Goal: Task Accomplishment & Management: Manage account settings

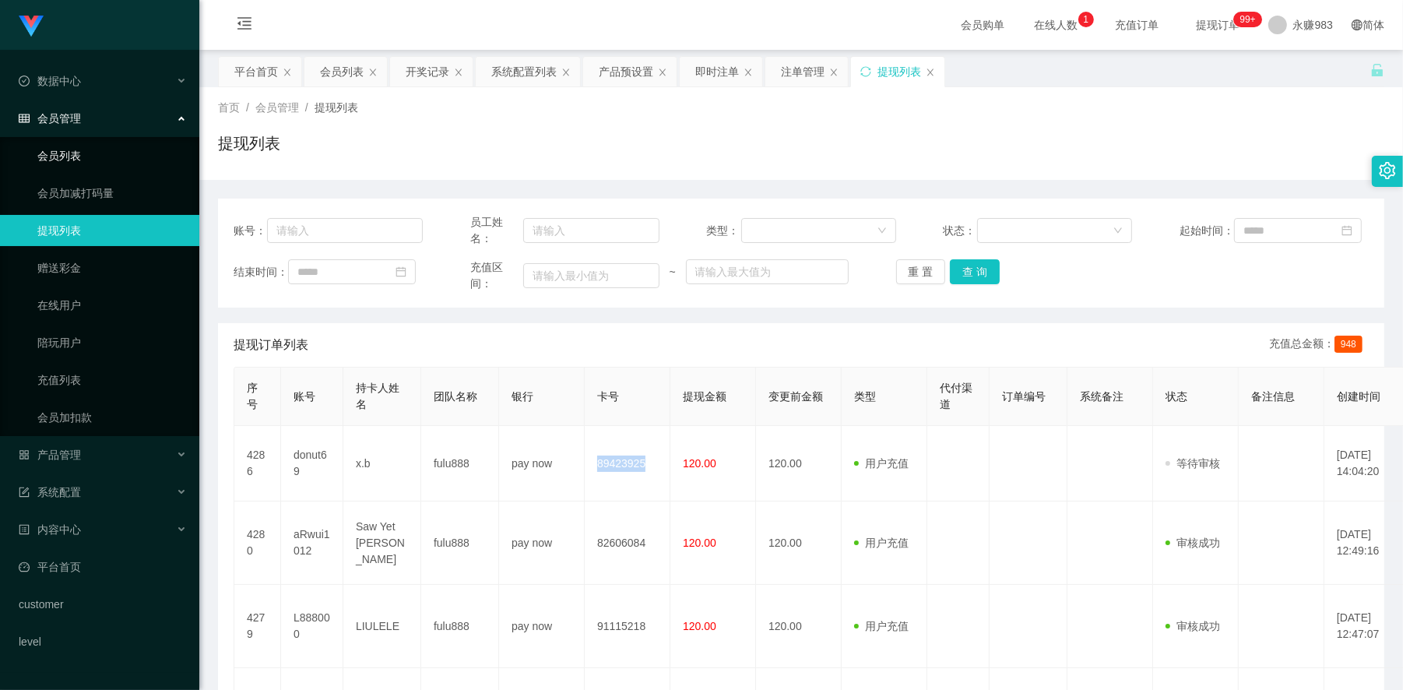
click at [75, 157] on link "会员列表" at bounding box center [112, 155] width 150 height 31
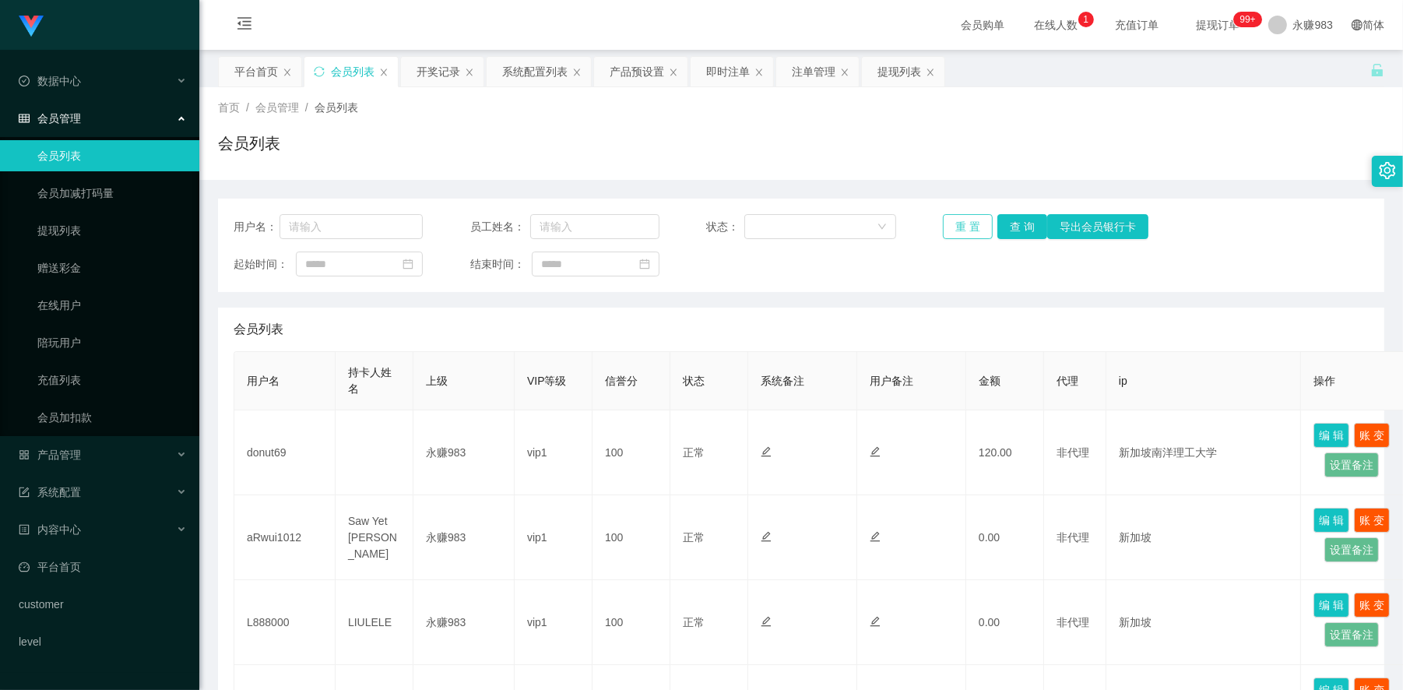
click at [966, 221] on button "重 置" at bounding box center [968, 226] width 50 height 25
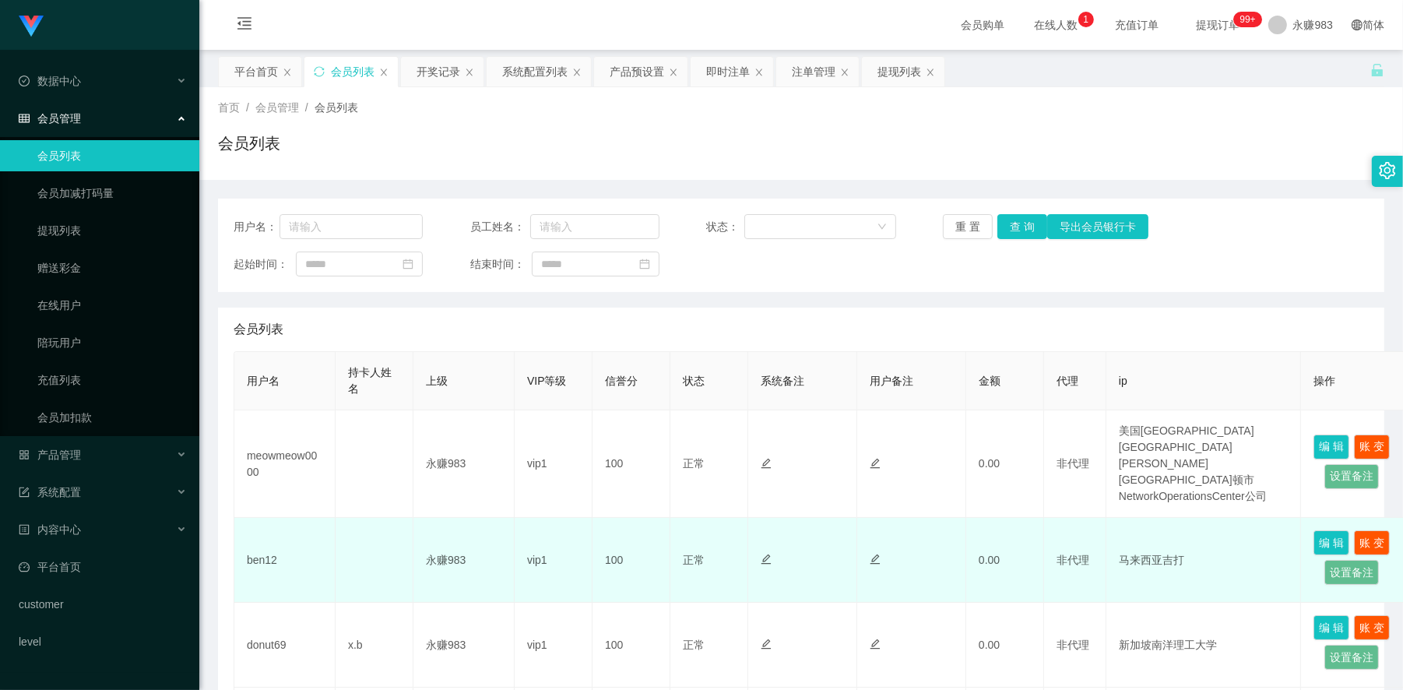
click at [261, 541] on td "ben12" at bounding box center [284, 560] width 101 height 85
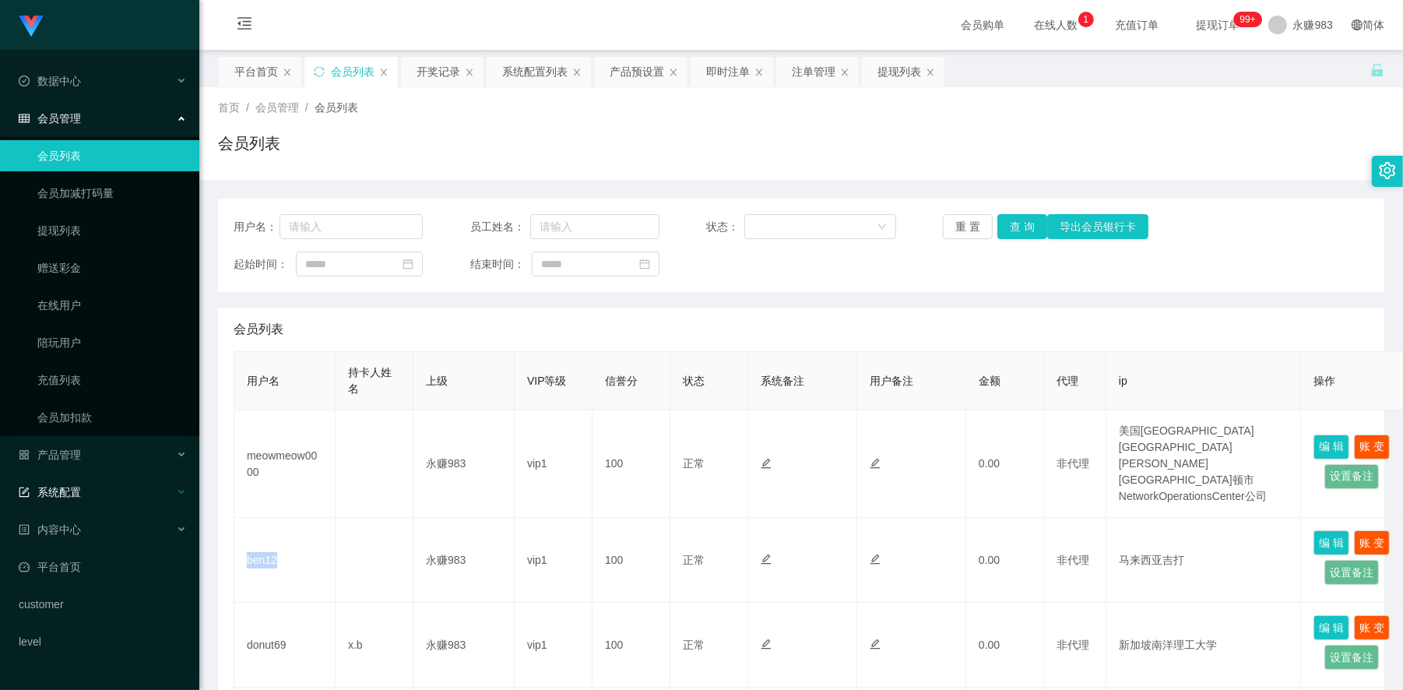
copy td "ben12"
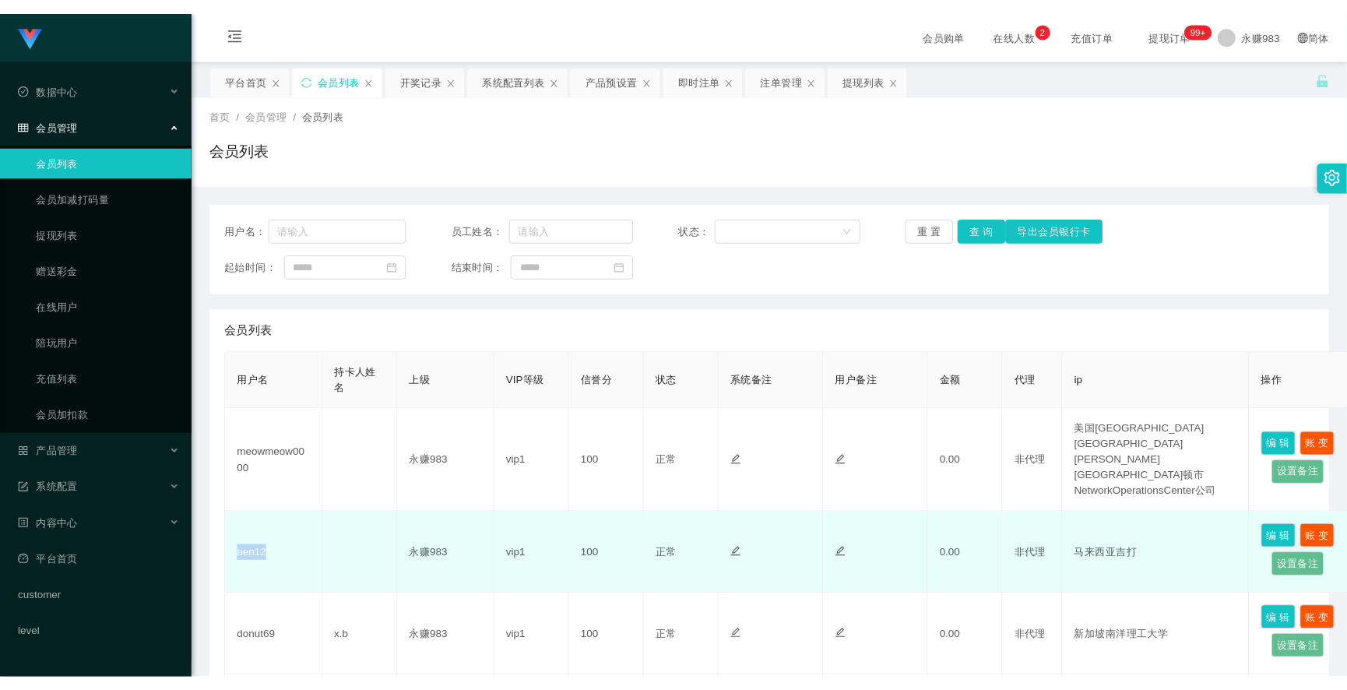
scroll to position [173, 0]
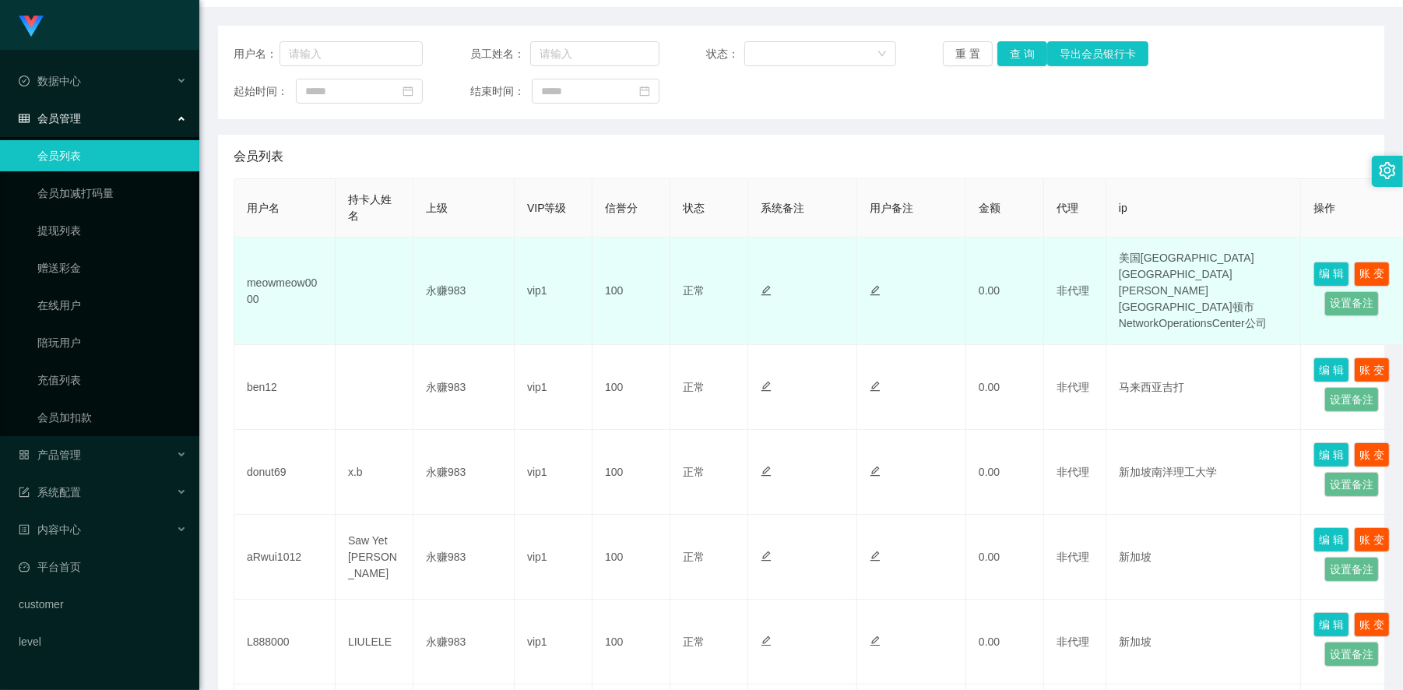
click at [283, 271] on td "meowmeow0000" at bounding box center [284, 291] width 101 height 107
copy td "meowmeow0000"
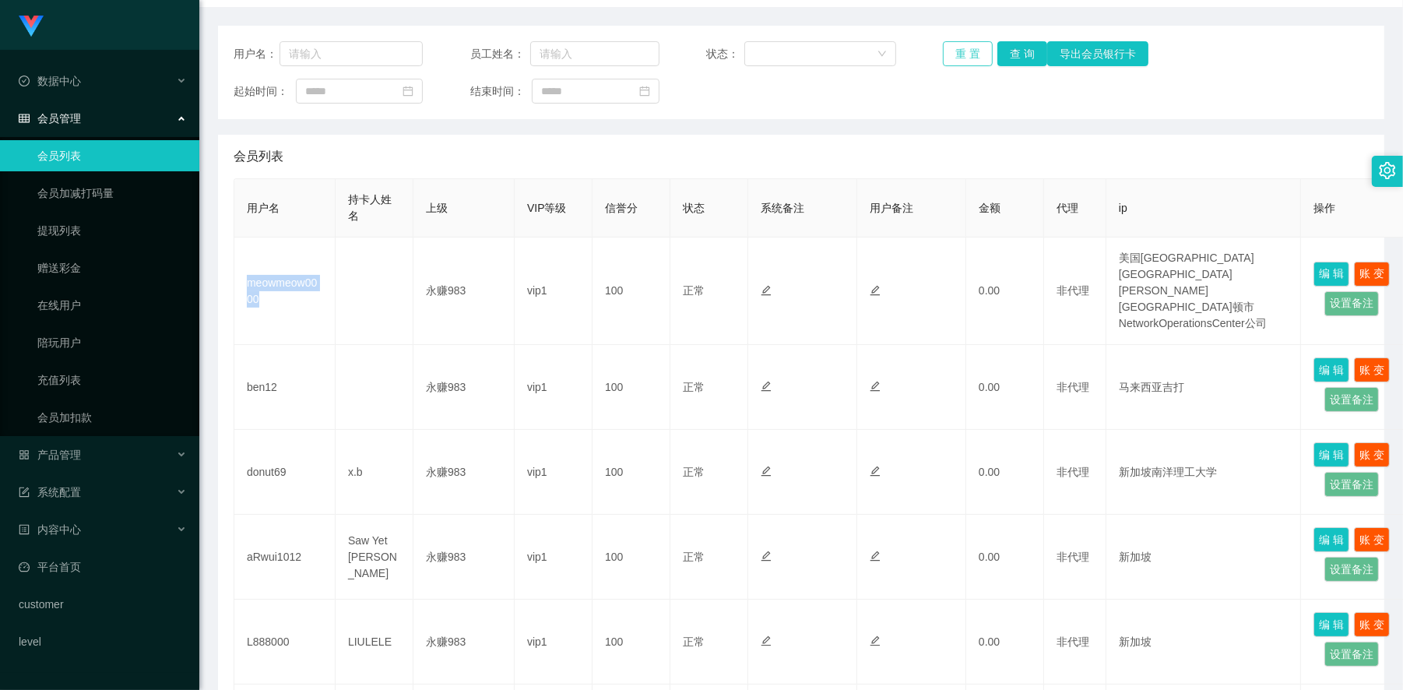
click at [974, 52] on button "重 置" at bounding box center [968, 53] width 50 height 25
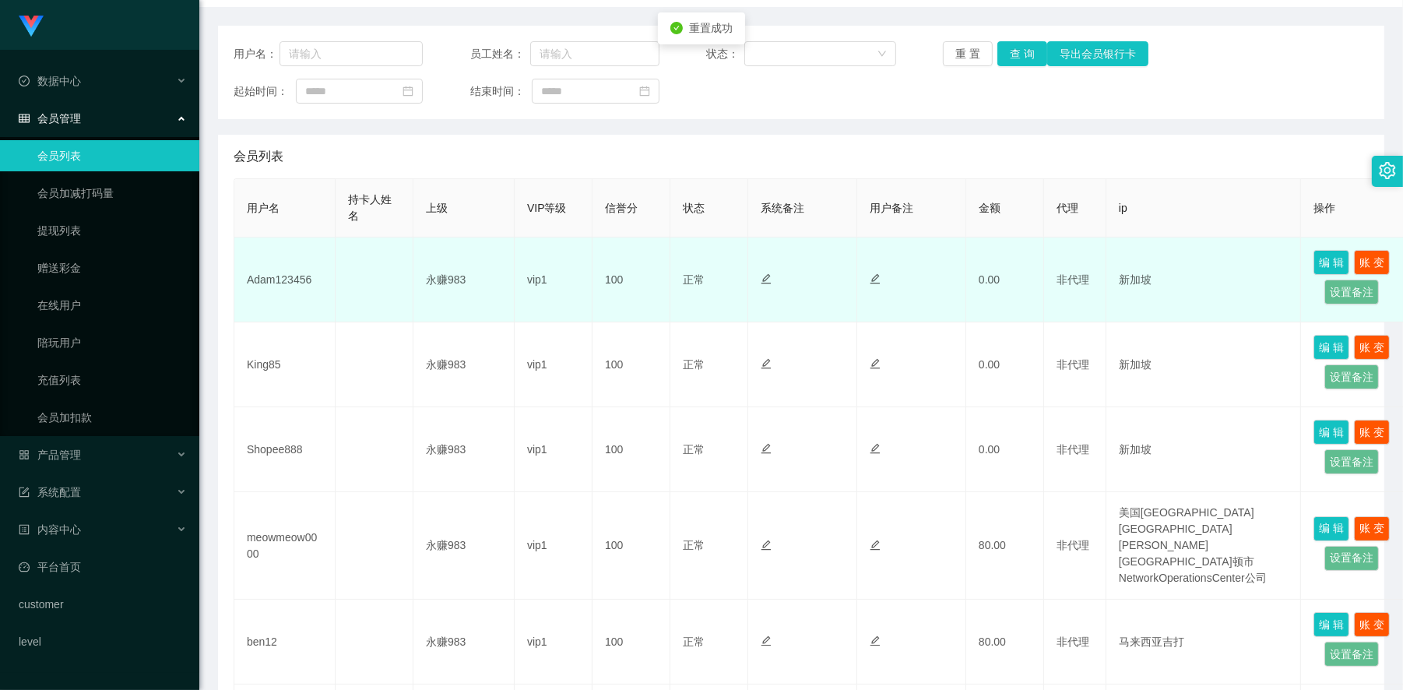
click at [290, 271] on td "Adam123456" at bounding box center [284, 280] width 101 height 85
copy td "Adam123456"
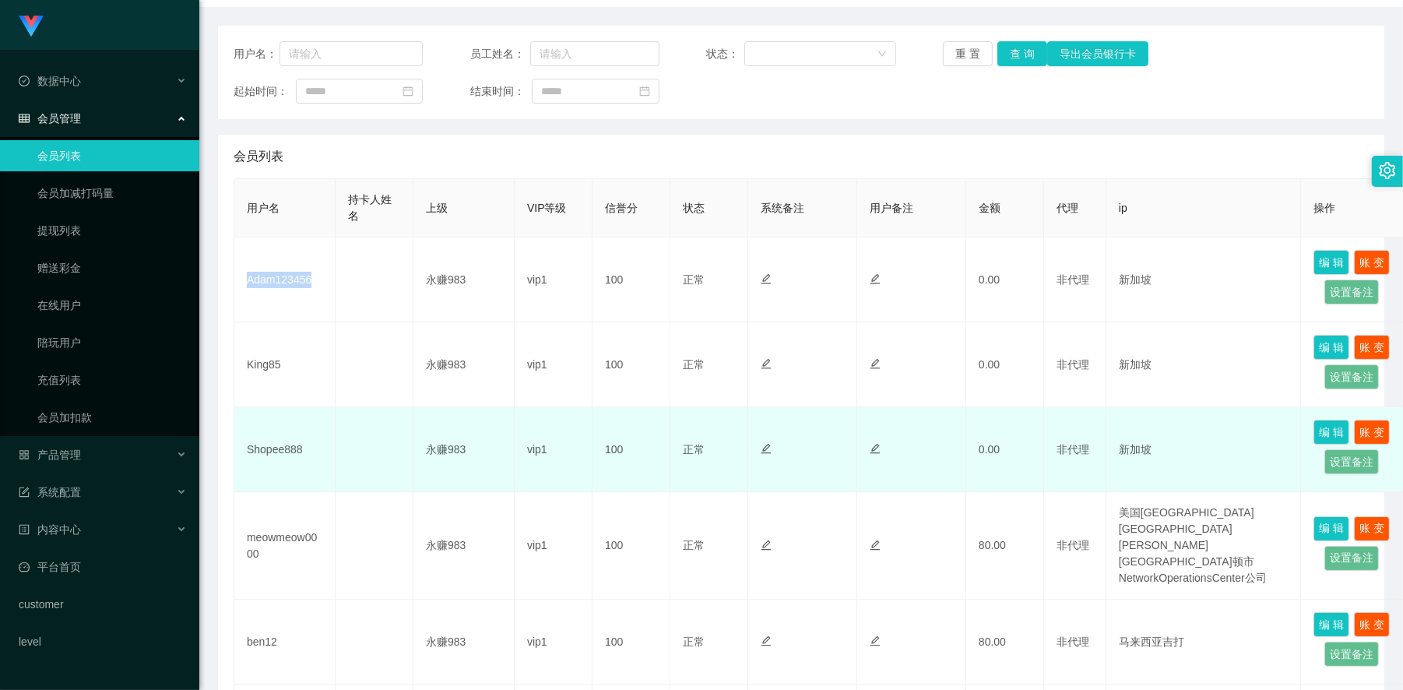
click at [585, 488] on td "vip1" at bounding box center [554, 449] width 78 height 85
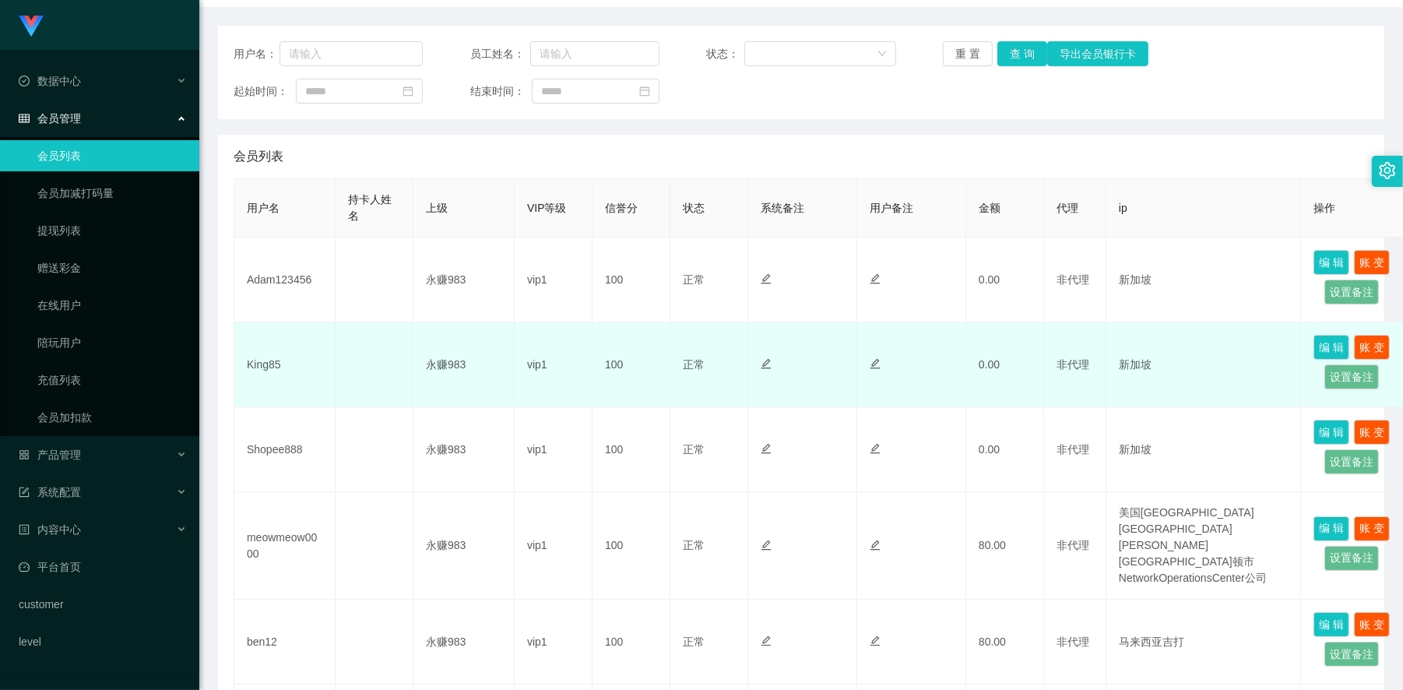
click at [258, 363] on td "King85" at bounding box center [284, 364] width 101 height 85
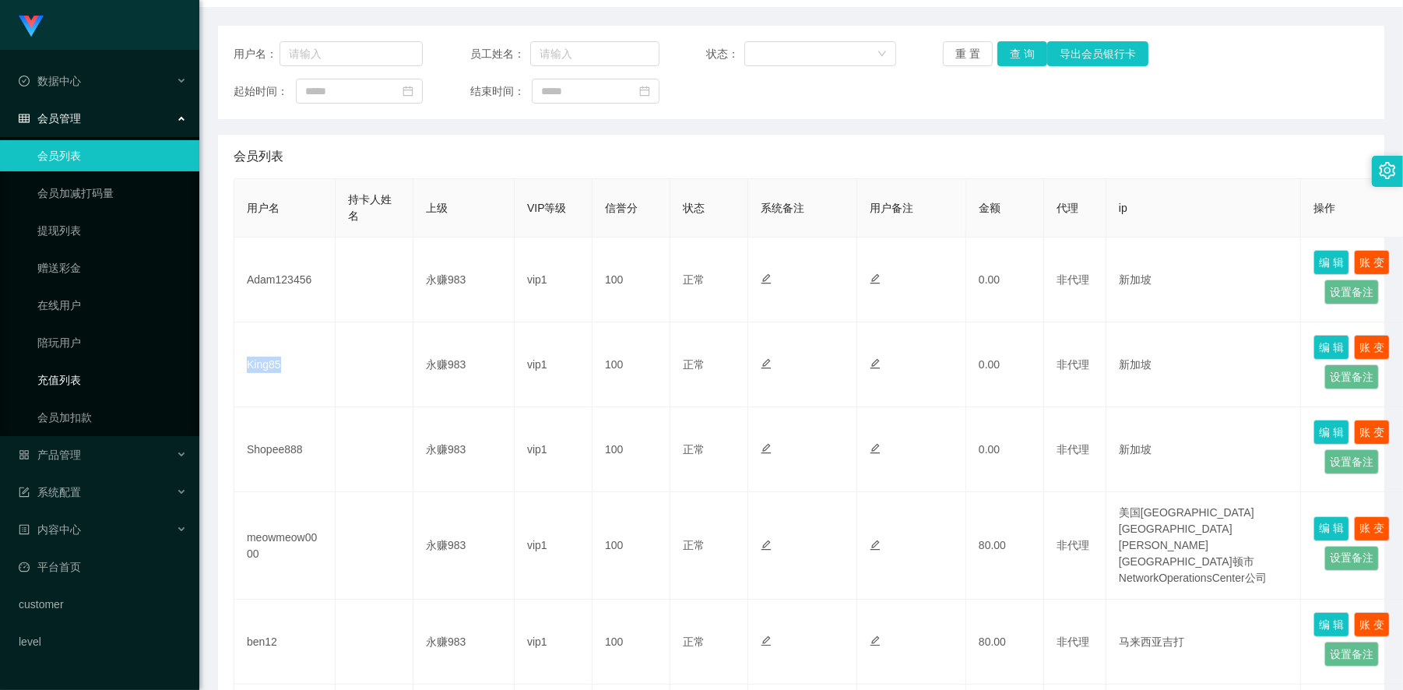
copy td "King85"
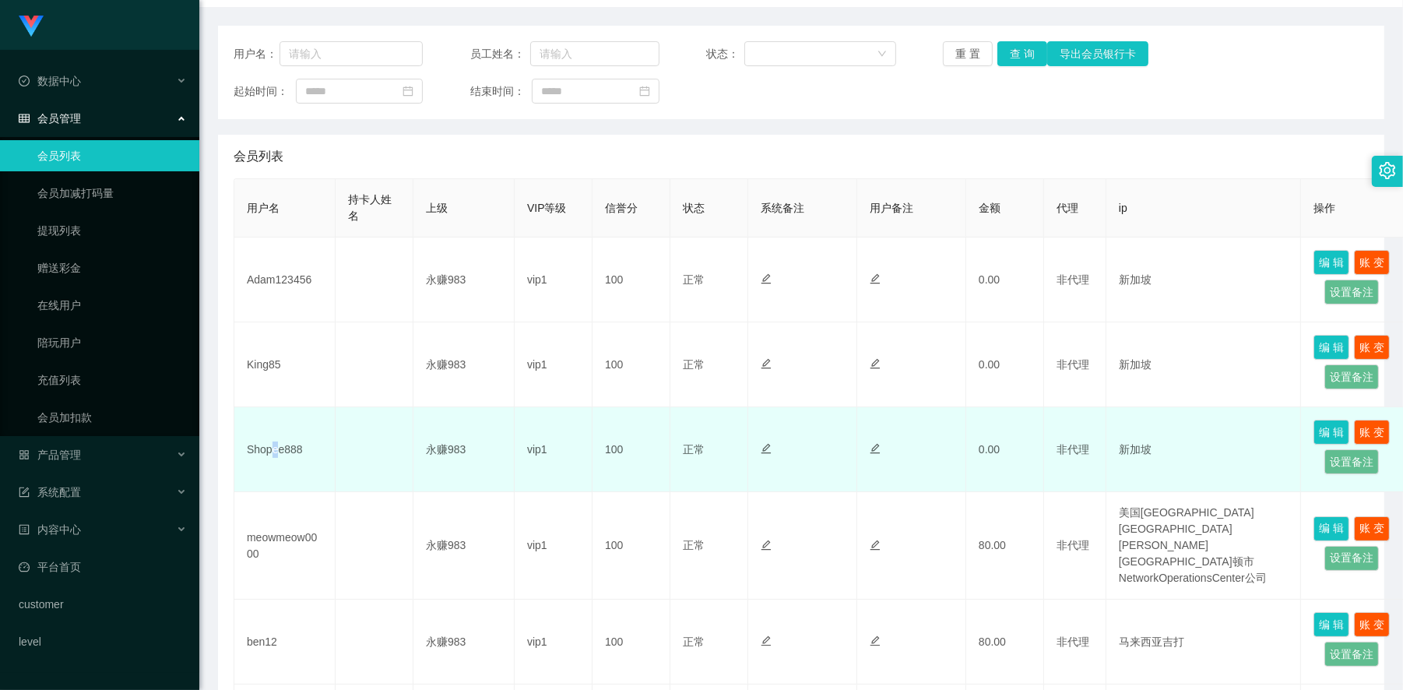
click at [274, 442] on td "Shopee888" at bounding box center [284, 449] width 101 height 85
copy td "e"
click at [281, 453] on td "Shopee888" at bounding box center [284, 449] width 101 height 85
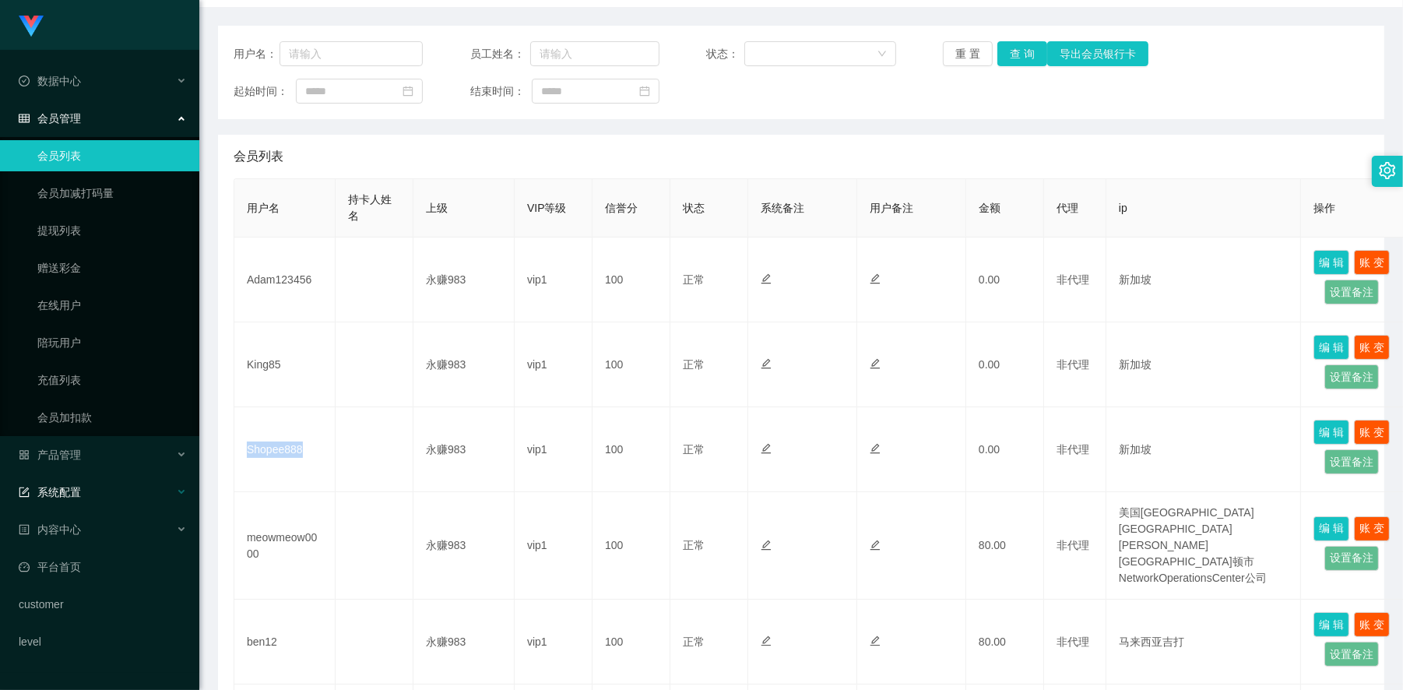
copy td "Shopee888"
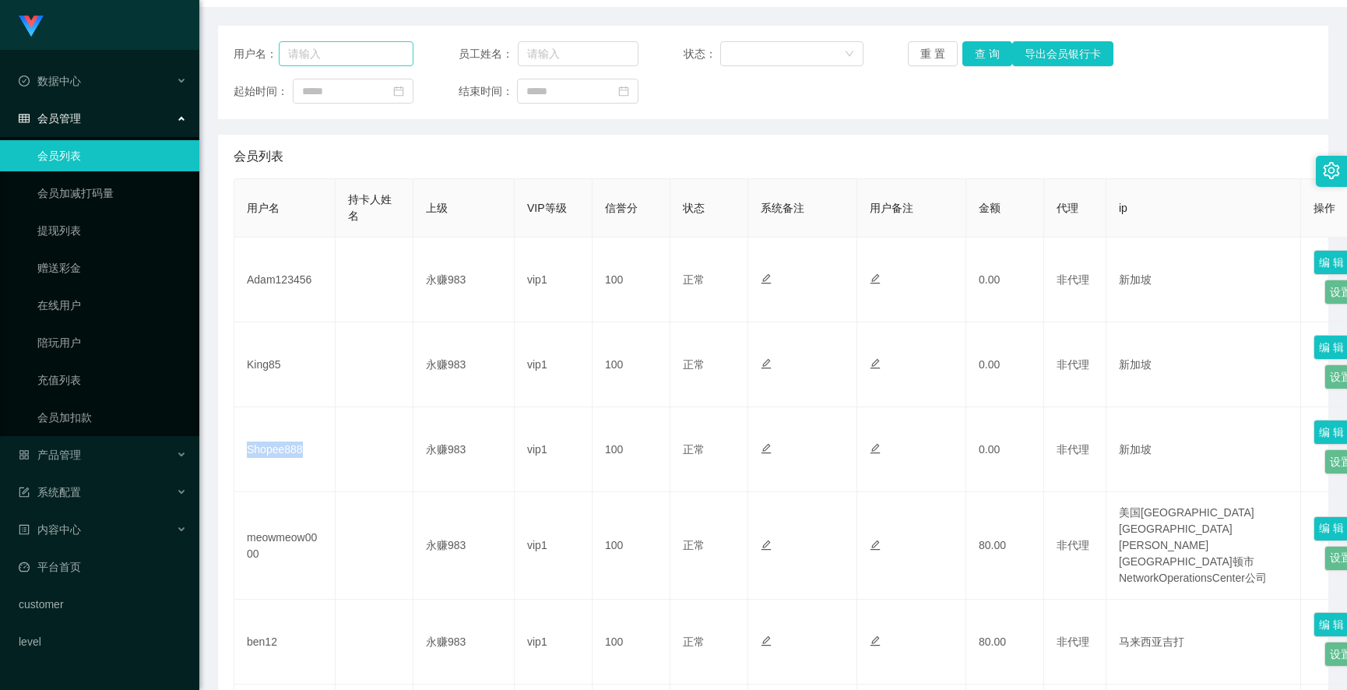
scroll to position [0, 0]
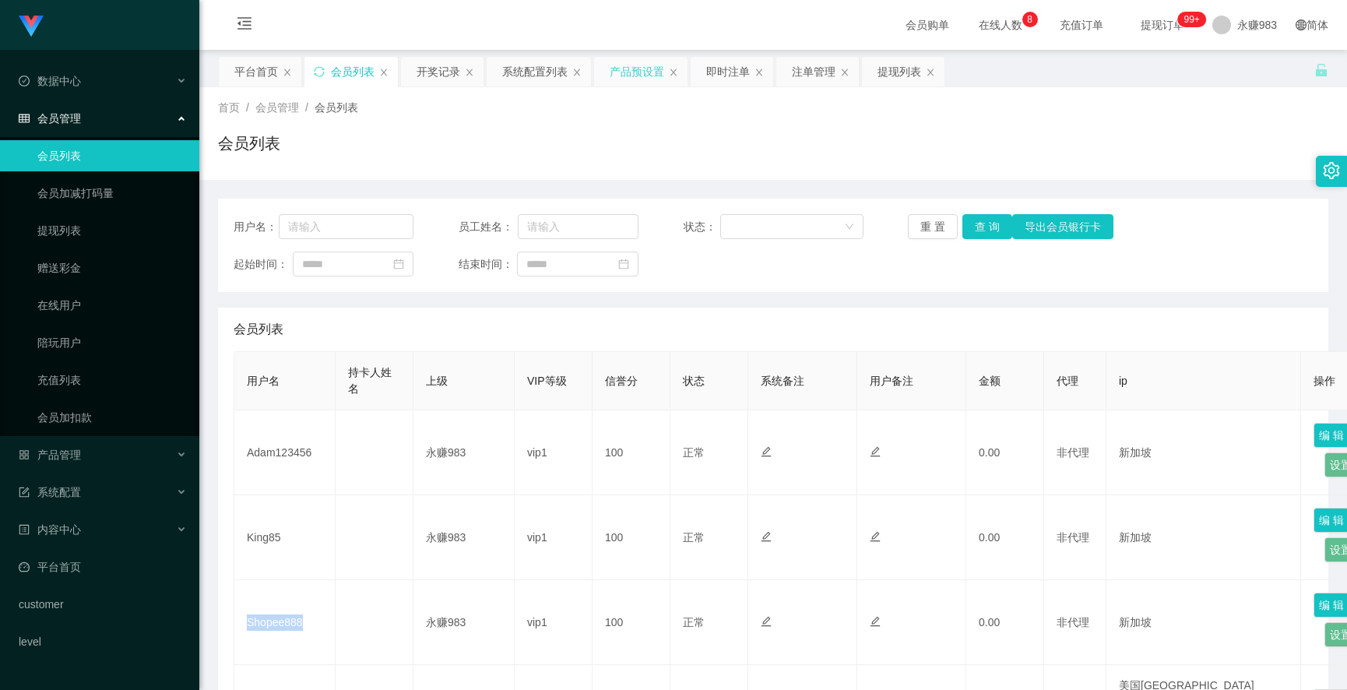
click at [639, 68] on div "产品预设置" at bounding box center [637, 72] width 55 height 30
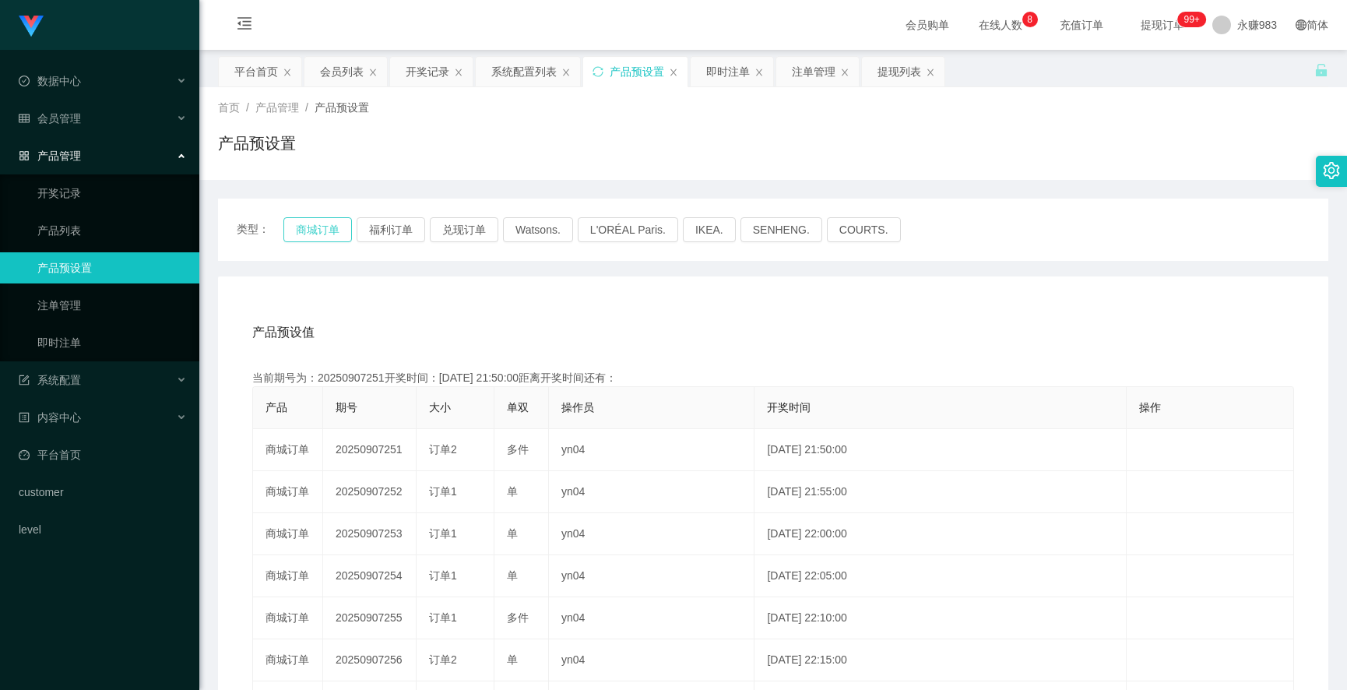
click at [320, 231] on button "商城订单" at bounding box center [317, 229] width 69 height 25
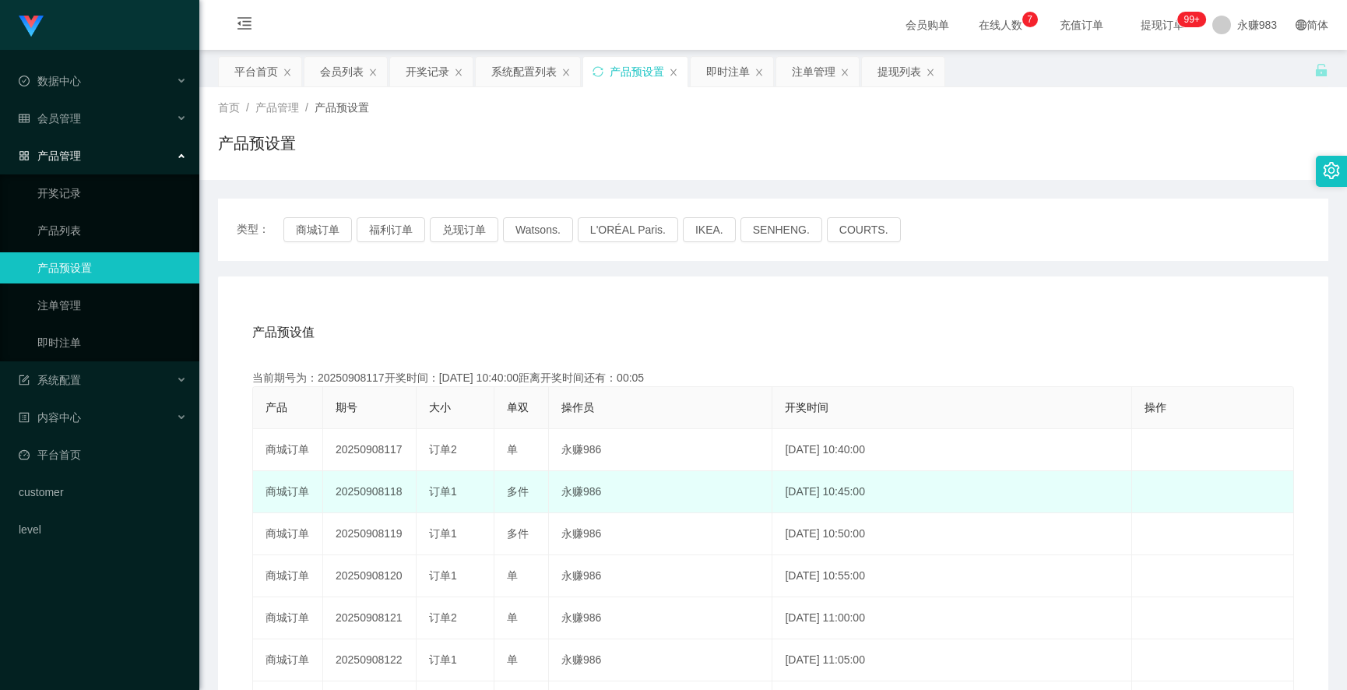
drag, startPoint x: 380, startPoint y: 493, endPoint x: 408, endPoint y: 492, distance: 28.0
click at [408, 492] on td "20250908118" at bounding box center [369, 492] width 93 height 42
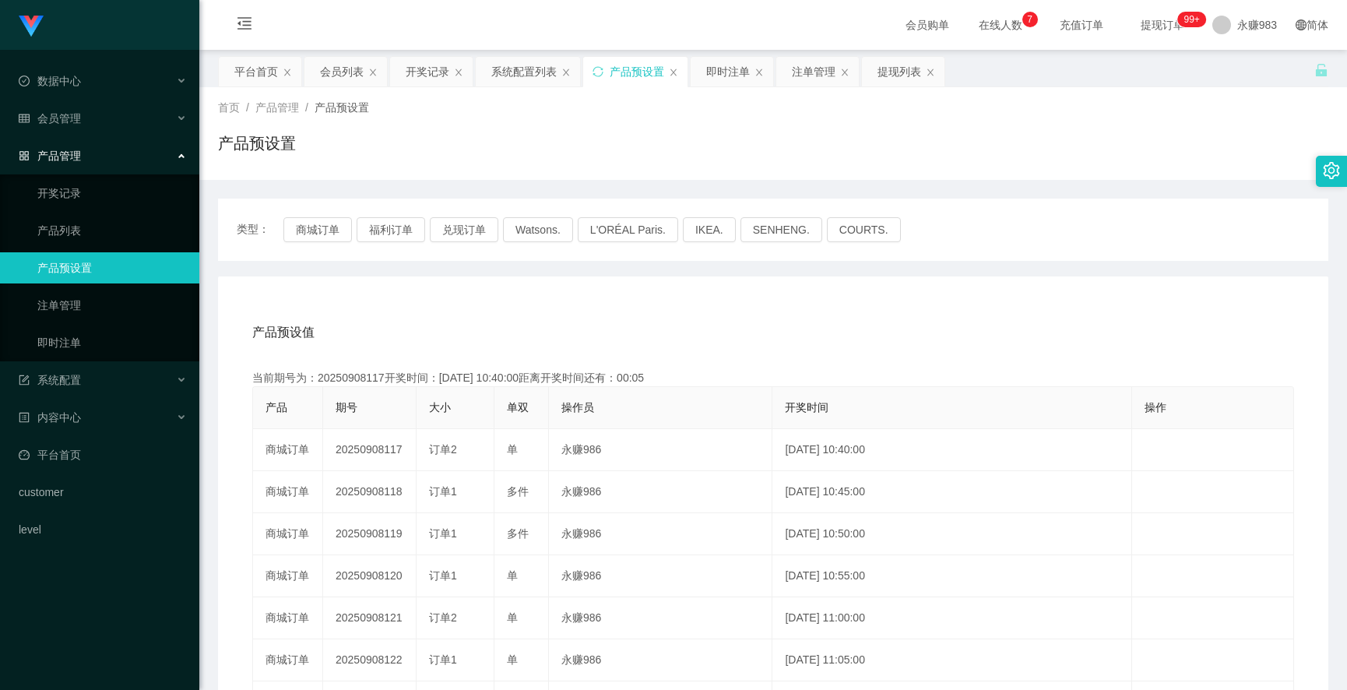
copy td "118"
click at [82, 340] on link "即时注单" at bounding box center [112, 342] width 150 height 31
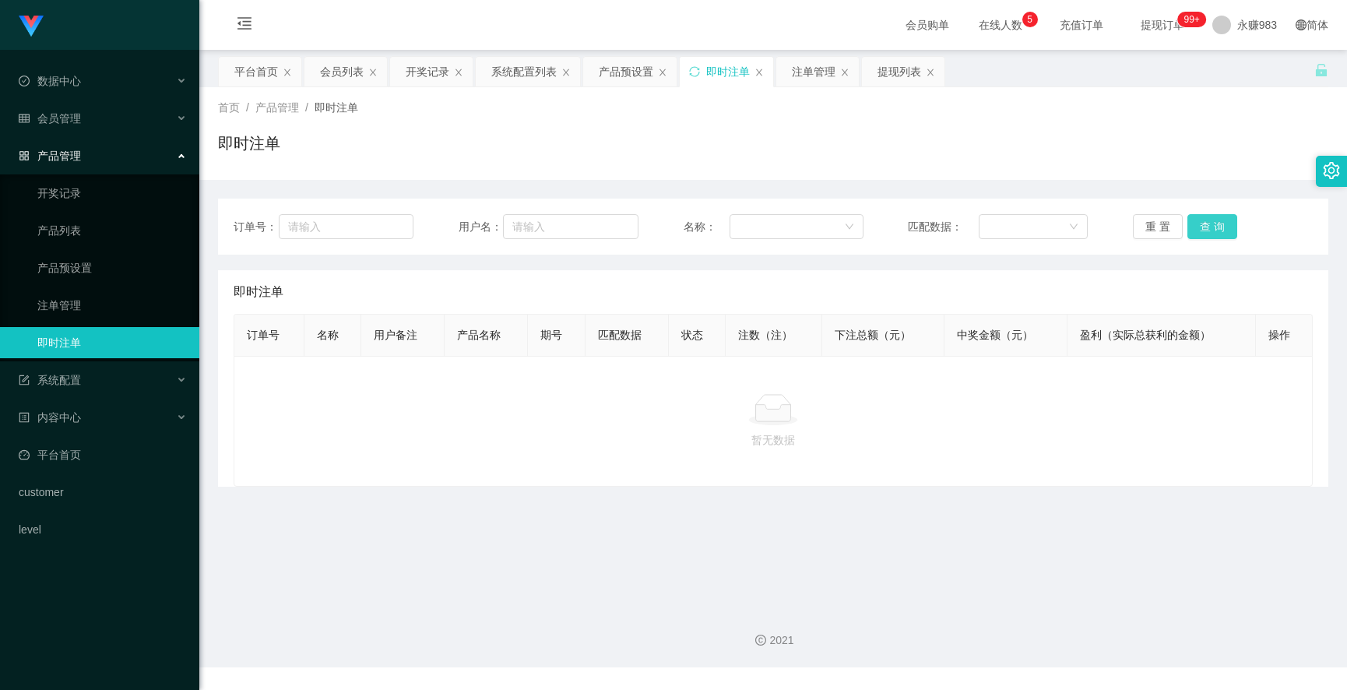
click at [1200, 227] on button "查 询" at bounding box center [1213, 226] width 50 height 25
click at [1146, 229] on button "重 置" at bounding box center [1158, 226] width 50 height 25
click at [1155, 229] on button "重 置" at bounding box center [1158, 226] width 50 height 25
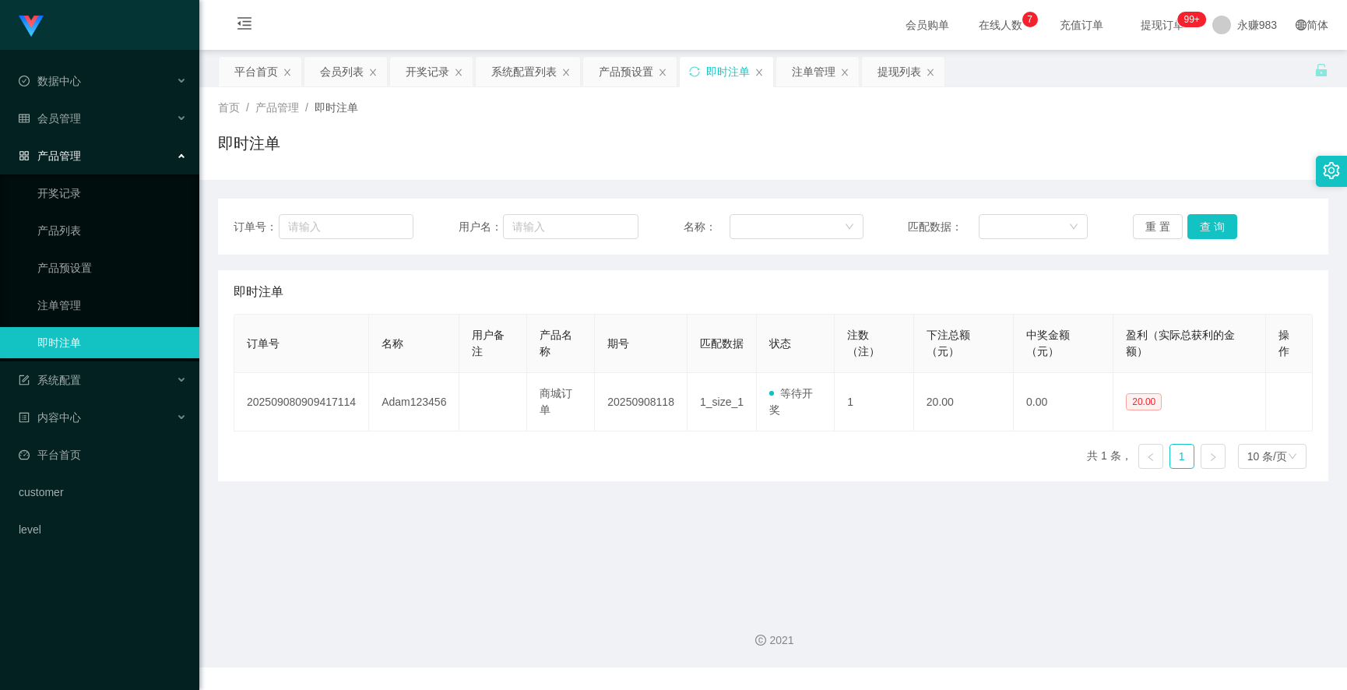
click at [858, 538] on main "关闭左侧 关闭右侧 关闭其它 刷新页面 平台首页 会员列表 开奖记录 系统配置列表 产品预设置 即时注单 注单管理 提现列表 首页 / 产品管理 / 即时注单…" at bounding box center [773, 322] width 1148 height 545
click at [857, 511] on main "关闭左侧 关闭右侧 关闭其它 刷新页面 平台首页 会员列表 开奖记录 系统配置列表 产品预设置 即时注单 注单管理 提现列表 首页 / 产品管理 / 即时注单…" at bounding box center [773, 322] width 1148 height 545
click at [854, 505] on main "关闭左侧 关闭右侧 关闭其它 刷新页面 平台首页 会员列表 开奖记录 系统配置列表 产品预设置 即时注单 注单管理 提现列表 首页 / 产品管理 / 即时注单…" at bounding box center [773, 322] width 1148 height 545
click at [710, 476] on div "订单号 名称 用户备注 产品名称 期号 匹配数据 状态 注数（注） 下注总额（元） 中奖金额（元） 盈利（实际总获利的金额） 操作 2025090809094…" at bounding box center [773, 397] width 1079 height 167
click at [1145, 220] on button "重 置" at bounding box center [1158, 226] width 50 height 25
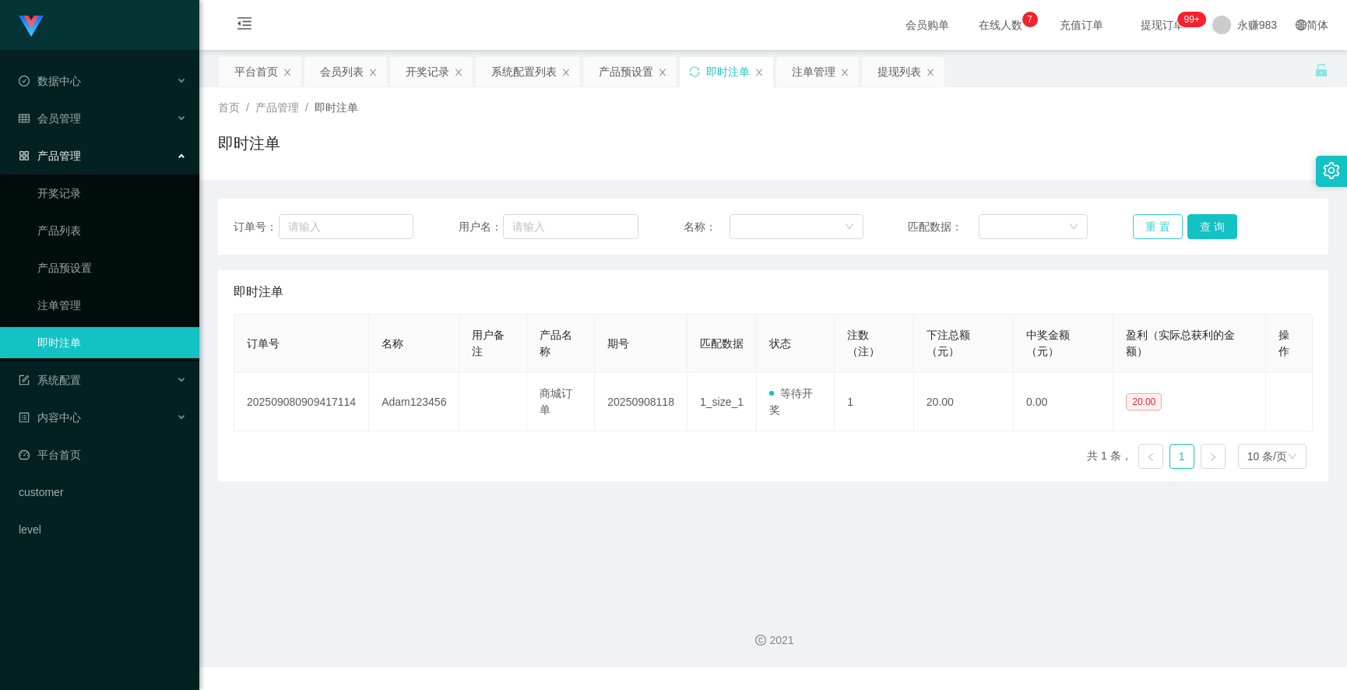
click at [1145, 221] on button "重 置" at bounding box center [1158, 226] width 50 height 25
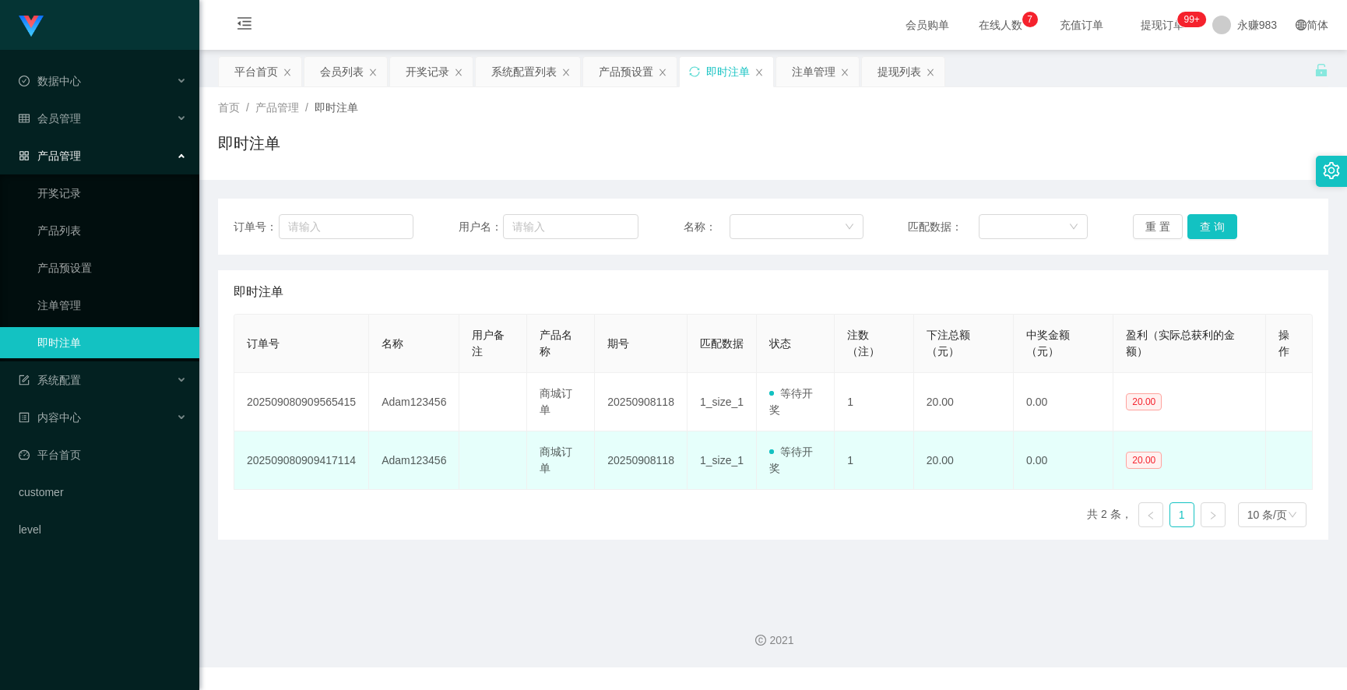
click at [415, 460] on td "Adam123456" at bounding box center [414, 460] width 90 height 58
copy td "Adam123456"
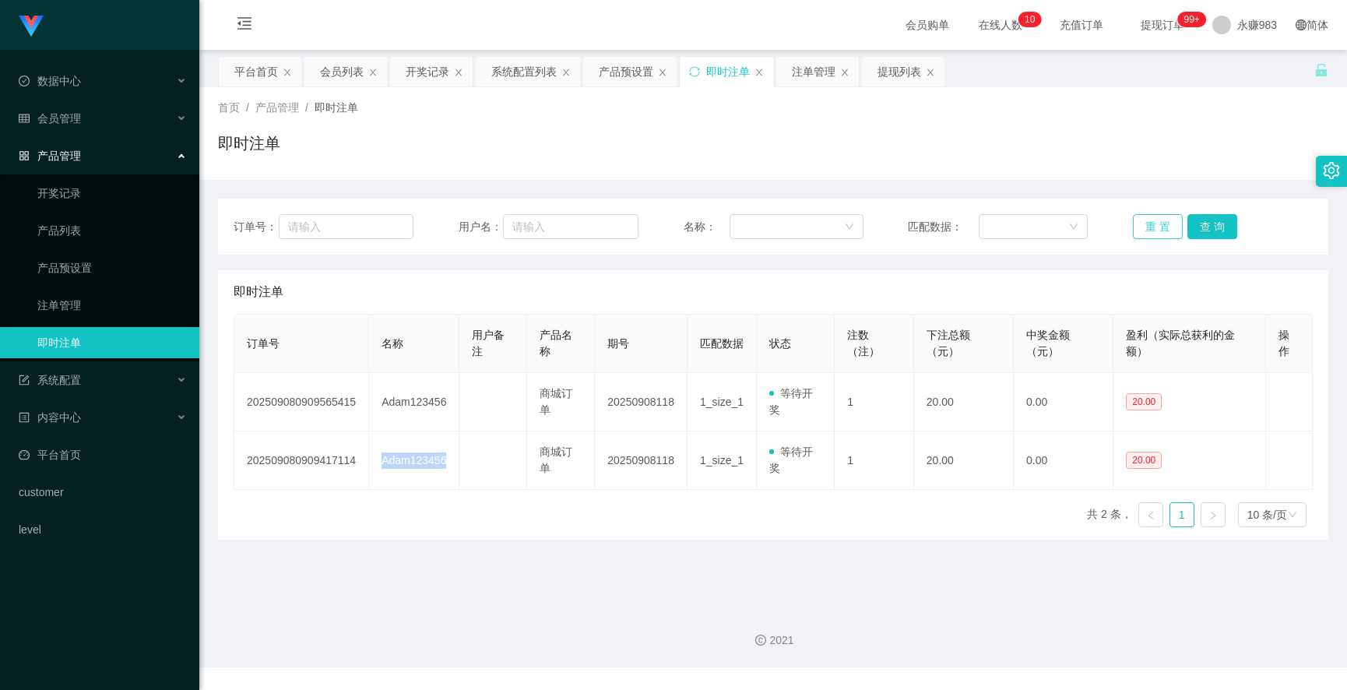
click at [1158, 223] on button "重 置" at bounding box center [1158, 226] width 50 height 25
click at [1139, 221] on button "重 置" at bounding box center [1158, 226] width 50 height 25
click at [1268, 260] on div "订单号： 用户名： 名称： 匹配数据： 重 置 查 询 即时注单 订单号 名称 用户备注 产品名称 期号 匹配数据 状态 注数（注） 下注总额（元） 中奖金额…" at bounding box center [773, 369] width 1111 height 341
click at [1136, 226] on button "重 置" at bounding box center [1158, 226] width 50 height 25
click at [1145, 218] on button "重 置" at bounding box center [1158, 226] width 50 height 25
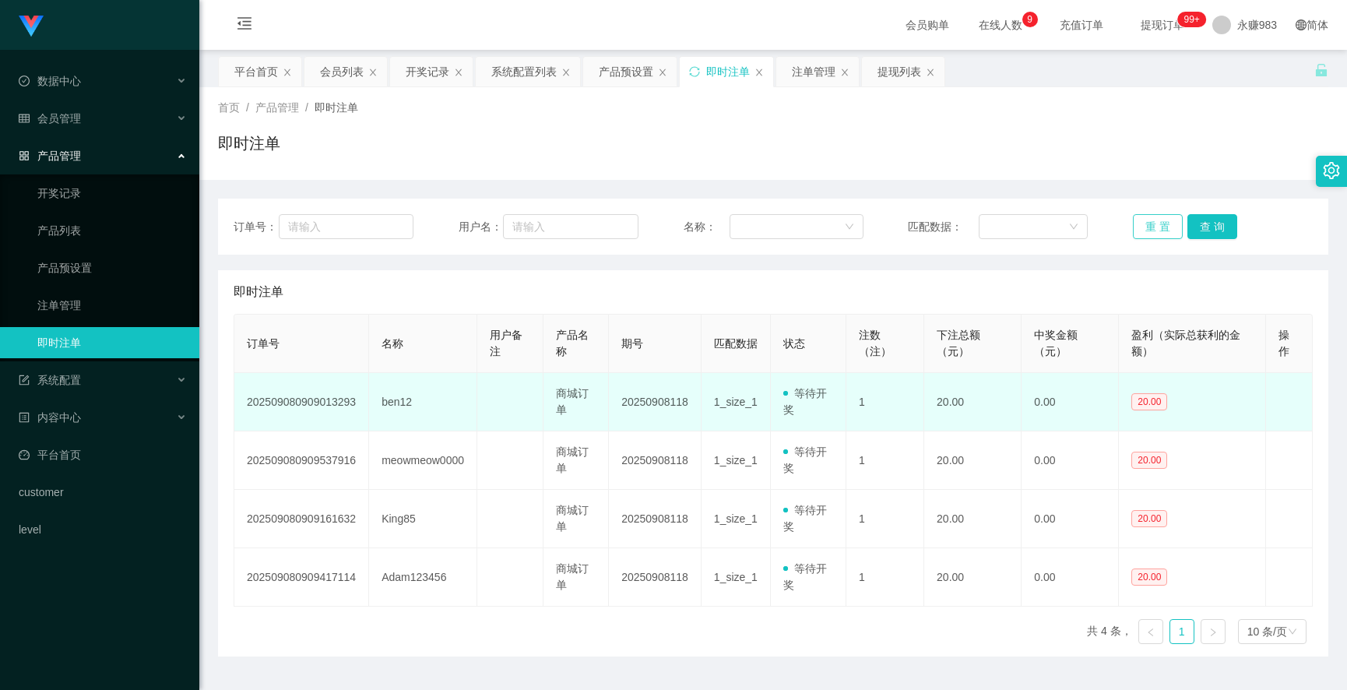
scroll to position [39, 0]
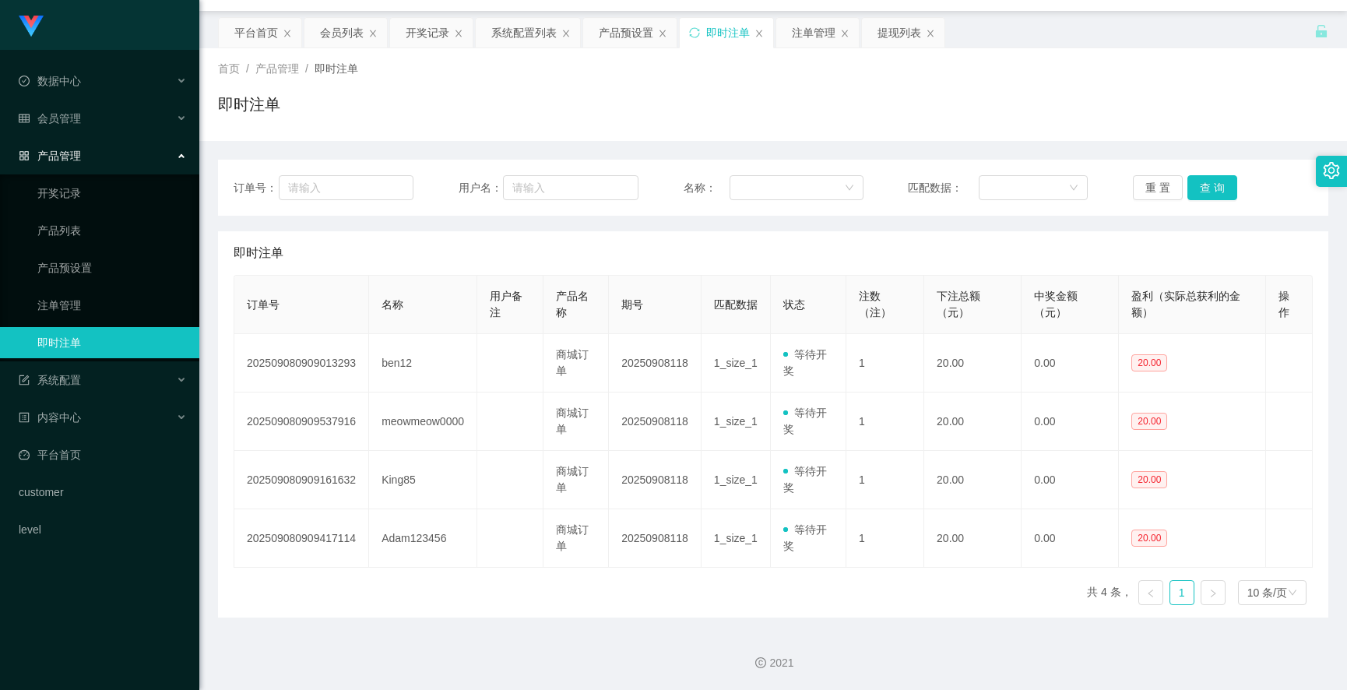
click at [922, 624] on div "2021" at bounding box center [773, 654] width 1148 height 72
click at [1155, 179] on button "重 置" at bounding box center [1158, 187] width 50 height 25
click at [1153, 185] on button "重 置" at bounding box center [1158, 187] width 50 height 25
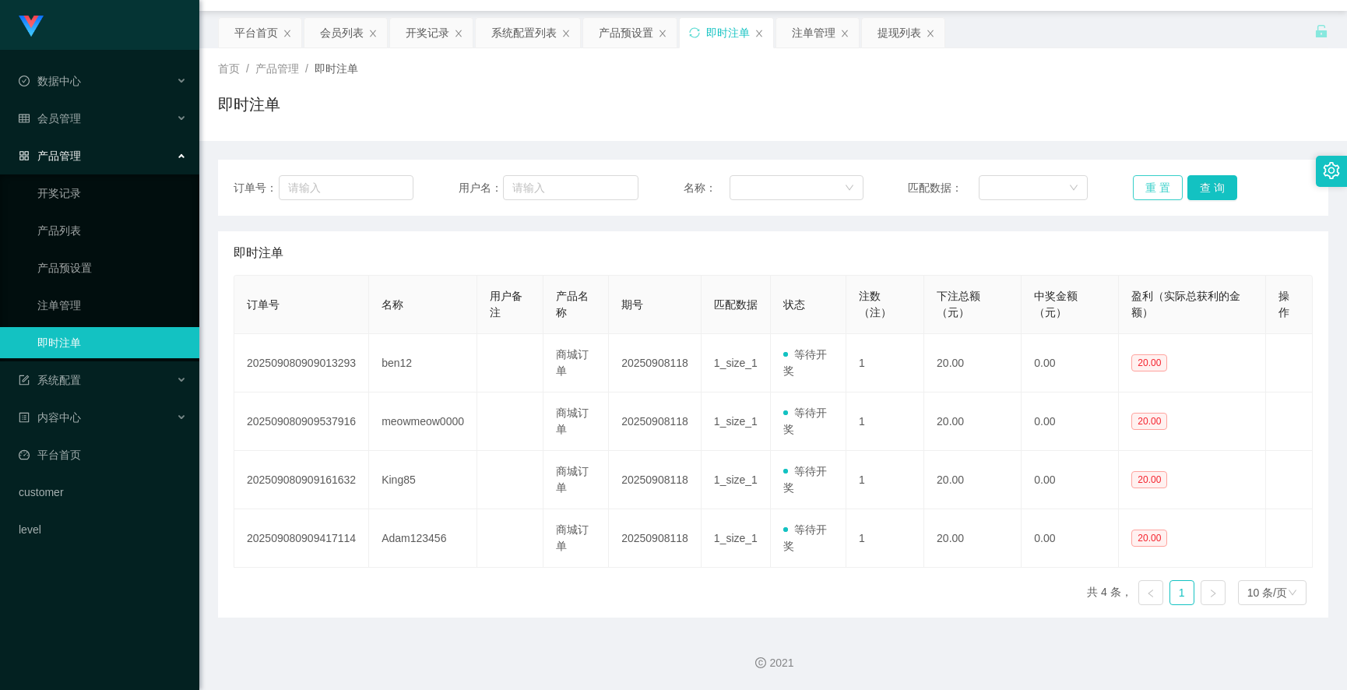
click at [1158, 185] on button "重 置" at bounding box center [1158, 187] width 50 height 25
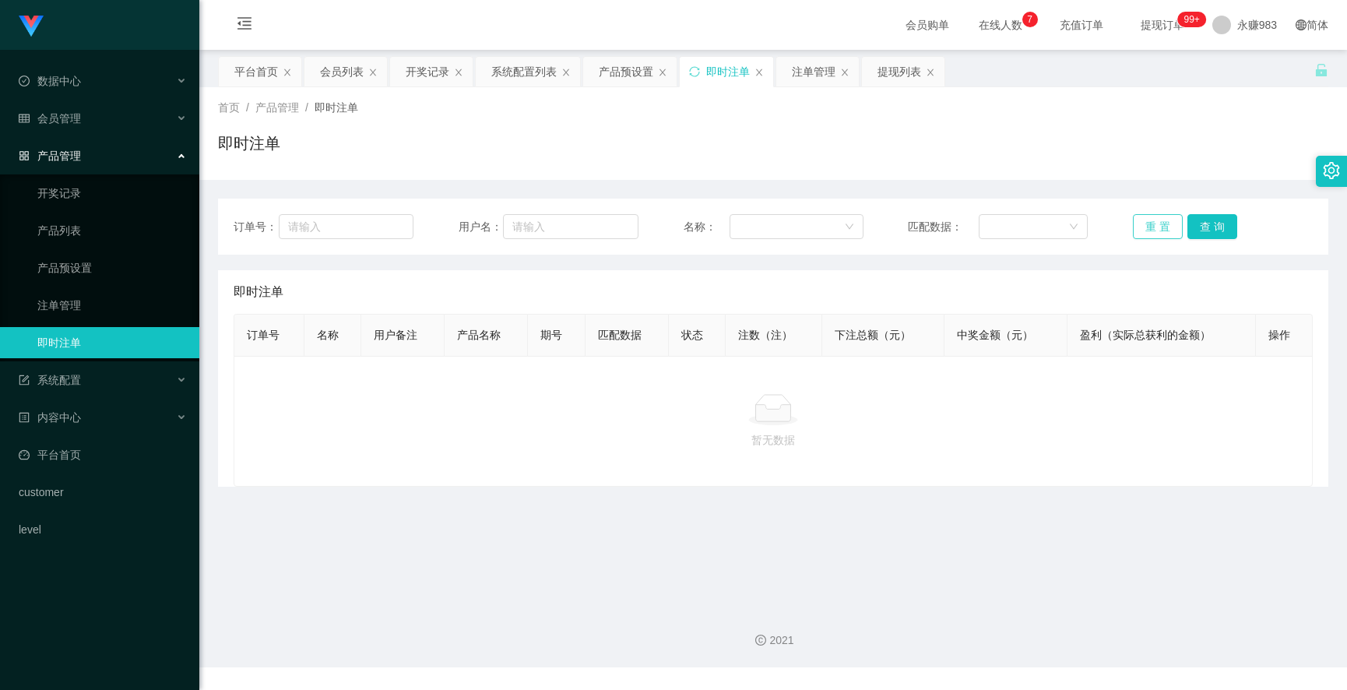
click at [1148, 220] on button "重 置" at bounding box center [1158, 226] width 50 height 25
click at [73, 308] on link "注单管理" at bounding box center [112, 305] width 150 height 31
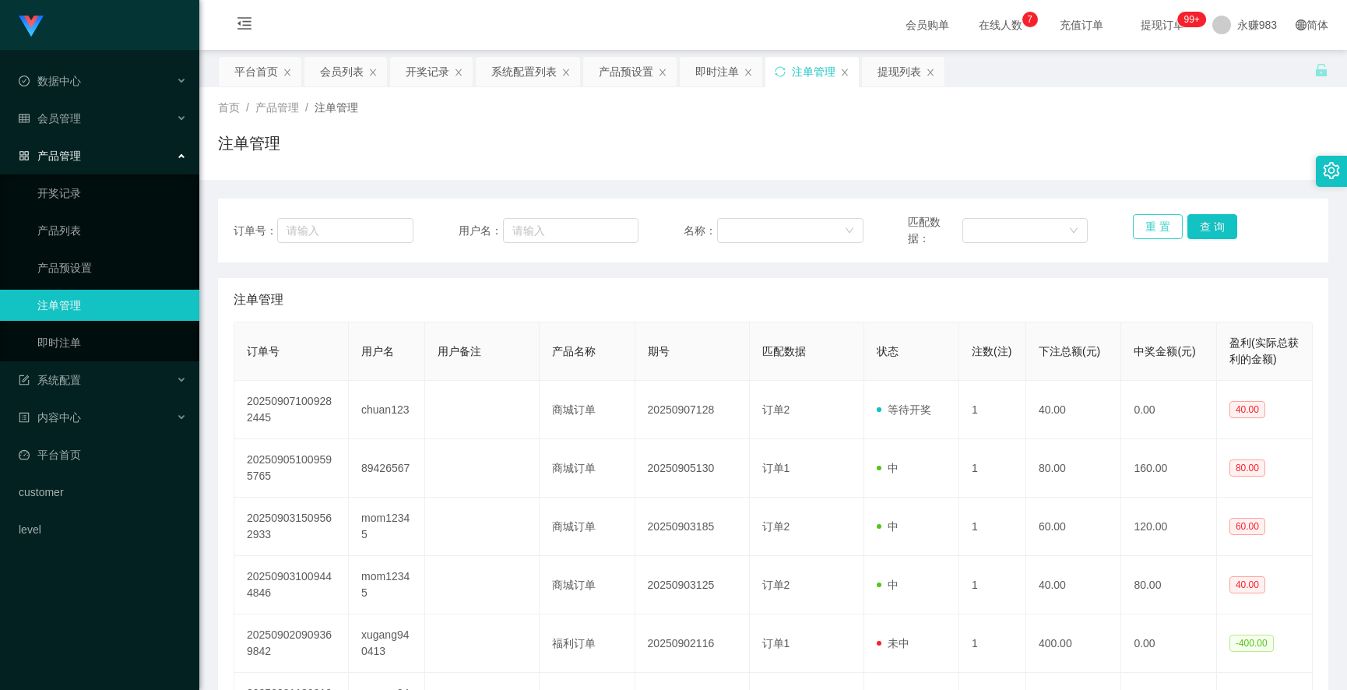
click at [1145, 224] on button "重 置" at bounding box center [1158, 226] width 50 height 25
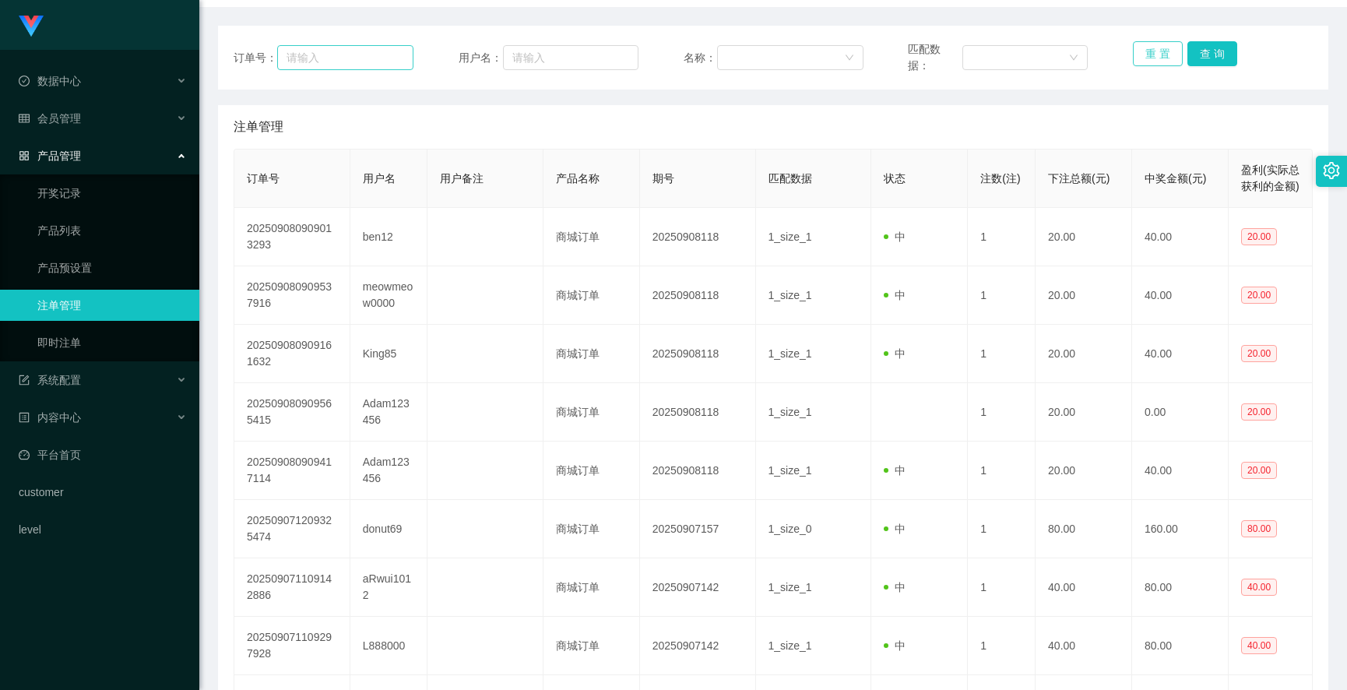
scroll to position [86, 0]
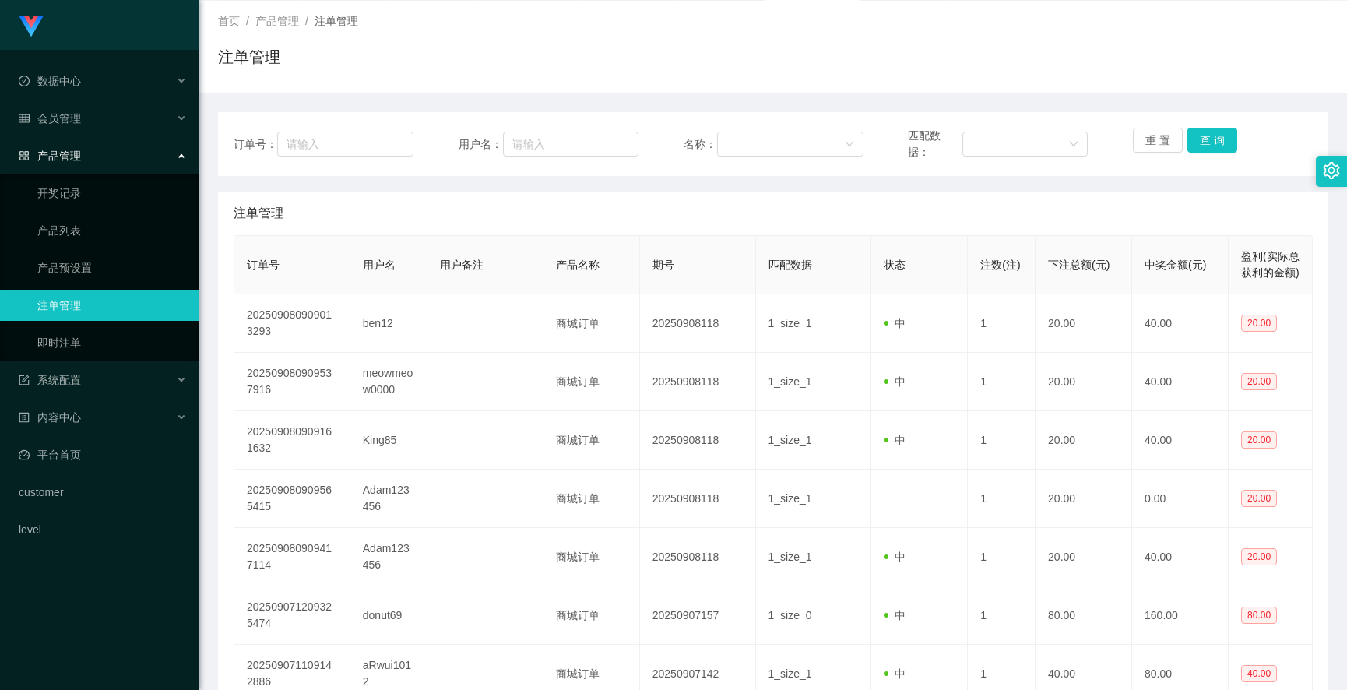
click at [322, 129] on div "订单号：" at bounding box center [324, 144] width 180 height 33
click at [337, 138] on input "text" at bounding box center [345, 144] width 136 height 25
paste input "Shopee888"
type input "Shopee888"
click at [1213, 141] on button "查 询" at bounding box center [1213, 140] width 50 height 25
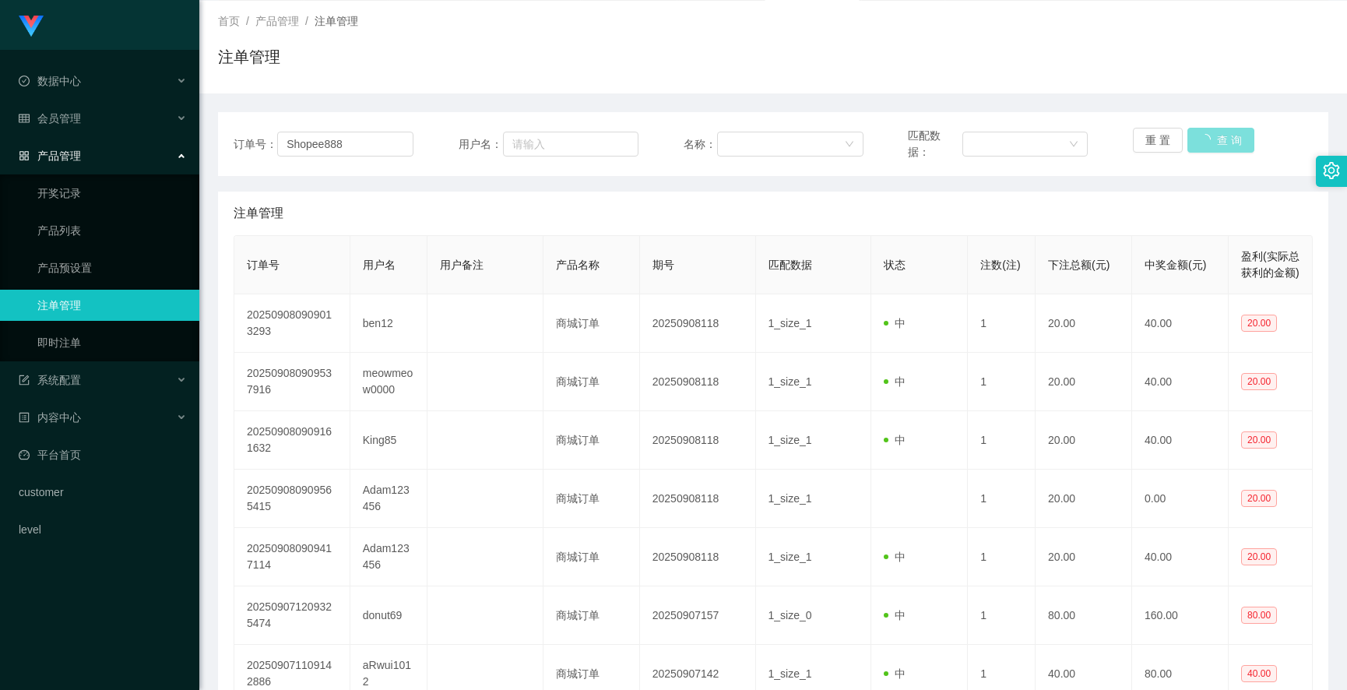
scroll to position [0, 0]
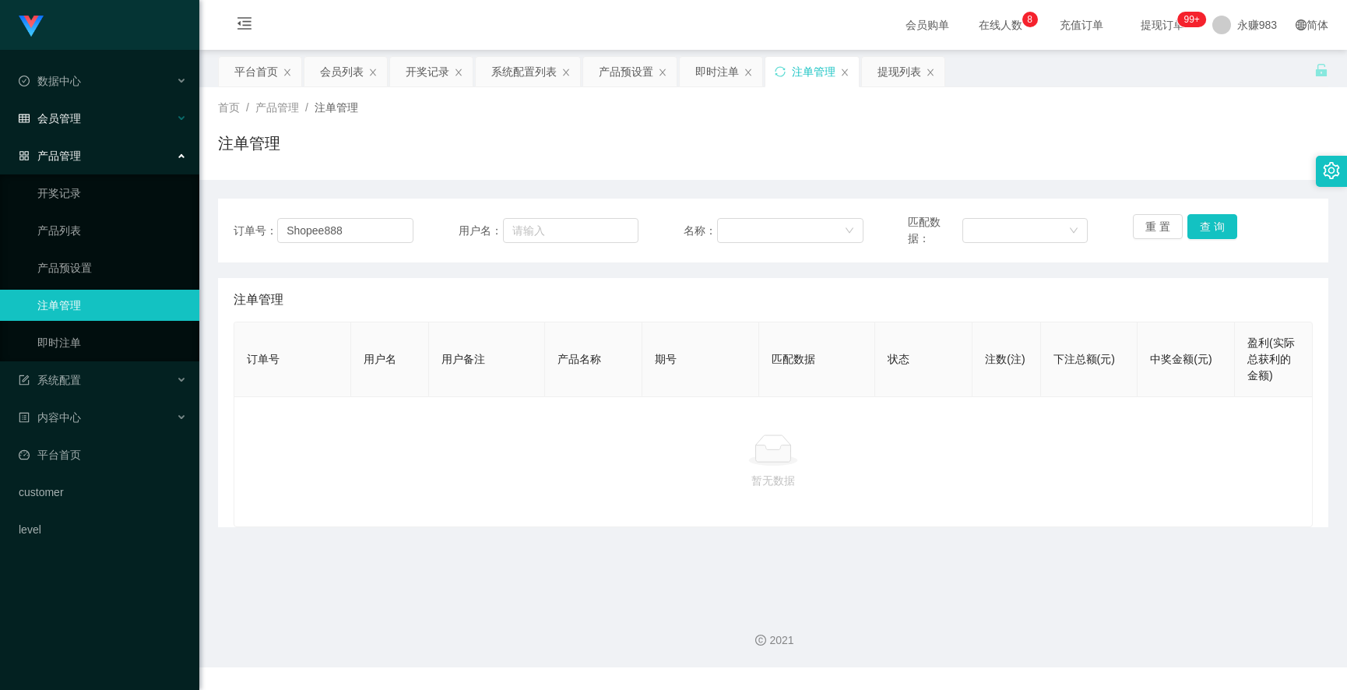
click at [63, 121] on span "会员管理" at bounding box center [50, 118] width 62 height 12
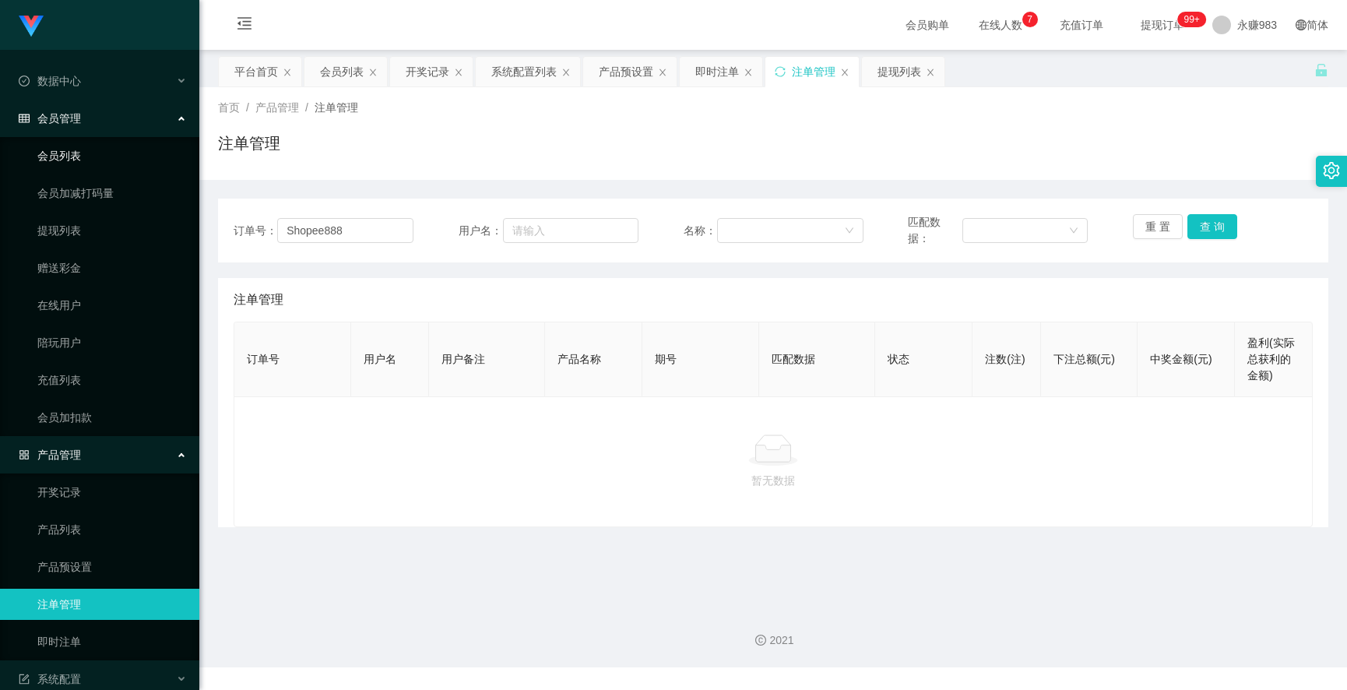
click at [61, 153] on link "会员列表" at bounding box center [112, 155] width 150 height 31
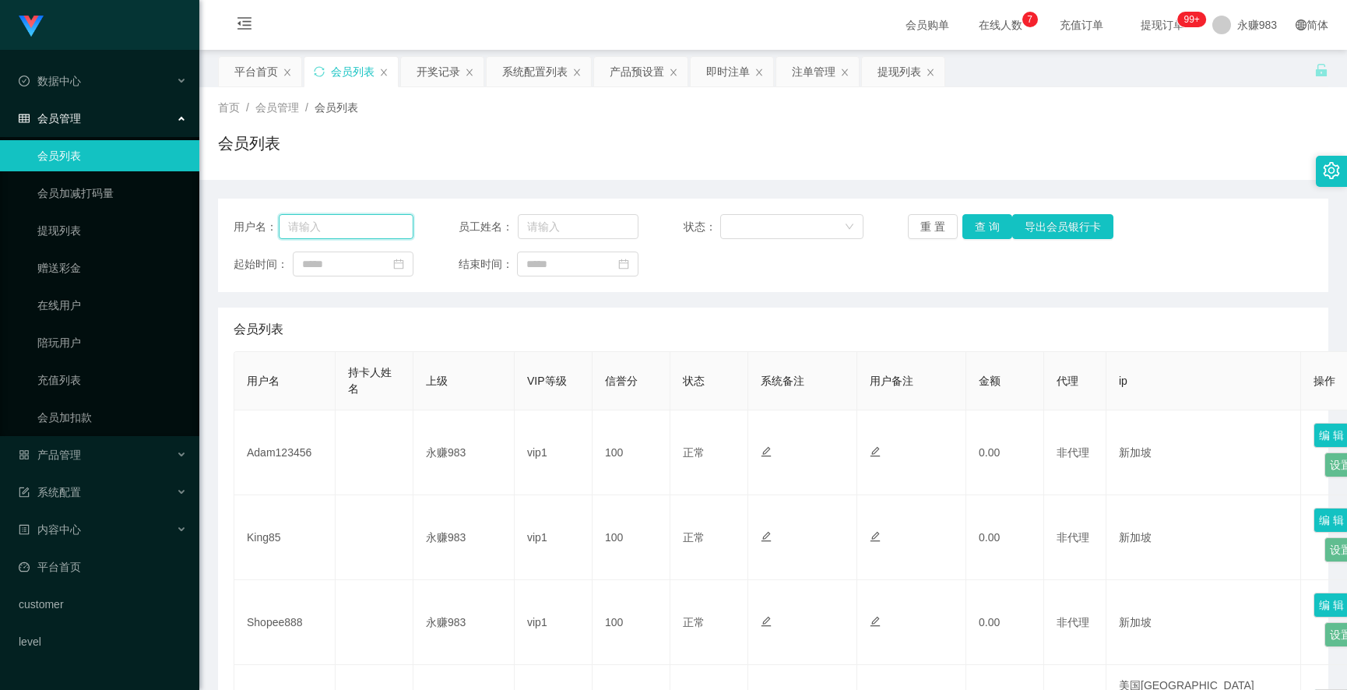
click at [376, 217] on input "text" at bounding box center [346, 226] width 135 height 25
paste input "Shopee888"
type input "Shopee888"
click at [988, 229] on button "查 询" at bounding box center [988, 226] width 50 height 25
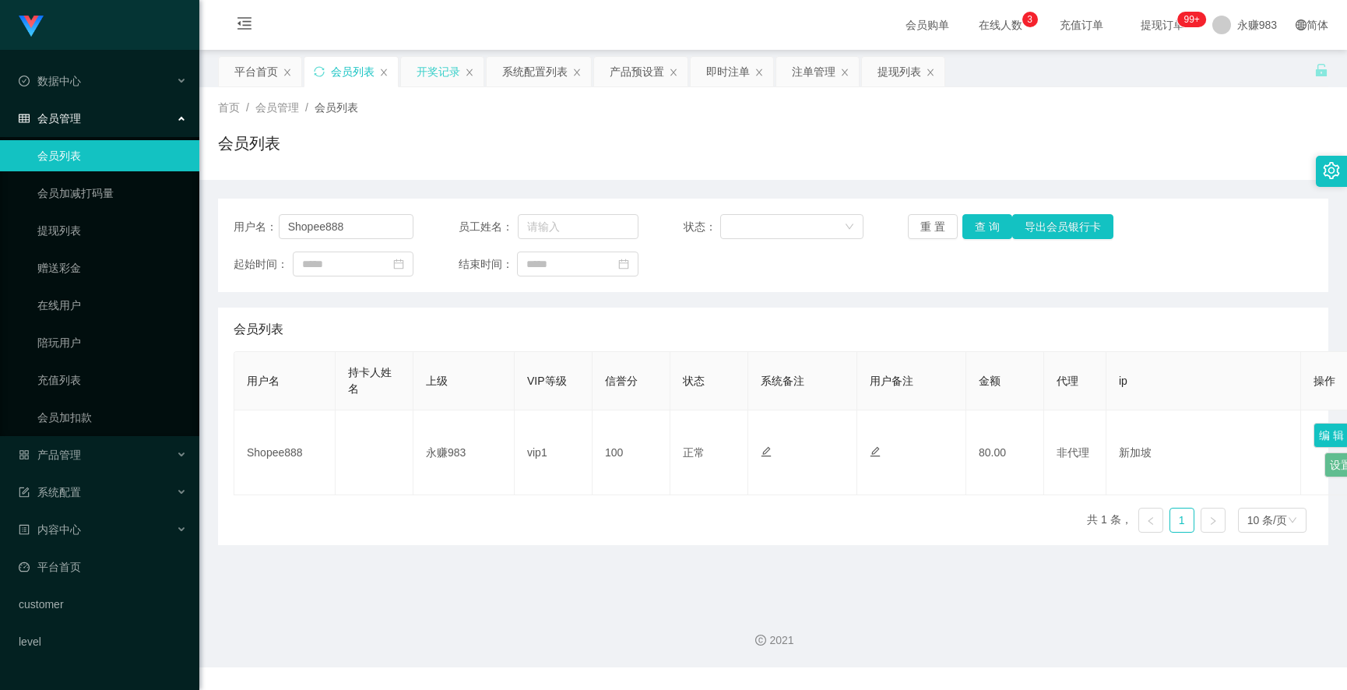
click at [436, 67] on div "开奖记录" at bounding box center [439, 72] width 44 height 30
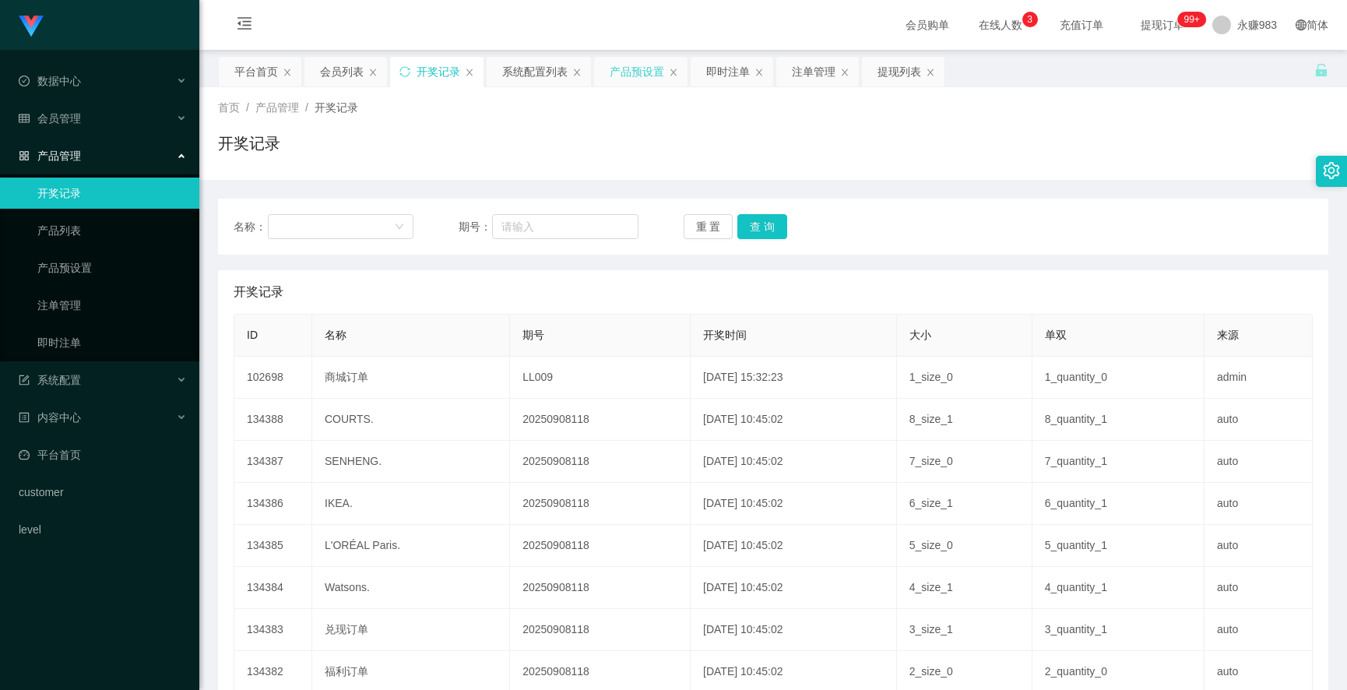
click at [620, 68] on div "产品预设置" at bounding box center [637, 72] width 55 height 30
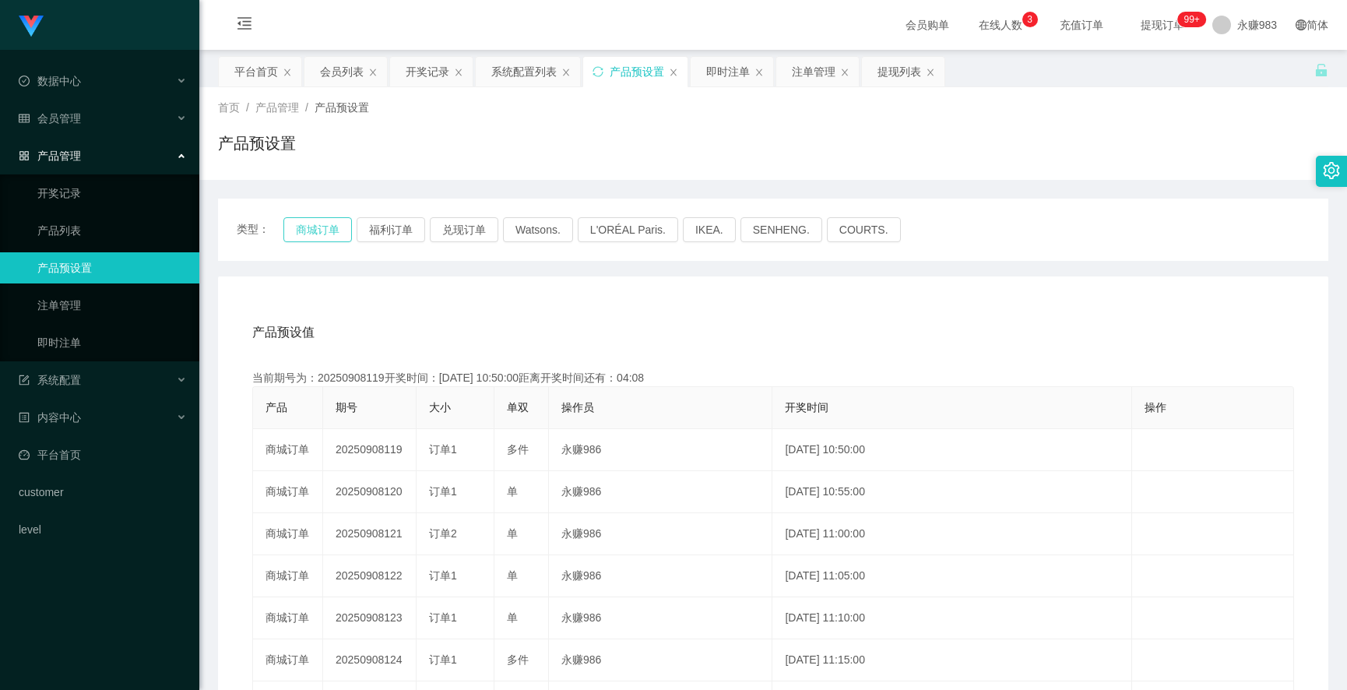
click at [312, 224] on button "商城订单" at bounding box center [317, 229] width 69 height 25
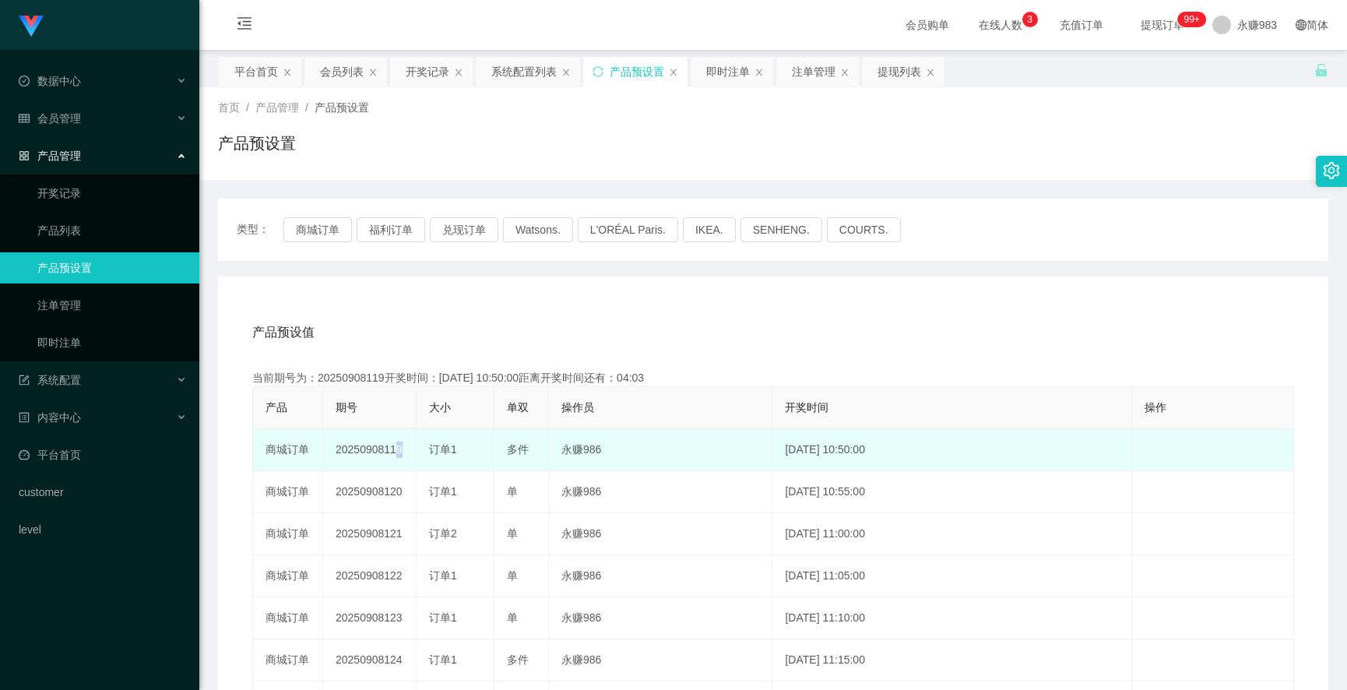
drag, startPoint x: 386, startPoint y: 453, endPoint x: 398, endPoint y: 449, distance: 13.1
click at [398, 449] on td "20250908119" at bounding box center [369, 450] width 93 height 42
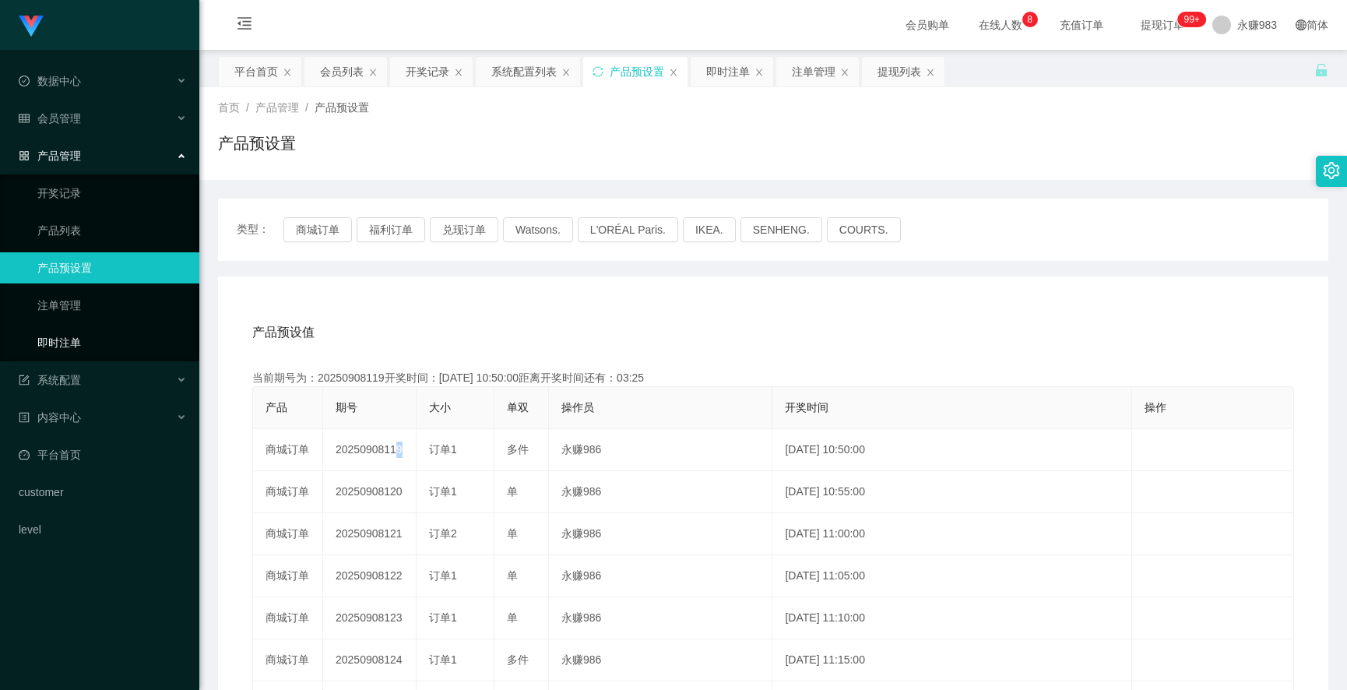
click at [65, 340] on link "即时注单" at bounding box center [112, 342] width 150 height 31
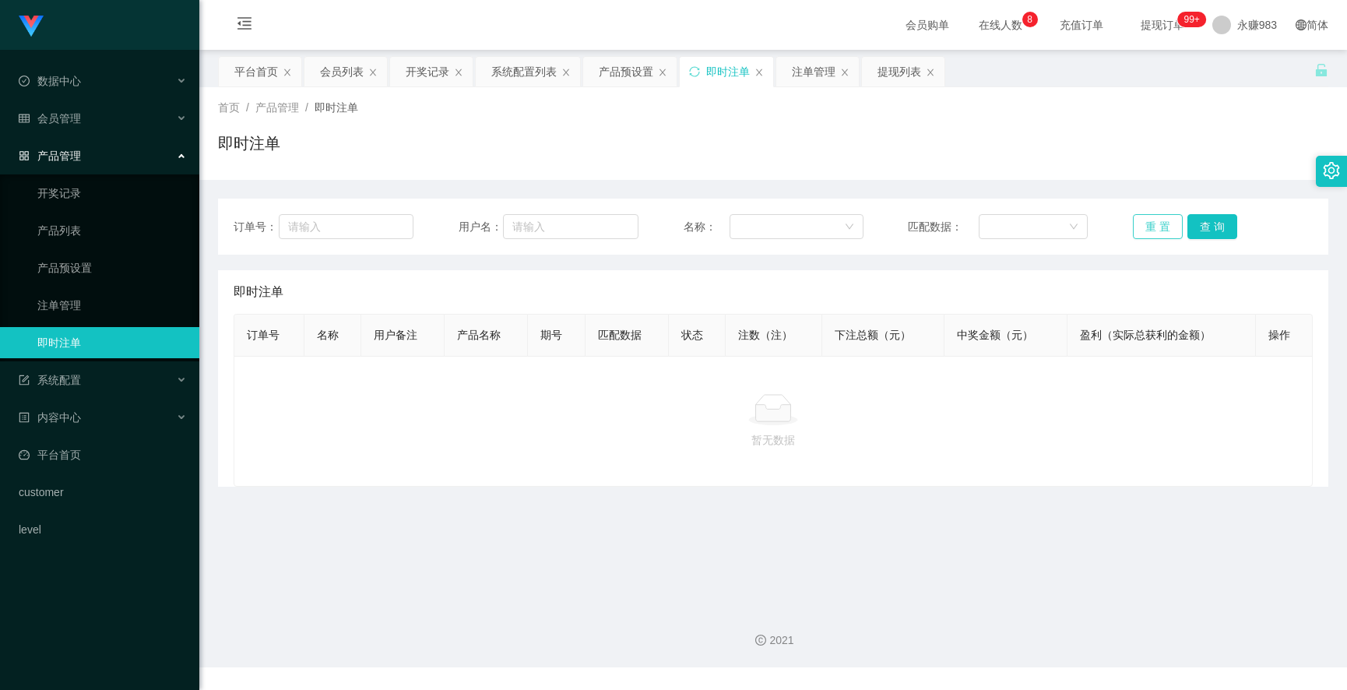
click at [1142, 224] on button "重 置" at bounding box center [1158, 226] width 50 height 25
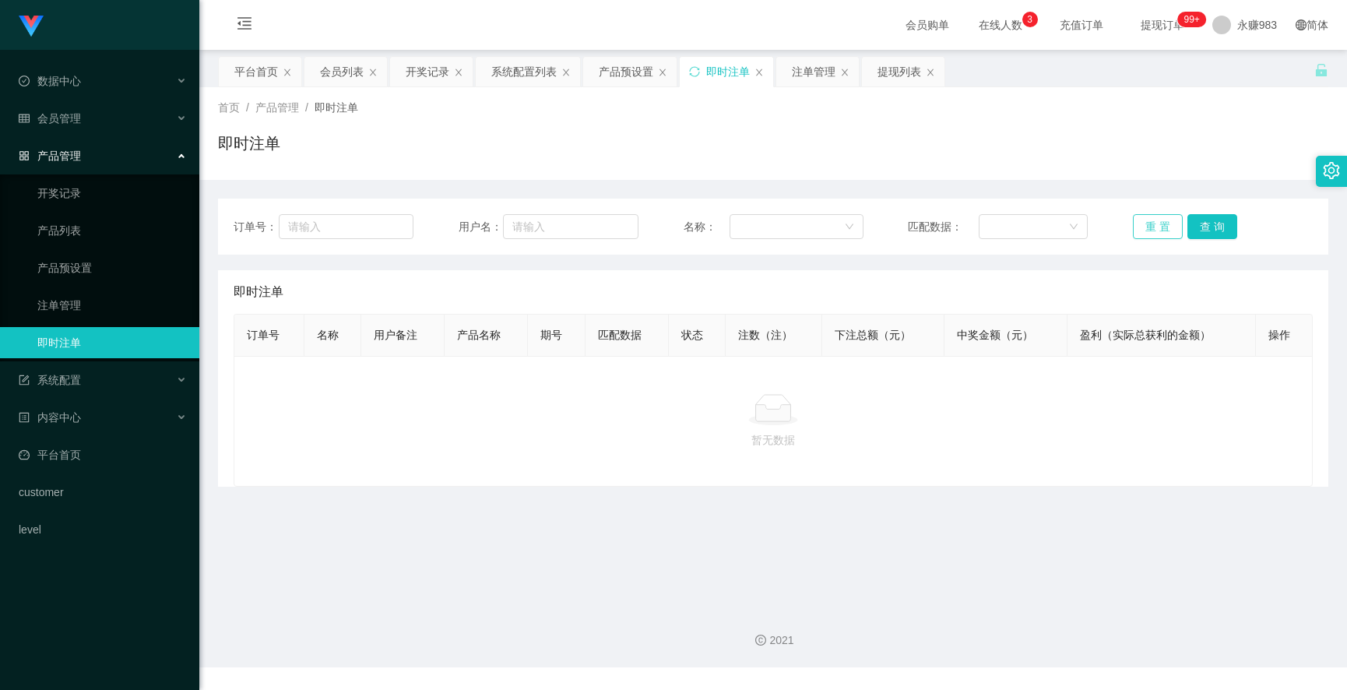
click at [1137, 227] on button "重 置" at bounding box center [1158, 226] width 50 height 25
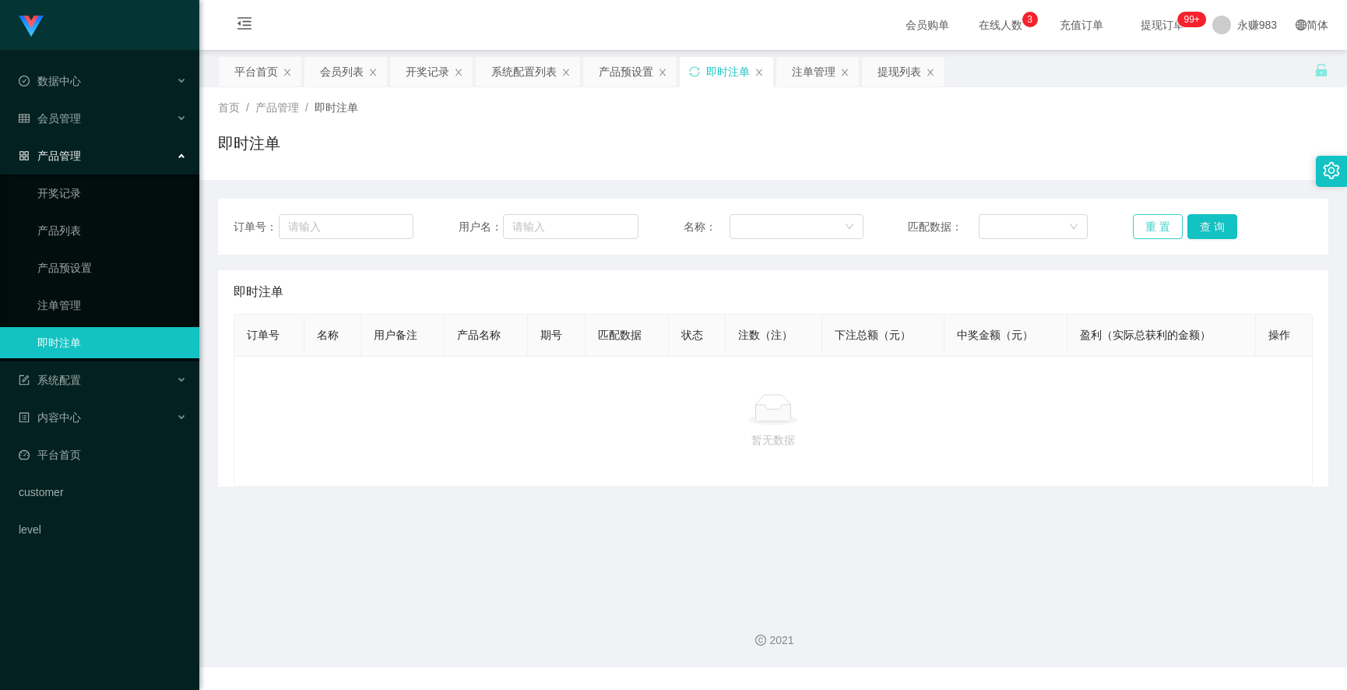
click at [1137, 227] on button "重 置" at bounding box center [1158, 226] width 50 height 25
click at [1092, 227] on div "订单号： 用户名： 名称： 匹配数据： 重 置 查 询" at bounding box center [773, 226] width 1079 height 25
click at [1143, 220] on button "重 置" at bounding box center [1158, 226] width 50 height 25
click at [1146, 220] on button "重 置" at bounding box center [1158, 226] width 50 height 25
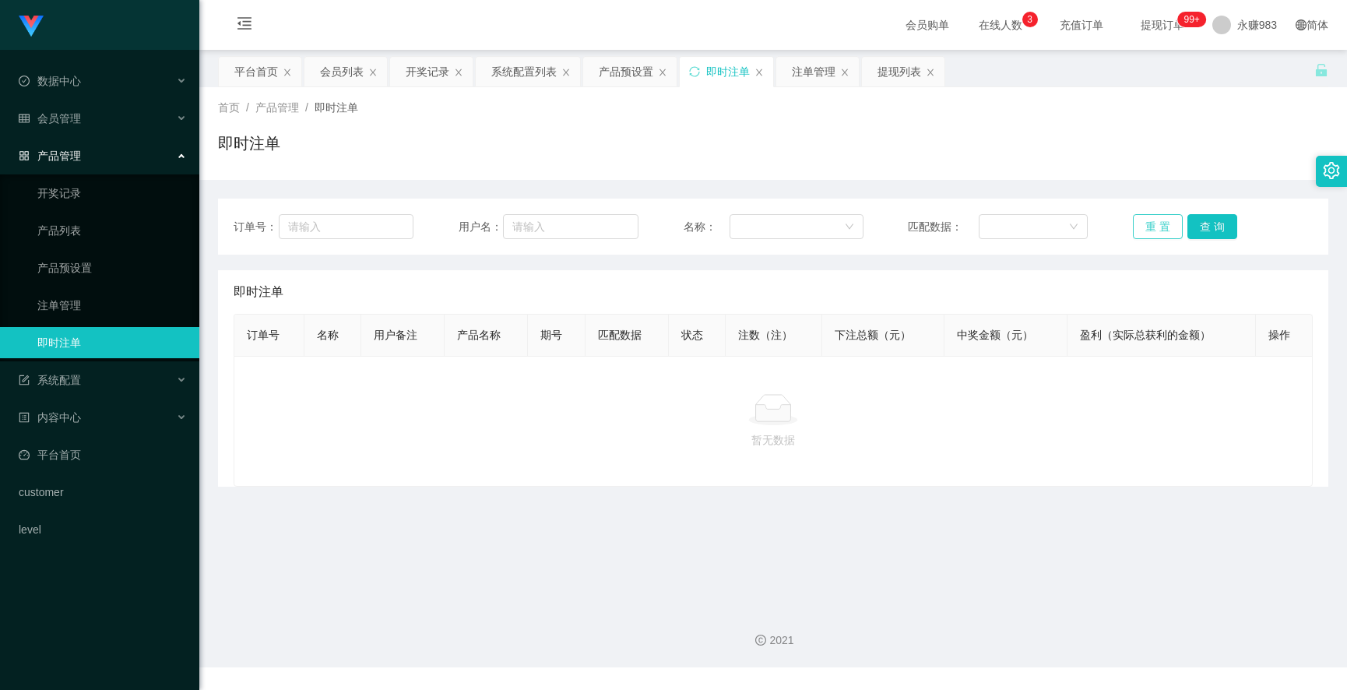
click at [1146, 220] on button "重 置" at bounding box center [1158, 226] width 50 height 25
click at [1146, 221] on button "重 置" at bounding box center [1158, 226] width 50 height 25
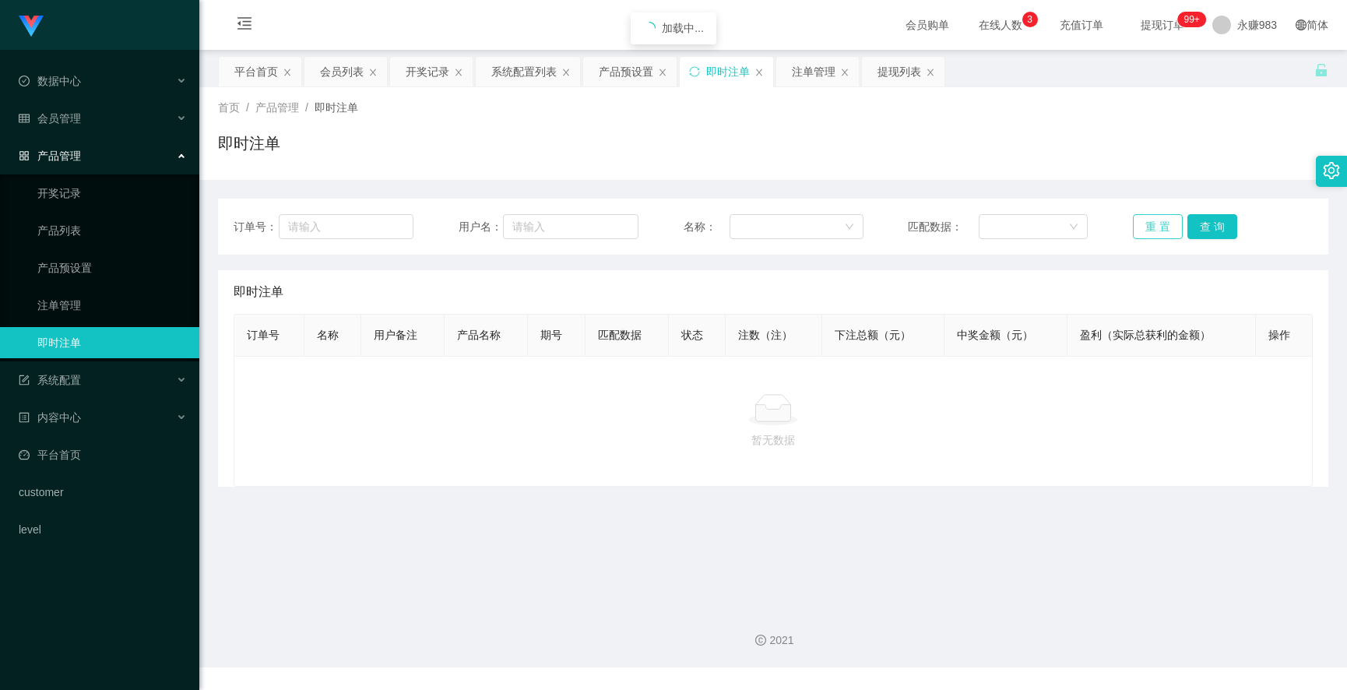
click at [1146, 221] on button "重 置" at bounding box center [1158, 226] width 50 height 25
click at [1150, 222] on button "重 置" at bounding box center [1158, 226] width 50 height 25
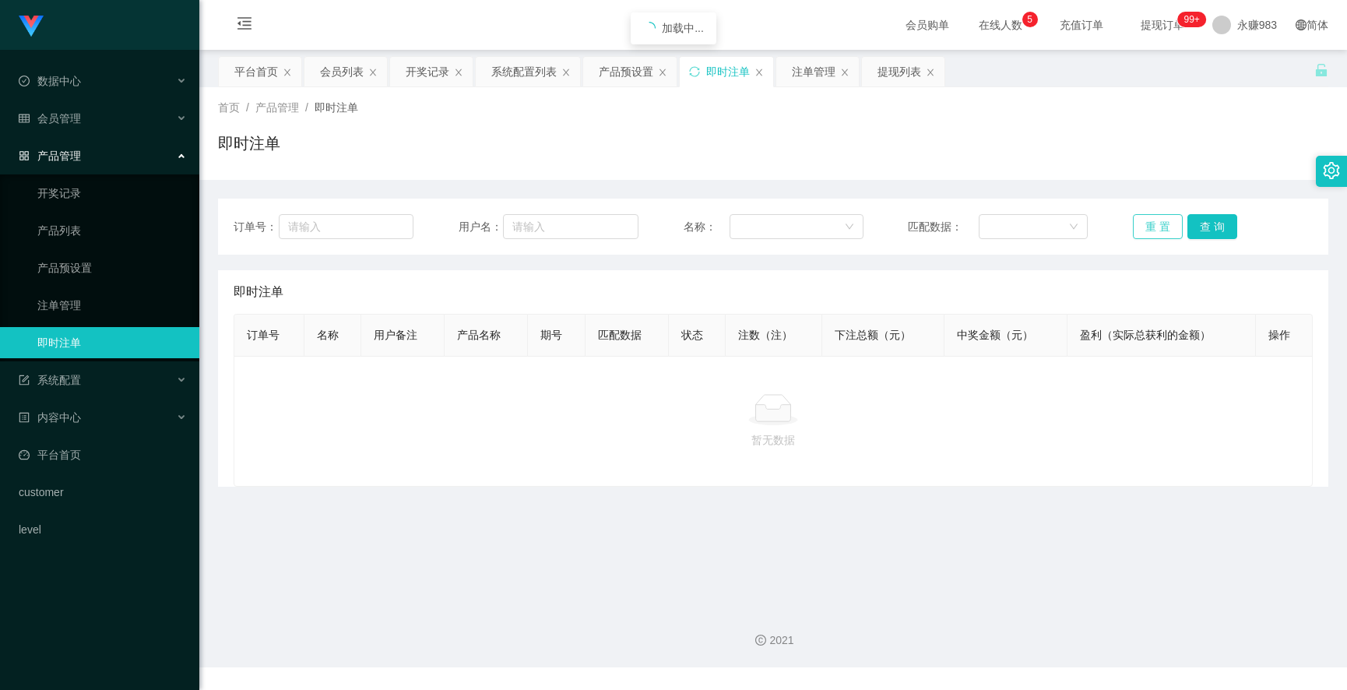
click at [1150, 222] on button "重 置" at bounding box center [1158, 226] width 50 height 25
click at [1213, 231] on button "查 询" at bounding box center [1213, 226] width 50 height 25
click at [1155, 227] on button "重 置" at bounding box center [1158, 226] width 50 height 25
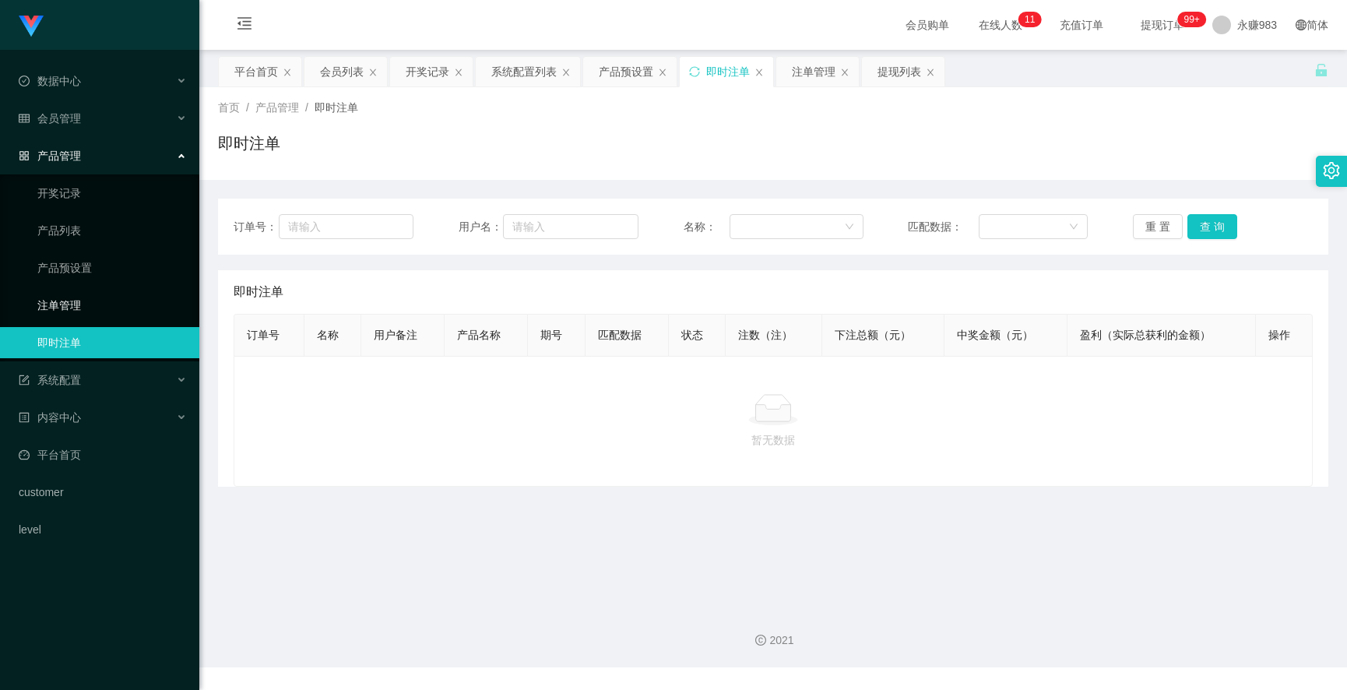
click at [72, 294] on link "注单管理" at bounding box center [112, 305] width 150 height 31
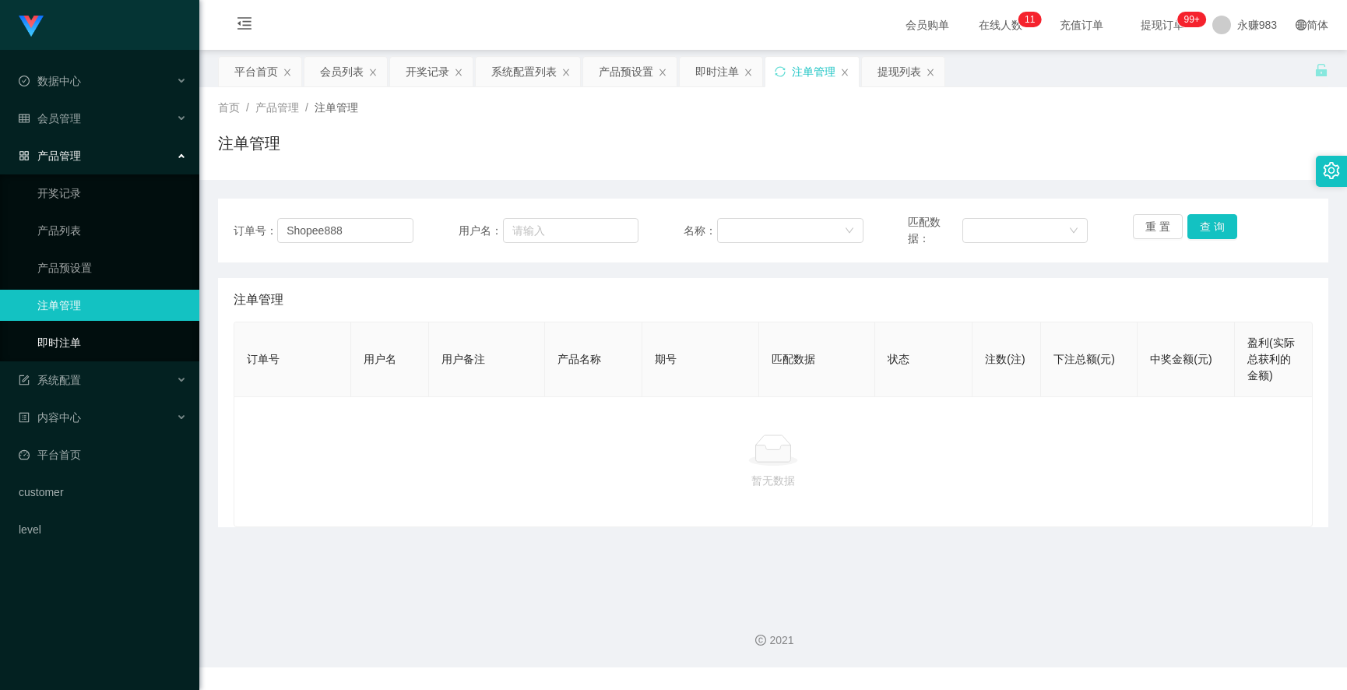
click at [75, 336] on link "即时注单" at bounding box center [112, 342] width 150 height 31
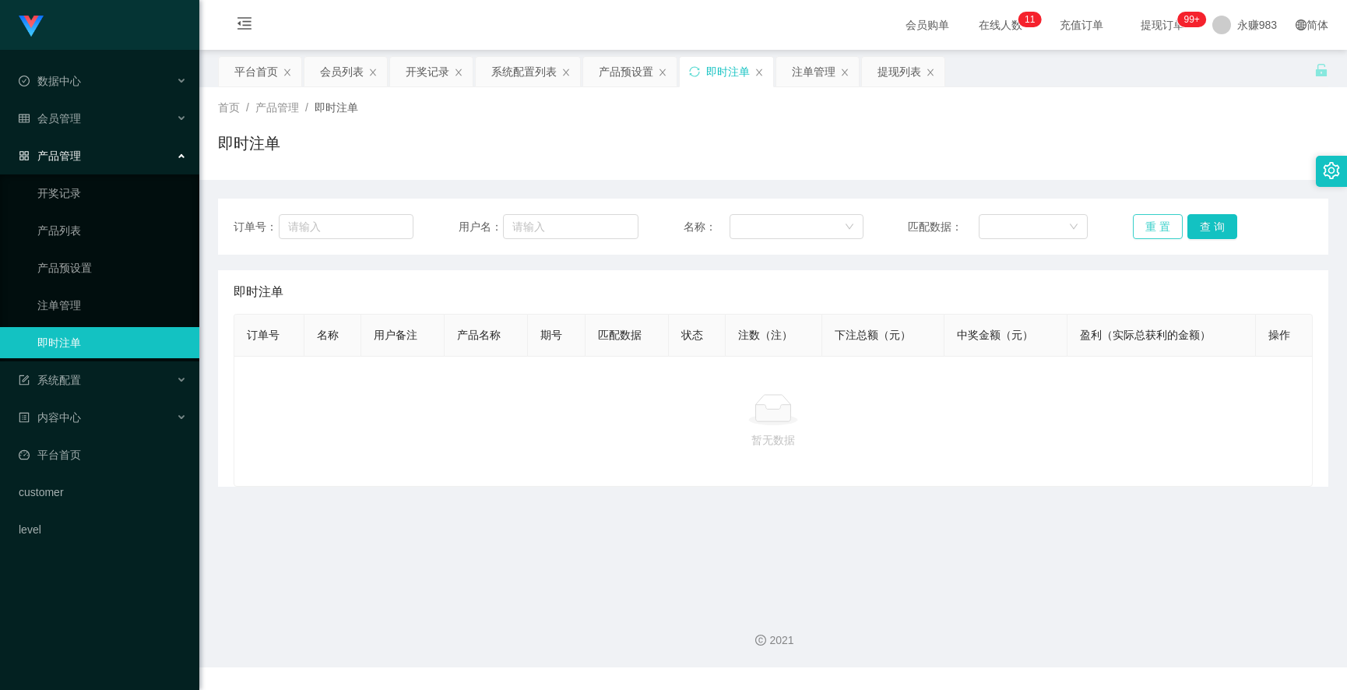
click at [1141, 226] on button "重 置" at bounding box center [1158, 226] width 50 height 25
click at [1142, 227] on button "重 置" at bounding box center [1158, 226] width 50 height 25
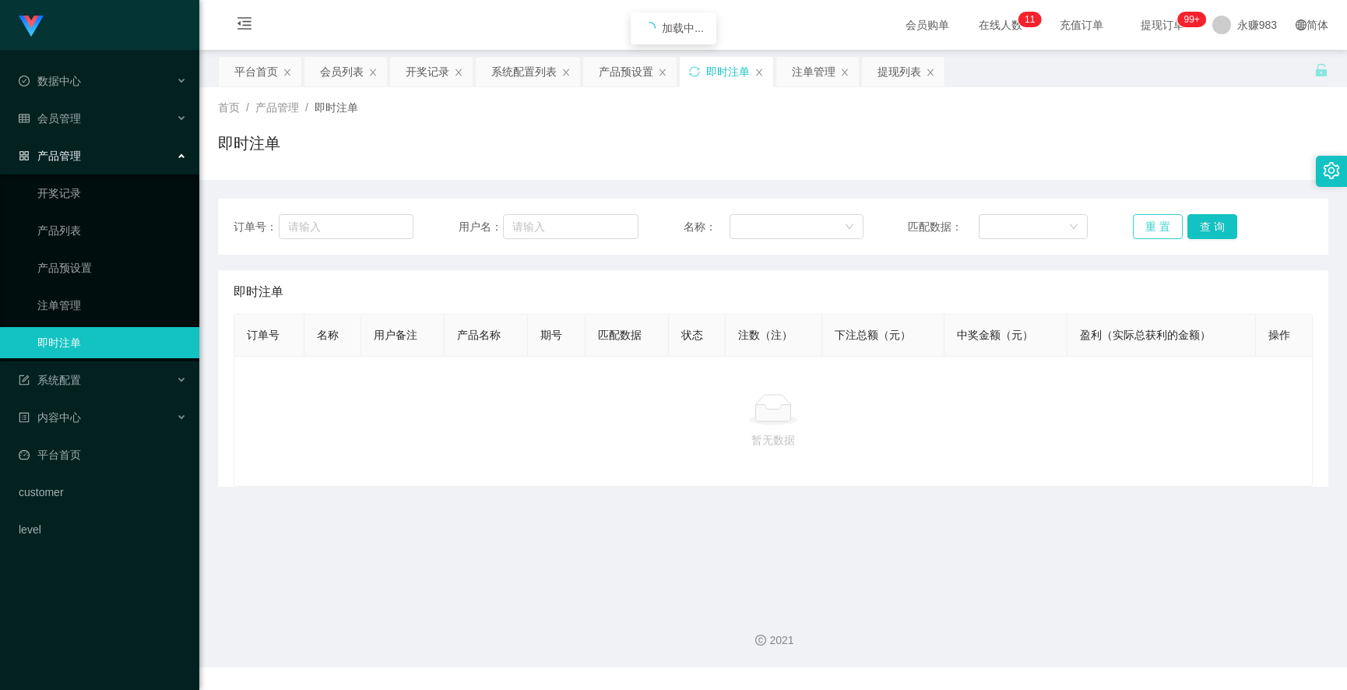
click at [1142, 227] on button "重 置" at bounding box center [1158, 226] width 50 height 25
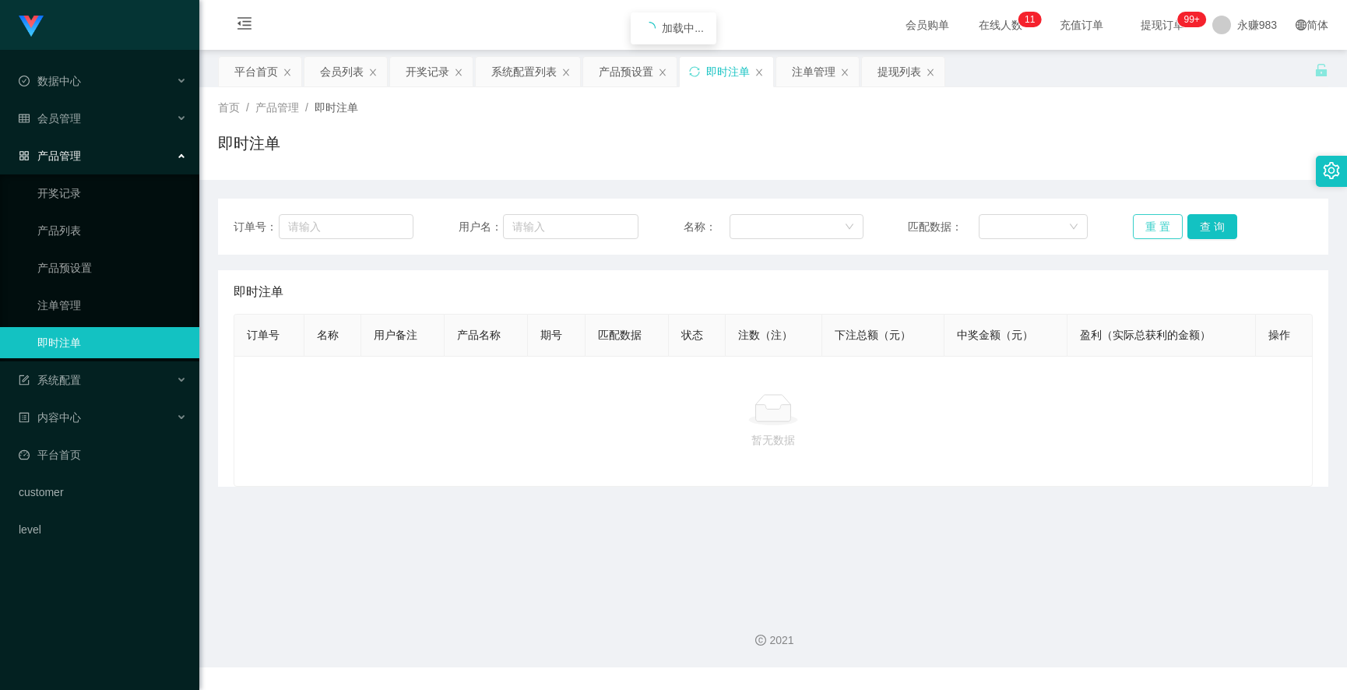
click at [1142, 227] on button "重 置" at bounding box center [1158, 226] width 50 height 25
click at [1138, 243] on div "订单号： 用户名： 名称： 匹配数据： 重 置 查 询" at bounding box center [773, 227] width 1111 height 56
click at [1146, 231] on button "重 置" at bounding box center [1158, 226] width 50 height 25
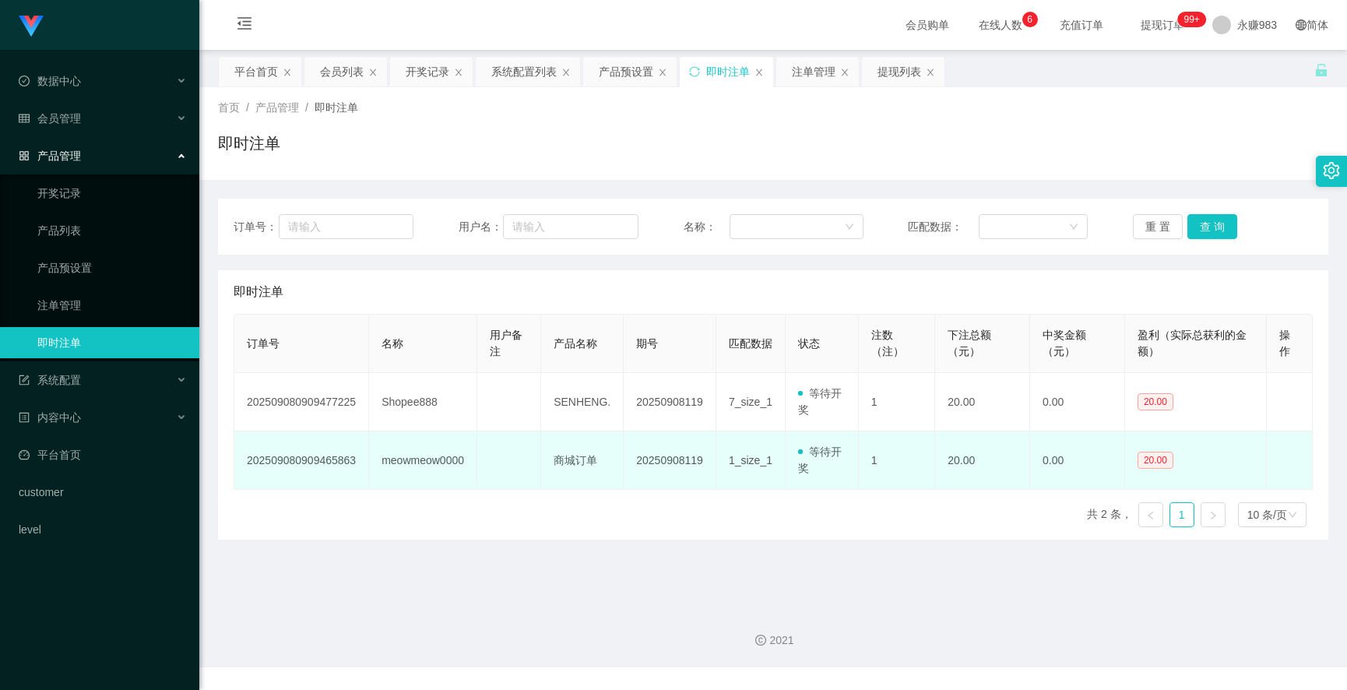
click at [432, 465] on td "meowmeow0000" at bounding box center [423, 460] width 108 height 58
copy td "meowmeow0000"
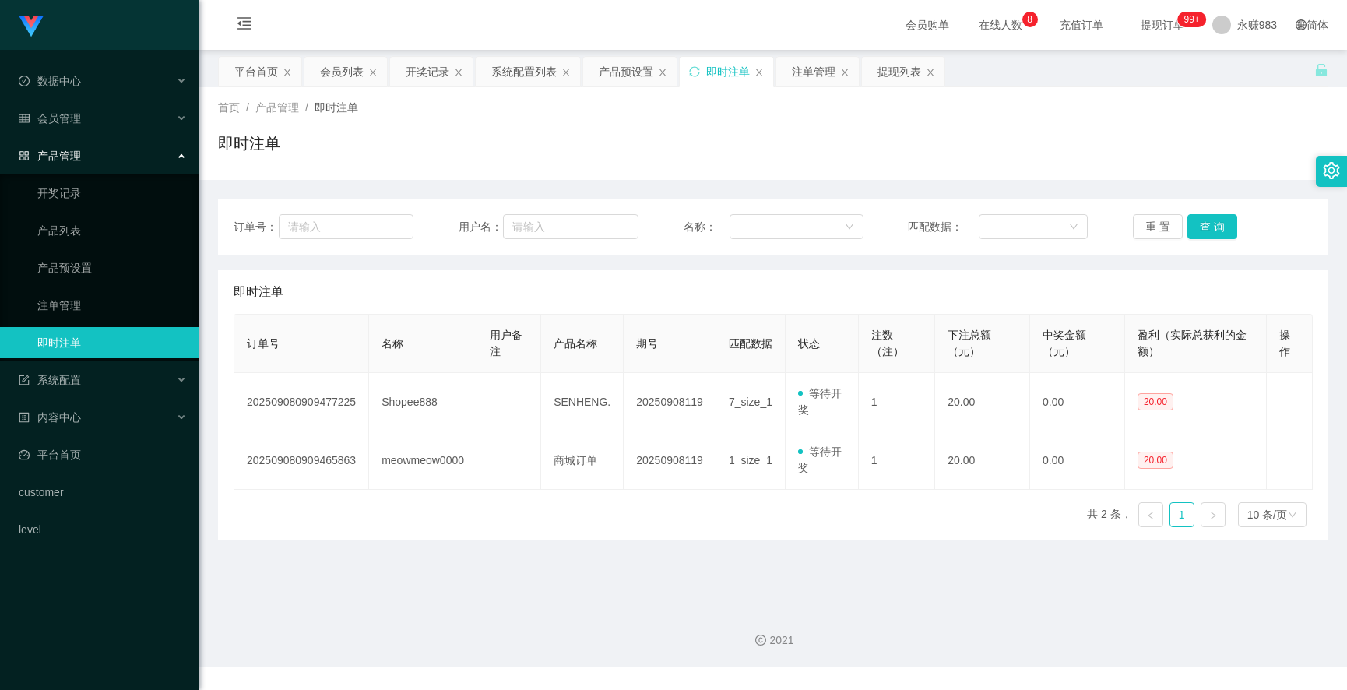
click at [663, 572] on main "关闭左侧 关闭右侧 关闭其它 刷新页面 平台首页 会员列表 开奖记录 系统配置列表 产品预设置 即时注单 注单管理 提现列表 首页 / 产品管理 / 即时注单…" at bounding box center [773, 322] width 1148 height 545
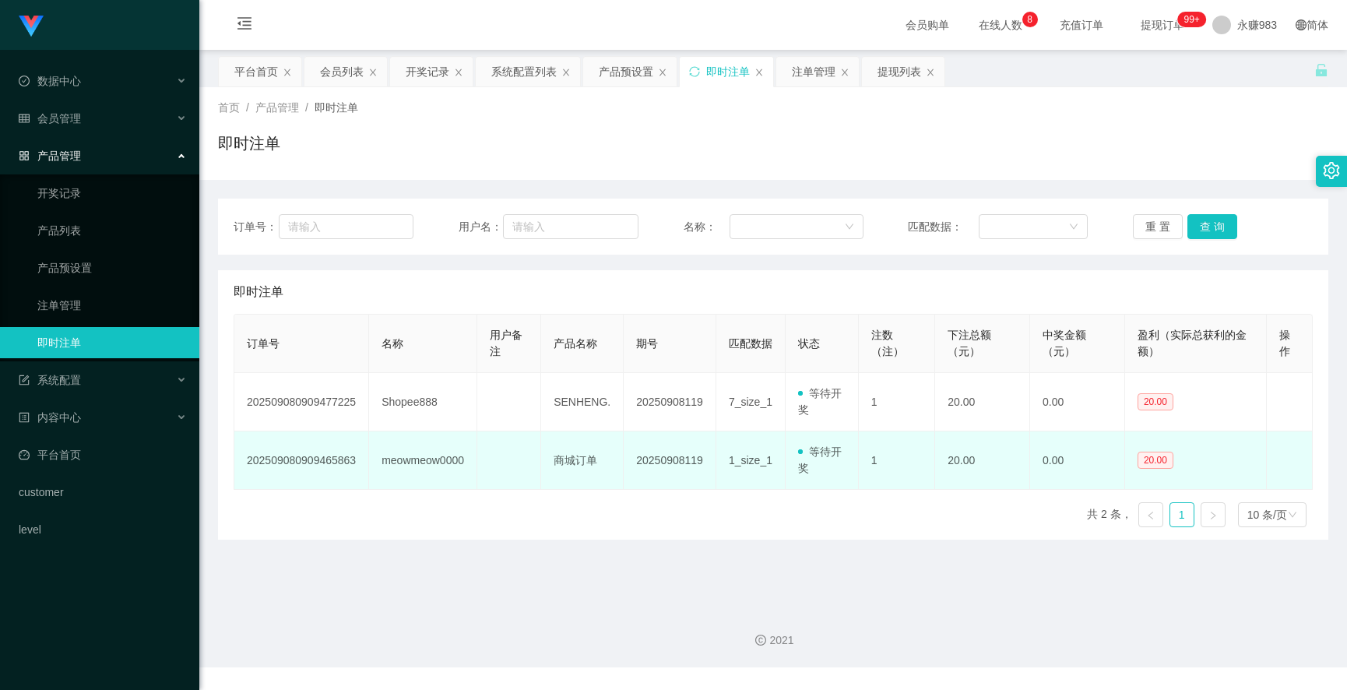
click at [445, 452] on td "meowmeow0000" at bounding box center [423, 460] width 108 height 58
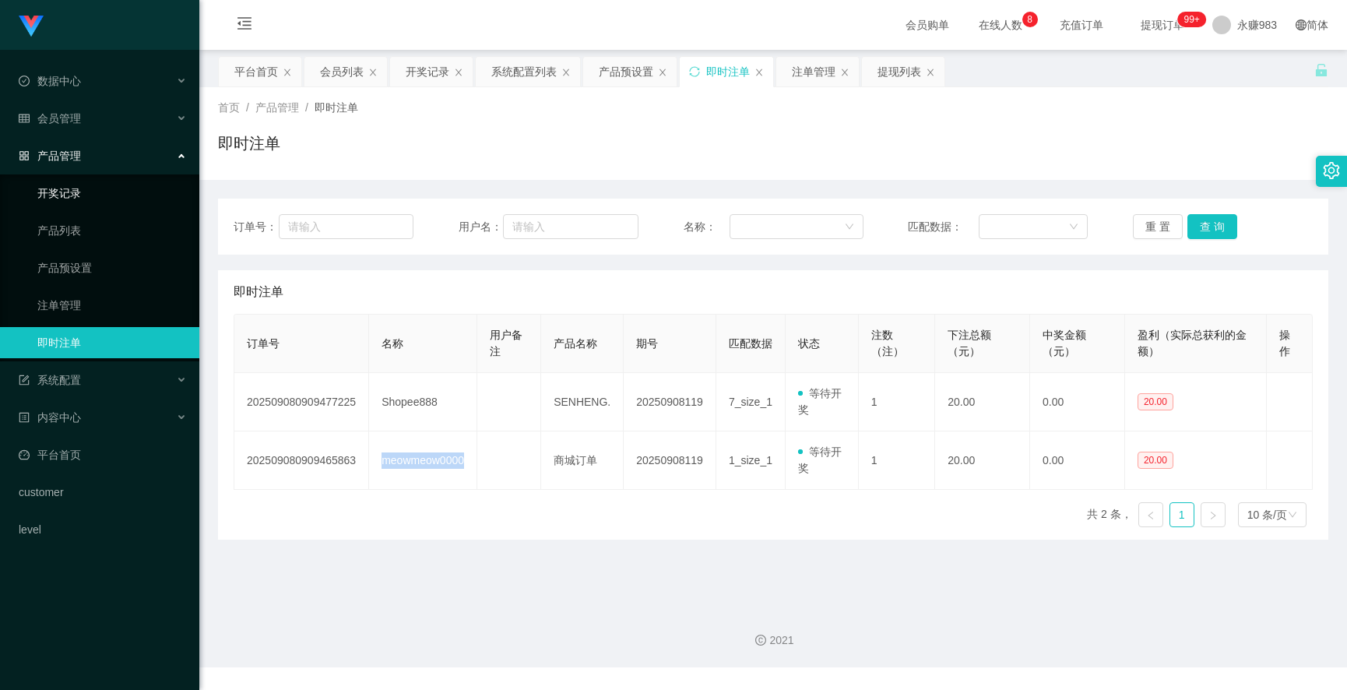
click at [99, 192] on link "开奖记录" at bounding box center [112, 193] width 150 height 31
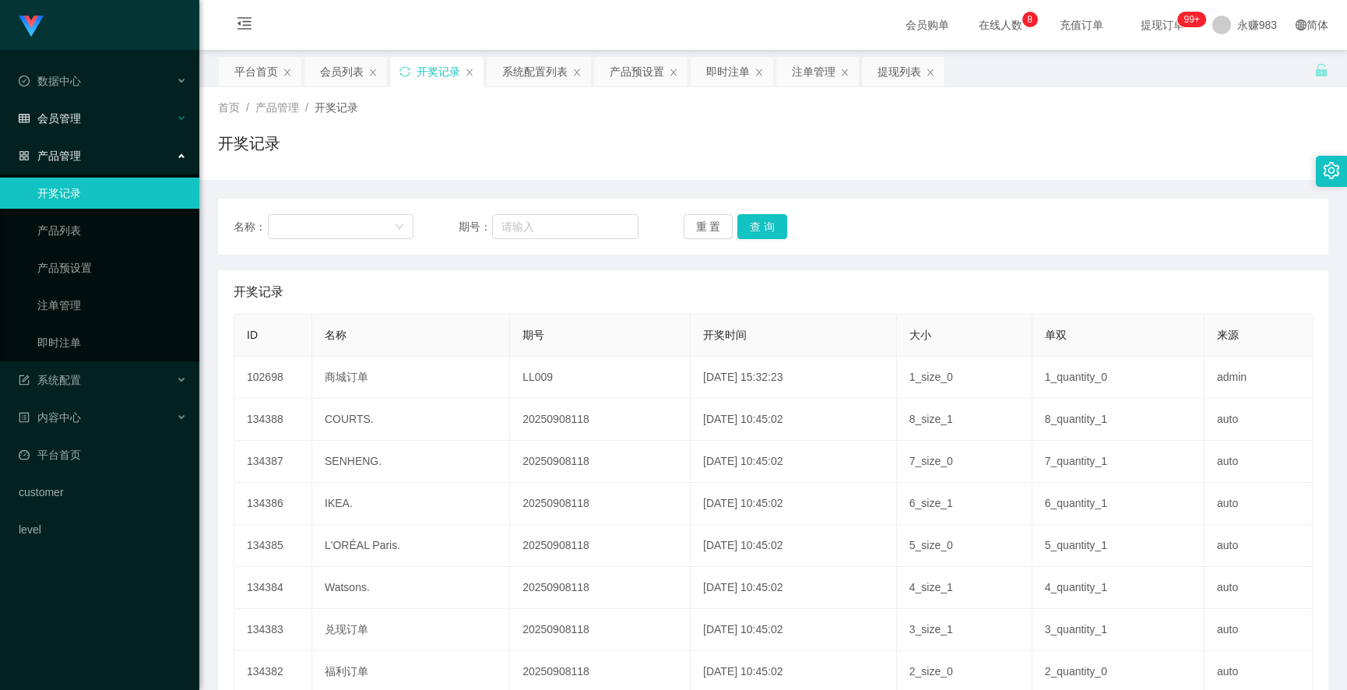
click at [80, 114] on span "会员管理" at bounding box center [50, 118] width 62 height 12
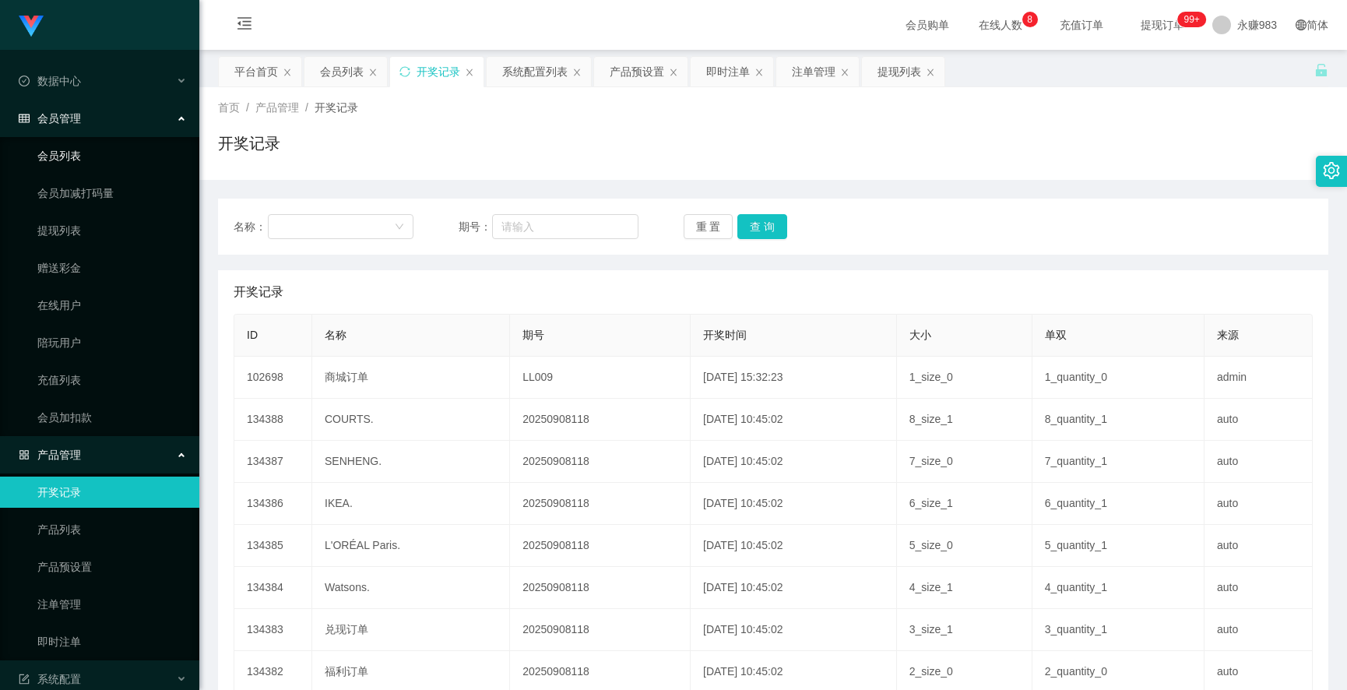
click at [104, 159] on link "会员列表" at bounding box center [112, 155] width 150 height 31
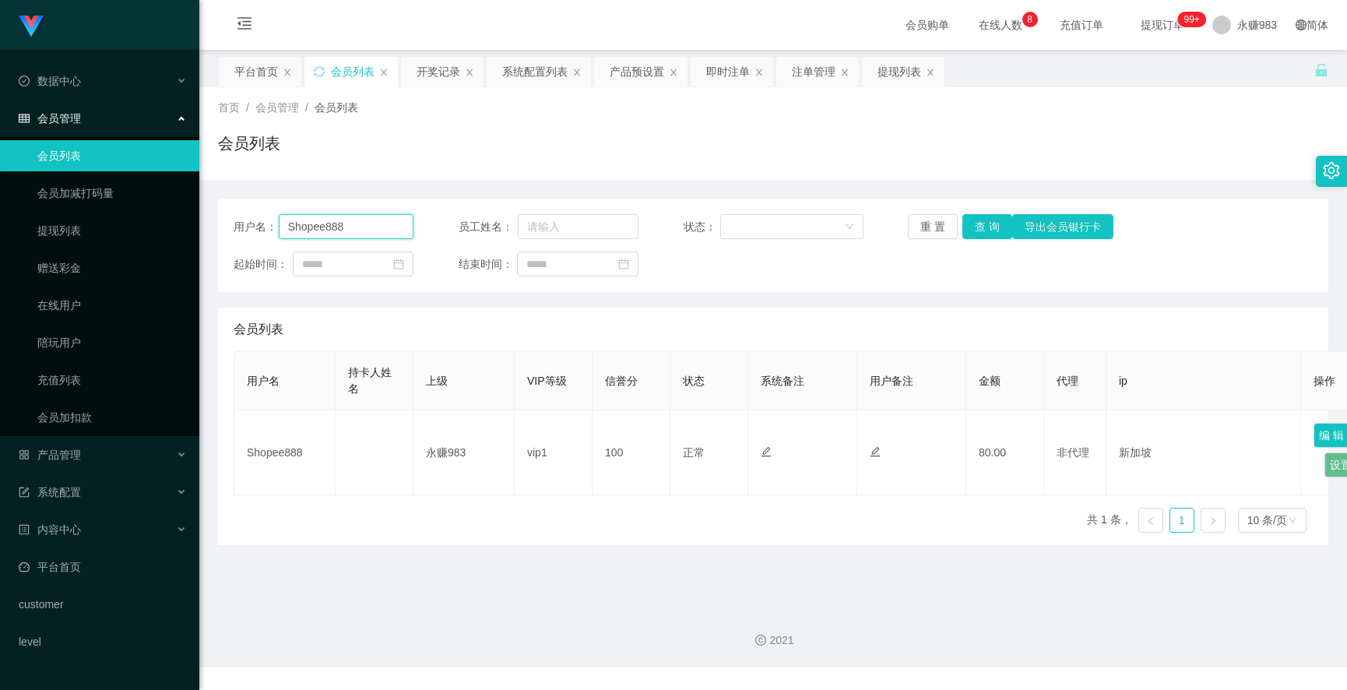
click at [382, 224] on input "Shopee888" at bounding box center [346, 226] width 135 height 25
paste input "meowmeow0000"
type input "meowmeow0000"
click at [988, 219] on button "查 询" at bounding box center [988, 226] width 50 height 25
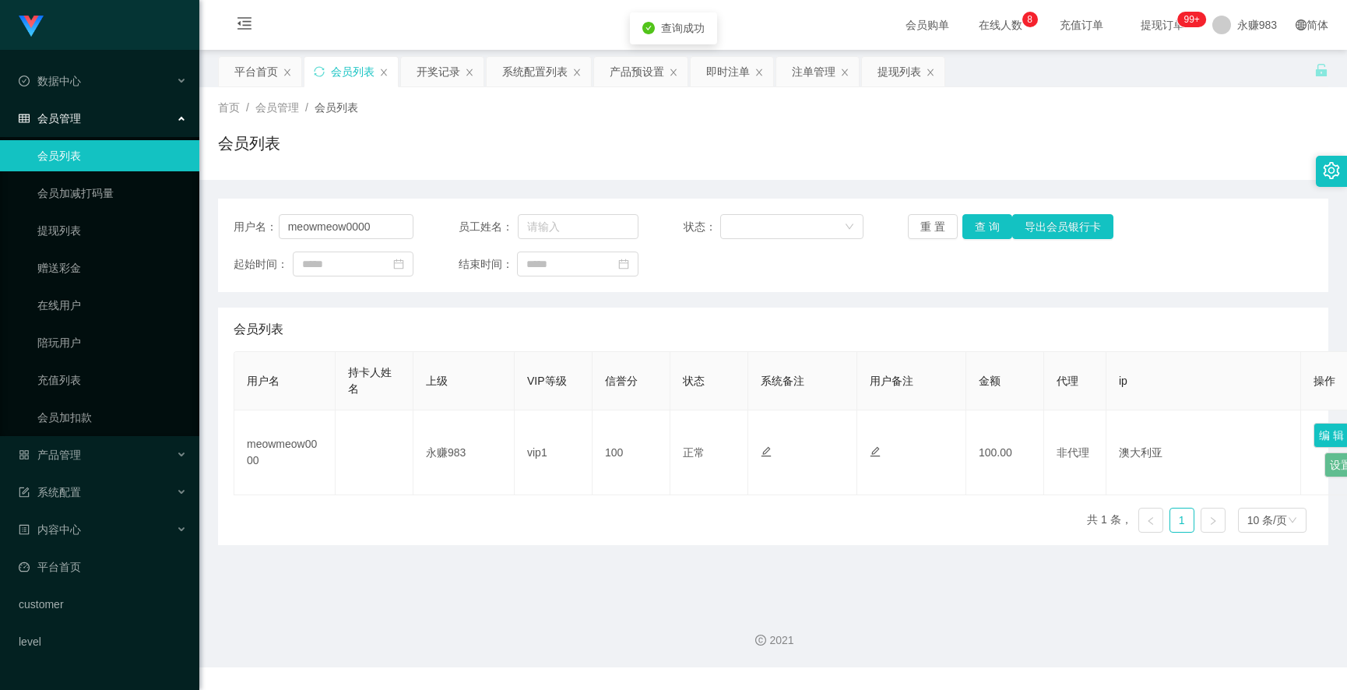
click at [852, 614] on div "2021" at bounding box center [773, 631] width 1148 height 72
click at [988, 227] on button "查 询" at bounding box center [988, 226] width 50 height 25
click at [988, 227] on button "查 询" at bounding box center [996, 226] width 67 height 25
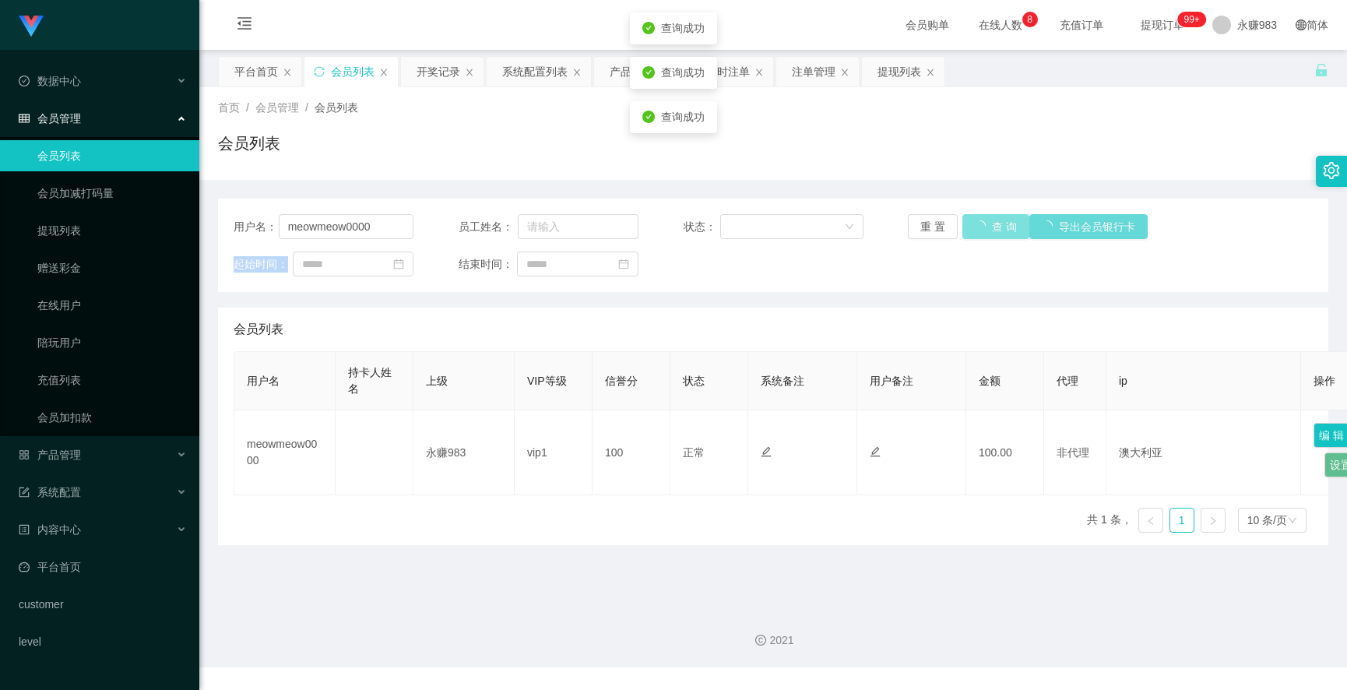
click at [988, 227] on div "重 置 查 询 导出会员银行卡" at bounding box center [998, 226] width 180 height 25
click at [988, 227] on button "查 询" at bounding box center [988, 226] width 50 height 25
click at [988, 227] on div "重 置 查 询 导出会员银行卡" at bounding box center [998, 226] width 180 height 25
click at [834, 588] on main "关闭左侧 关闭右侧 关闭其它 刷新页面 平台首页 会员列表 开奖记录 系统配置列表 产品预设置 即时注单 注单管理 提现列表 首页 / 会员管理 / 会员列表…" at bounding box center [773, 322] width 1148 height 545
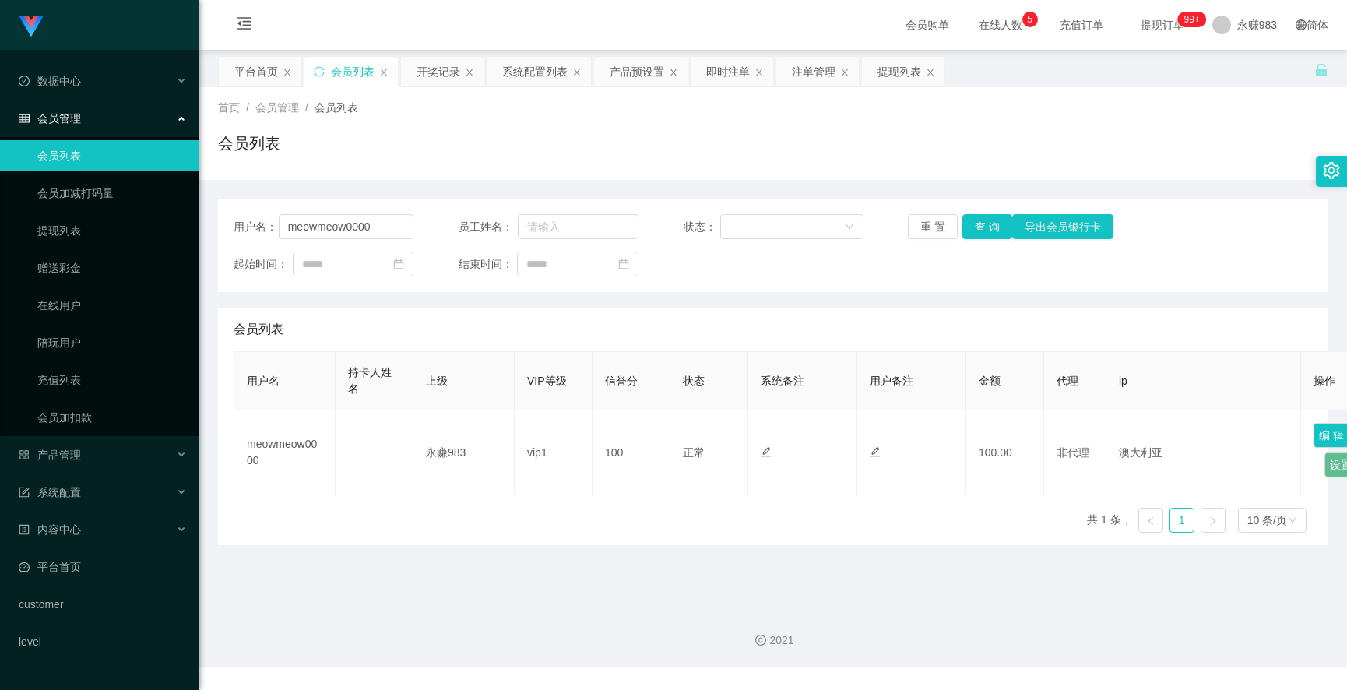
click at [86, 150] on link "会员列表" at bounding box center [112, 155] width 150 height 31
click at [74, 192] on link "会员加减打码量" at bounding box center [112, 193] width 150 height 31
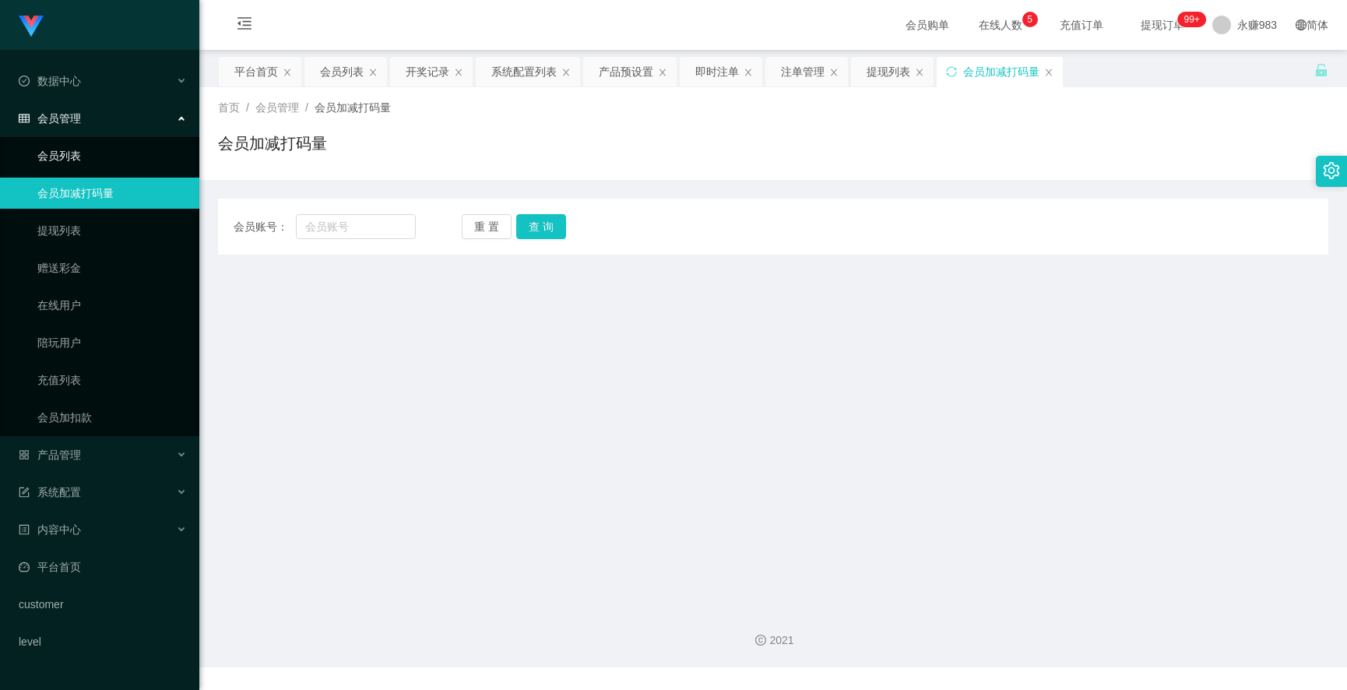
click at [68, 160] on link "会员列表" at bounding box center [112, 155] width 150 height 31
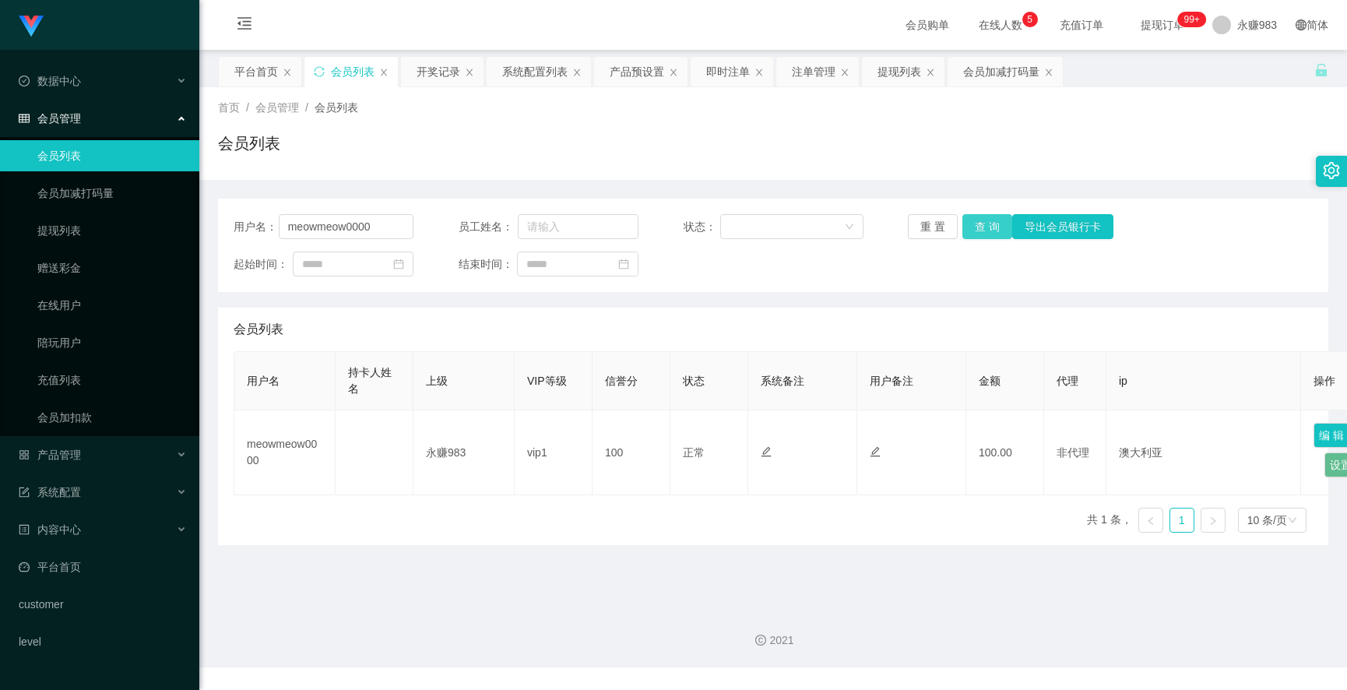
click at [971, 227] on button "查 询" at bounding box center [988, 226] width 50 height 25
click at [374, 227] on input "meowmeow0000" at bounding box center [346, 226] width 135 height 25
click at [995, 234] on button "查 询" at bounding box center [988, 226] width 50 height 25
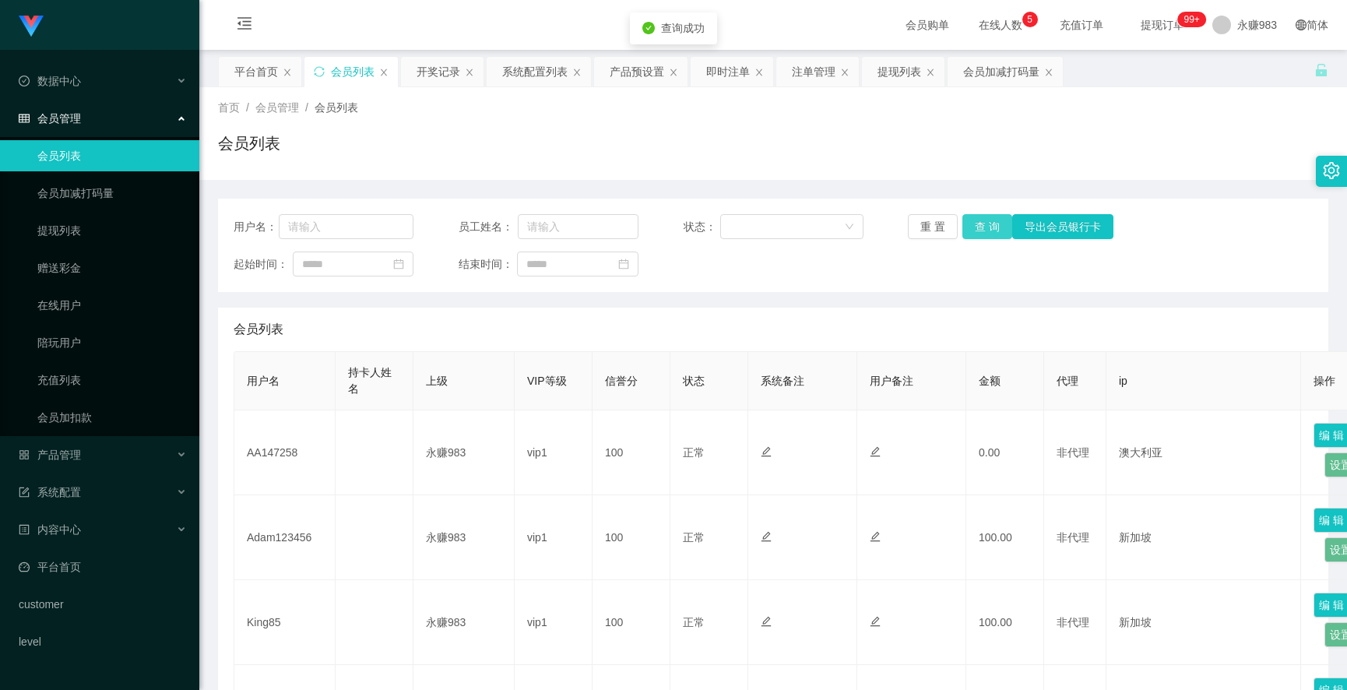
click at [987, 231] on button "查 询" at bounding box center [988, 226] width 50 height 25
click at [892, 78] on div "提现列表" at bounding box center [900, 72] width 44 height 30
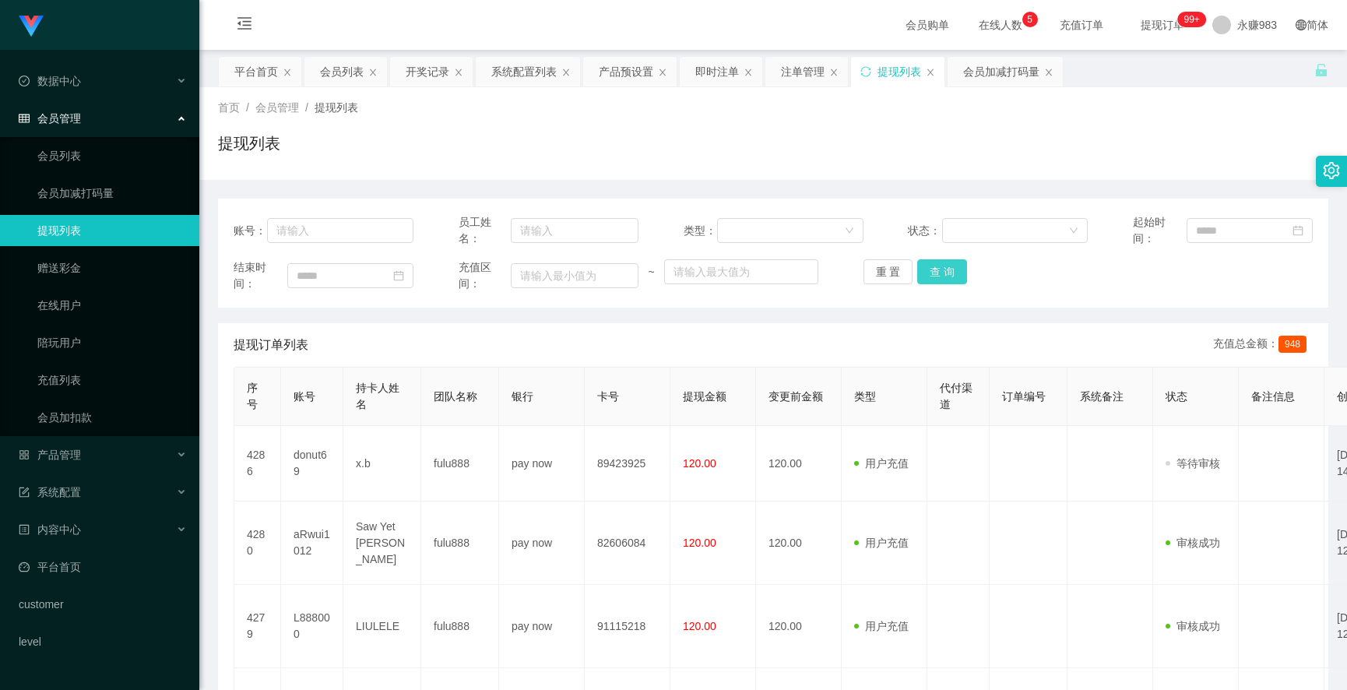
click at [921, 269] on button "查 询" at bounding box center [942, 271] width 50 height 25
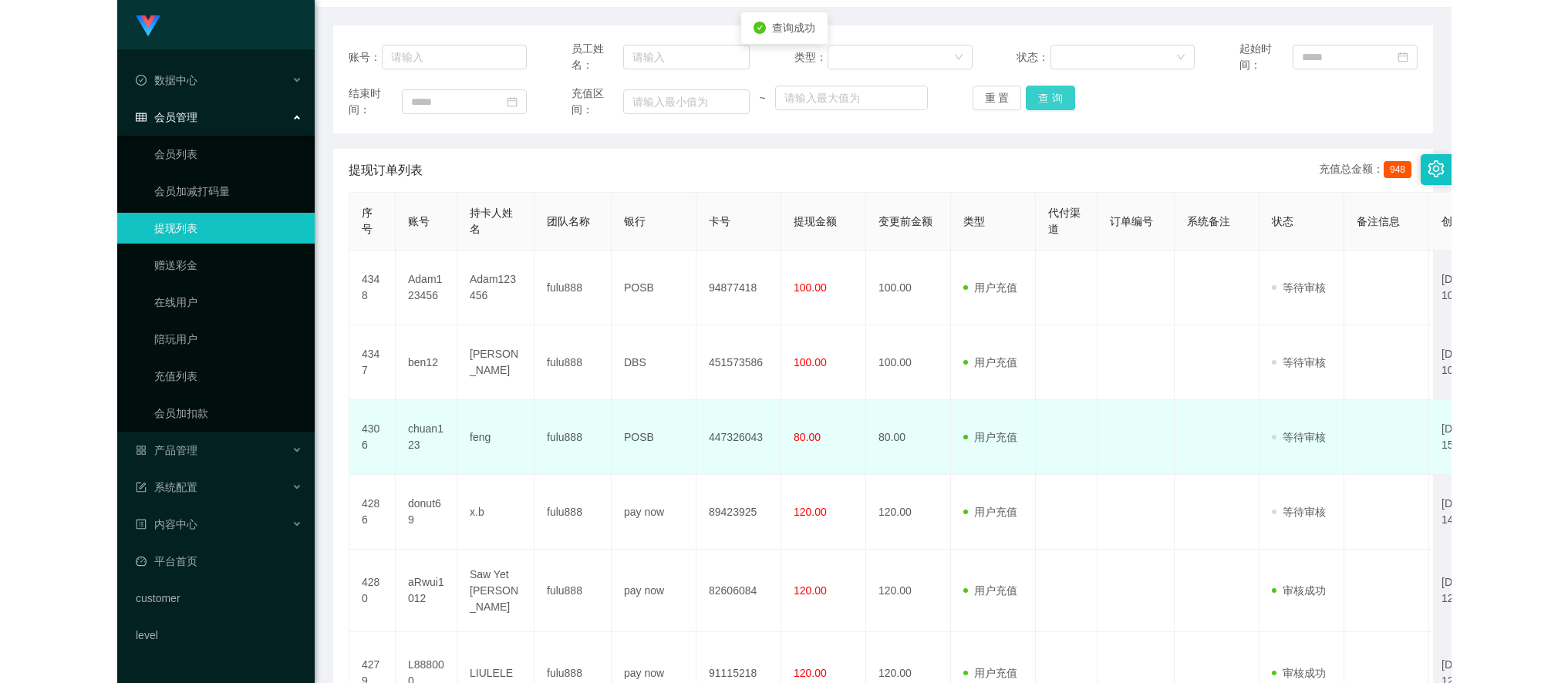
scroll to position [256, 0]
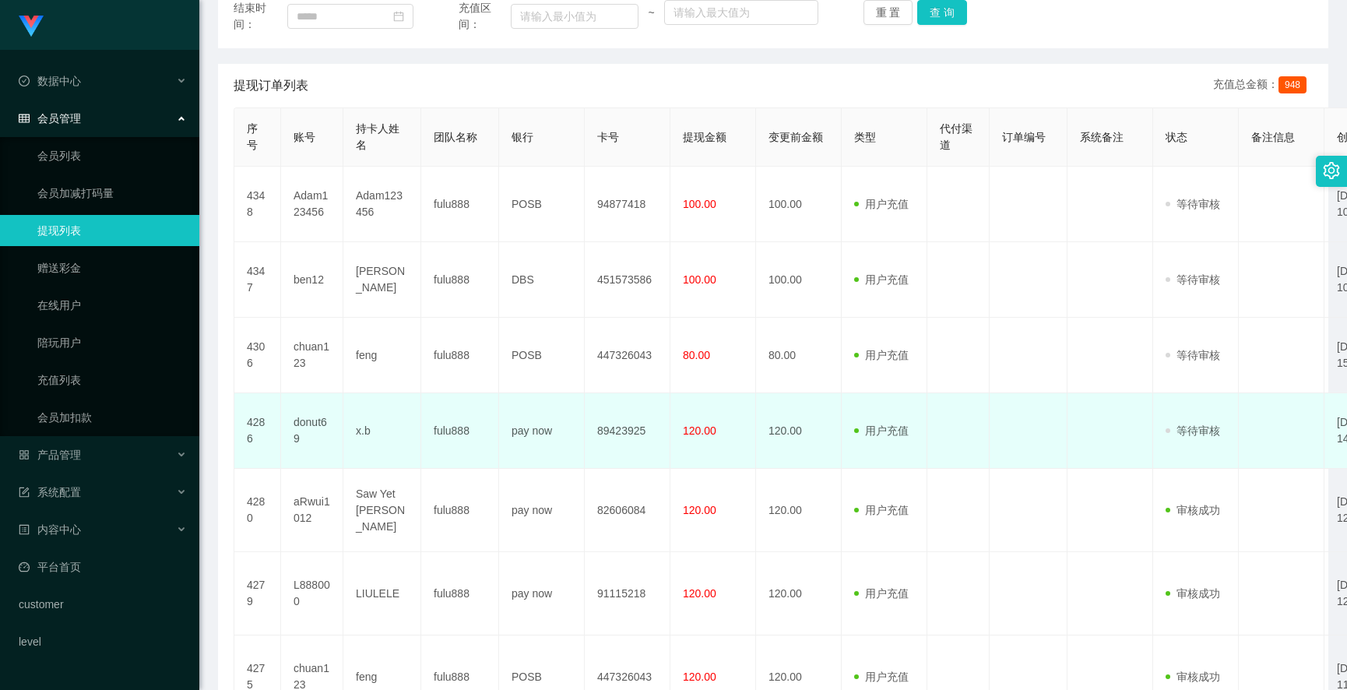
click at [301, 429] on td "donut69" at bounding box center [312, 431] width 62 height 76
click at [314, 423] on td "donut69" at bounding box center [312, 431] width 62 height 76
drag, startPoint x: 546, startPoint y: 433, endPoint x: 580, endPoint y: 401, distance: 46.8
click at [546, 433] on td "pay now" at bounding box center [542, 431] width 86 height 76
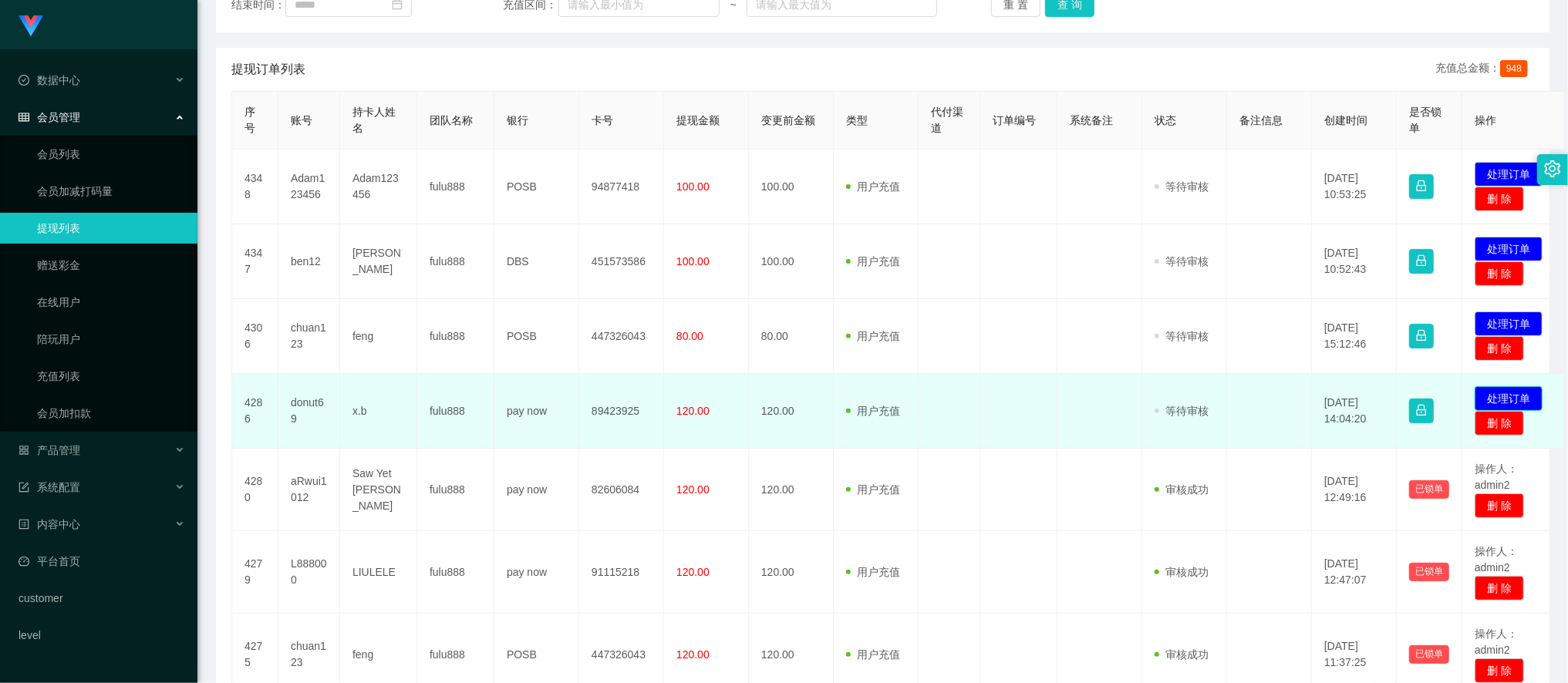
click at [1390, 402] on button "处理订单" at bounding box center [1509, 398] width 68 height 25
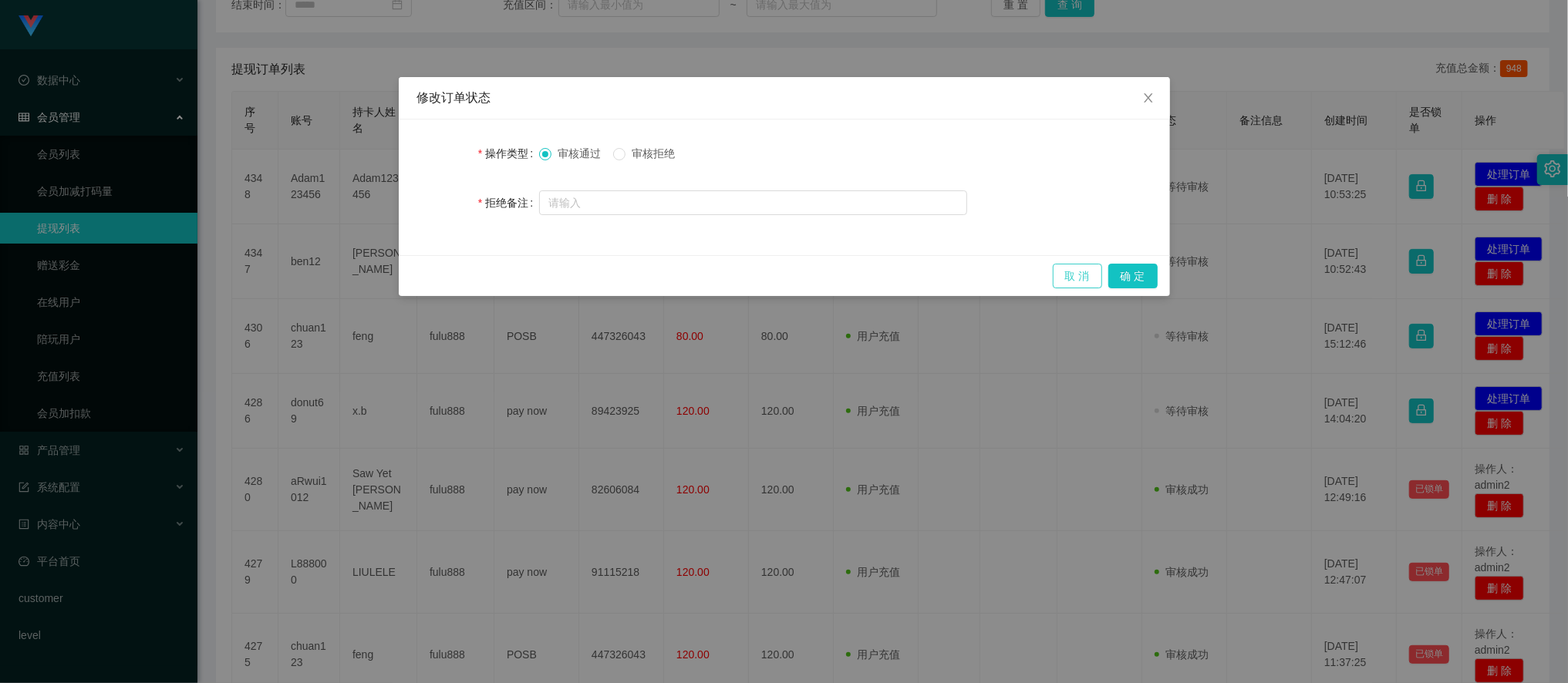
click at [1073, 272] on button "取 消" at bounding box center [1078, 275] width 50 height 25
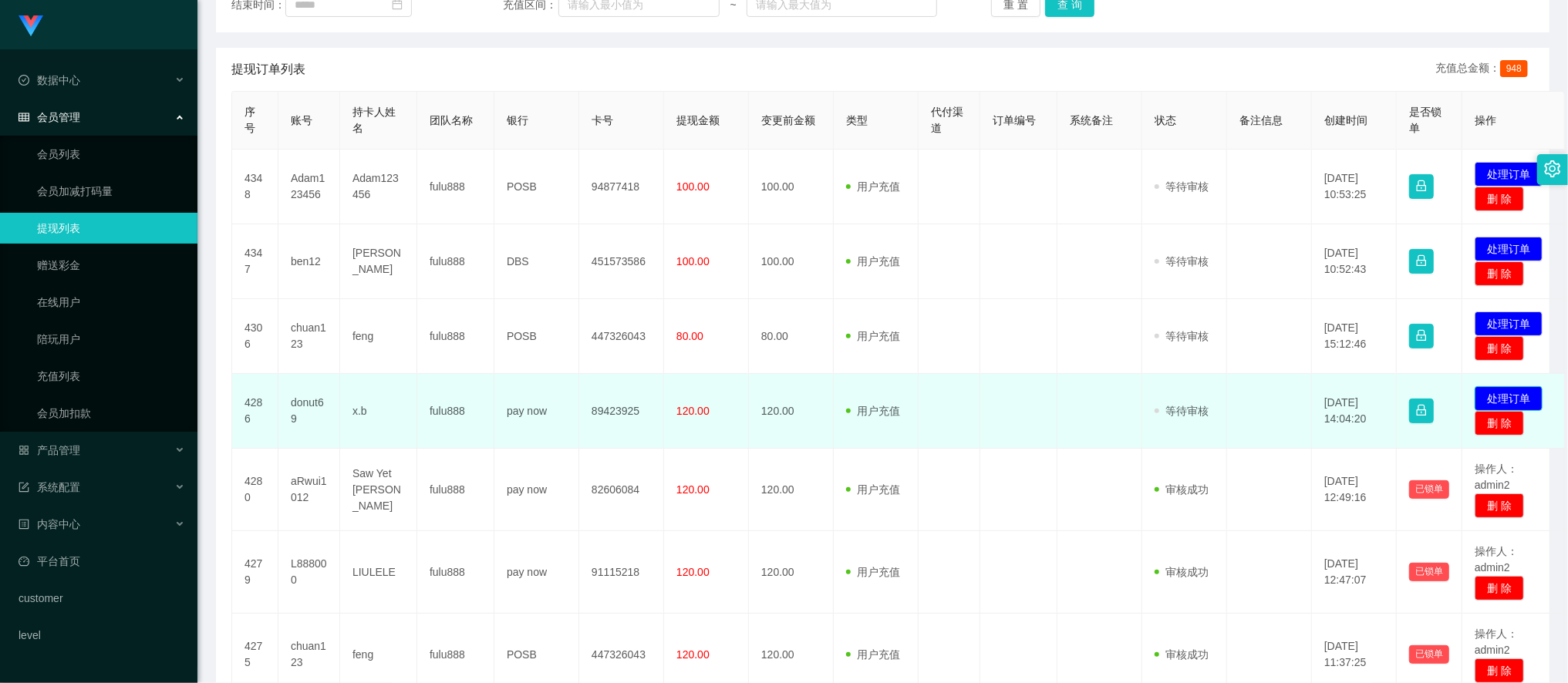
click at [1390, 394] on button "处理订单" at bounding box center [1509, 398] width 68 height 25
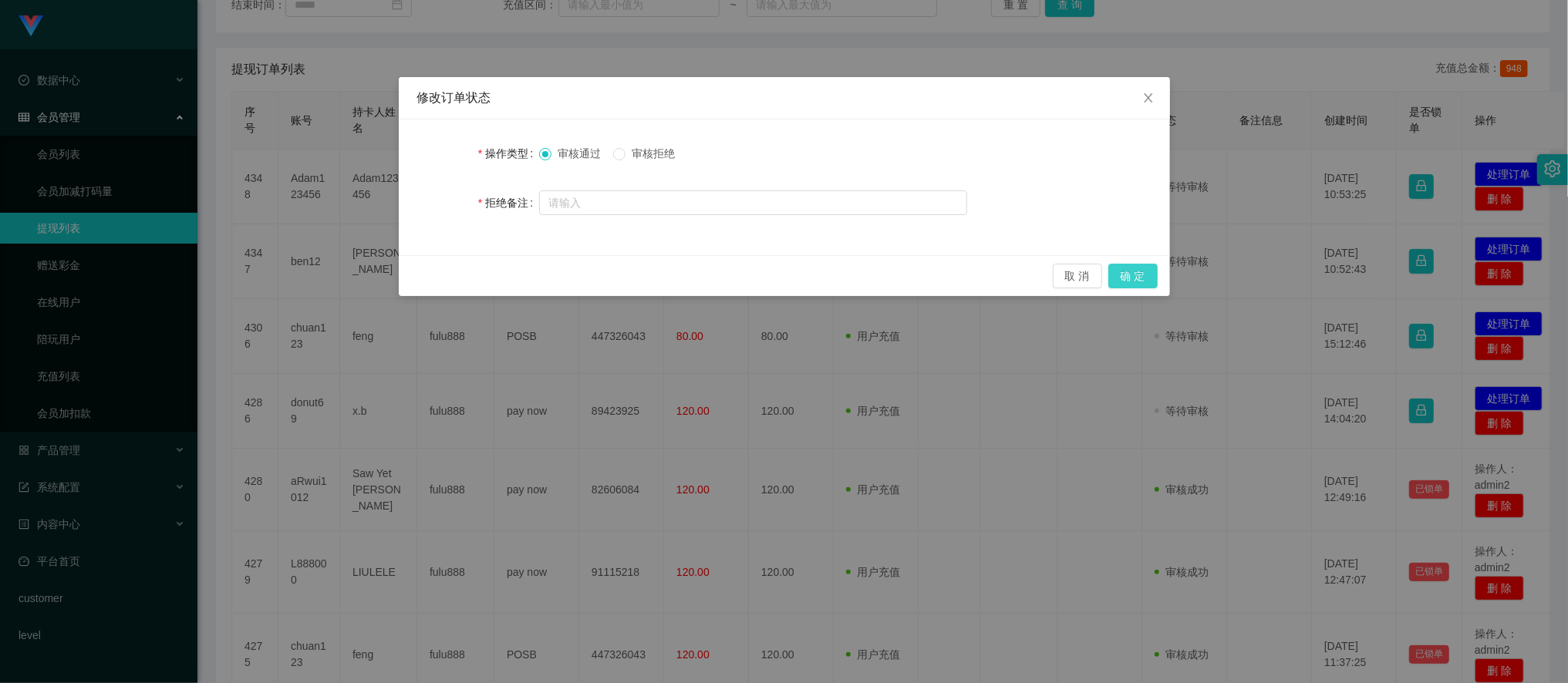
click at [1132, 266] on button "确 定" at bounding box center [1133, 275] width 50 height 25
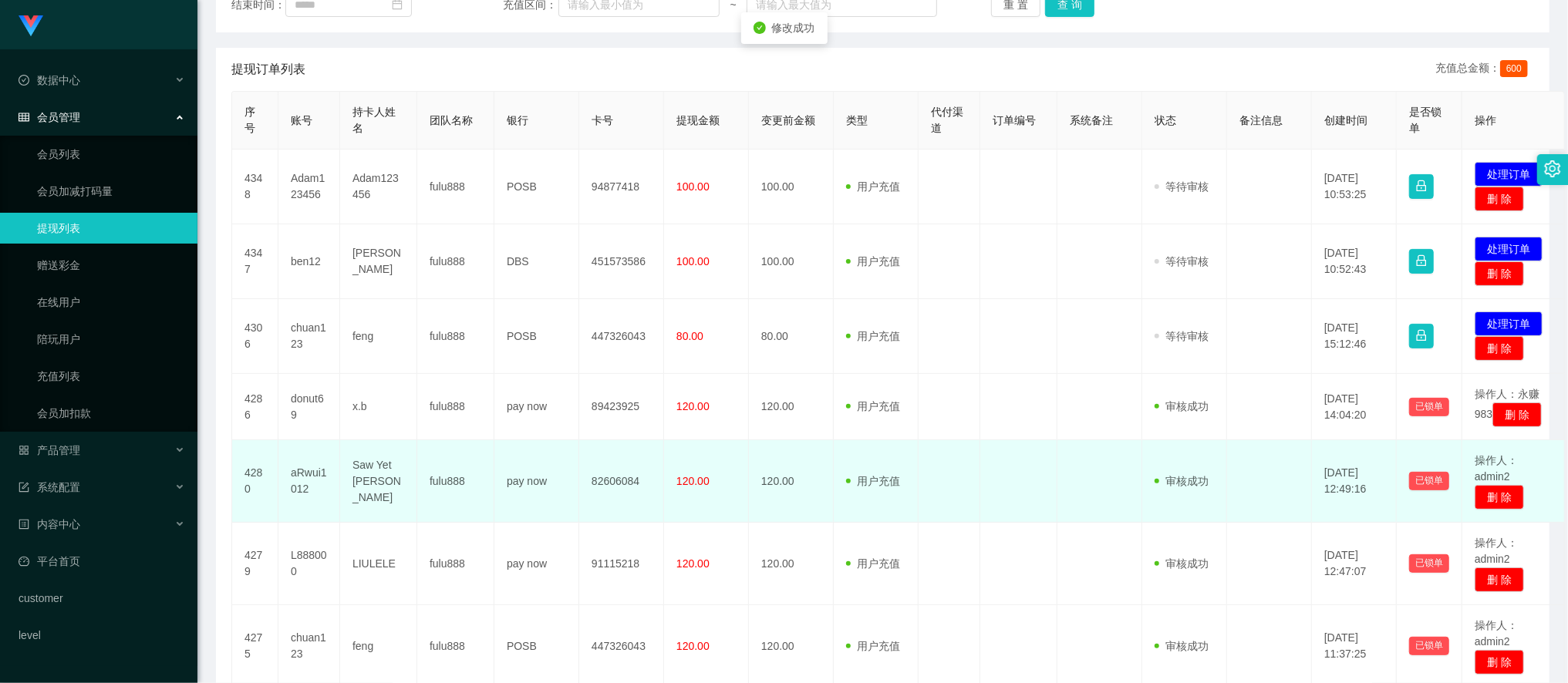
scroll to position [171, 0]
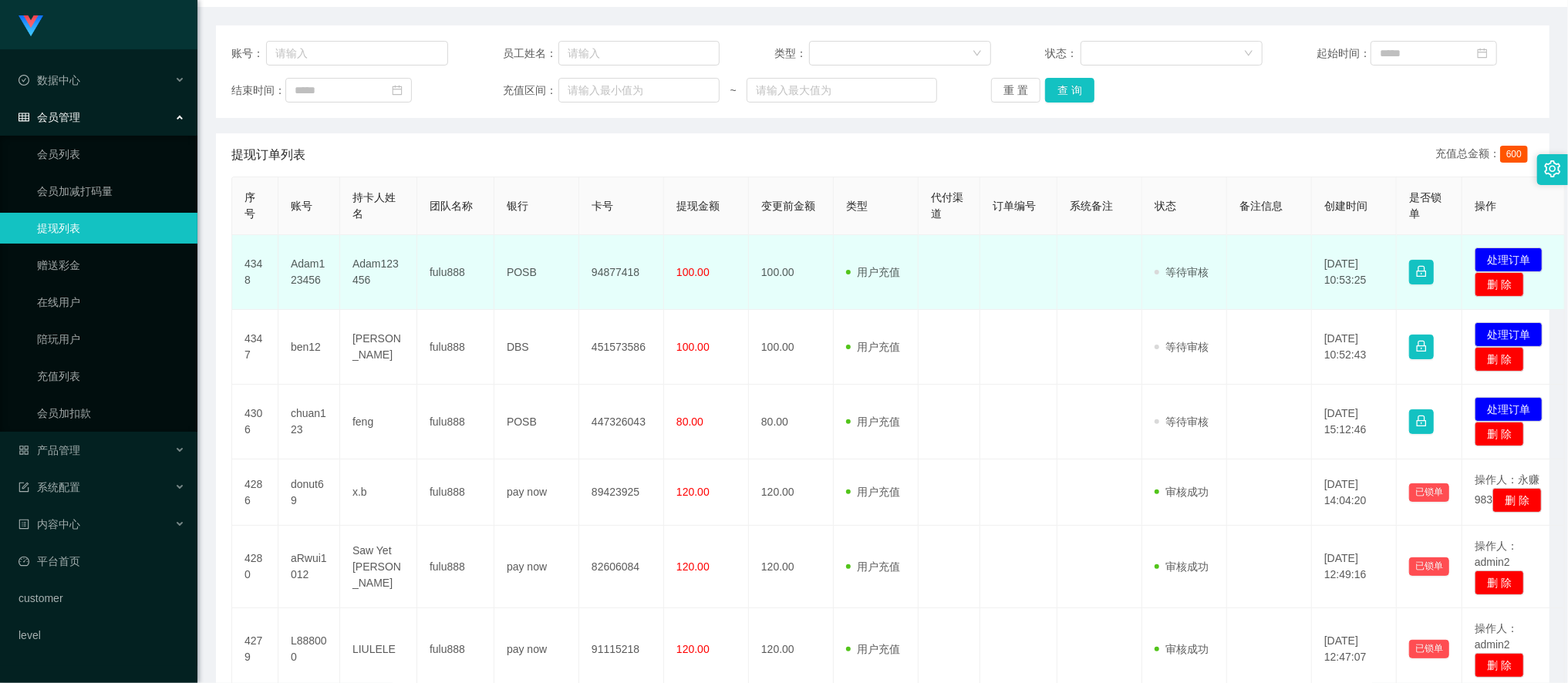
click at [382, 263] on td "Adam123456" at bounding box center [378, 273] width 77 height 75
click at [525, 266] on td "POSB" at bounding box center [537, 273] width 85 height 75
click at [610, 277] on td "94877418" at bounding box center [622, 273] width 85 height 75
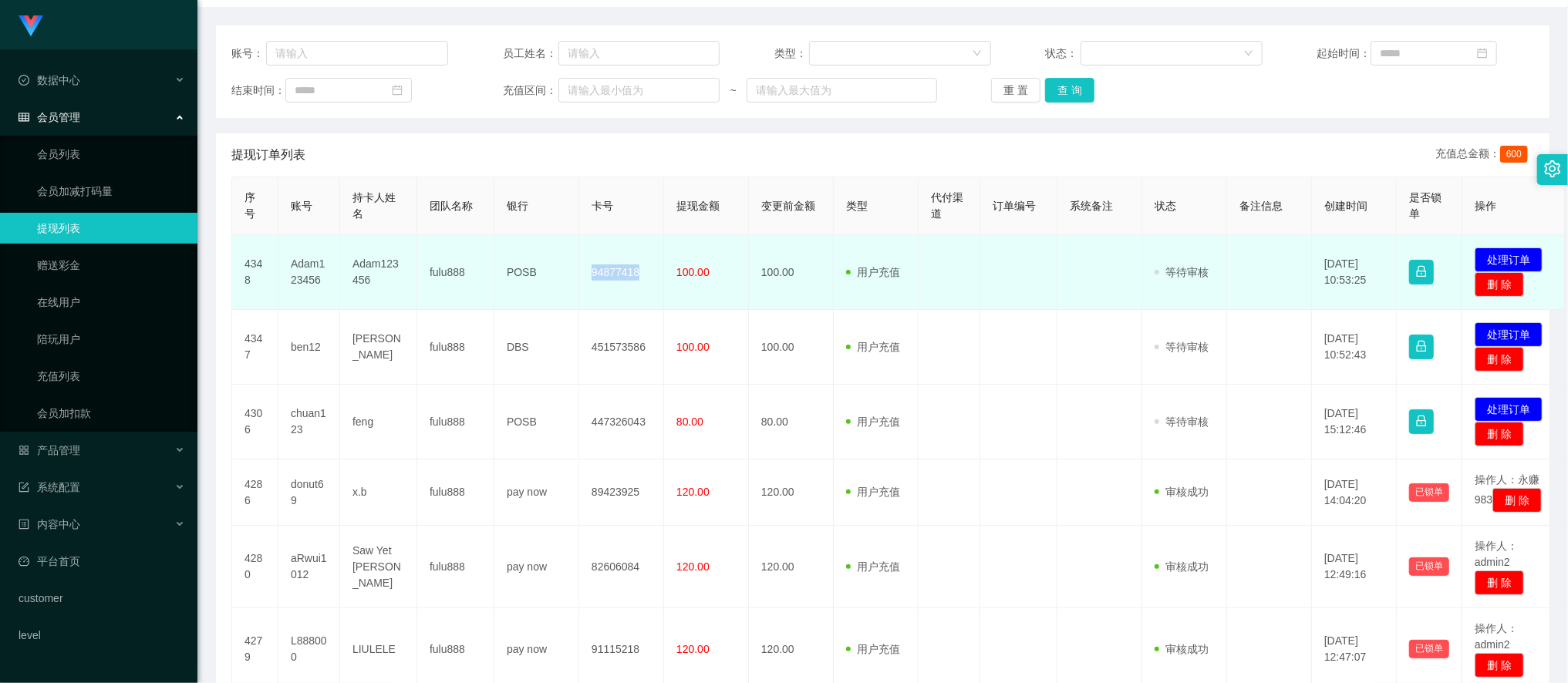
click at [610, 277] on td "94877418" at bounding box center [622, 273] width 85 height 75
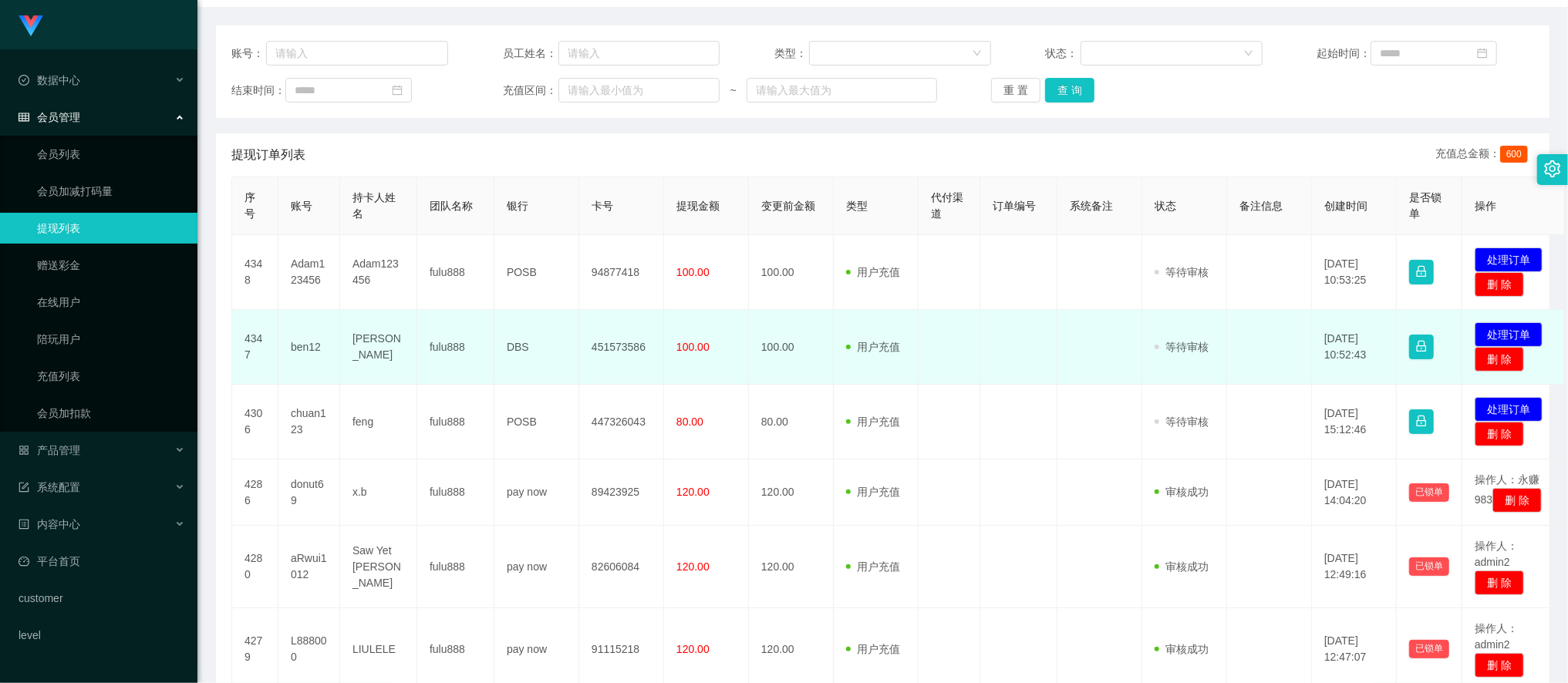
click at [365, 349] on td "[PERSON_NAME]" at bounding box center [378, 347] width 77 height 75
click at [521, 344] on td "DBS" at bounding box center [537, 347] width 85 height 75
click at [615, 340] on td "451573586" at bounding box center [622, 347] width 85 height 75
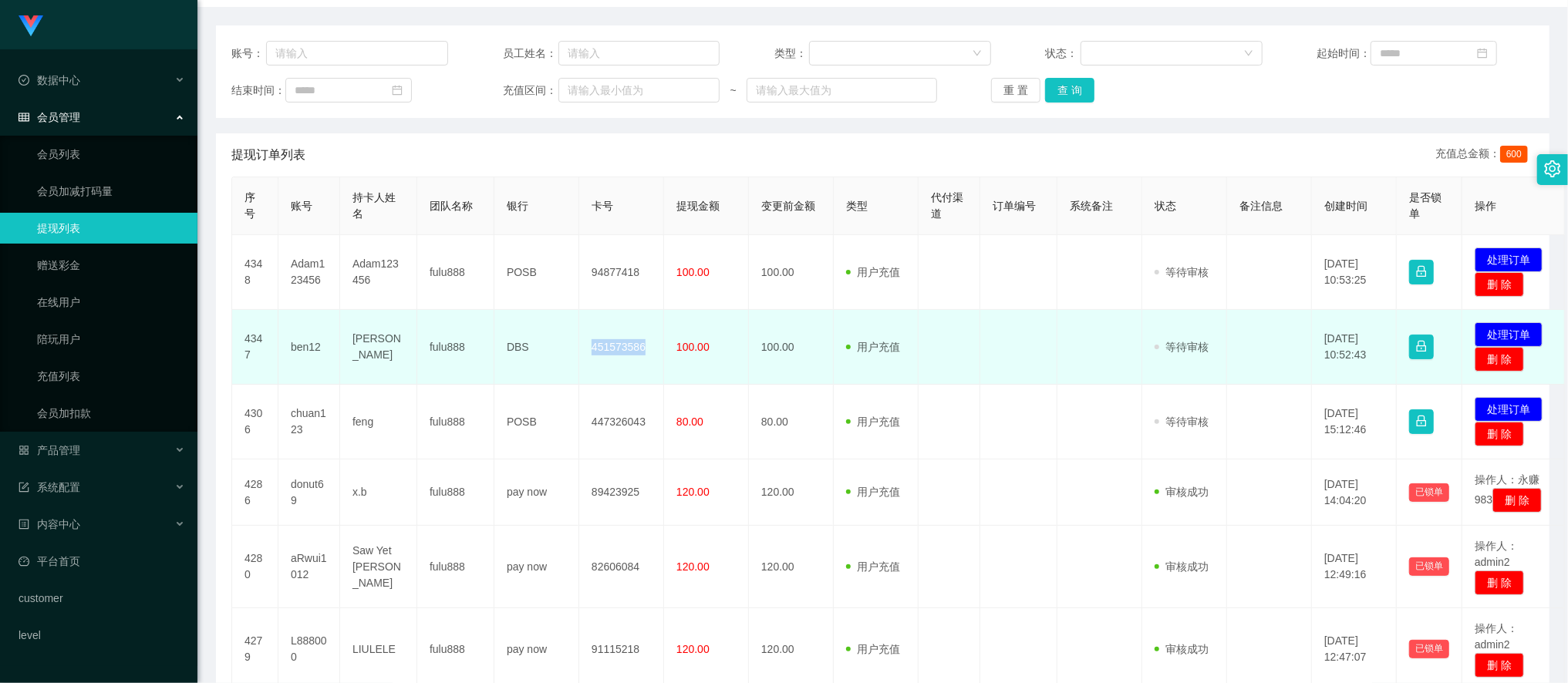
click at [615, 340] on td "451573586" at bounding box center [622, 347] width 85 height 75
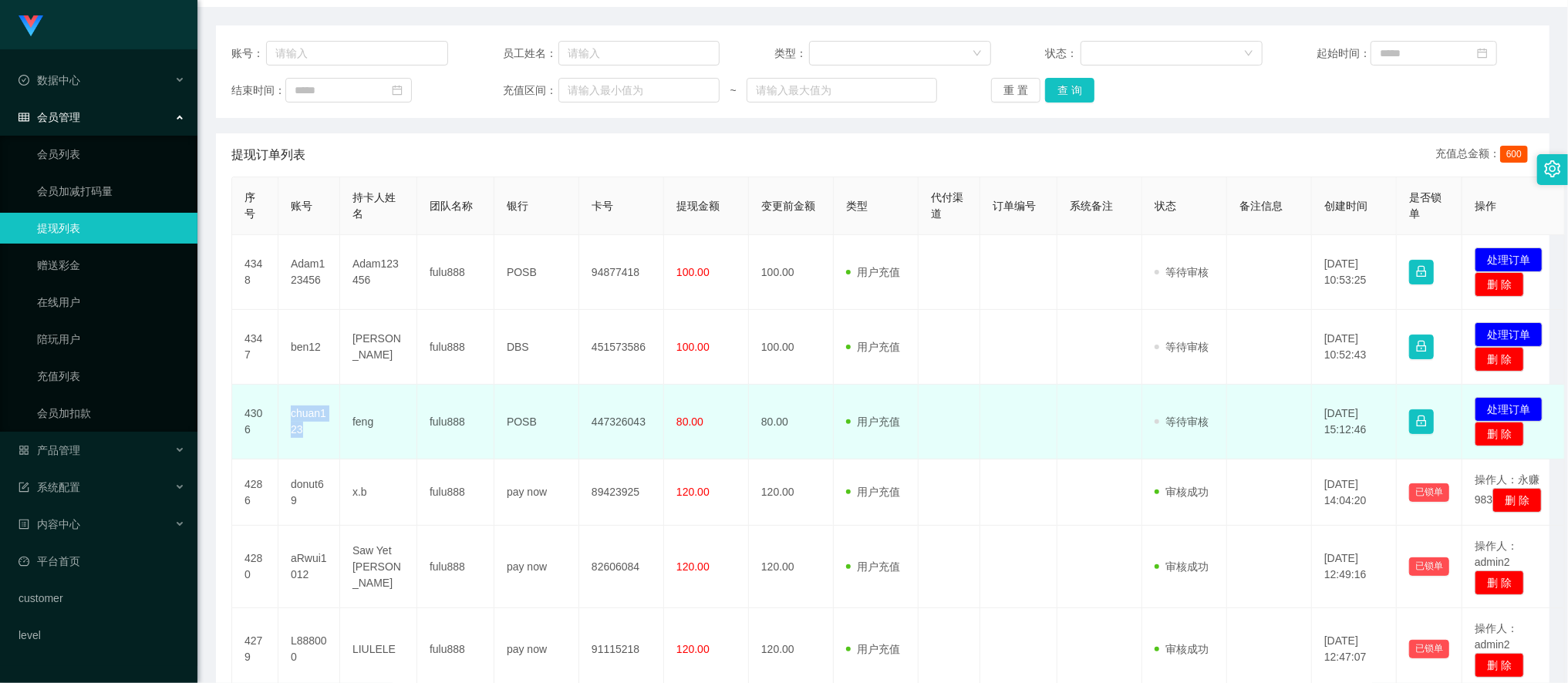
drag, startPoint x: 293, startPoint y: 411, endPoint x: 314, endPoint y: 434, distance: 31.1
click at [314, 434] on td "chuan123" at bounding box center [309, 423] width 61 height 75
click at [296, 412] on td "chuan123" at bounding box center [309, 423] width 61 height 75
drag, startPoint x: 288, startPoint y: 411, endPoint x: 322, endPoint y: 435, distance: 41.6
click at [322, 435] on td "chuan123" at bounding box center [309, 423] width 61 height 75
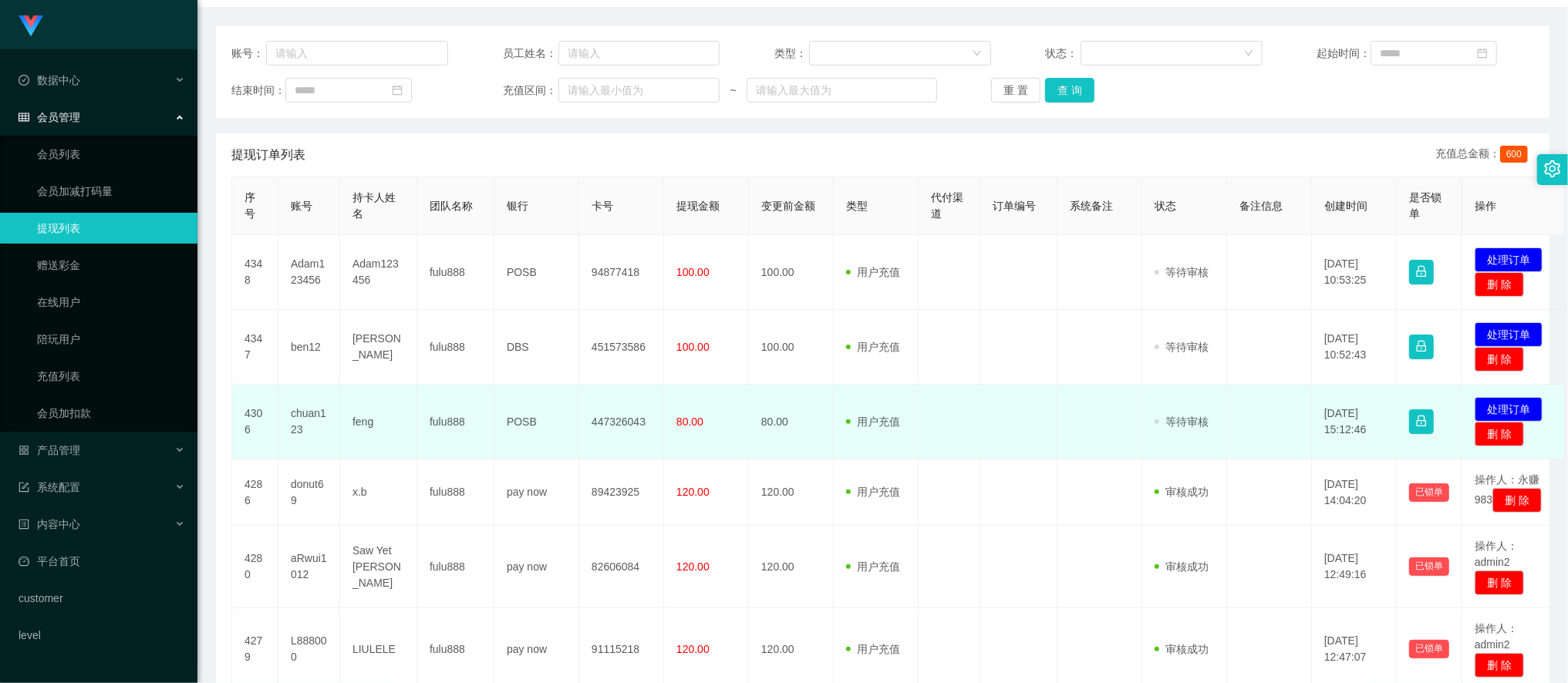
click at [368, 426] on td "feng" at bounding box center [378, 423] width 77 height 75
click at [1390, 407] on button "处理订单" at bounding box center [1509, 409] width 68 height 25
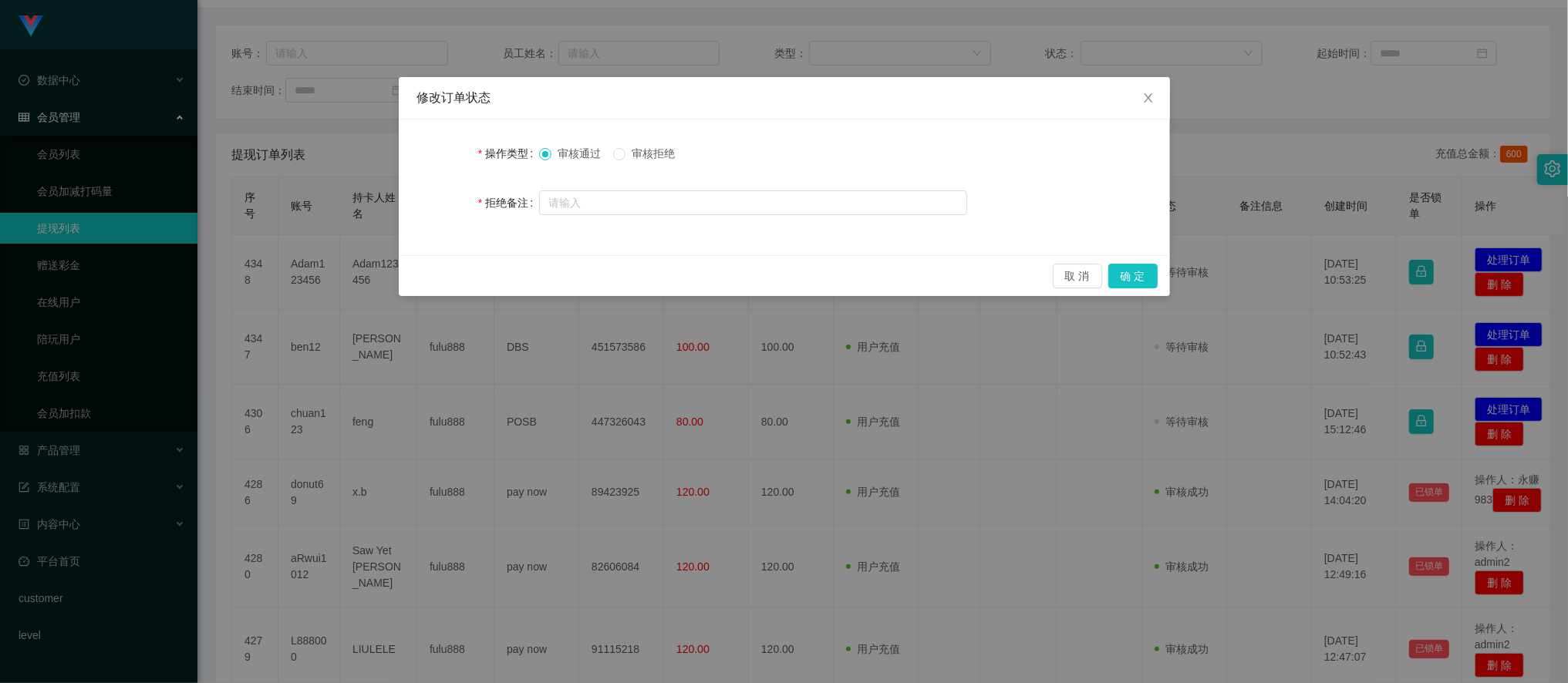
click at [674, 157] on span "审核拒绝" at bounding box center [654, 153] width 55 height 12
click at [1130, 266] on button "确 定" at bounding box center [1133, 275] width 50 height 25
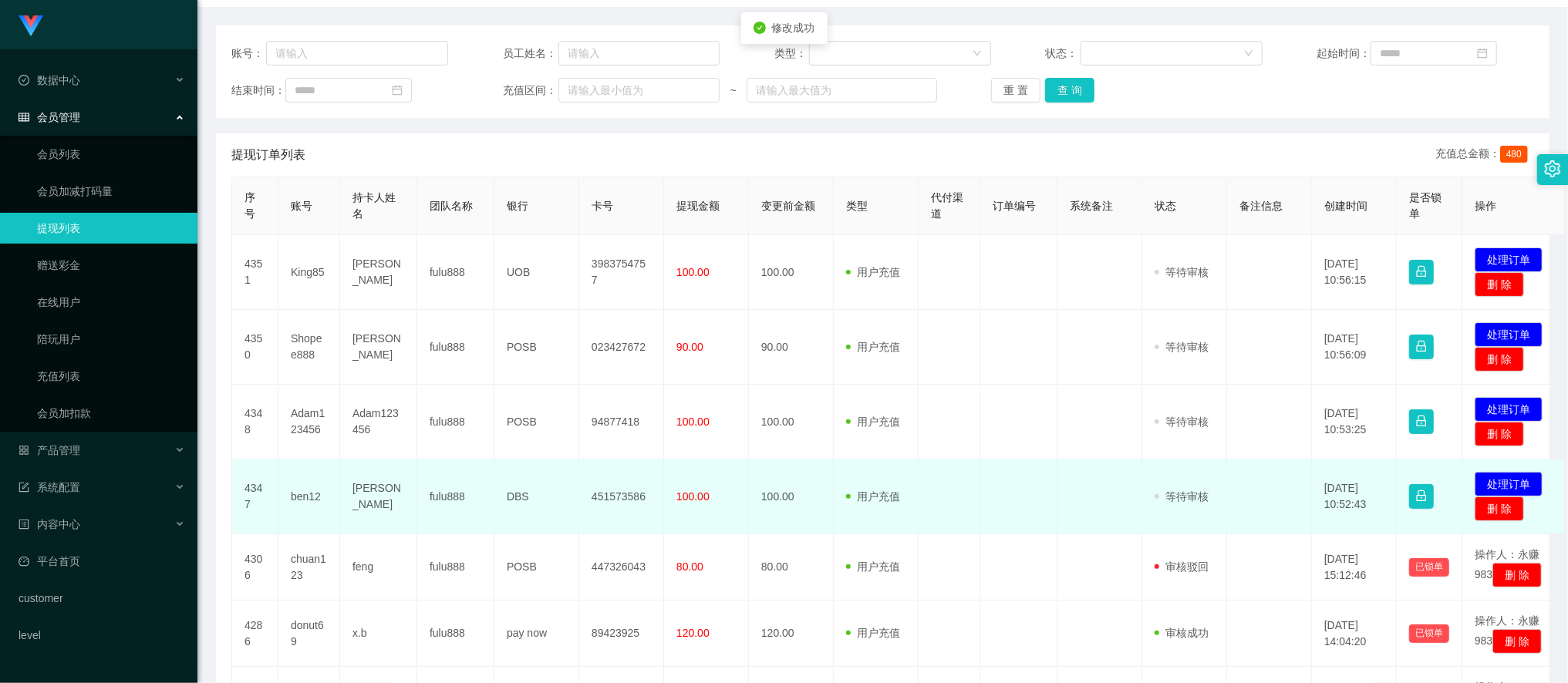
click at [1037, 492] on td at bounding box center [1019, 497] width 77 height 75
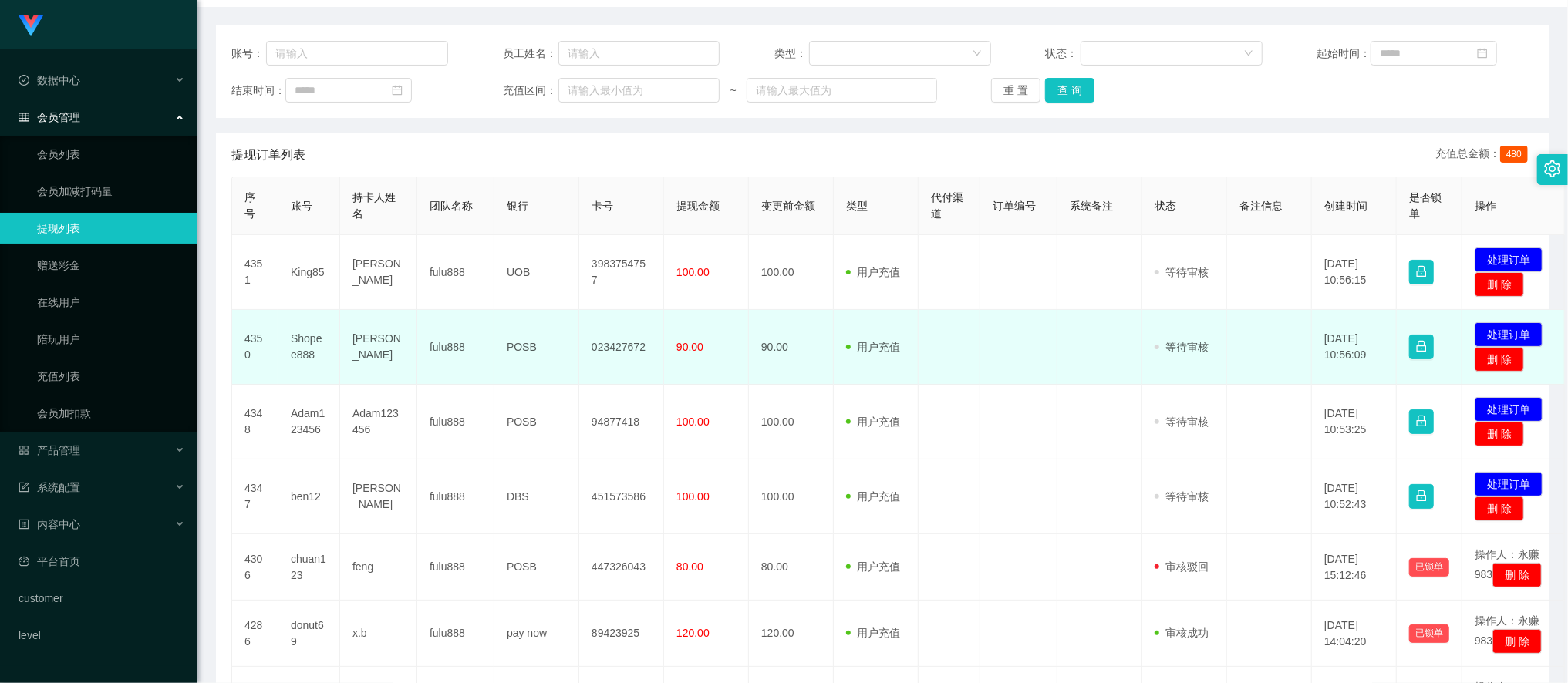
drag, startPoint x: 303, startPoint y: 340, endPoint x: 295, endPoint y: 342, distance: 8.2
click at [302, 340] on td "Shopee888" at bounding box center [309, 347] width 61 height 75
click at [304, 343] on td "Shopee888" at bounding box center [309, 347] width 61 height 75
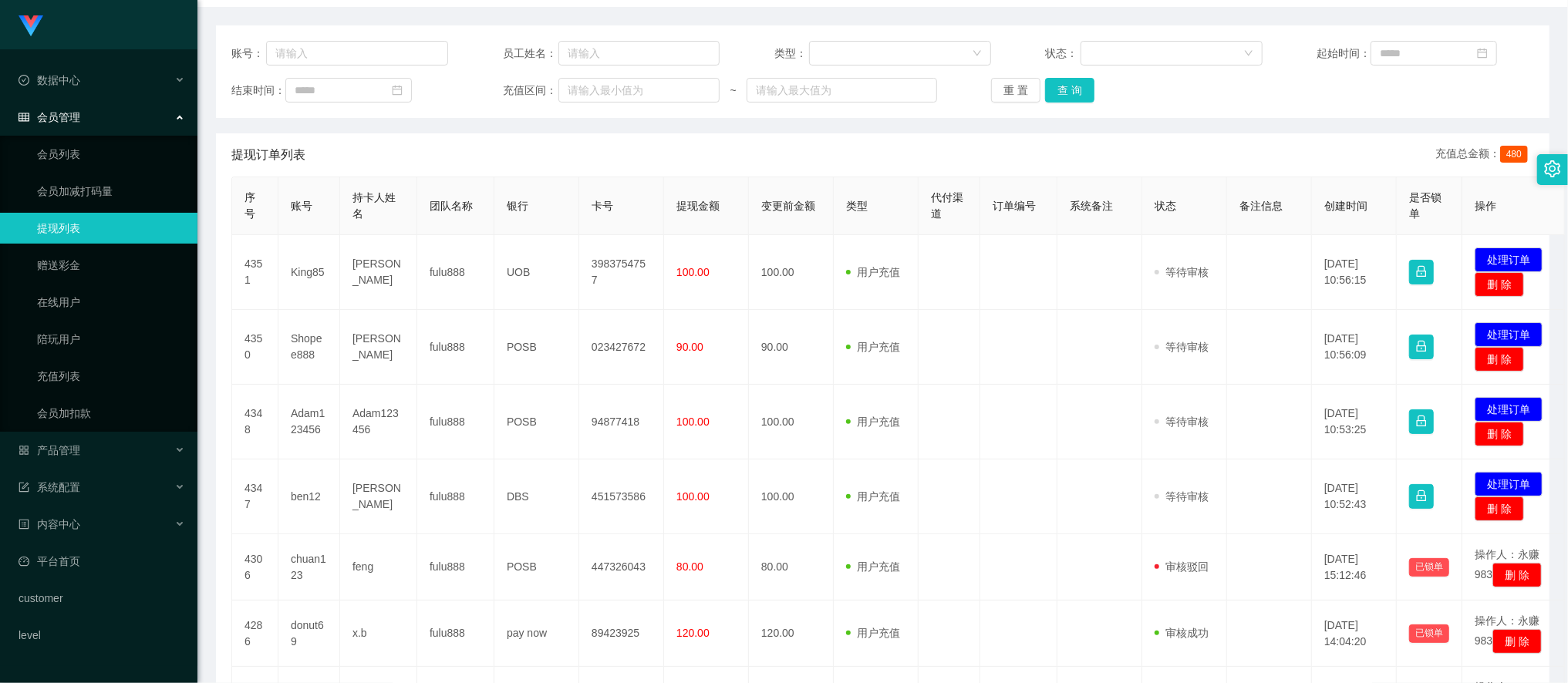
click at [360, 150] on div "提现订单列表 充值总金额： 480" at bounding box center [883, 155] width 1303 height 44
click at [79, 145] on link "会员列表" at bounding box center [111, 153] width 149 height 31
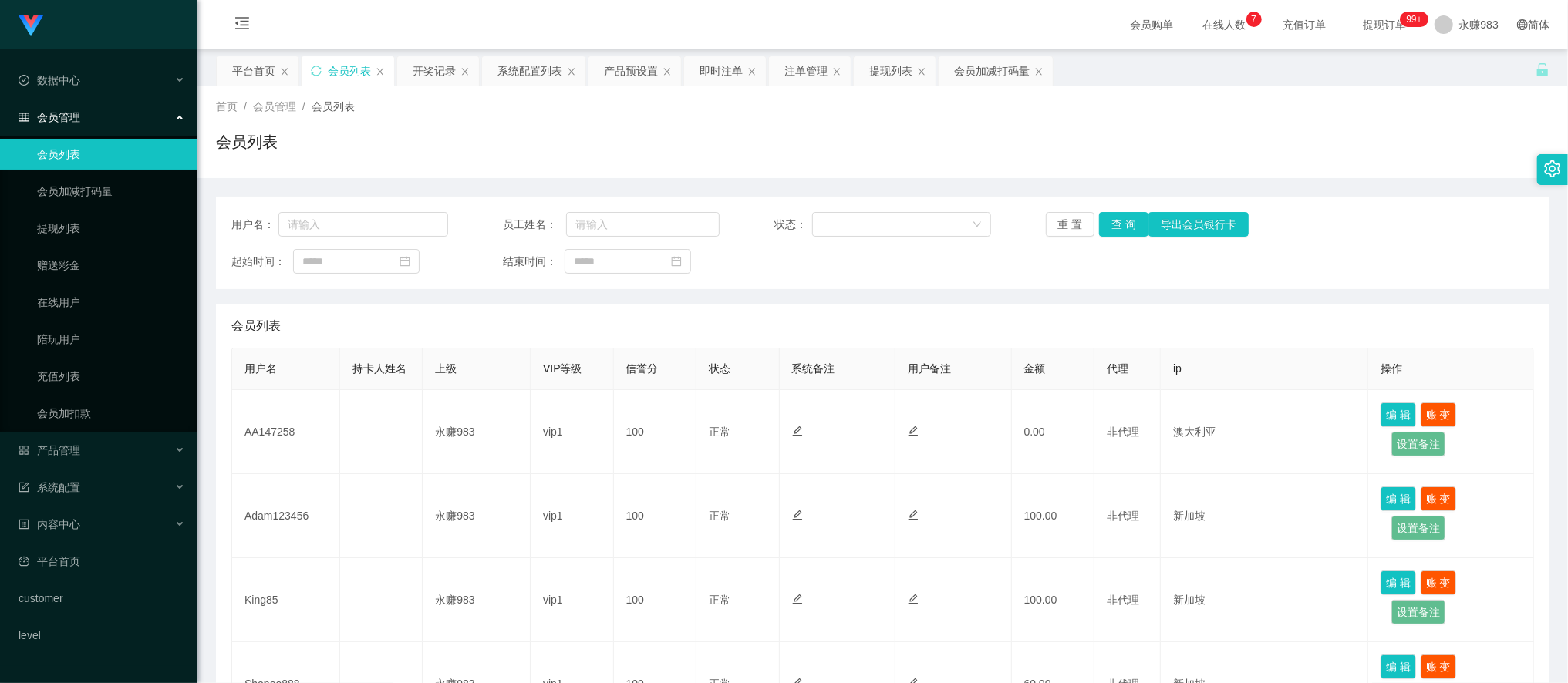
click at [353, 211] on div "用户名： 员工姓名： 状态： 重 置 查 询 导出会员银行卡 起始时间： 结束时间：" at bounding box center [883, 243] width 1334 height 92
click at [353, 225] on input "text" at bounding box center [363, 224] width 169 height 25
paste input "Shopee888"
type input "Shopee888"
click at [1111, 222] on button "查 询" at bounding box center [1124, 224] width 50 height 25
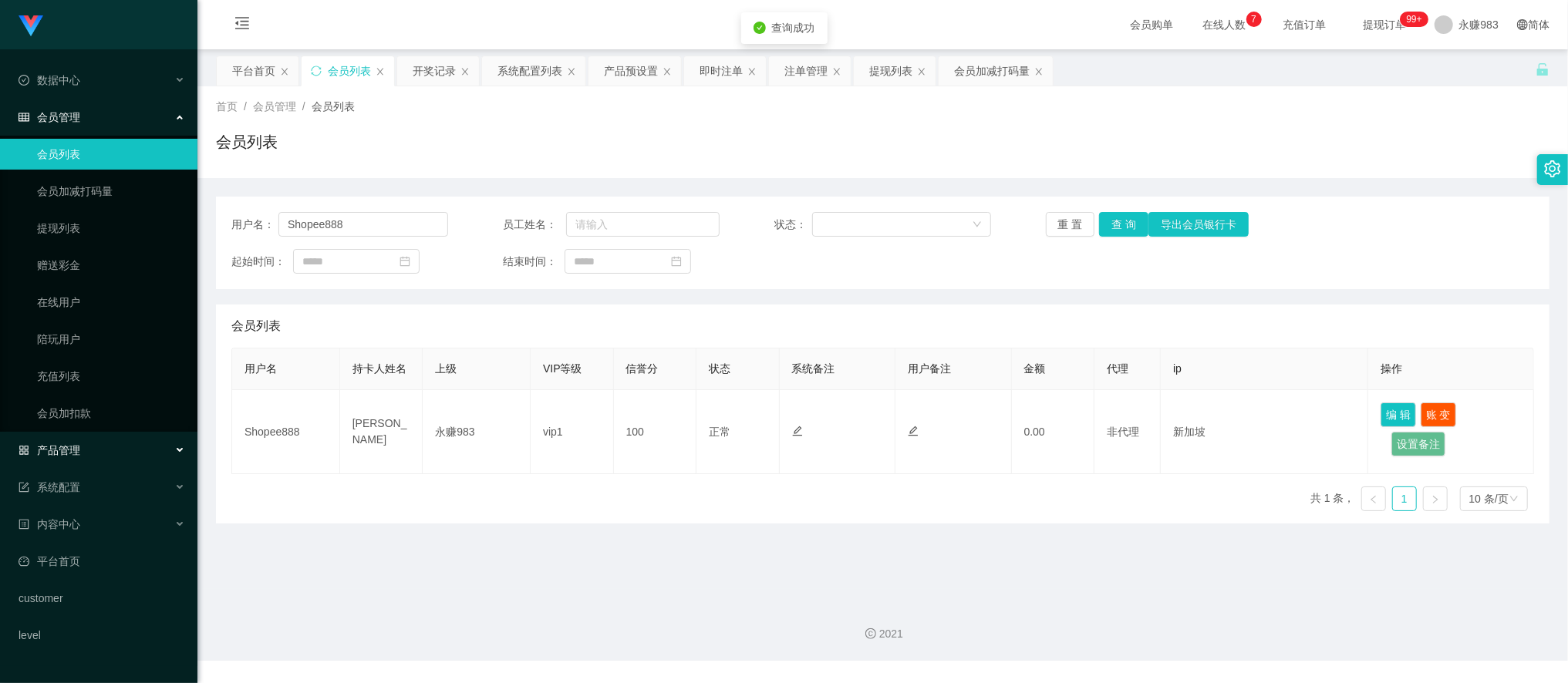
click at [77, 449] on span "产品管理" at bounding box center [50, 450] width 61 height 12
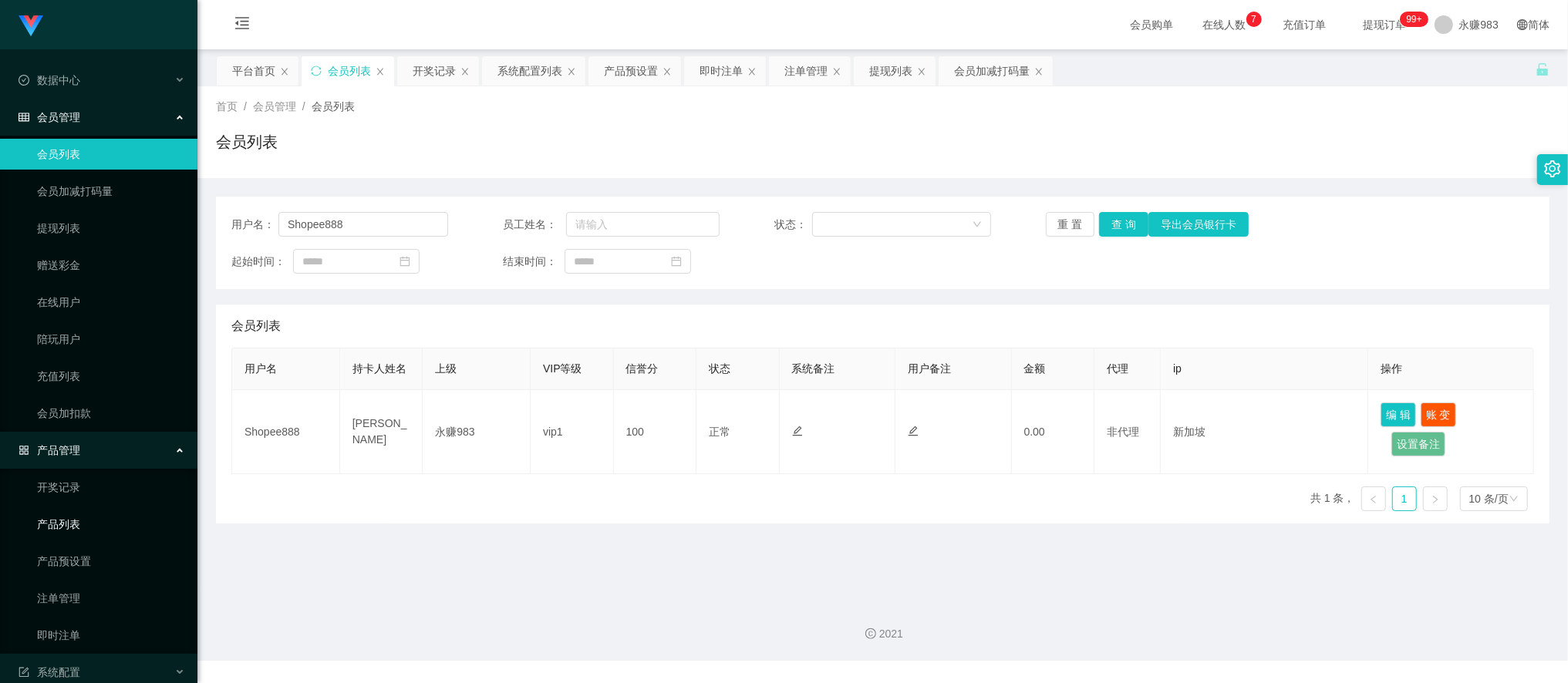
scroll to position [85, 0]
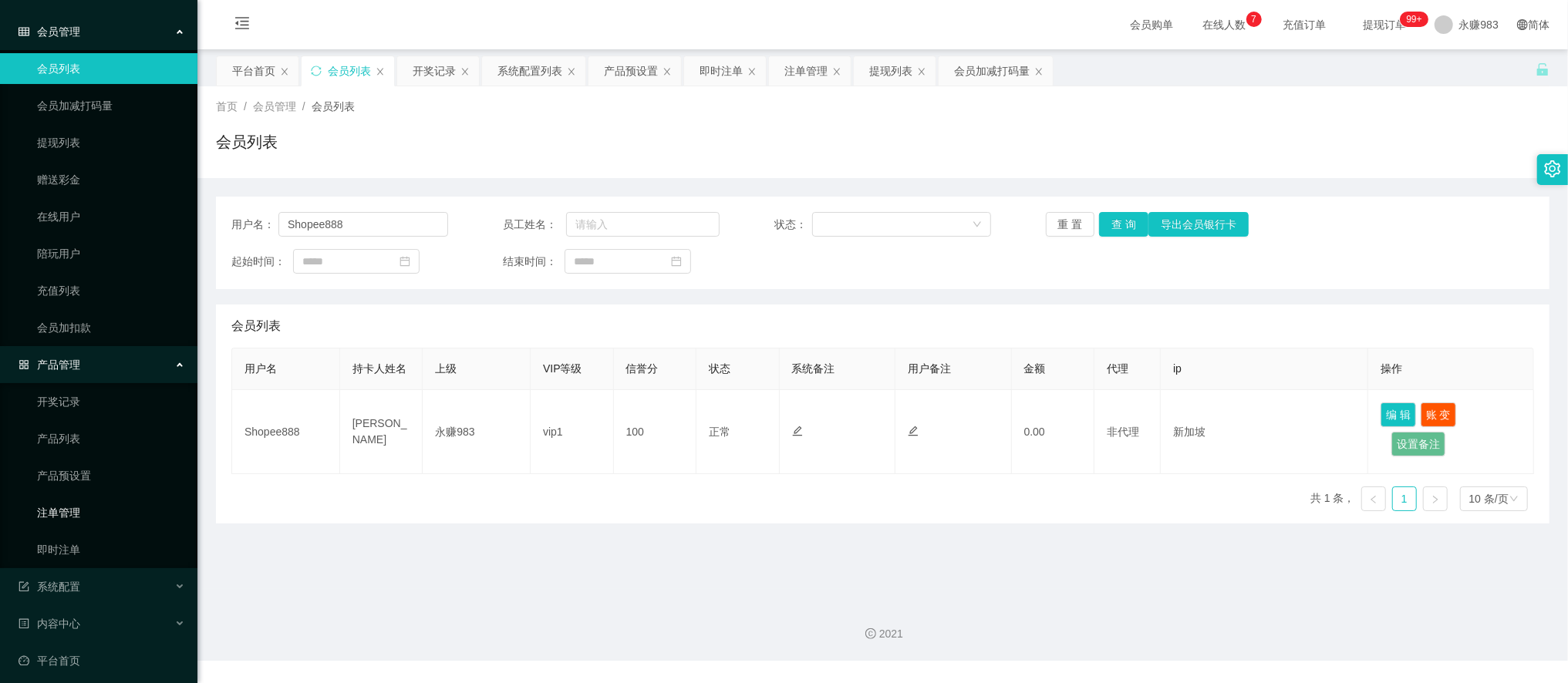
click at [71, 507] on link "注单管理" at bounding box center [111, 512] width 149 height 31
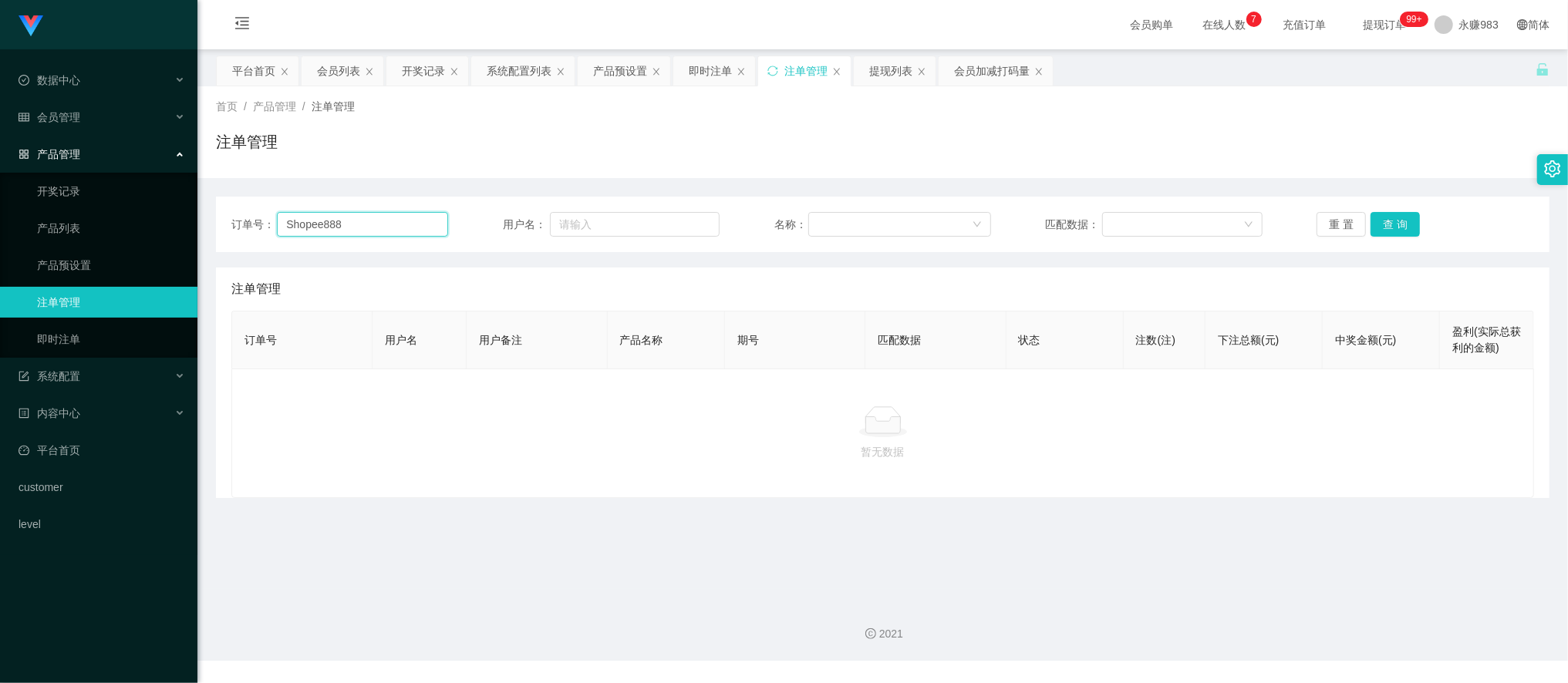
click at [406, 234] on input "Shopee888" at bounding box center [363, 224] width 171 height 25
click at [1379, 224] on button "查 询" at bounding box center [1396, 224] width 50 height 25
click at [1325, 225] on button "重 置" at bounding box center [1341, 224] width 50 height 25
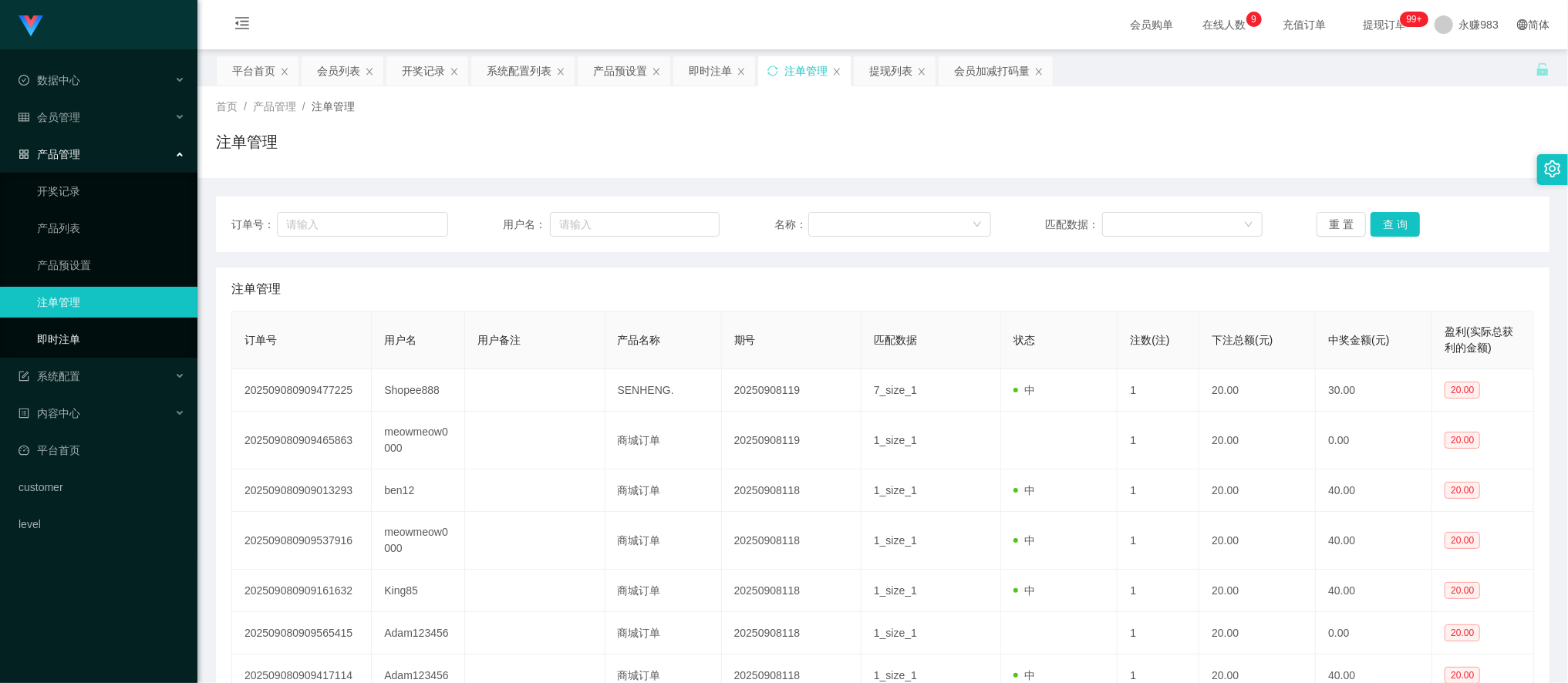
click at [57, 338] on link "即时注单" at bounding box center [111, 339] width 149 height 31
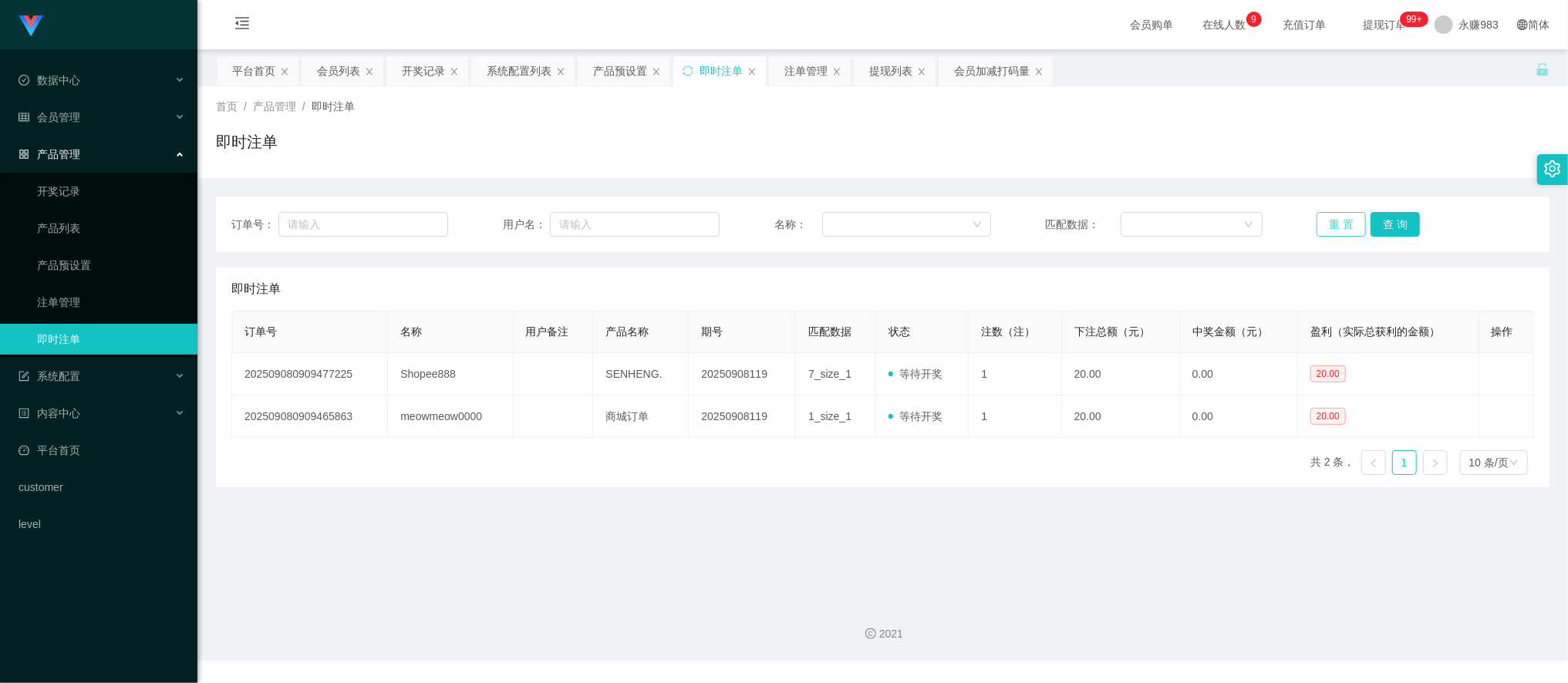
click at [1343, 222] on button "重 置" at bounding box center [1341, 224] width 50 height 25
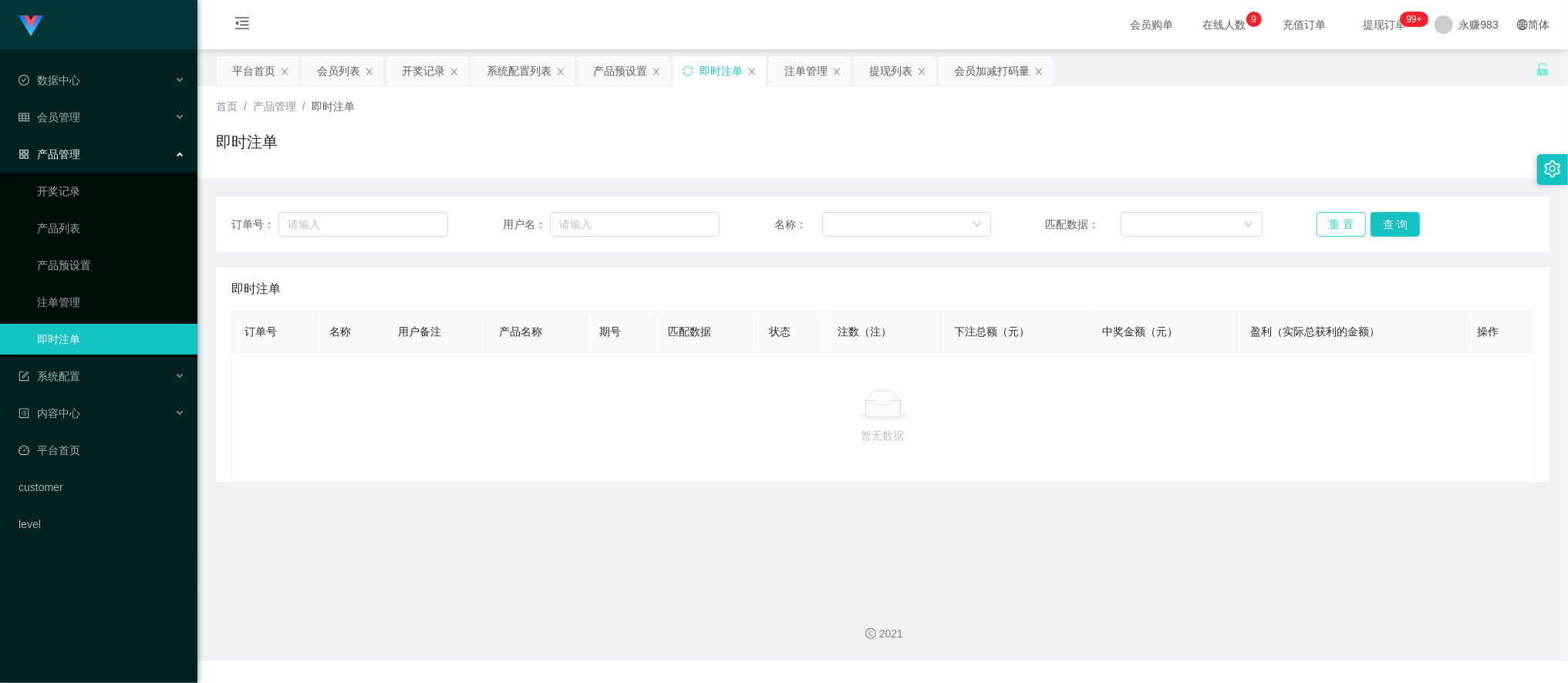
click at [1343, 222] on button "重 置" at bounding box center [1341, 224] width 50 height 25
click at [88, 304] on link "注单管理" at bounding box center [111, 302] width 149 height 31
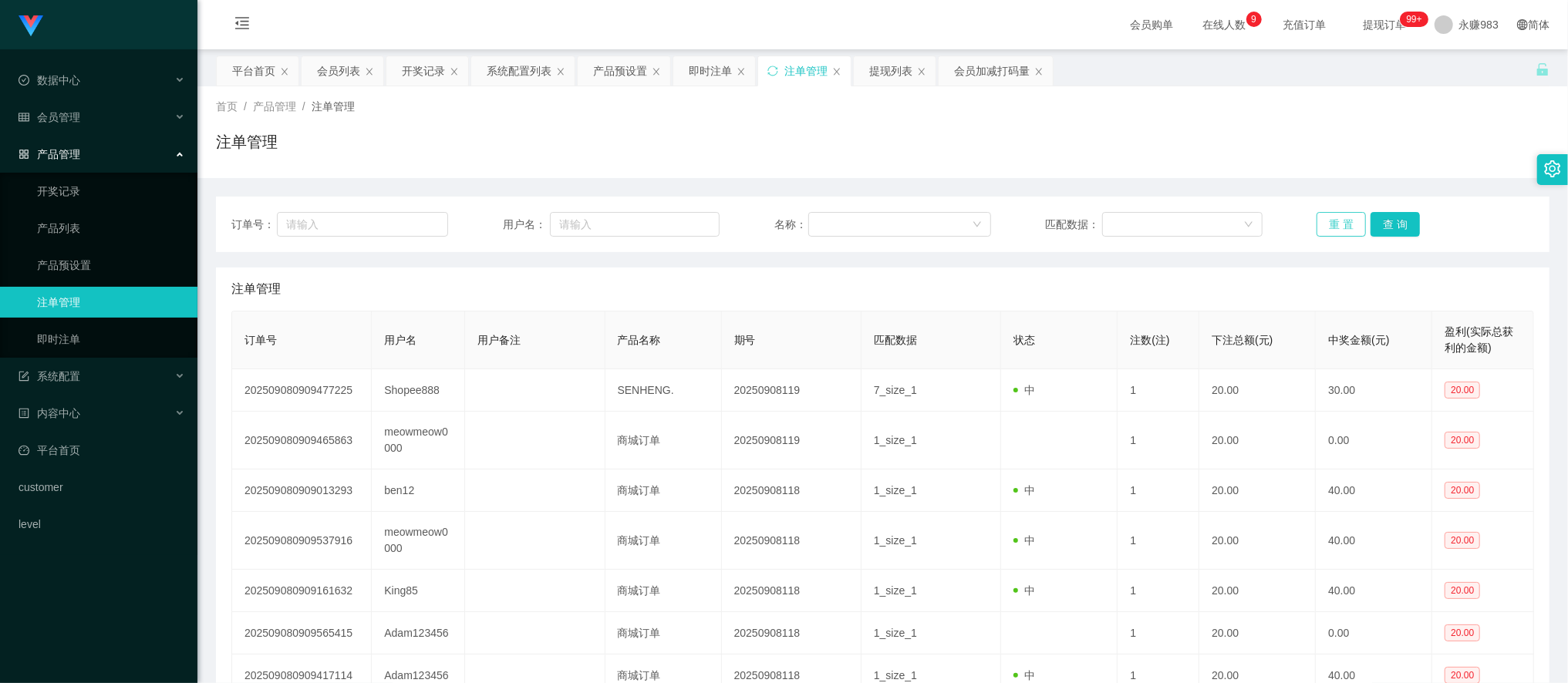
click at [1340, 225] on button "重 置" at bounding box center [1341, 224] width 50 height 25
click at [67, 117] on span "会员管理" at bounding box center [50, 117] width 61 height 12
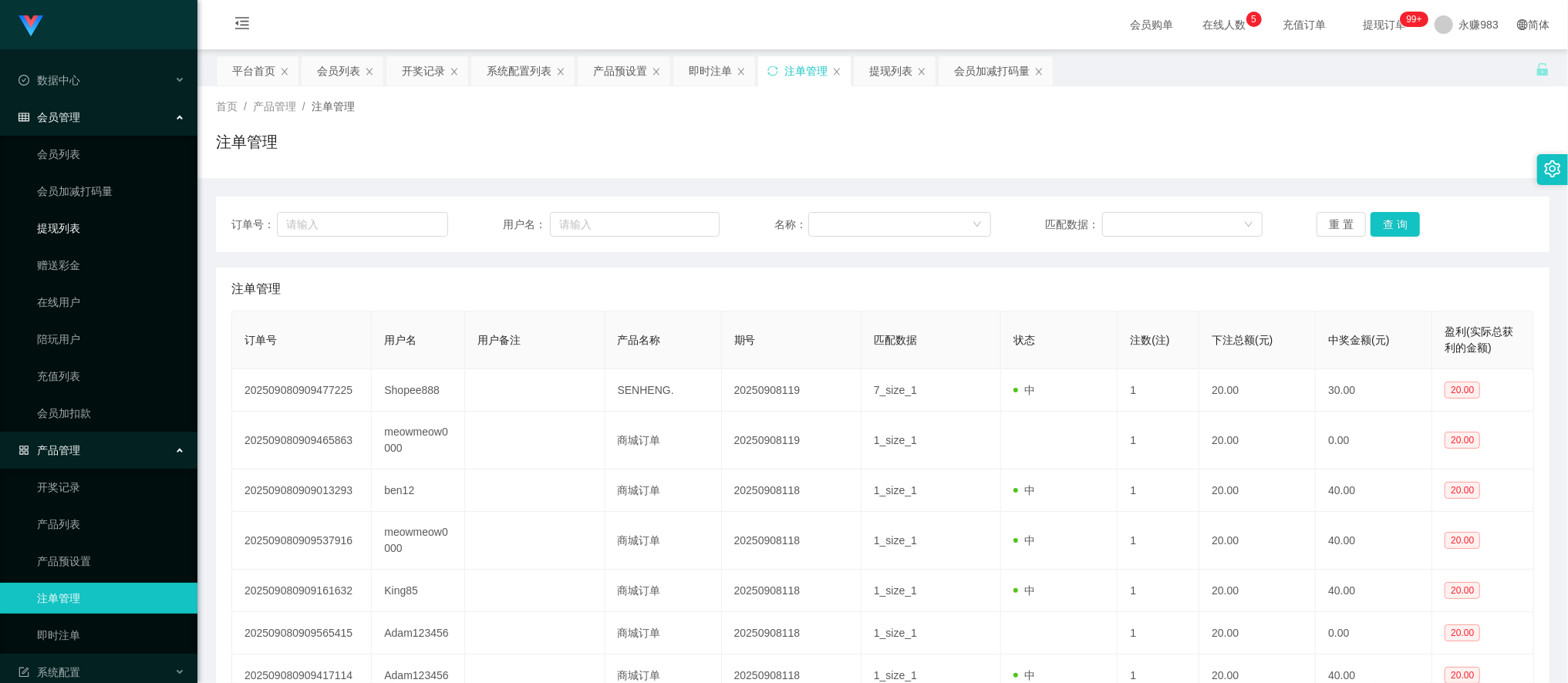
drag, startPoint x: 62, startPoint y: 229, endPoint x: 73, endPoint y: 227, distance: 11.2
click at [63, 229] on link "提现列表" at bounding box center [111, 228] width 149 height 31
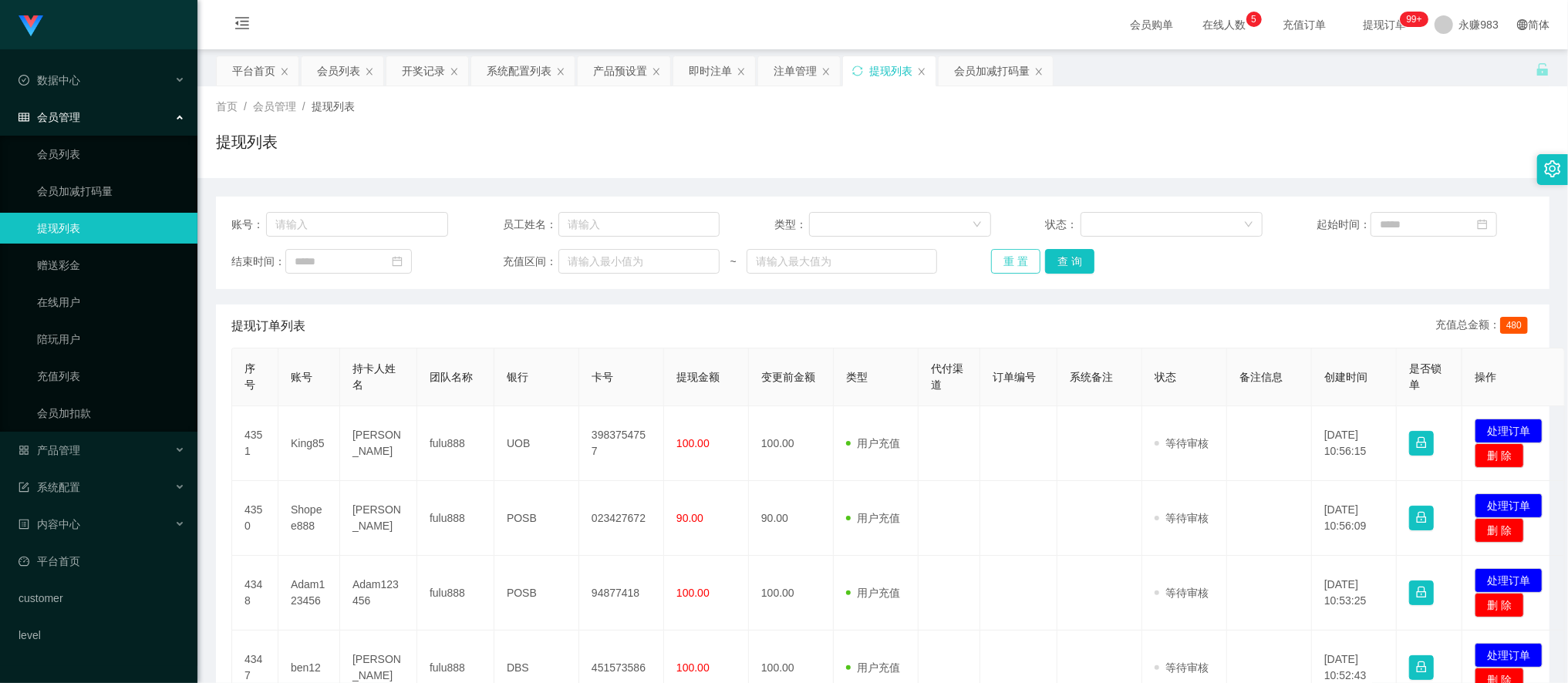
click at [1002, 262] on button "重 置" at bounding box center [1016, 261] width 50 height 25
click at [1006, 263] on button "重 置" at bounding box center [1016, 261] width 50 height 25
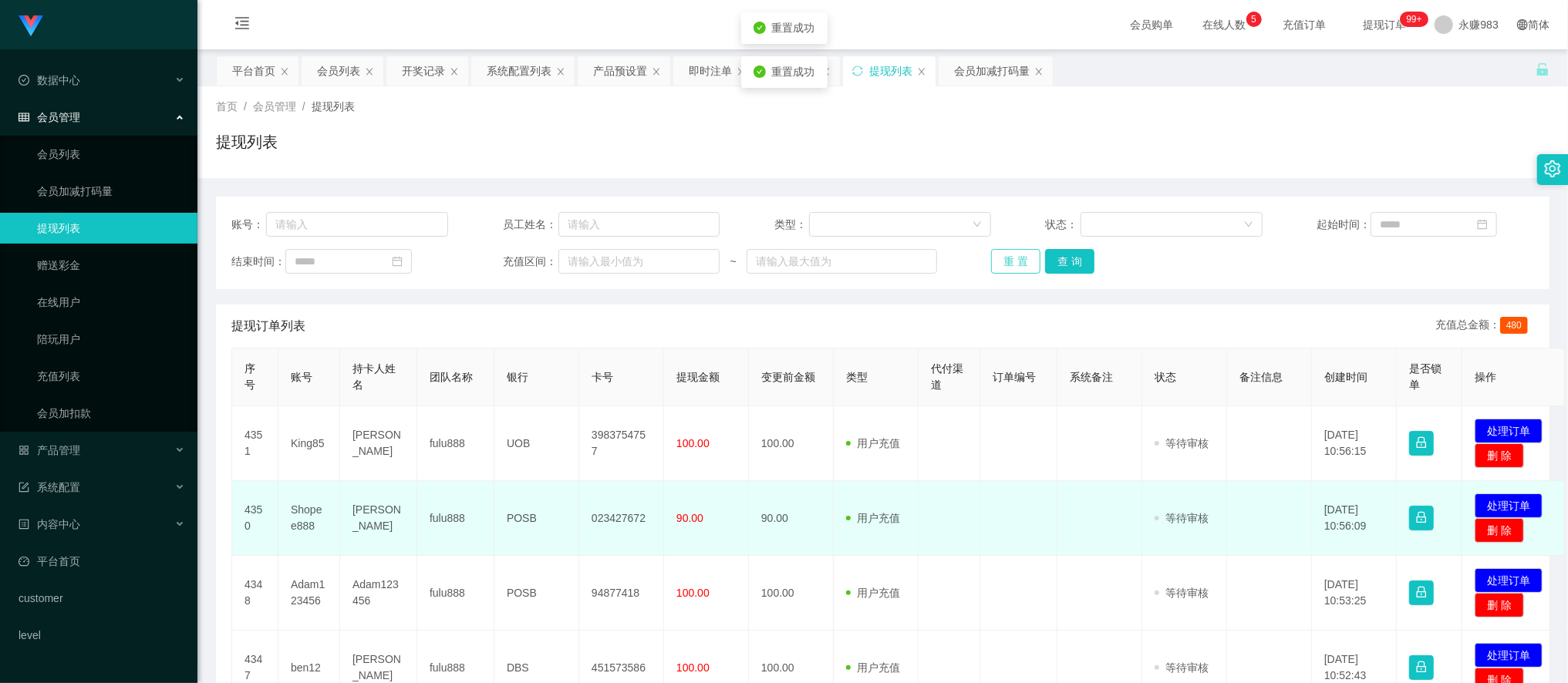
scroll to position [85, 0]
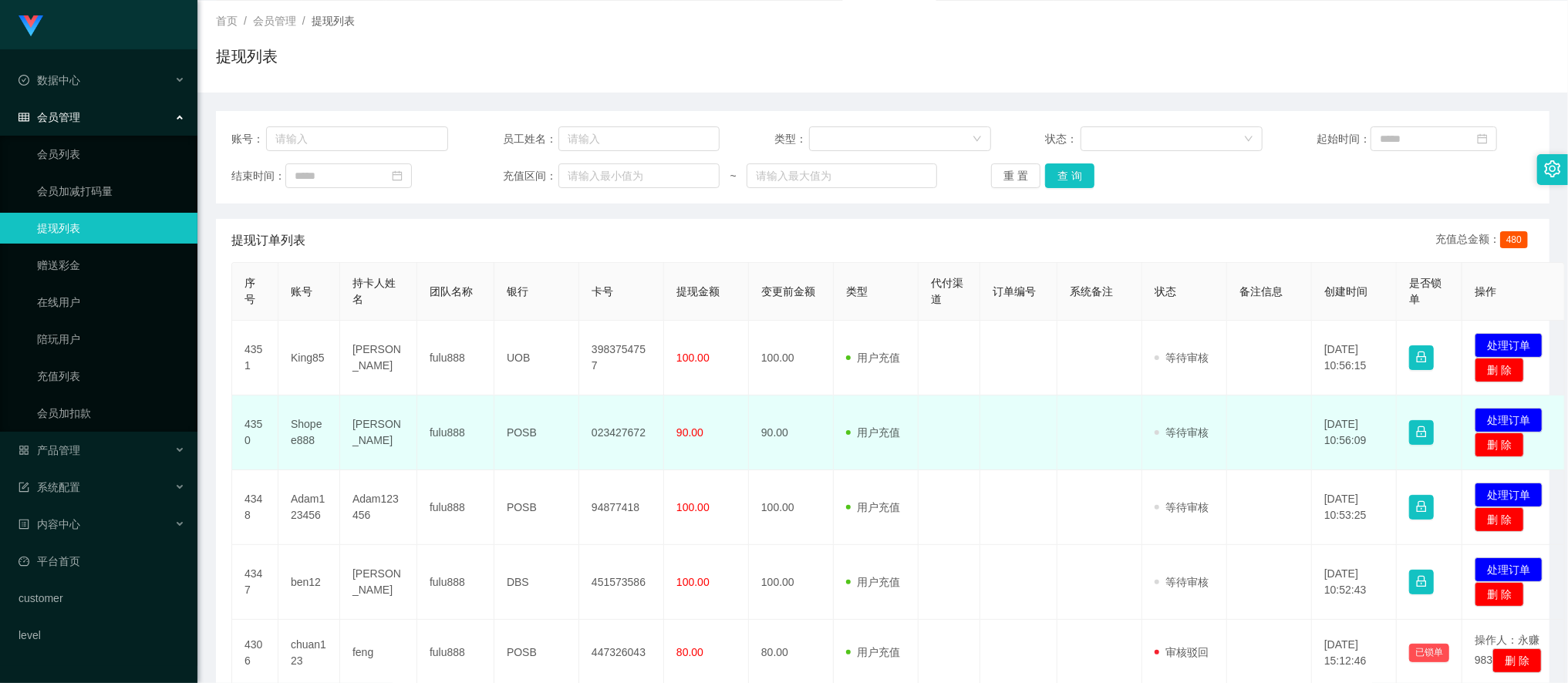
click at [316, 426] on td "Shopee888" at bounding box center [309, 434] width 61 height 75
click at [1390, 438] on button "删 除" at bounding box center [1500, 444] width 50 height 25
click at [1359, 442] on td "[DATE] 10:56:09" at bounding box center [1355, 434] width 85 height 75
click at [1390, 417] on button "处理订单" at bounding box center [1509, 420] width 68 height 25
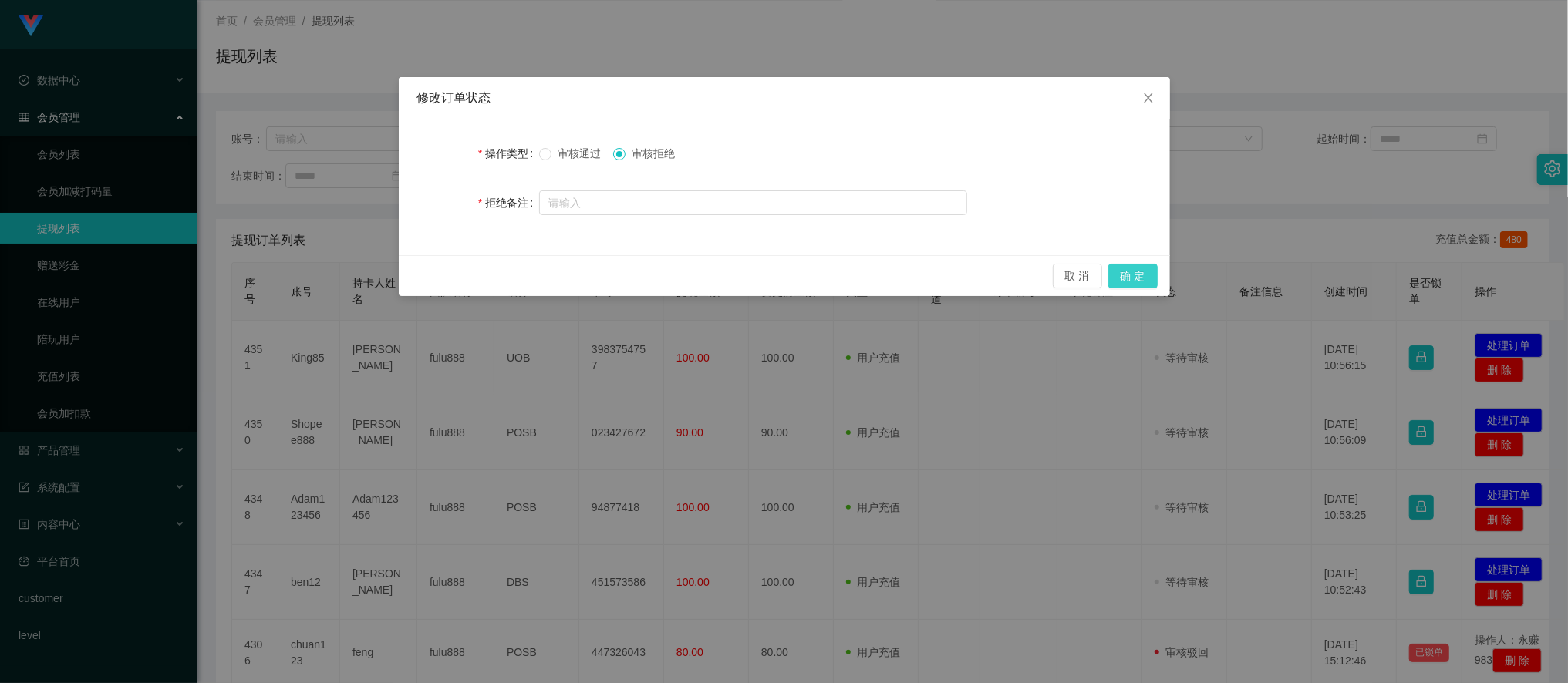
click at [1129, 271] on button "确 定" at bounding box center [1133, 275] width 50 height 25
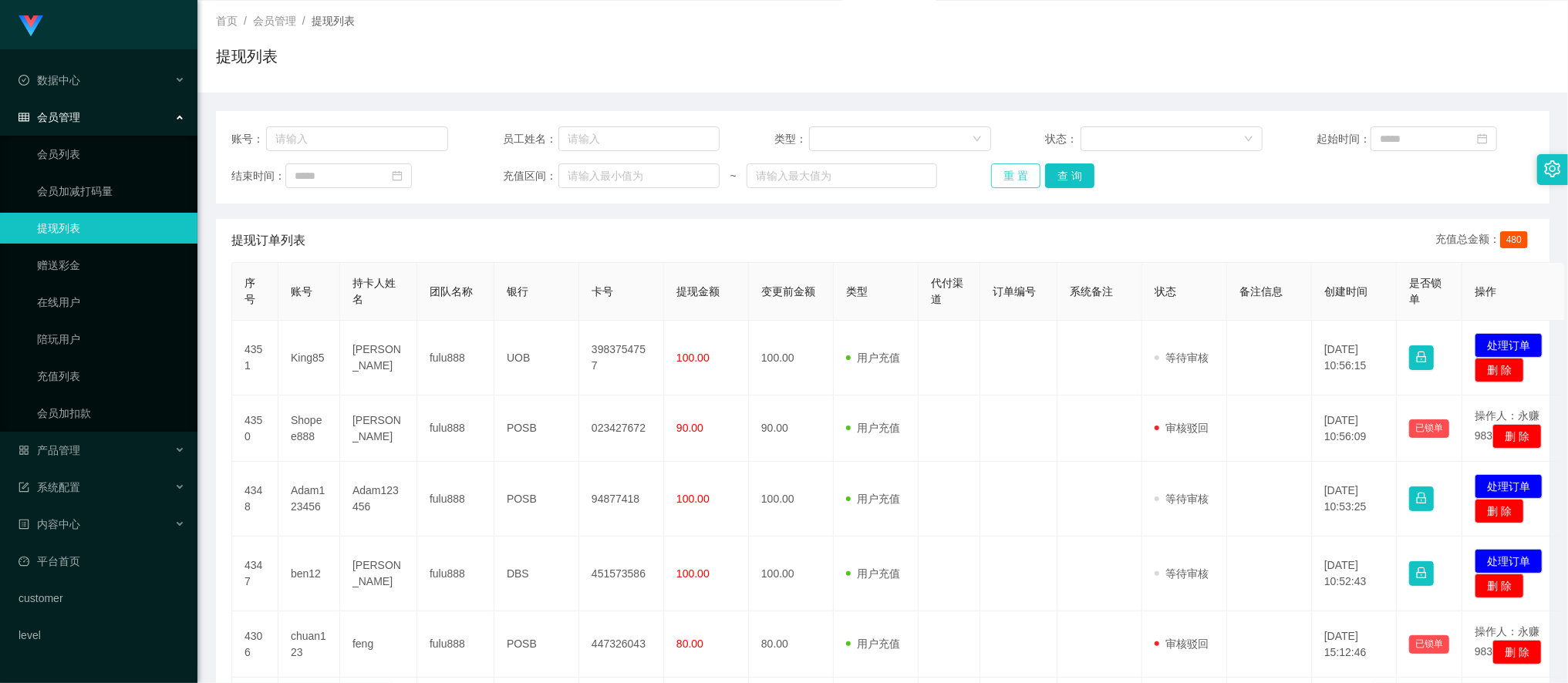
click at [1005, 180] on button "重 置" at bounding box center [1016, 175] width 50 height 25
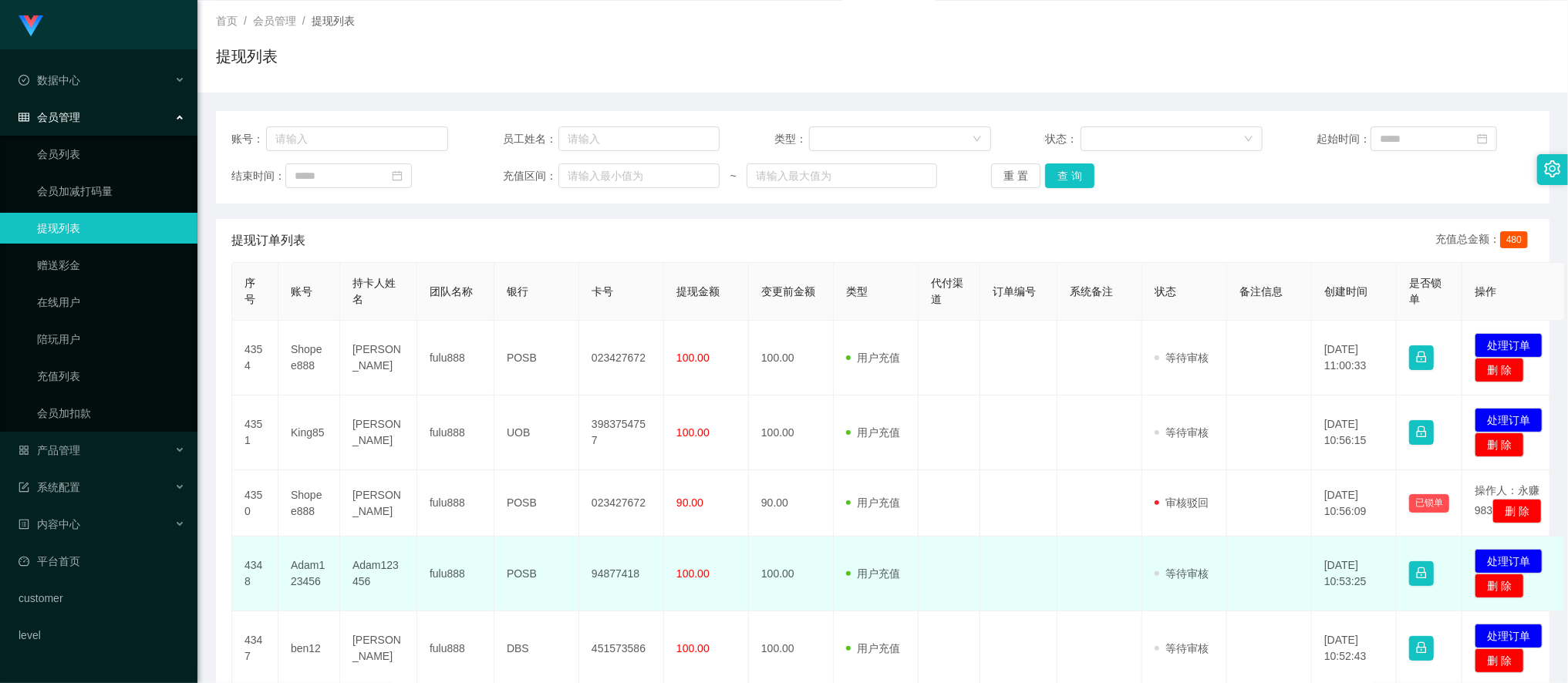
scroll to position [171, 0]
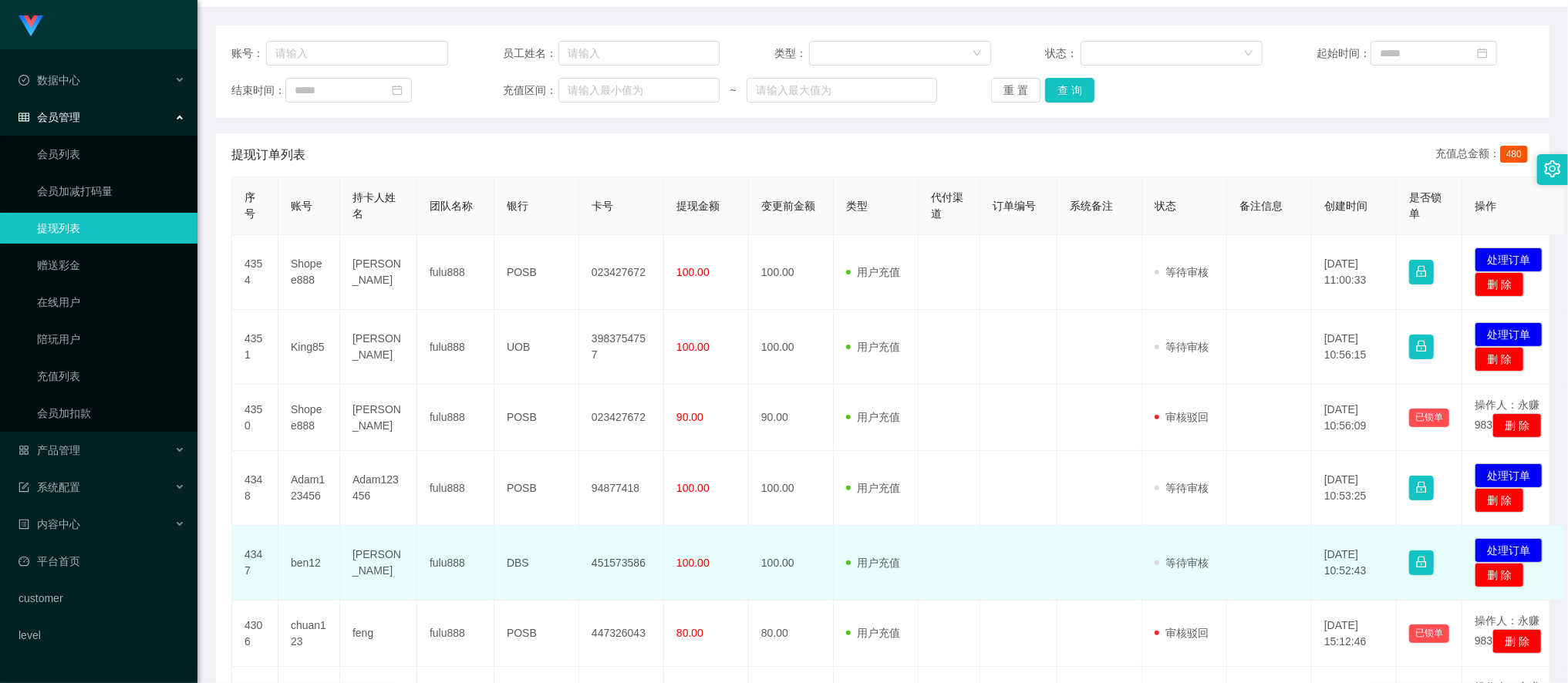
click at [305, 580] on td "ben12" at bounding box center [309, 563] width 61 height 75
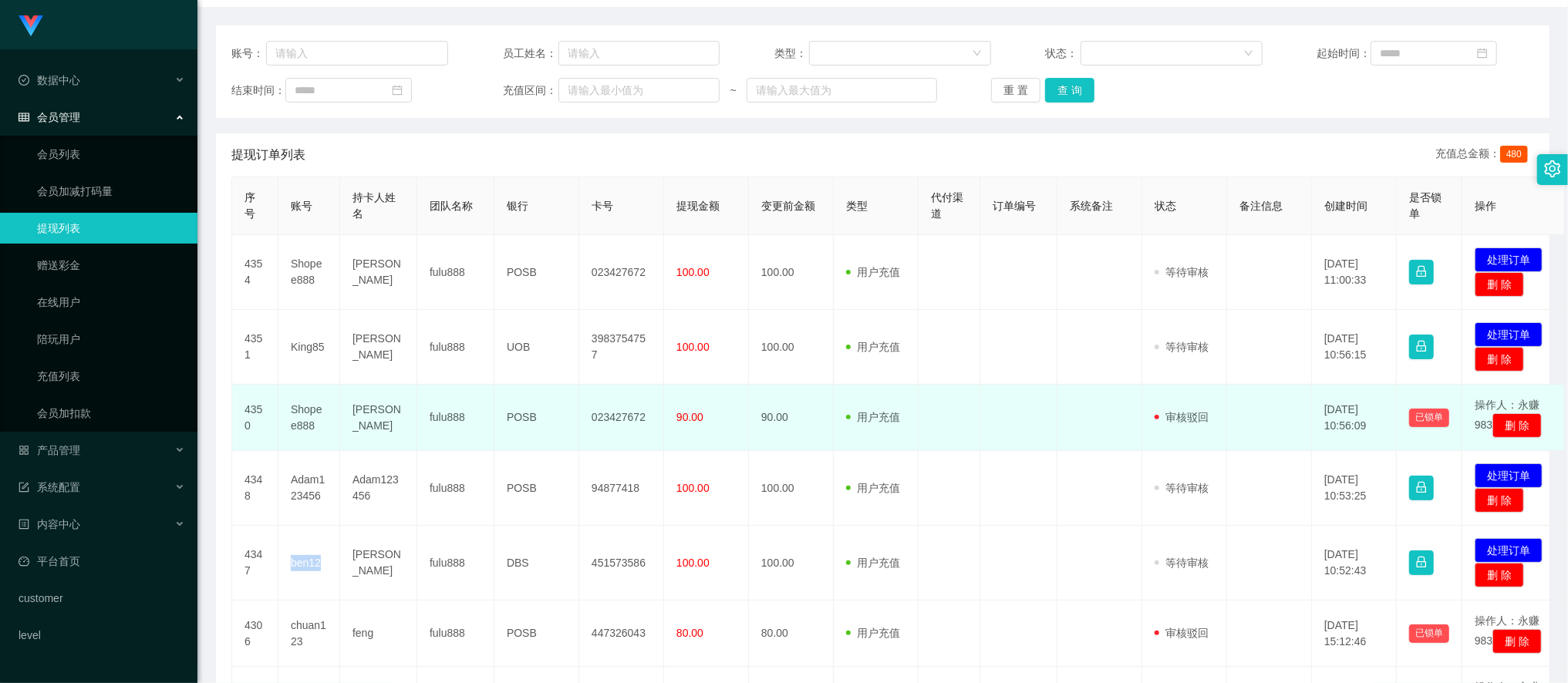
click at [298, 426] on td "Shopee888" at bounding box center [309, 418] width 61 height 66
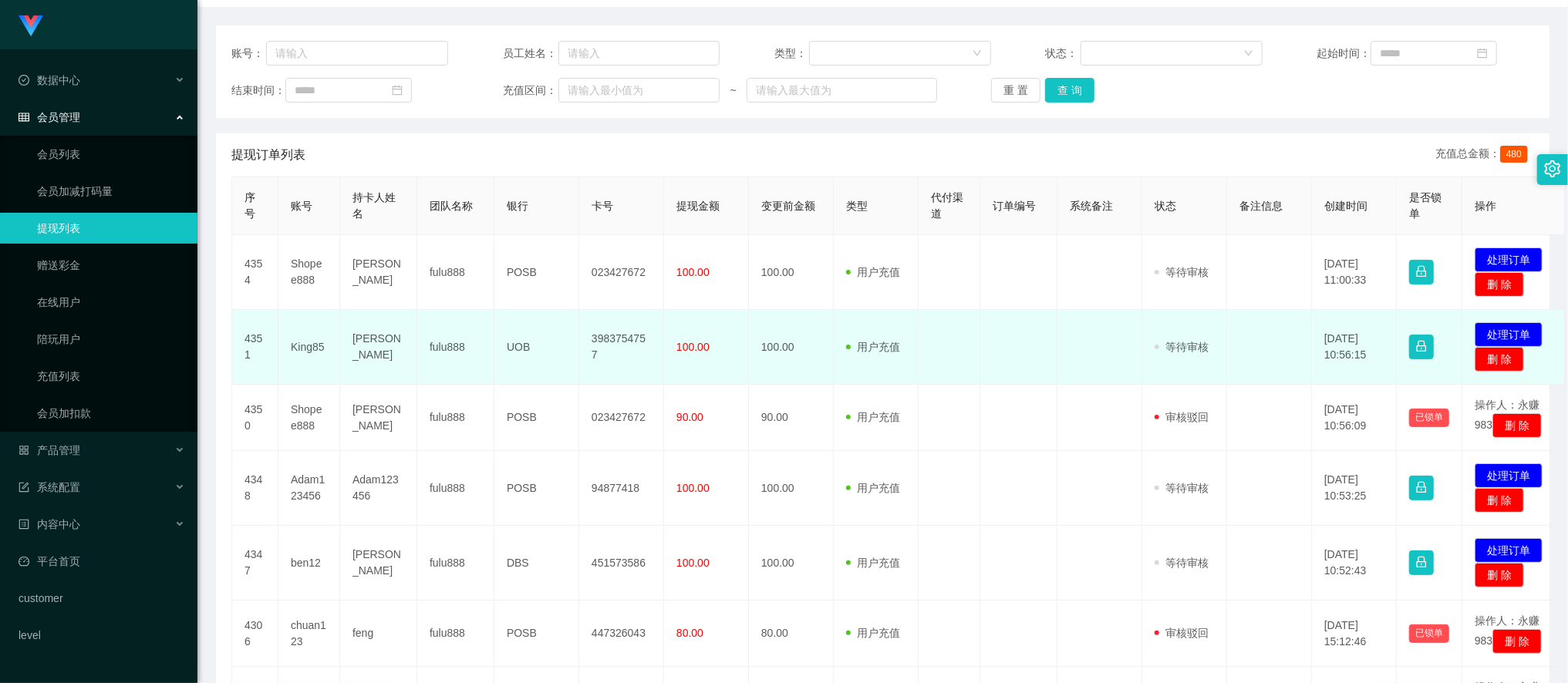
click at [316, 342] on td "King85" at bounding box center [309, 347] width 61 height 75
click at [366, 350] on td "[PERSON_NAME]" at bounding box center [378, 347] width 77 height 75
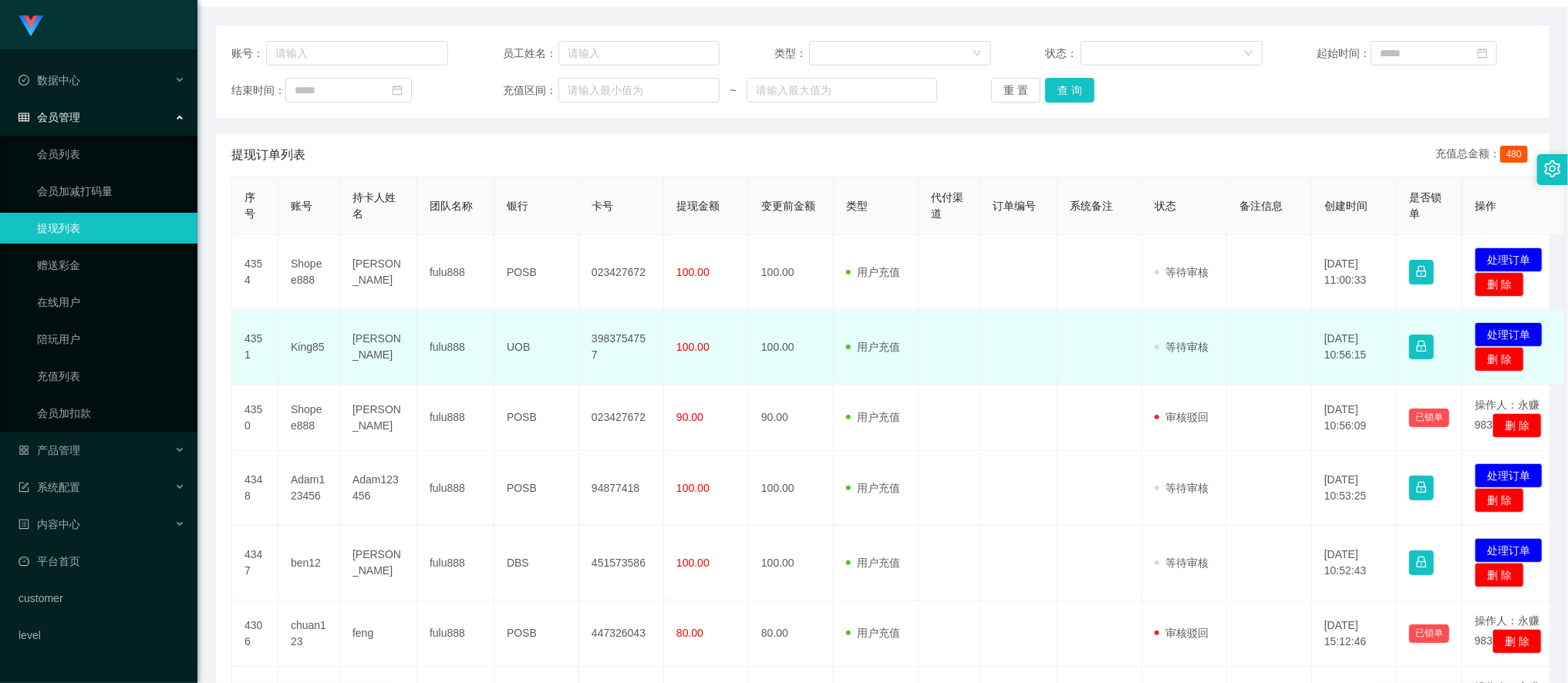
click at [525, 343] on td "UOB" at bounding box center [537, 347] width 85 height 75
click at [623, 346] on td "3983754757" at bounding box center [622, 347] width 85 height 75
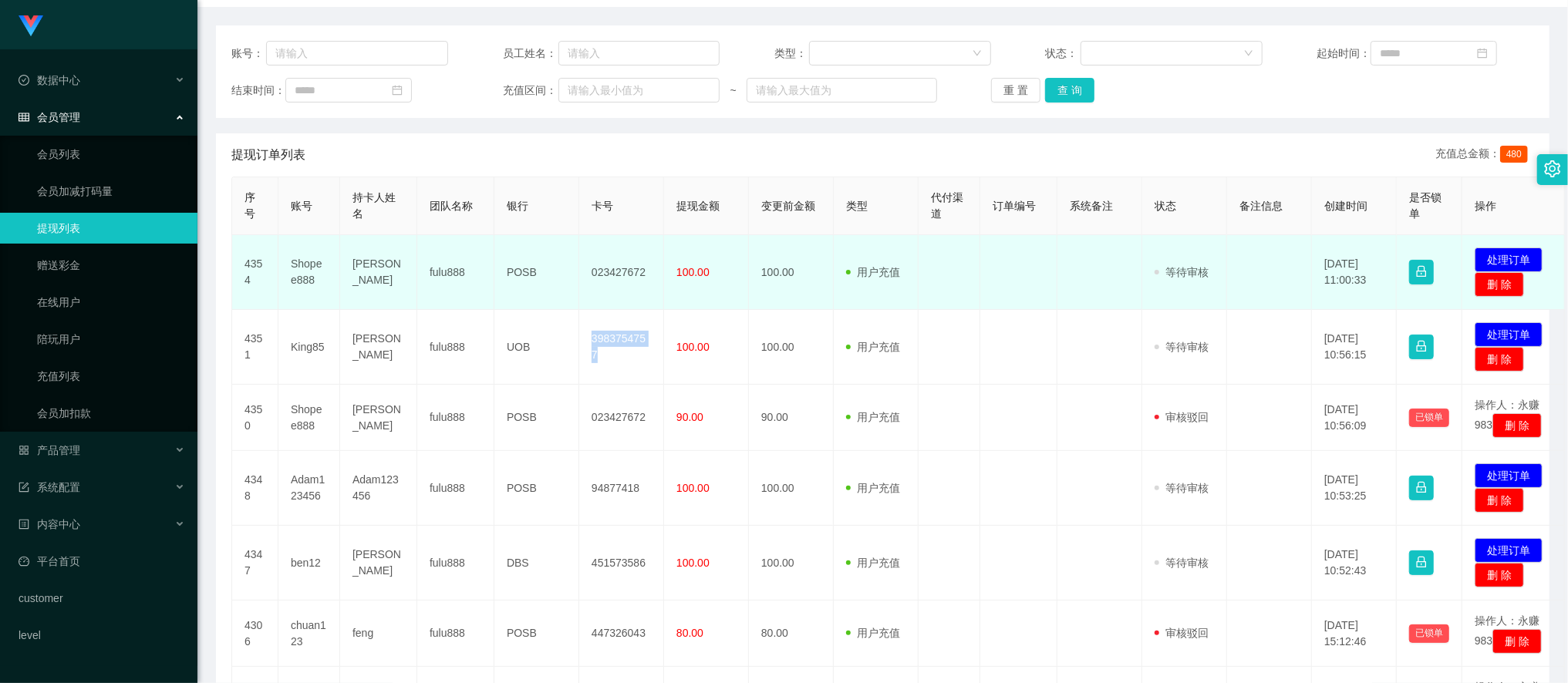
click at [370, 266] on td "[PERSON_NAME]" at bounding box center [378, 273] width 77 height 75
click at [525, 276] on td "POSB" at bounding box center [537, 273] width 85 height 75
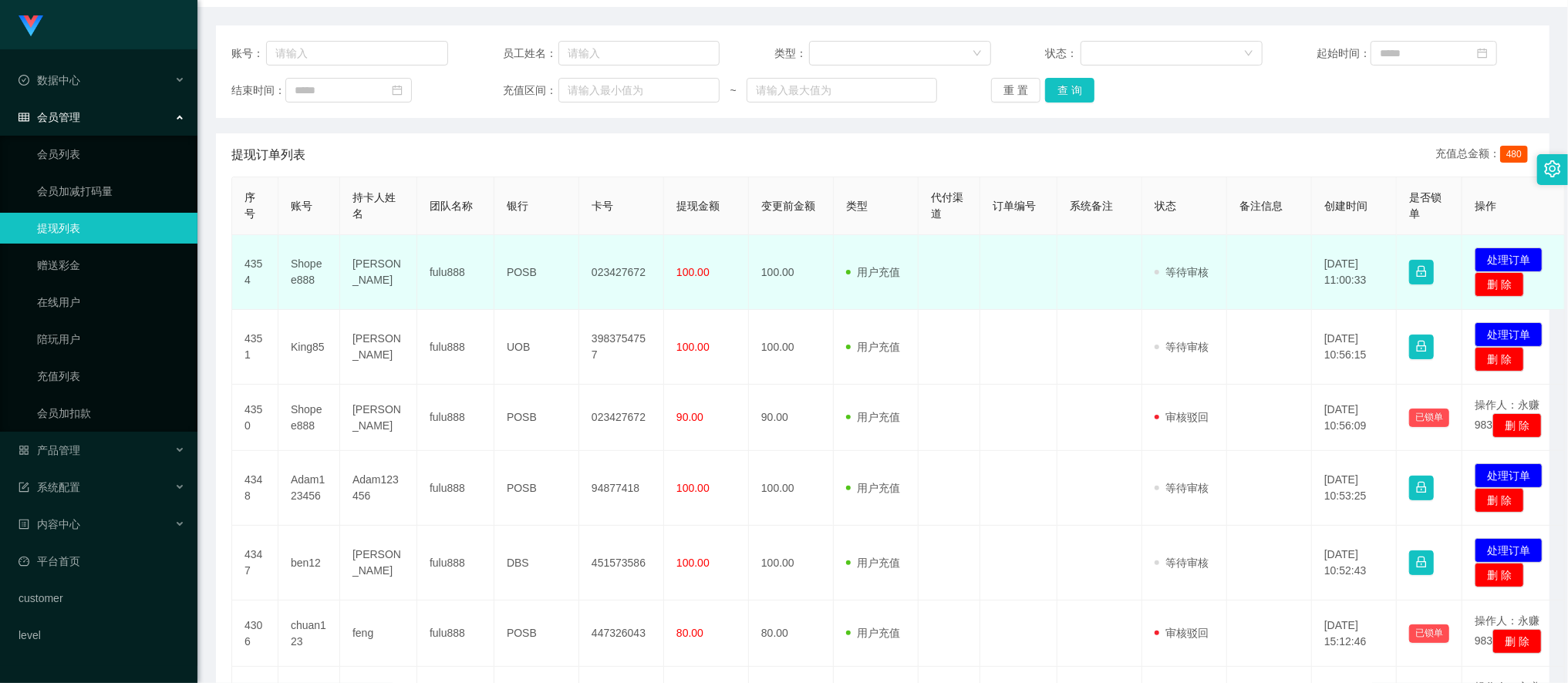
click at [622, 272] on td "023427672" at bounding box center [622, 273] width 85 height 75
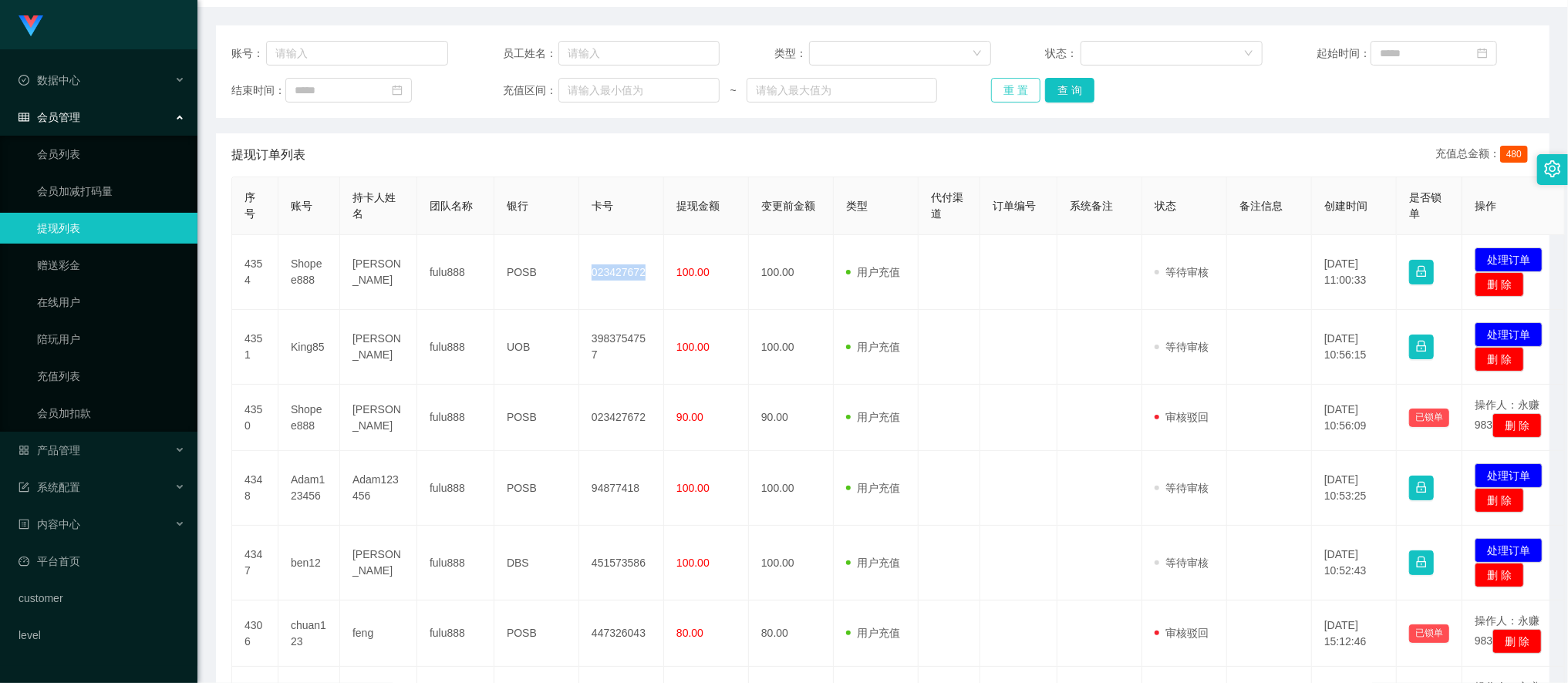
click at [1017, 90] on button "重 置" at bounding box center [1016, 90] width 50 height 25
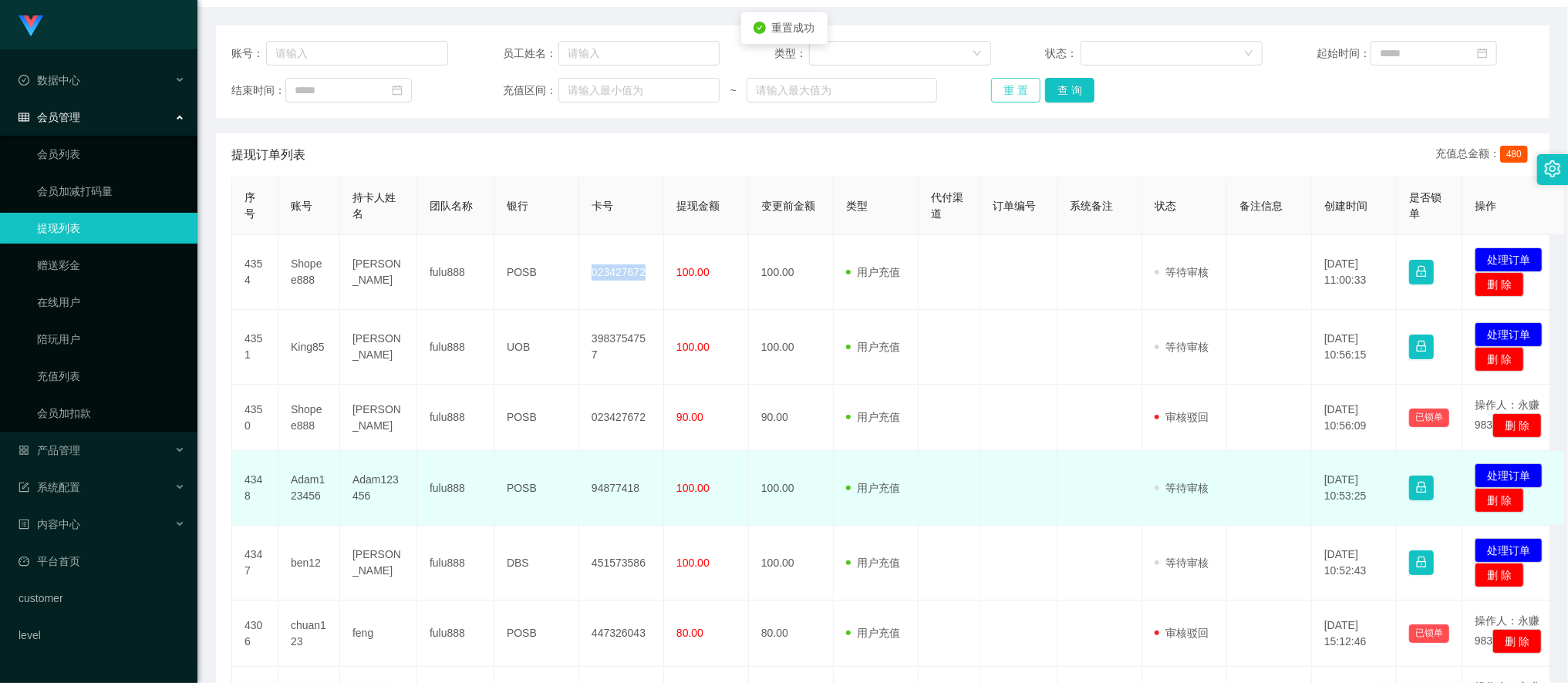
scroll to position [256, 0]
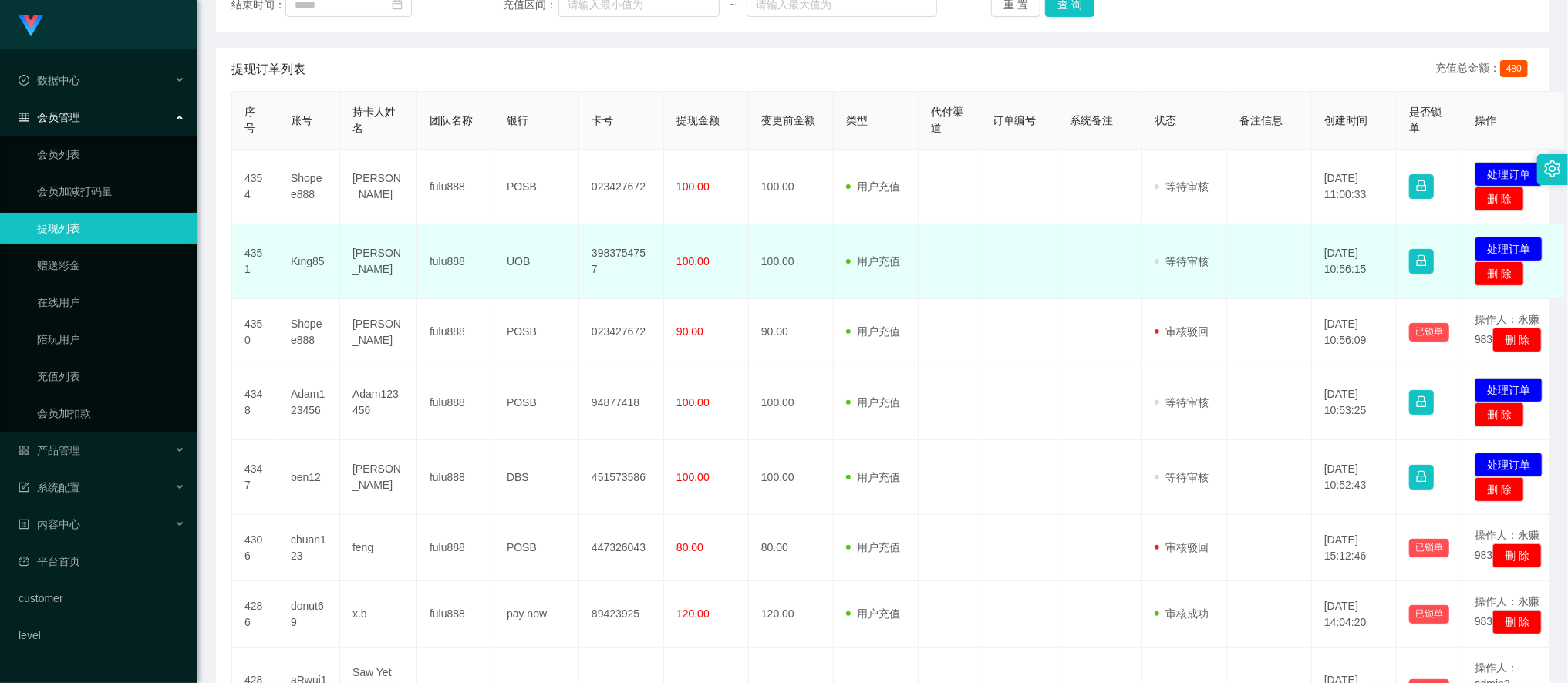
click at [309, 265] on td "King85" at bounding box center [309, 262] width 61 height 75
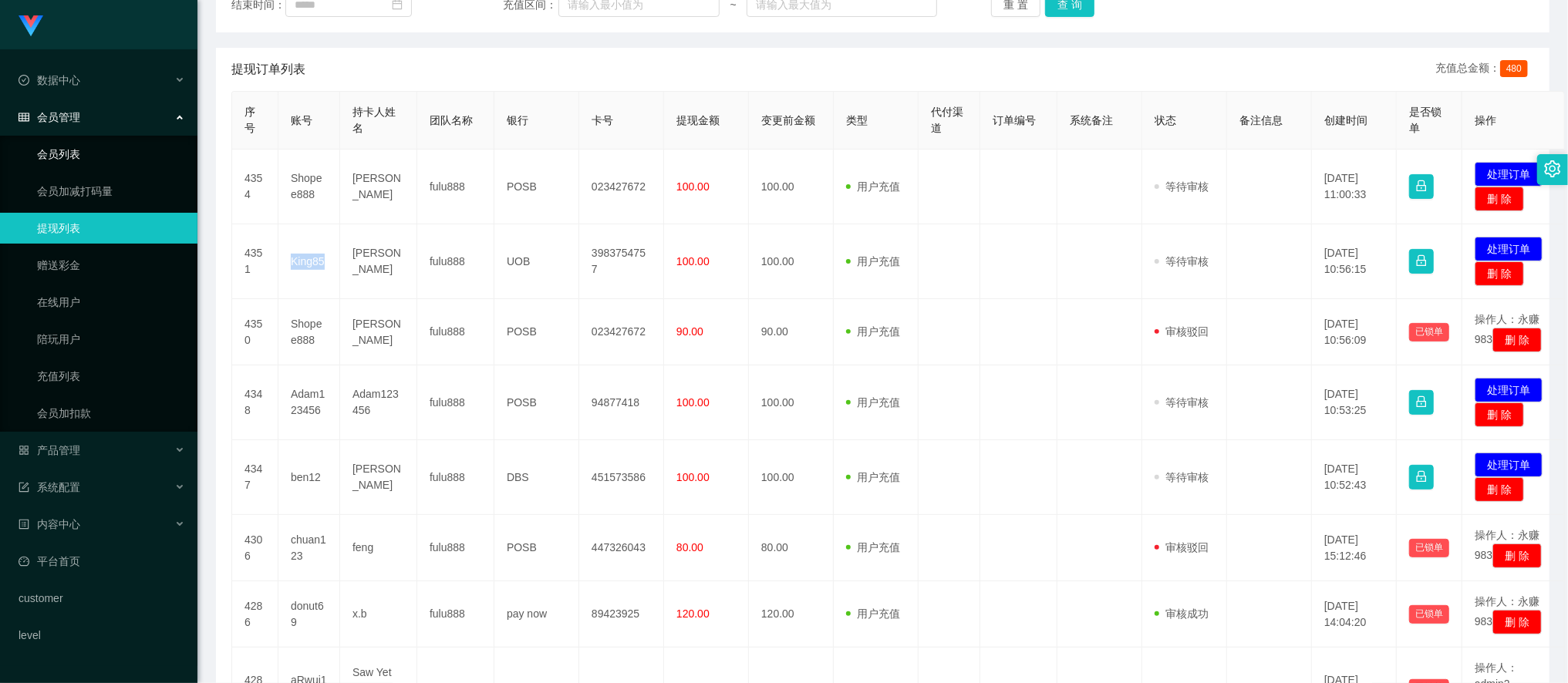
click at [139, 163] on link "会员列表" at bounding box center [111, 153] width 149 height 31
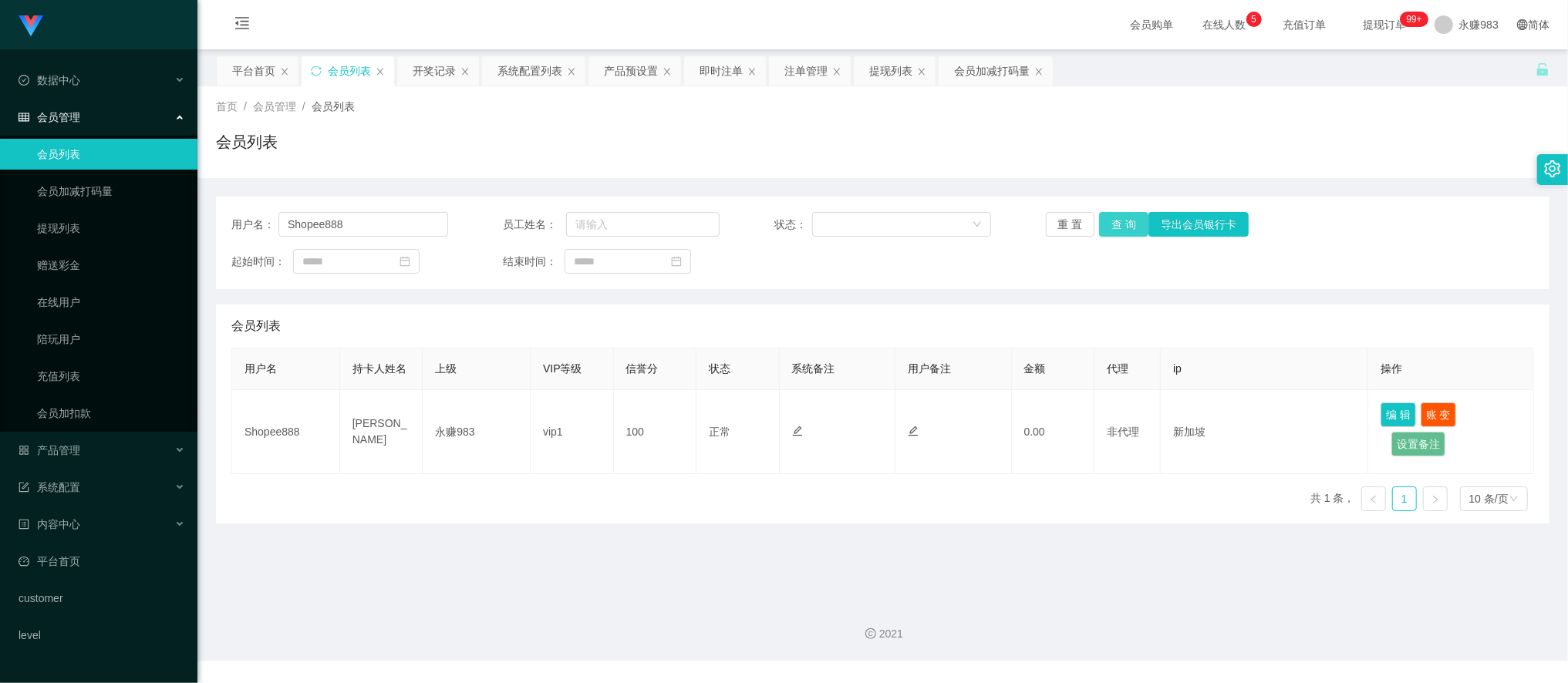
click at [1119, 221] on button "查 询" at bounding box center [1124, 224] width 50 height 25
click at [395, 228] on input "Shopee888" at bounding box center [363, 224] width 169 height 25
click at [1048, 222] on button "重 置" at bounding box center [1071, 224] width 50 height 25
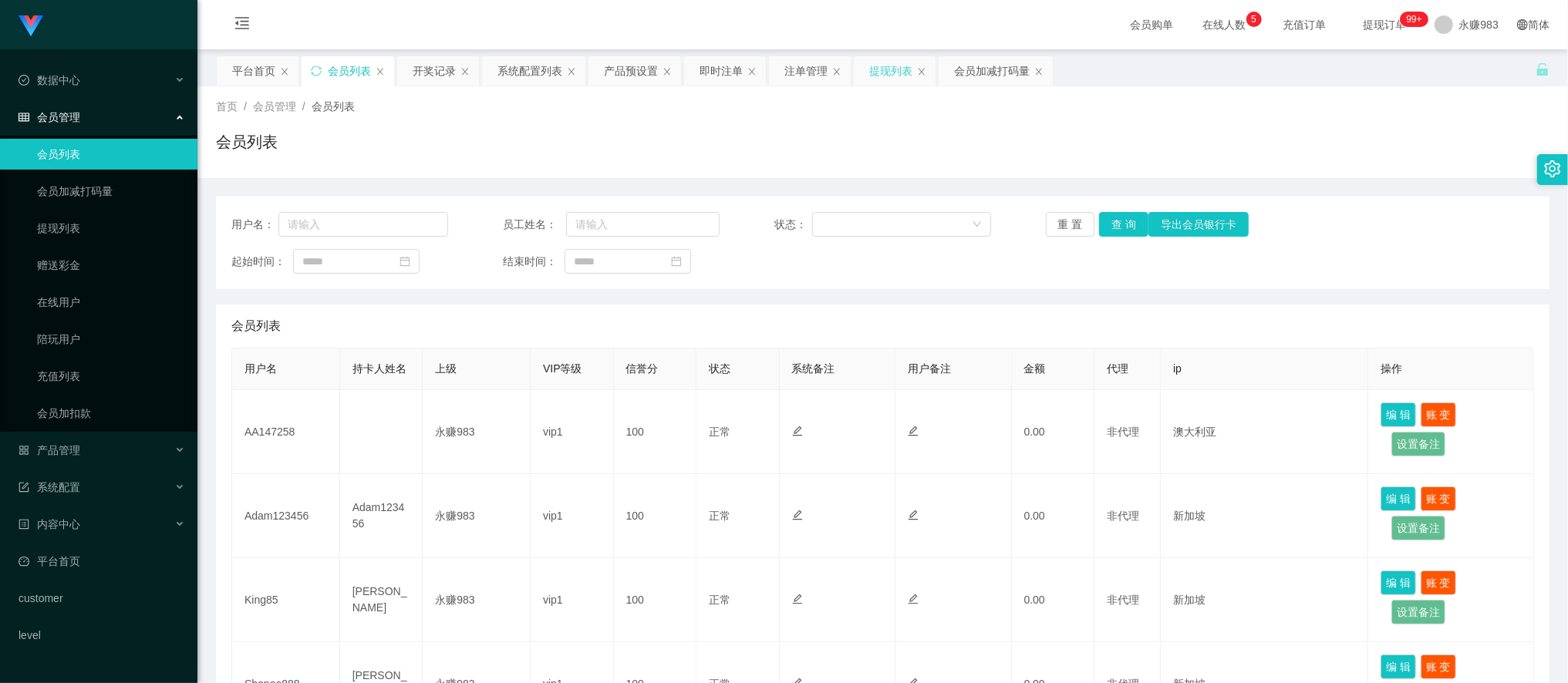
click at [881, 71] on div "提现列表" at bounding box center [891, 71] width 44 height 30
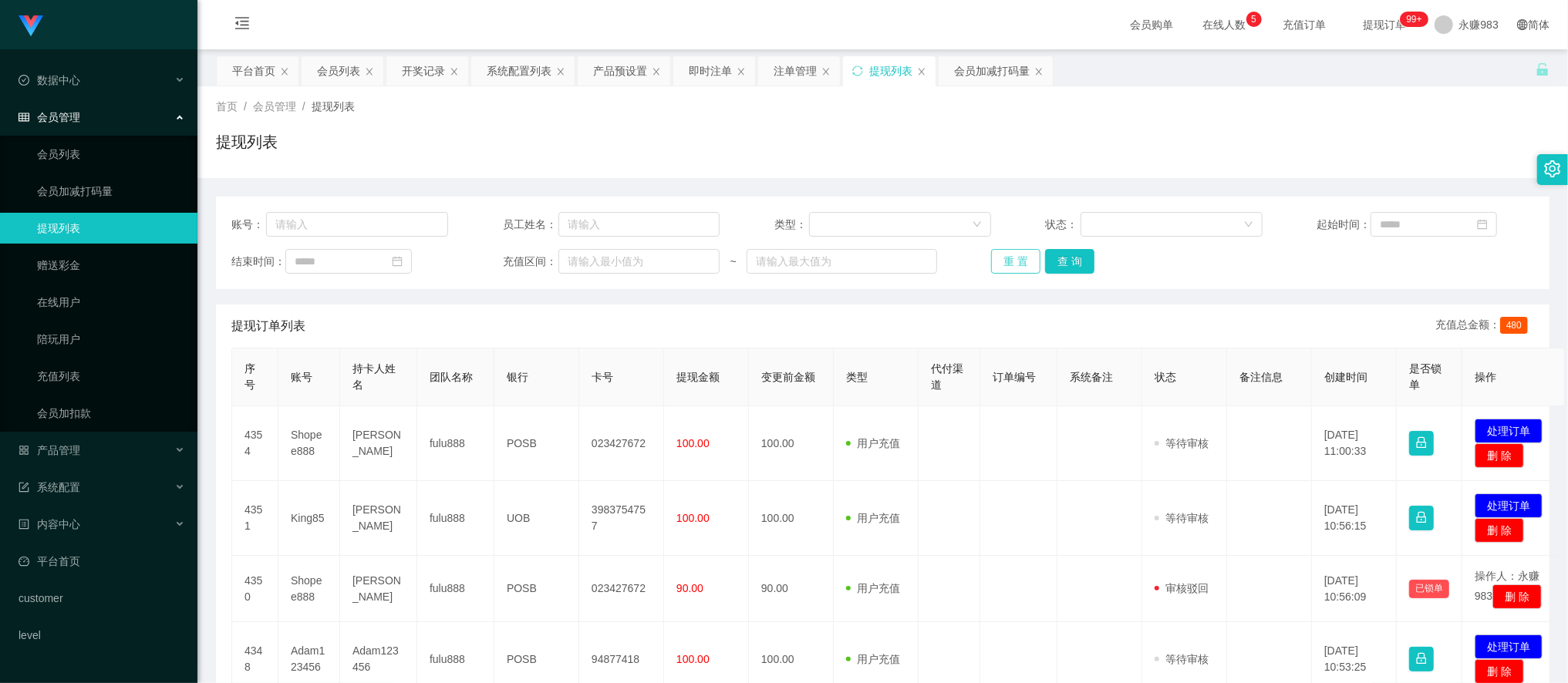
click at [1024, 254] on button "重 置" at bounding box center [1016, 261] width 50 height 25
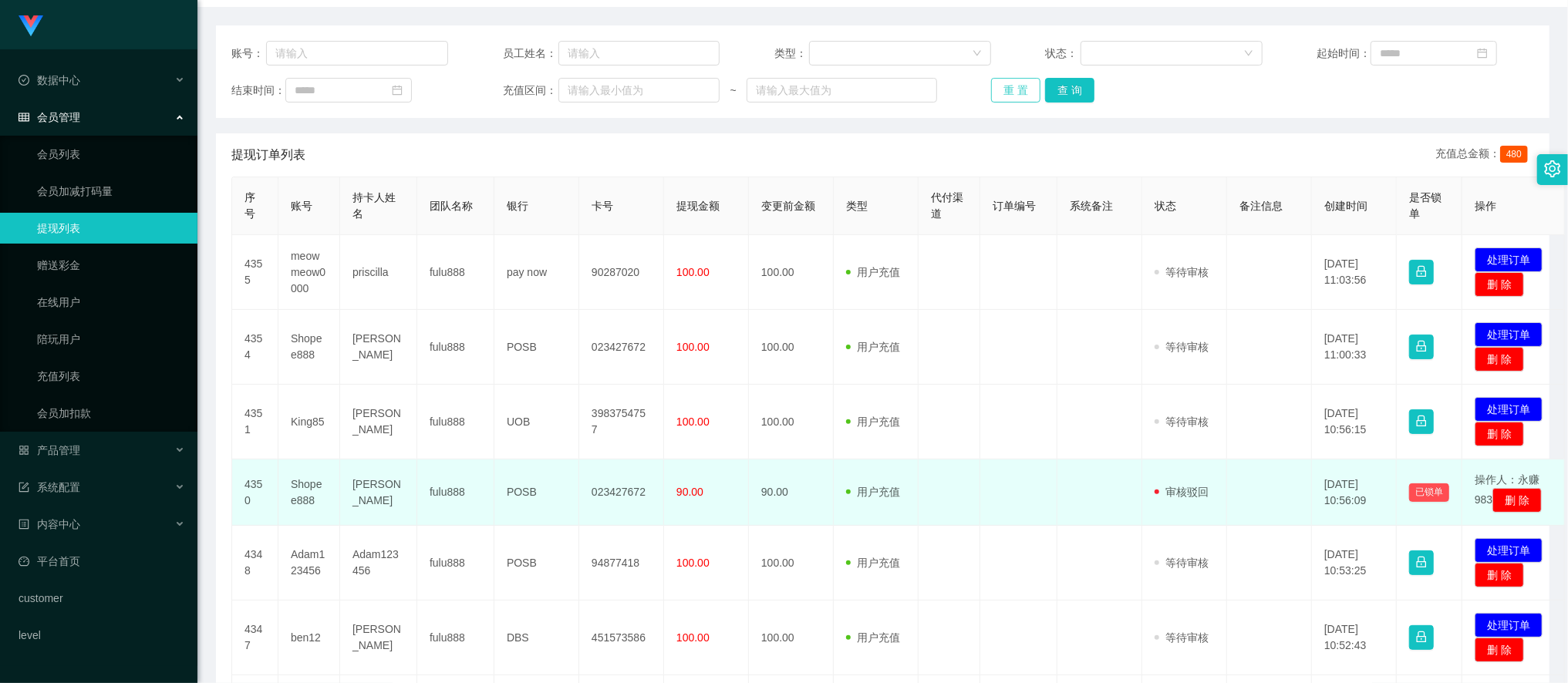
scroll to position [256, 0]
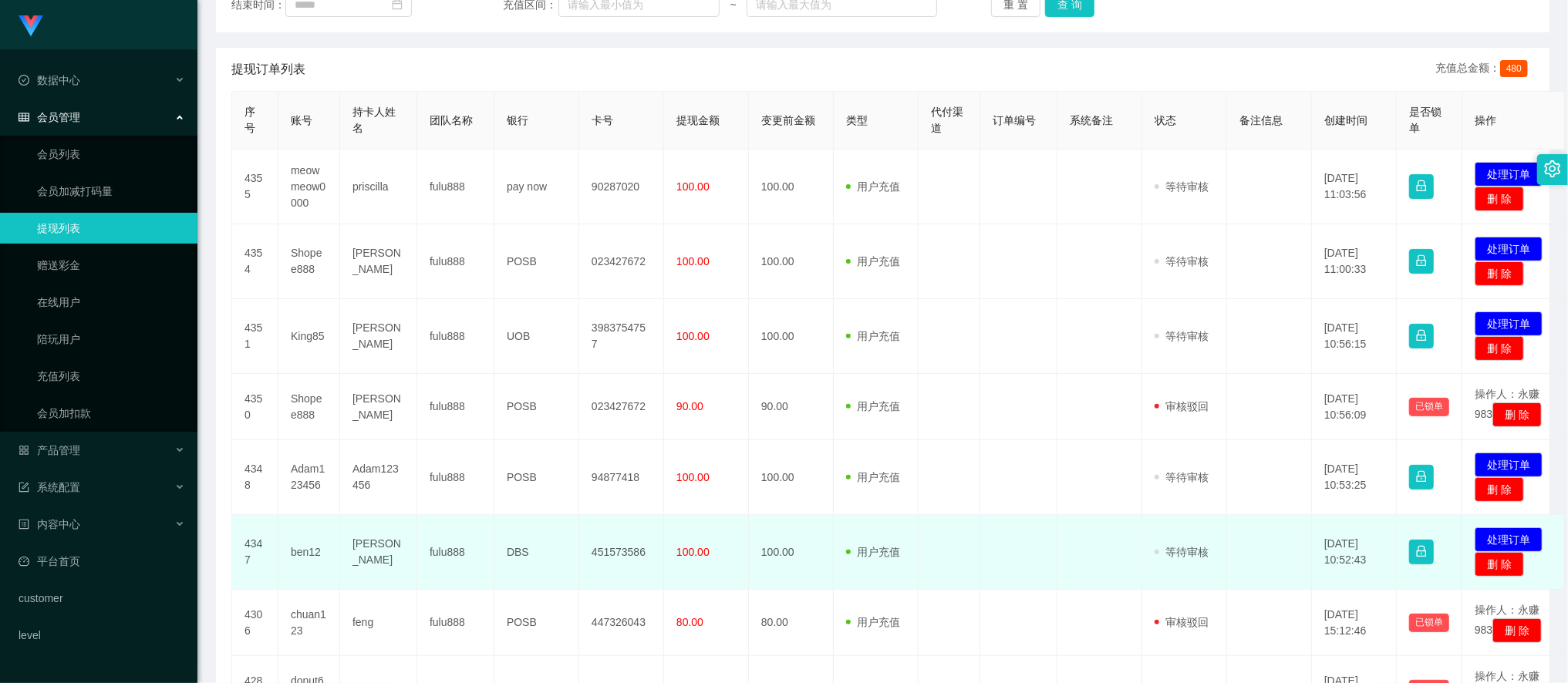
click at [302, 567] on td "ben12" at bounding box center [309, 552] width 61 height 75
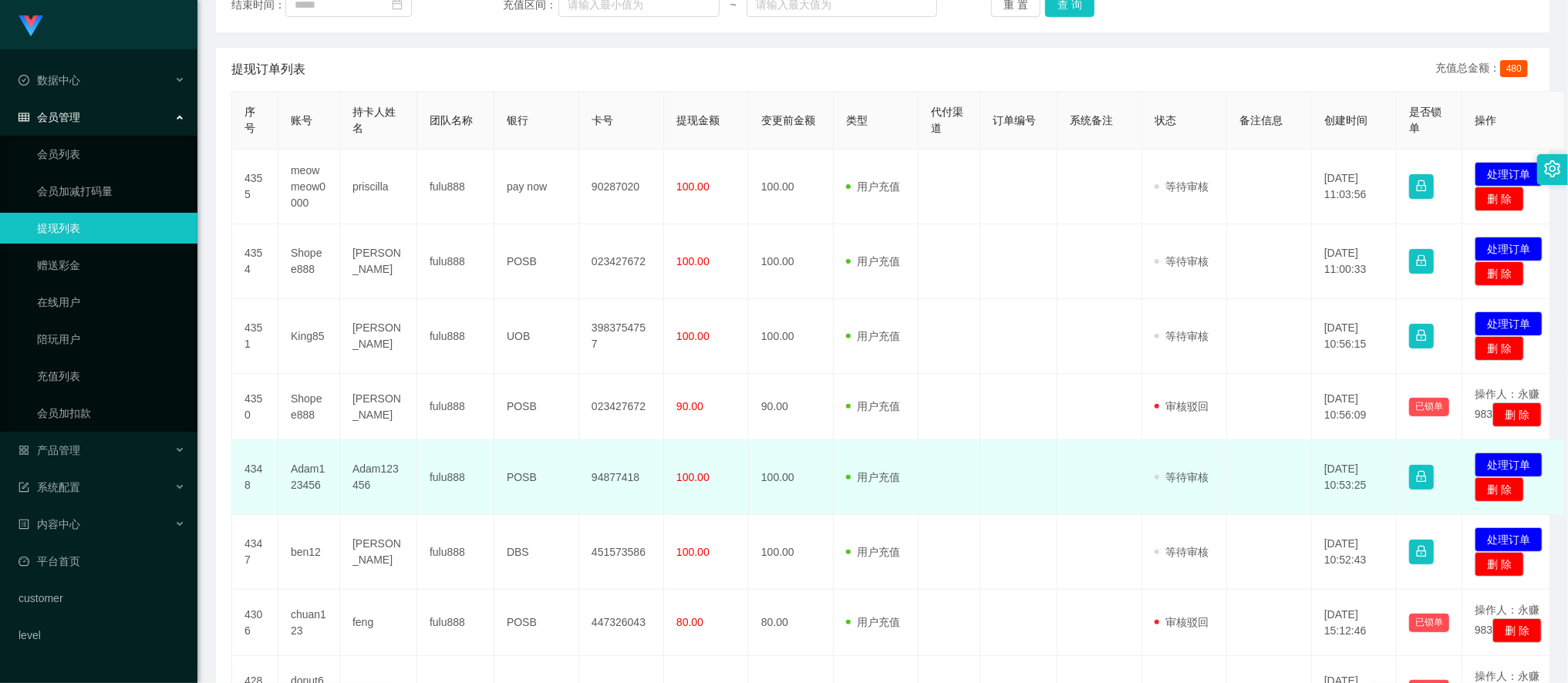
click at [312, 491] on td "Adam123456" at bounding box center [309, 478] width 61 height 75
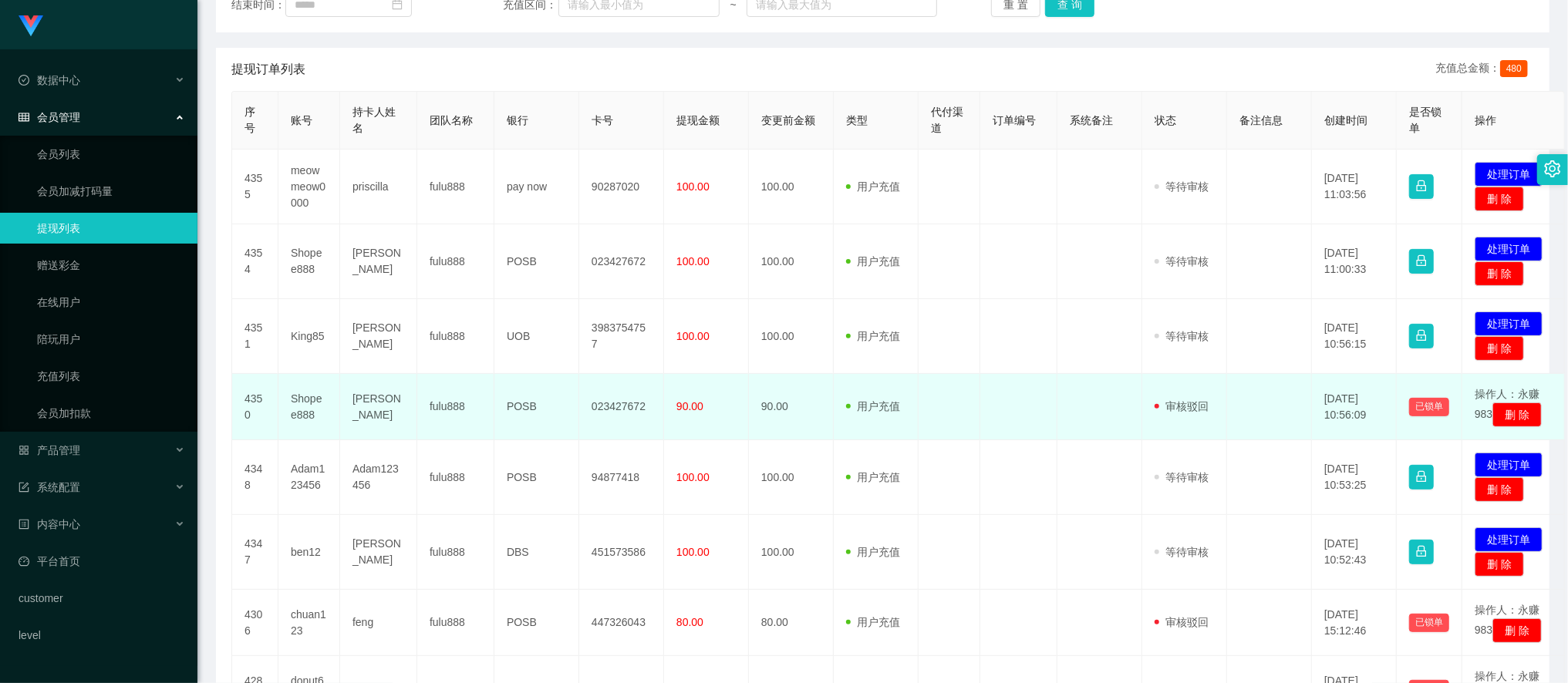
click at [311, 413] on td "Shopee888" at bounding box center [309, 407] width 61 height 66
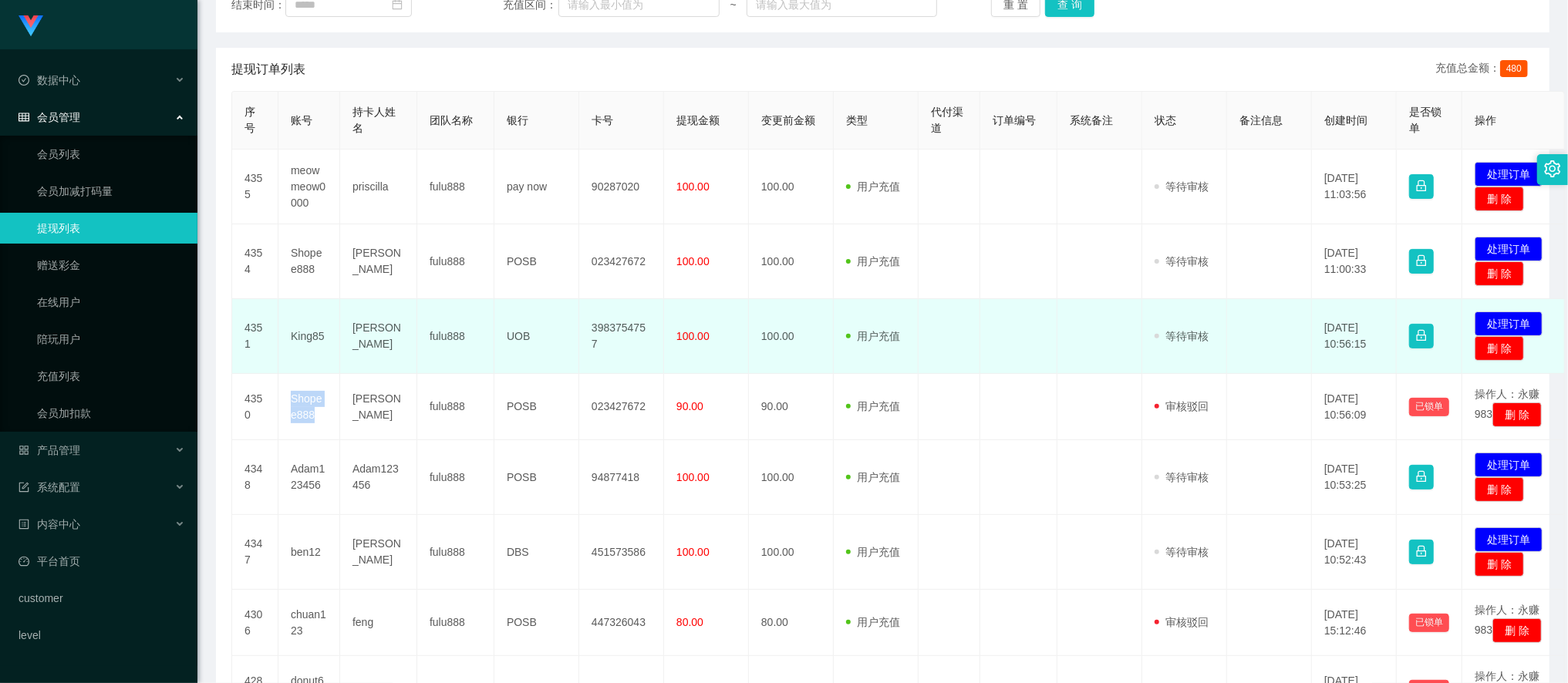
click at [306, 338] on td "King85" at bounding box center [309, 337] width 61 height 75
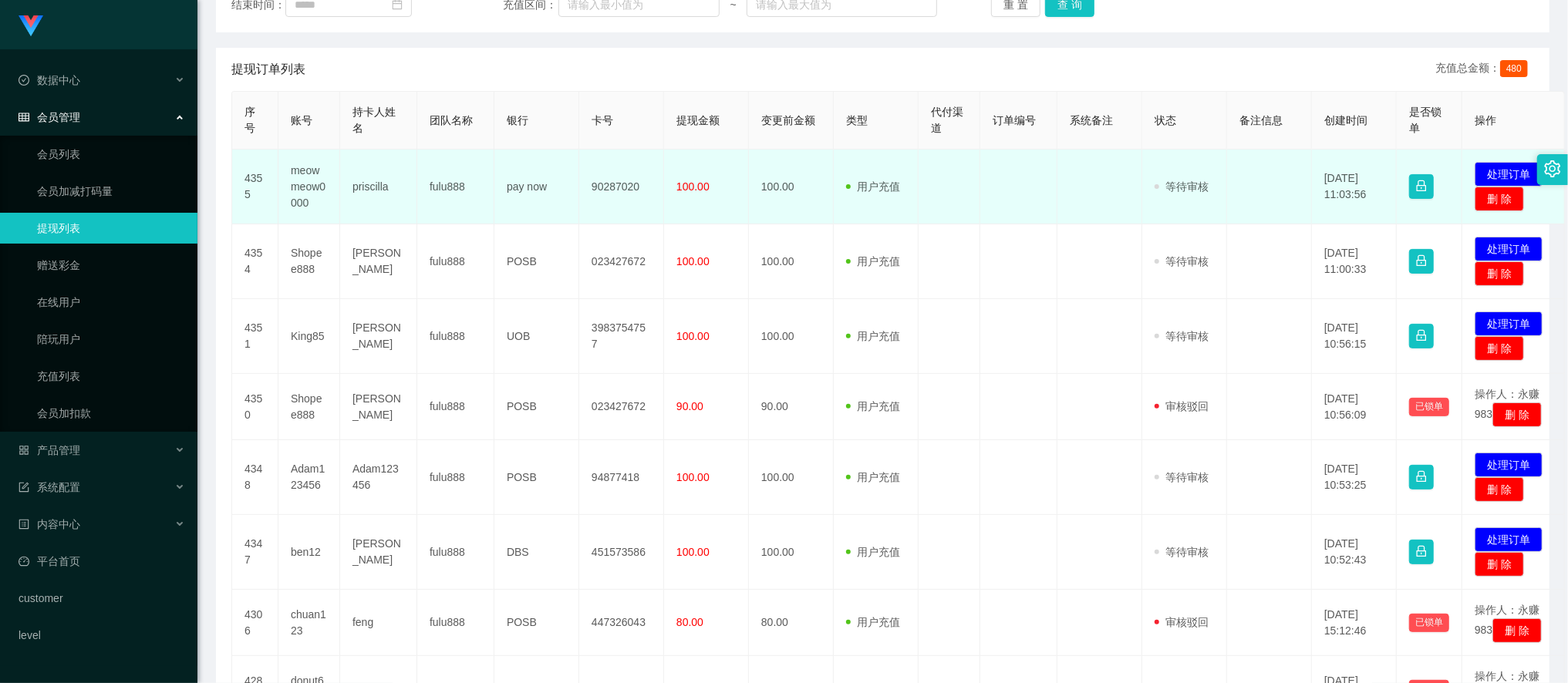
click at [302, 186] on td "meowmeow0000" at bounding box center [309, 187] width 61 height 75
click at [366, 181] on td "priscilla" at bounding box center [378, 187] width 77 height 75
click at [358, 188] on td "priscilla" at bounding box center [378, 187] width 77 height 75
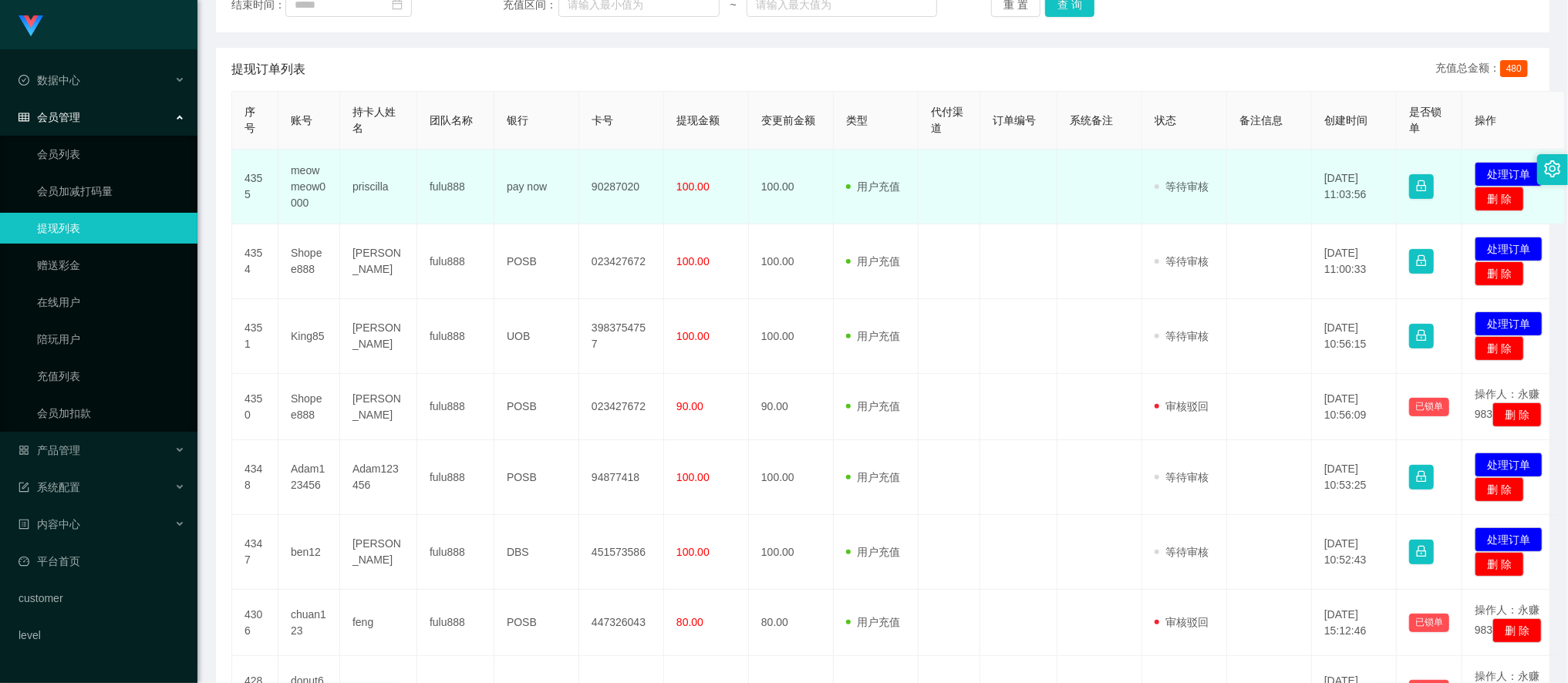
click at [350, 186] on td "priscilla" at bounding box center [378, 187] width 77 height 75
drag, startPoint x: 354, startPoint y: 186, endPoint x: 445, endPoint y: 187, distance: 91.0
click at [445, 187] on tr "4355 meowmeow0000 priscilla fulu888 pay now 90287020 100.00 100.00 用户充值 人工扣款 审核…" at bounding box center [898, 187] width 1333 height 75
click at [361, 204] on td "priscilla" at bounding box center [378, 187] width 77 height 75
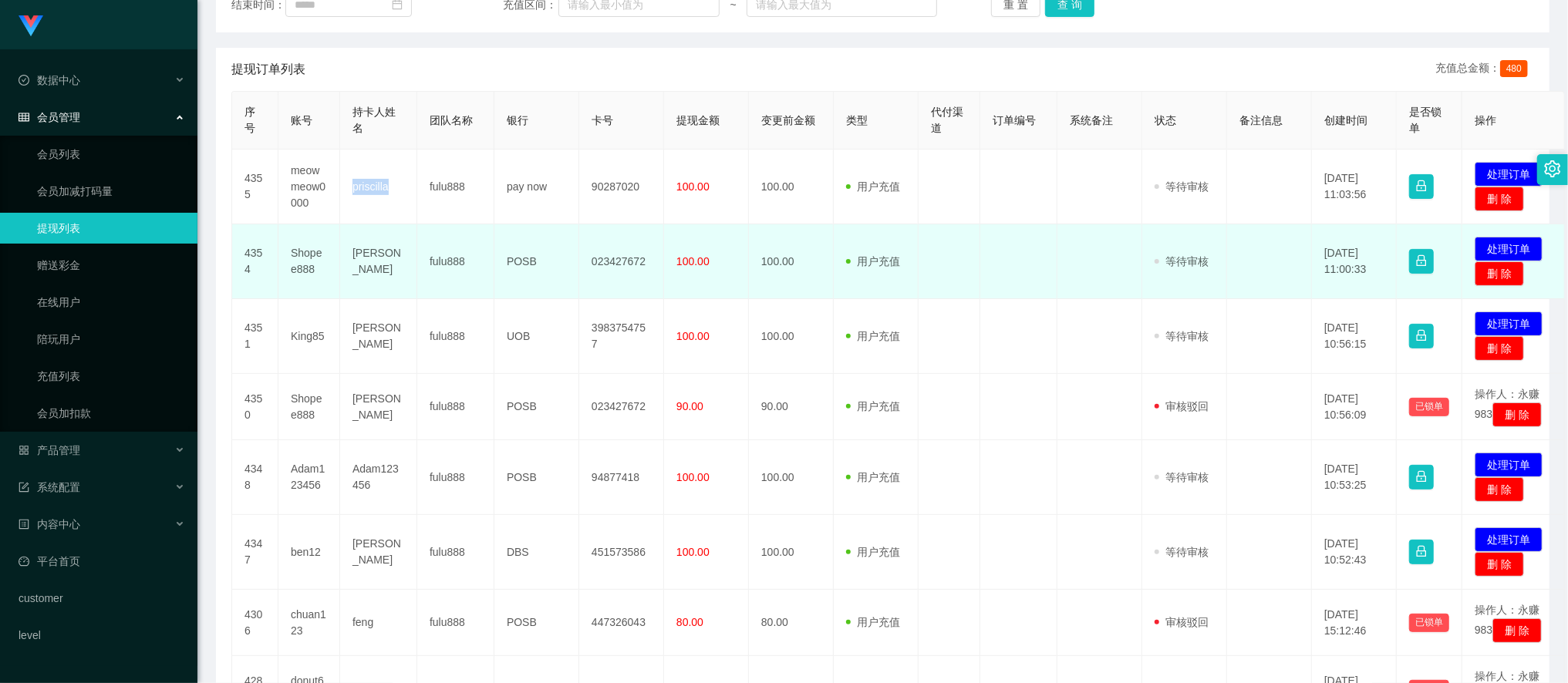
drag, startPoint x: 346, startPoint y: 186, endPoint x: 355, endPoint y: 241, distance: 55.7
click at [412, 191] on td "priscilla" at bounding box center [378, 187] width 77 height 75
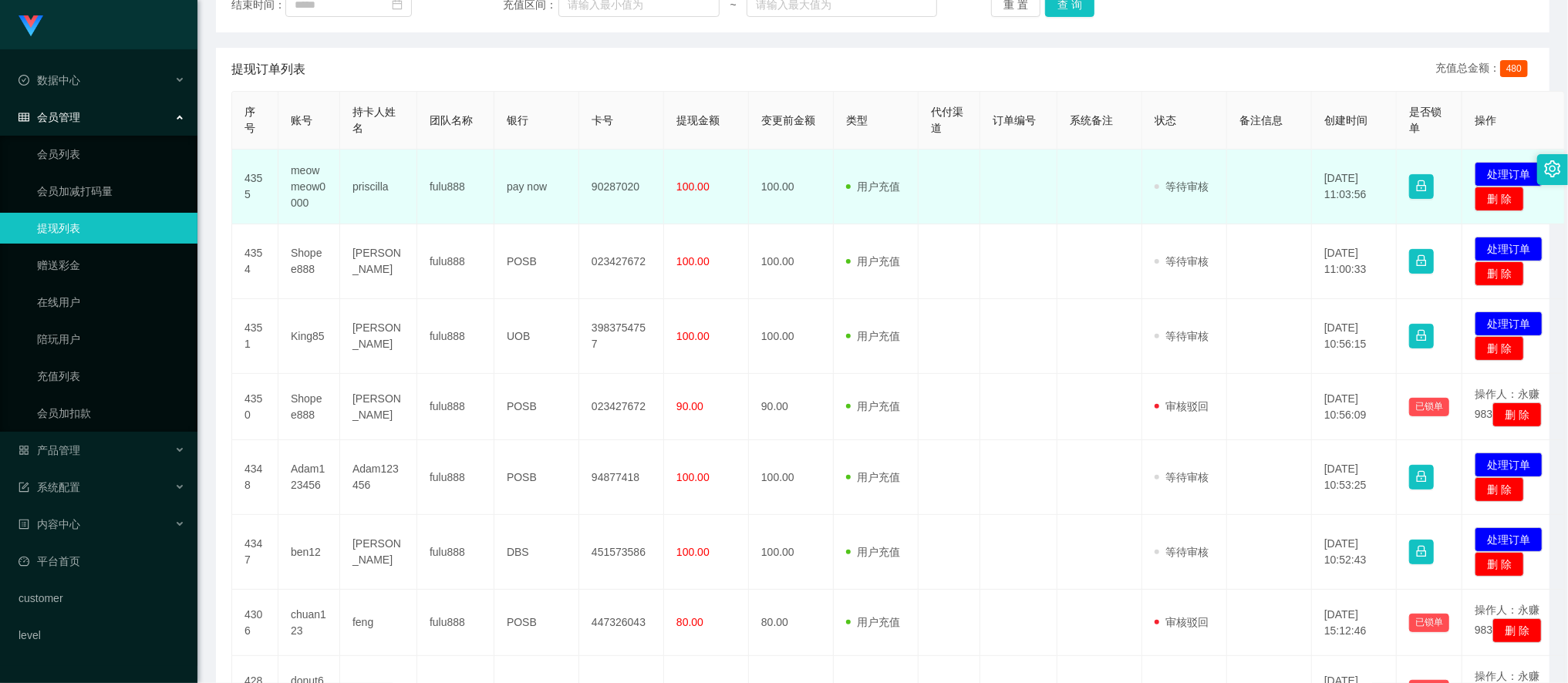
click at [518, 189] on td "pay now" at bounding box center [537, 187] width 85 height 75
click at [530, 188] on td "pay now" at bounding box center [537, 187] width 85 height 75
click at [569, 182] on td "pay now" at bounding box center [537, 187] width 85 height 75
drag, startPoint x: 569, startPoint y: 182, endPoint x: 553, endPoint y: 183, distance: 16.0
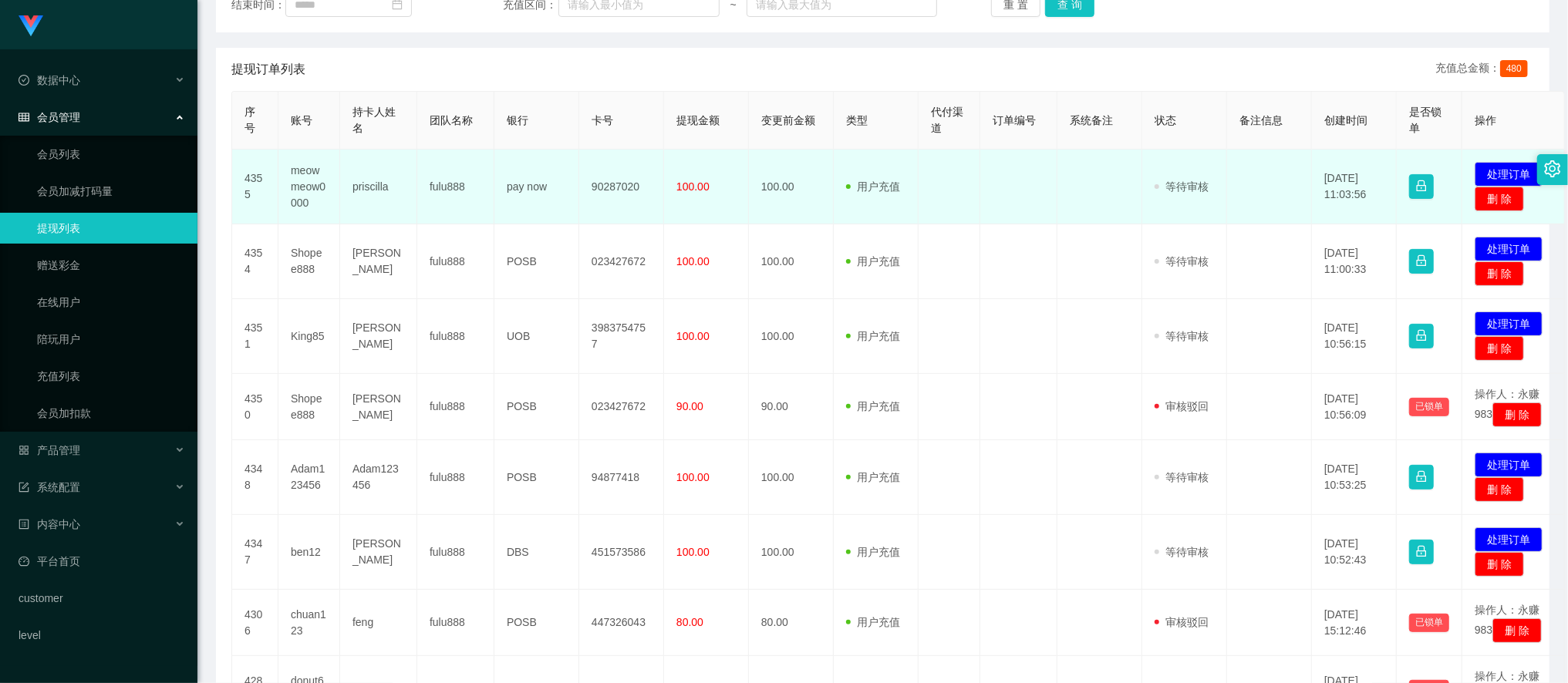
click at [553, 182] on td "pay now" at bounding box center [537, 187] width 85 height 75
drag, startPoint x: 552, startPoint y: 186, endPoint x: 501, endPoint y: 187, distance: 51.0
click at [501, 187] on td "pay now" at bounding box center [537, 187] width 85 height 75
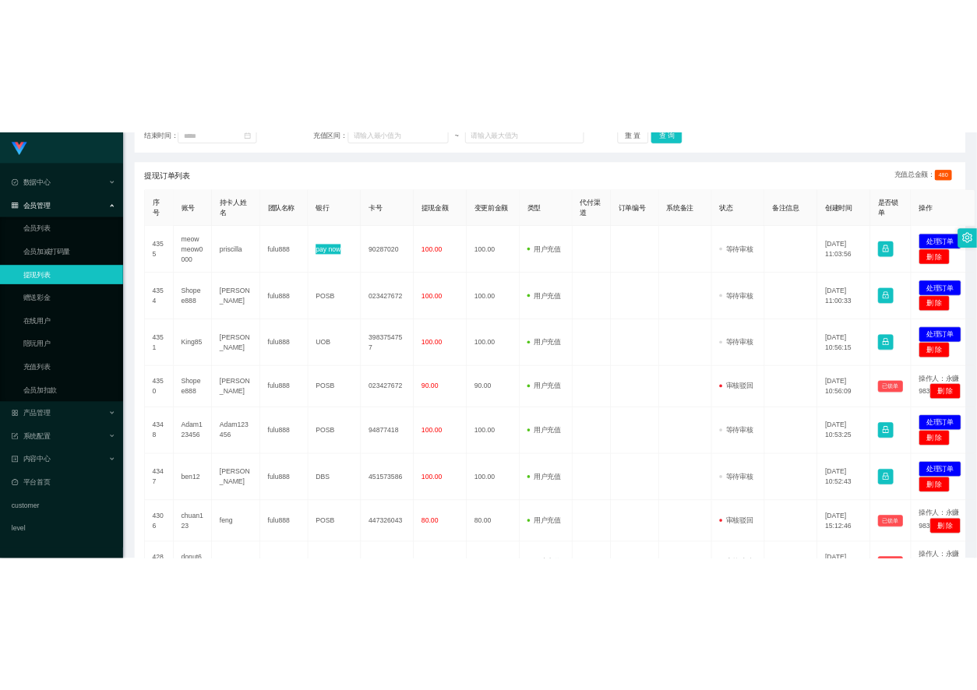
scroll to position [0, 0]
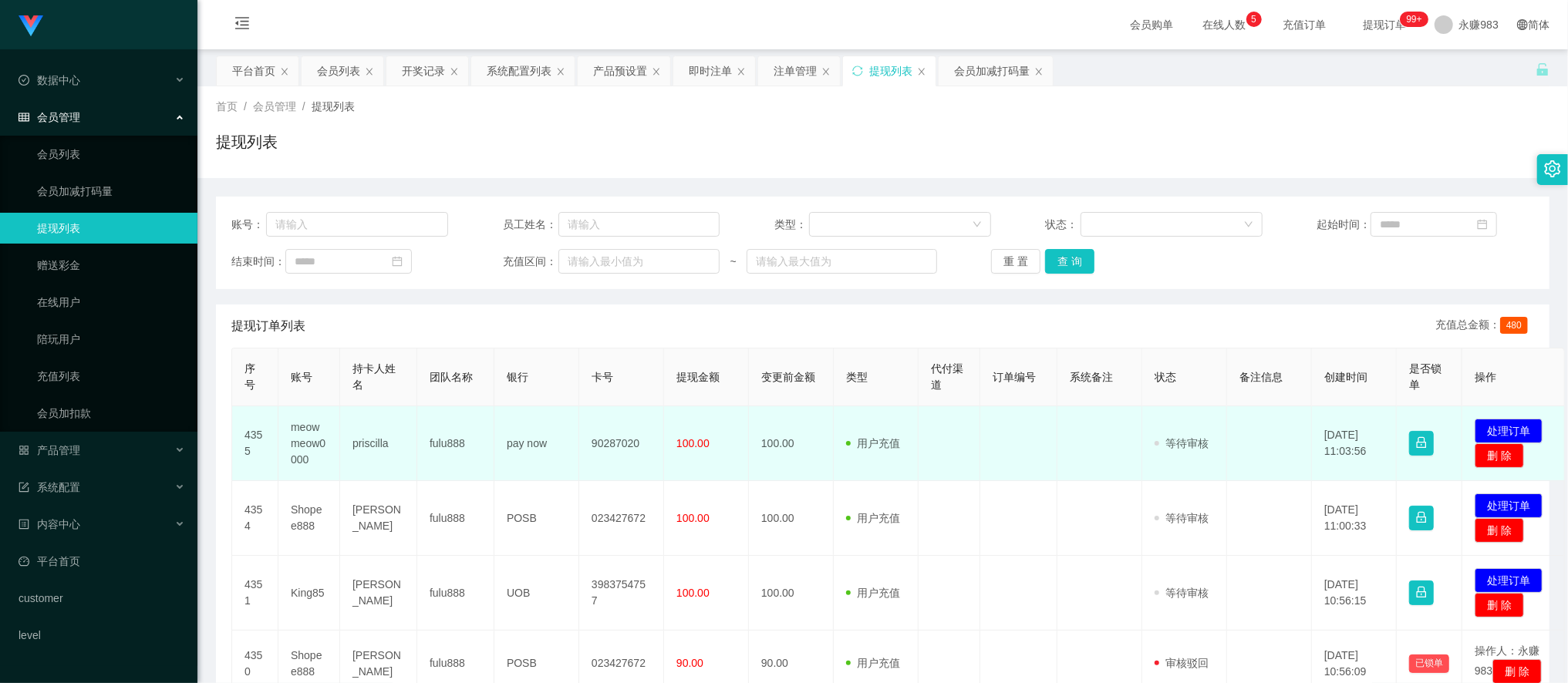
click at [609, 444] on td "90287020" at bounding box center [622, 443] width 85 height 75
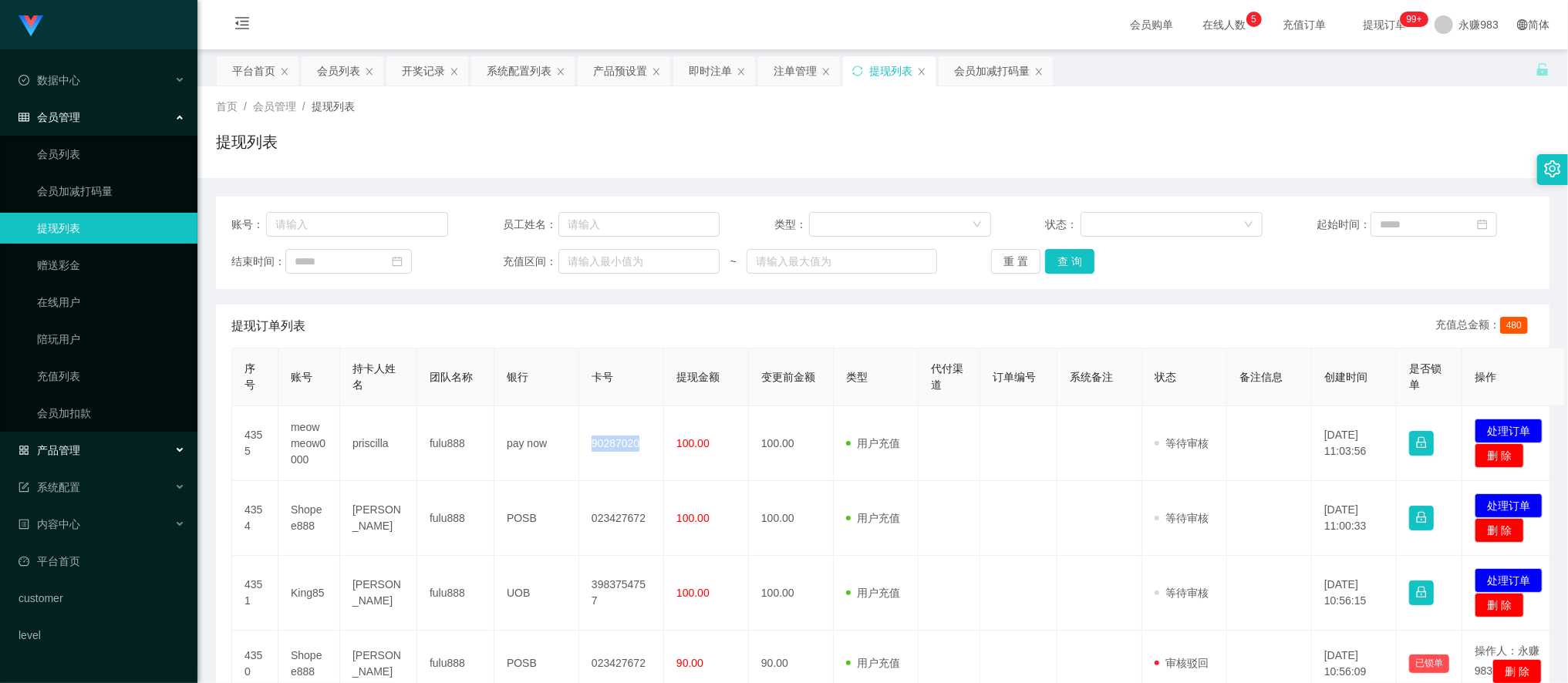
click at [104, 448] on div "产品管理" at bounding box center [98, 449] width 197 height 31
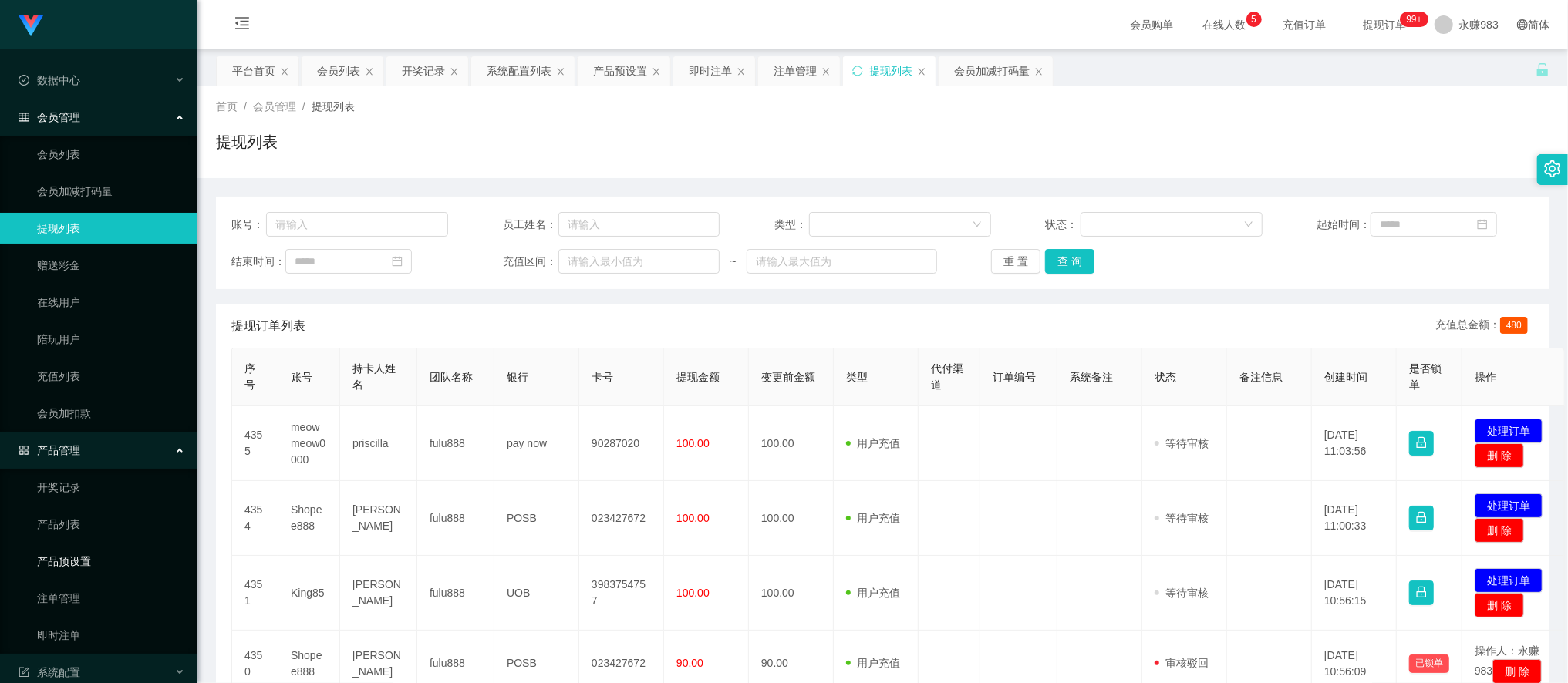
click at [64, 566] on link "产品预设置" at bounding box center [111, 560] width 149 height 31
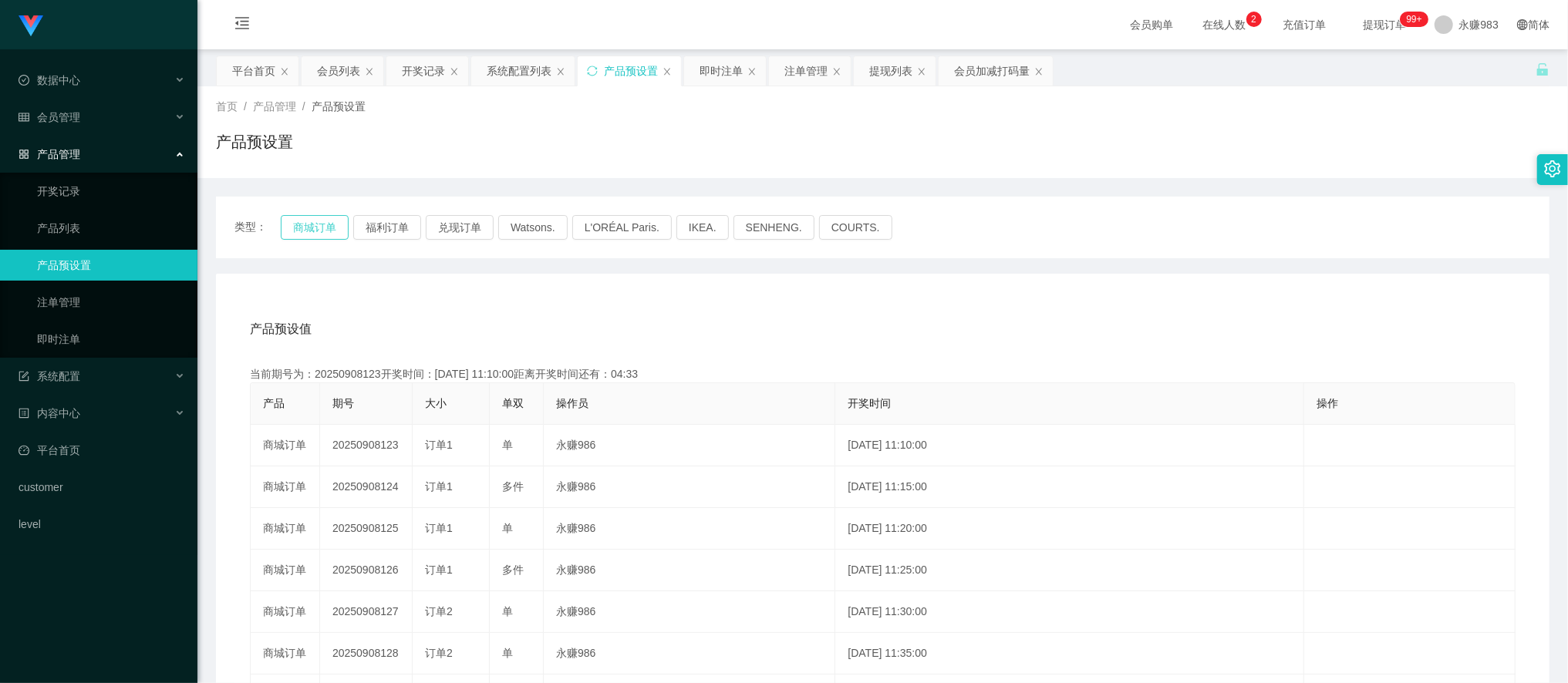
click at [304, 227] on button "商城订单" at bounding box center [314, 227] width 68 height 25
click at [284, 237] on button "商城订单" at bounding box center [314, 227] width 68 height 25
click at [307, 225] on button "商城订单" at bounding box center [314, 227] width 68 height 25
click at [75, 121] on span "会员管理" at bounding box center [50, 117] width 61 height 12
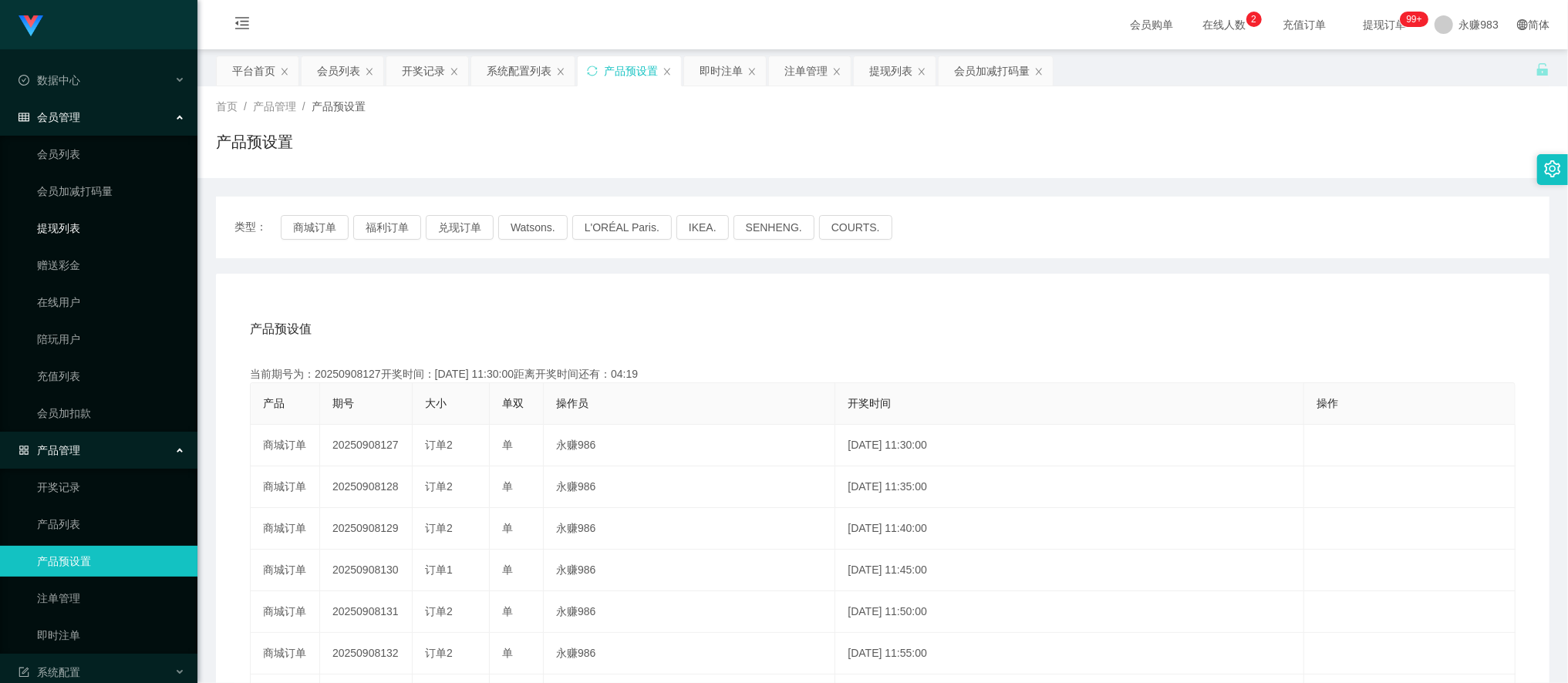
click at [65, 237] on link "提现列表" at bounding box center [111, 228] width 149 height 31
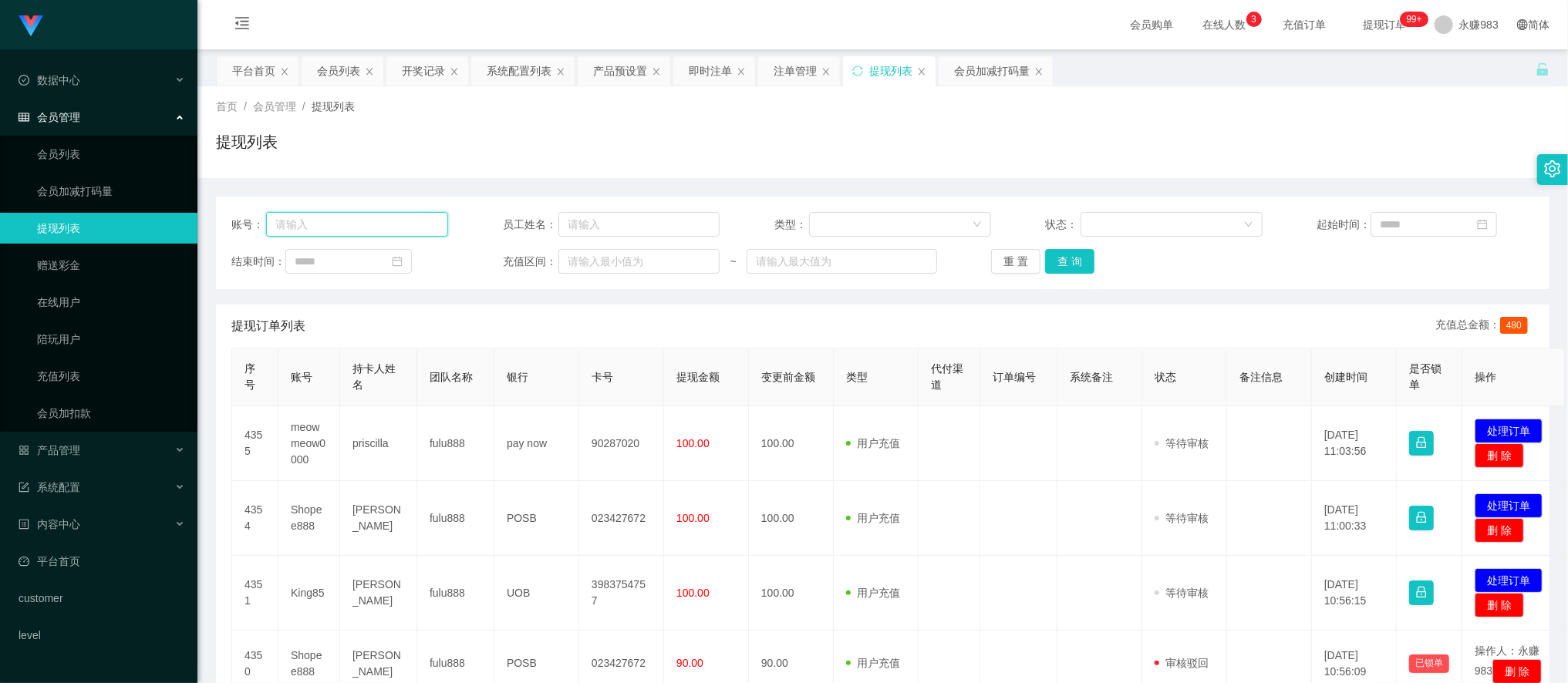
click at [372, 229] on input "text" at bounding box center [358, 224] width 183 height 25
click at [321, 216] on input "text" at bounding box center [358, 224] width 183 height 25
paste input "King85"
click at [1059, 266] on button "查 询" at bounding box center [1070, 261] width 50 height 25
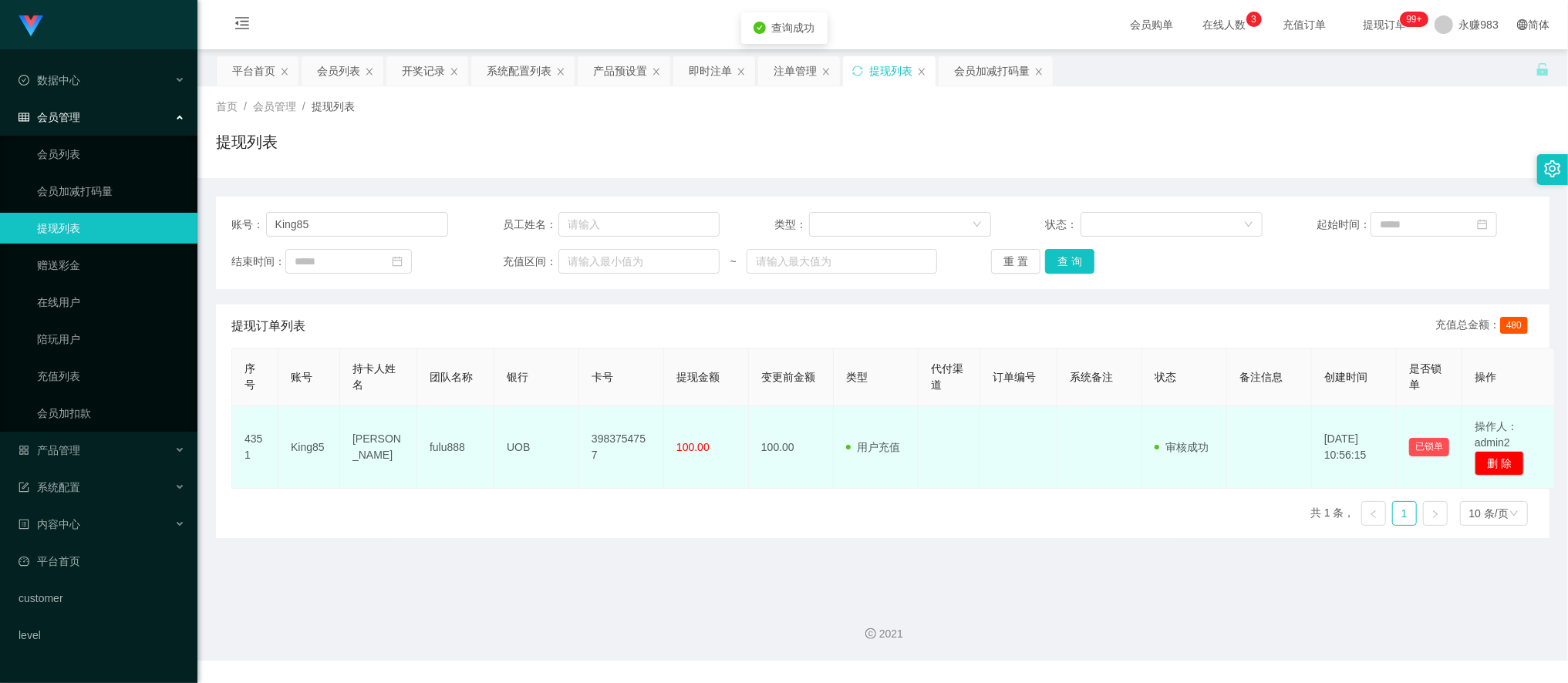
click at [375, 443] on td "[PERSON_NAME]" at bounding box center [378, 446] width 77 height 82
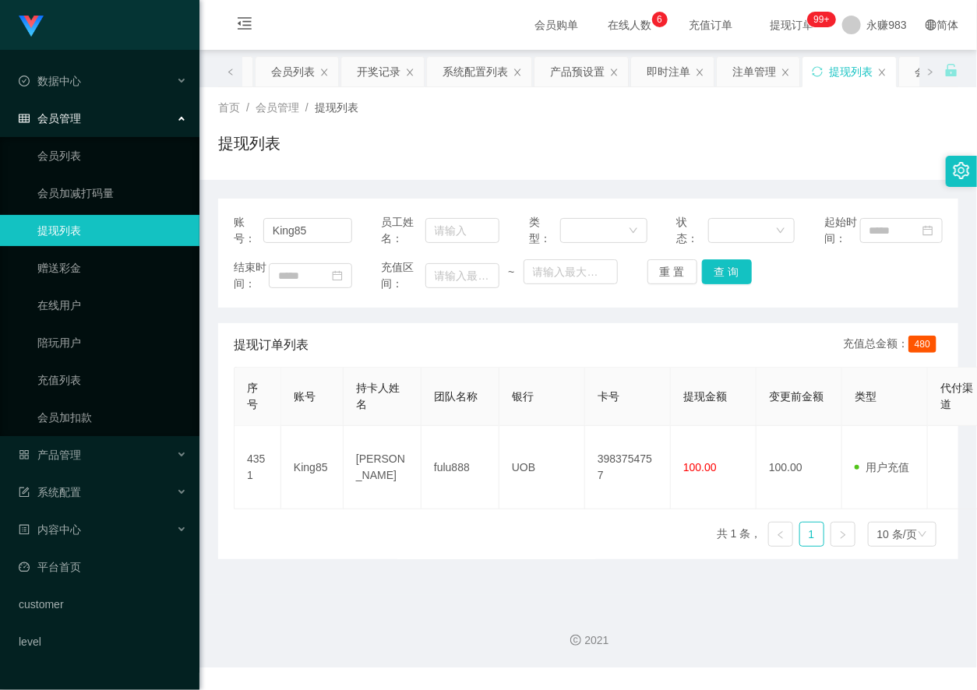
click at [416, 559] on div "序号 账号 持卡人姓名 团队名称 银行 卡号 提现金额 变更前金额 类型 代付渠道 订单编号 系统备注 状态 备注信息 创建时间 是否锁单 操作 4351 K…" at bounding box center [588, 463] width 709 height 192
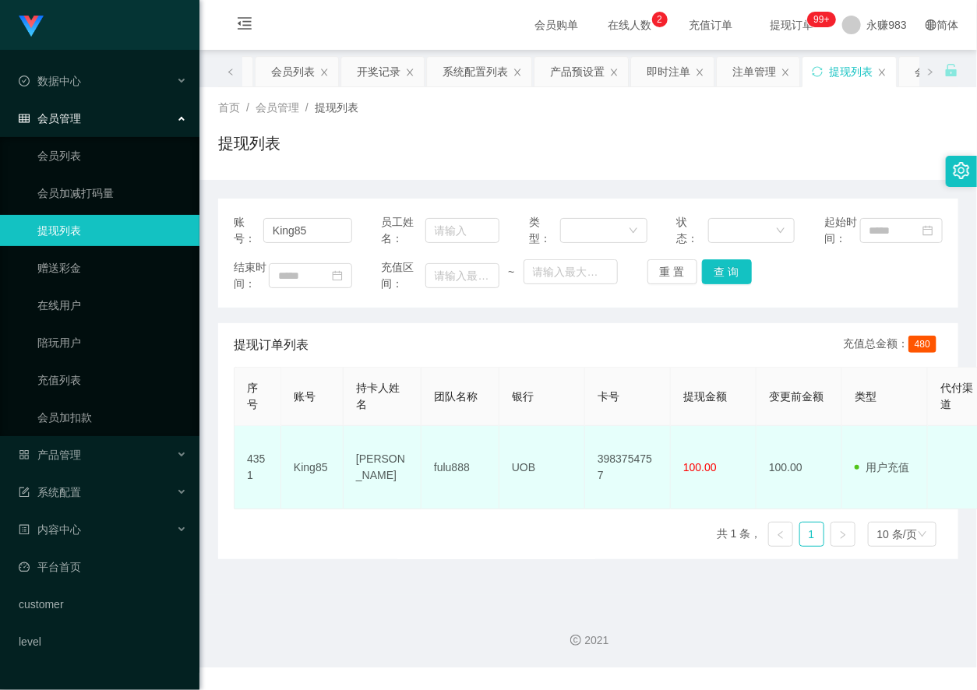
click at [362, 503] on td "[PERSON_NAME]" at bounding box center [382, 467] width 78 height 83
click at [361, 502] on td "[PERSON_NAME]" at bounding box center [382, 467] width 78 height 83
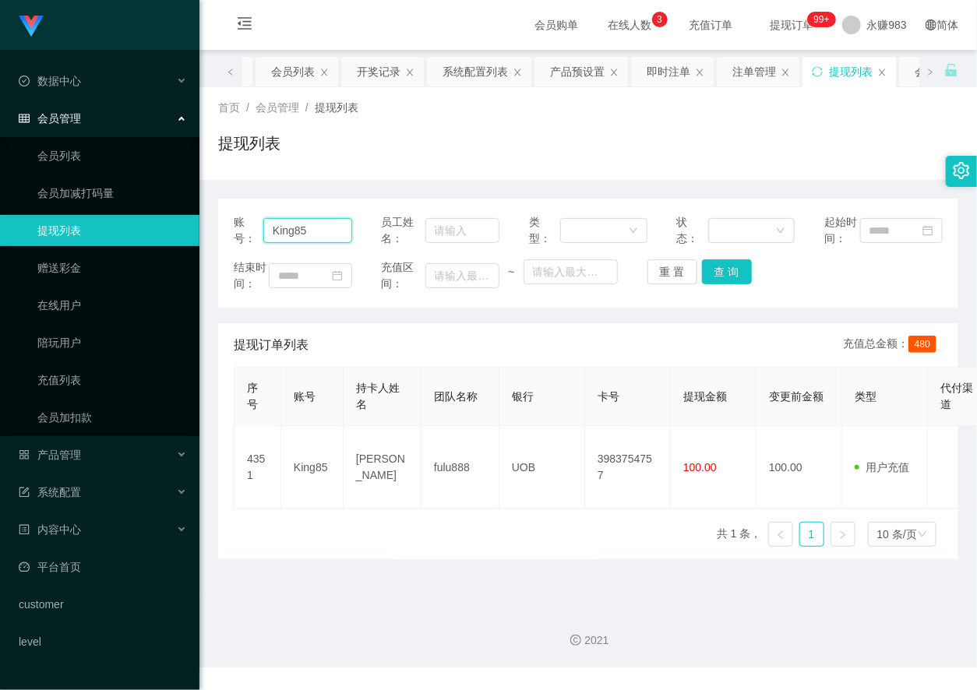
click at [298, 232] on input "King85" at bounding box center [307, 230] width 89 height 25
click at [298, 231] on input "King85" at bounding box center [307, 230] width 89 height 25
paste input "ben12"
type input "ben12"
click at [721, 280] on button "查 询" at bounding box center [727, 271] width 50 height 25
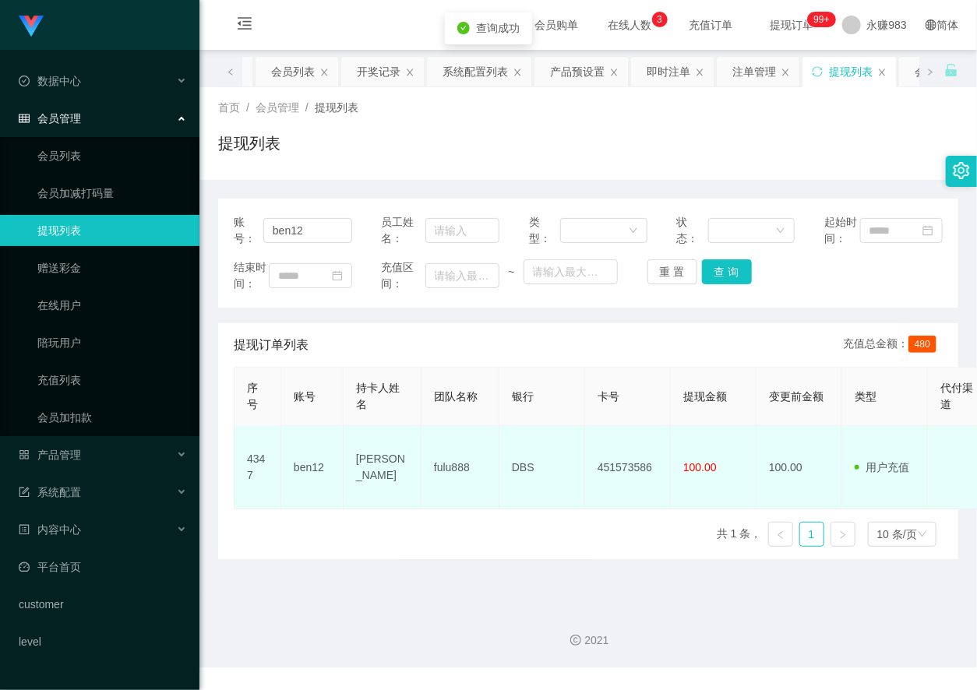
click at [371, 499] on td "[PERSON_NAME]" at bounding box center [382, 467] width 78 height 83
click at [370, 499] on td "[PERSON_NAME]" at bounding box center [382, 467] width 78 height 83
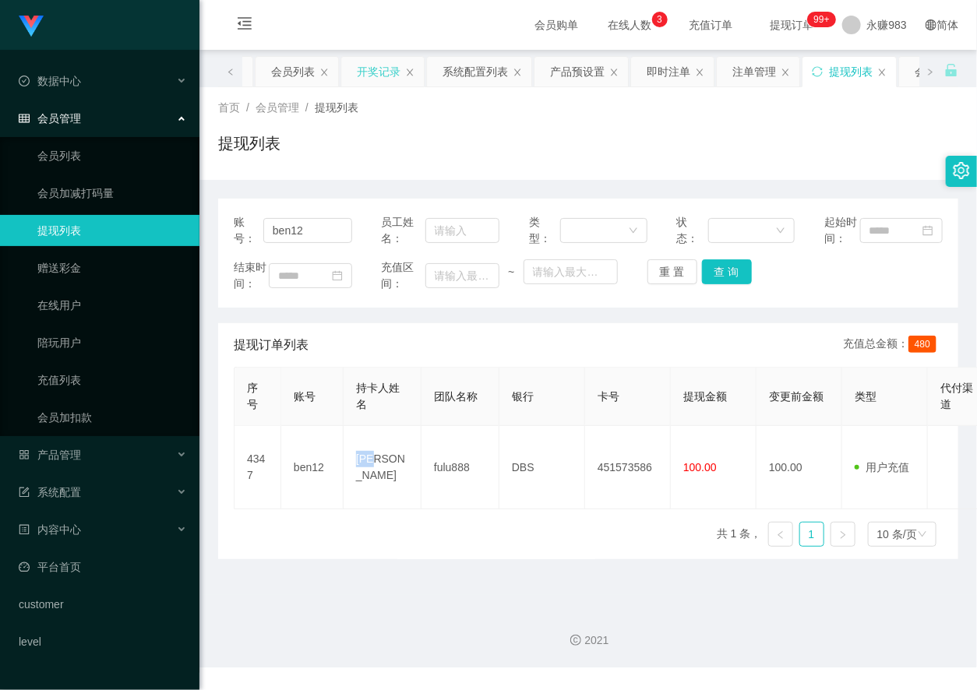
click at [377, 75] on div "开奖记录" at bounding box center [379, 72] width 44 height 30
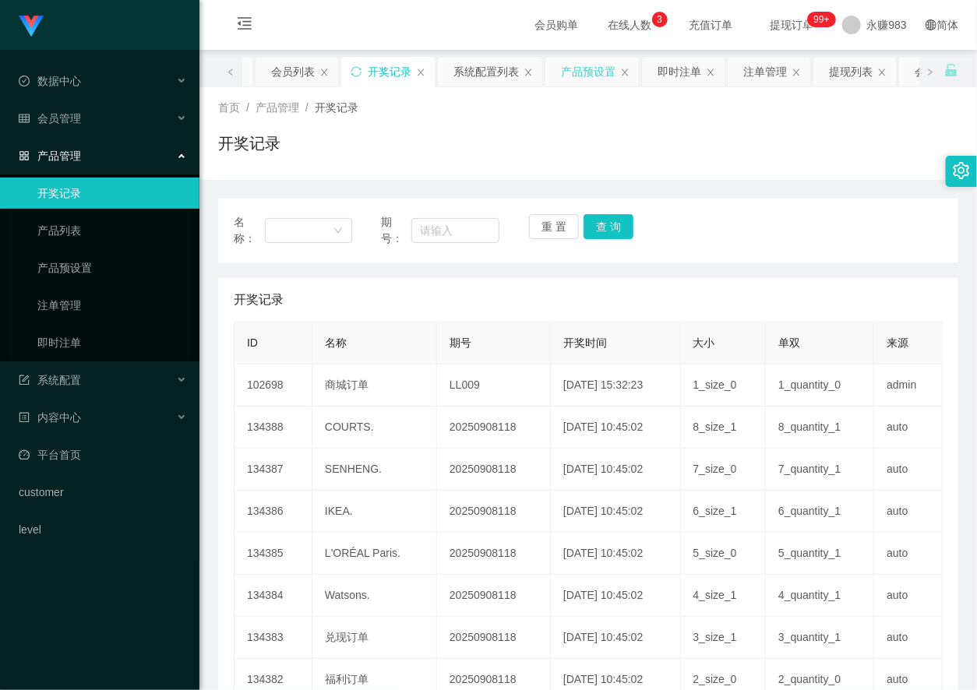
click at [583, 70] on div "产品预设置" at bounding box center [588, 72] width 55 height 30
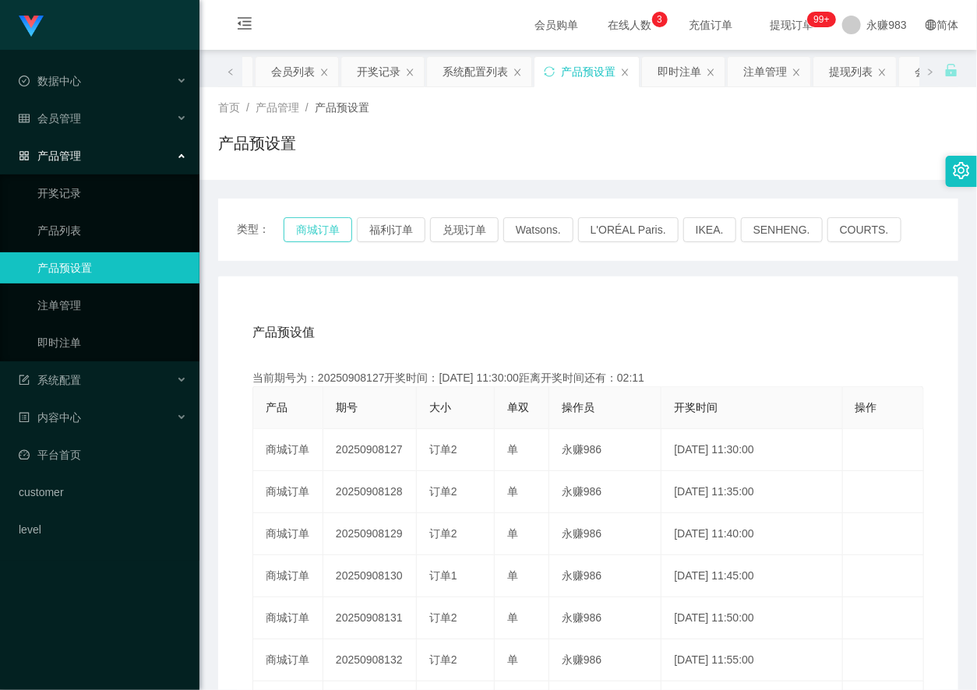
click at [326, 224] on button "商城订单" at bounding box center [317, 229] width 69 height 25
click at [290, 73] on div "会员列表" at bounding box center [293, 72] width 44 height 30
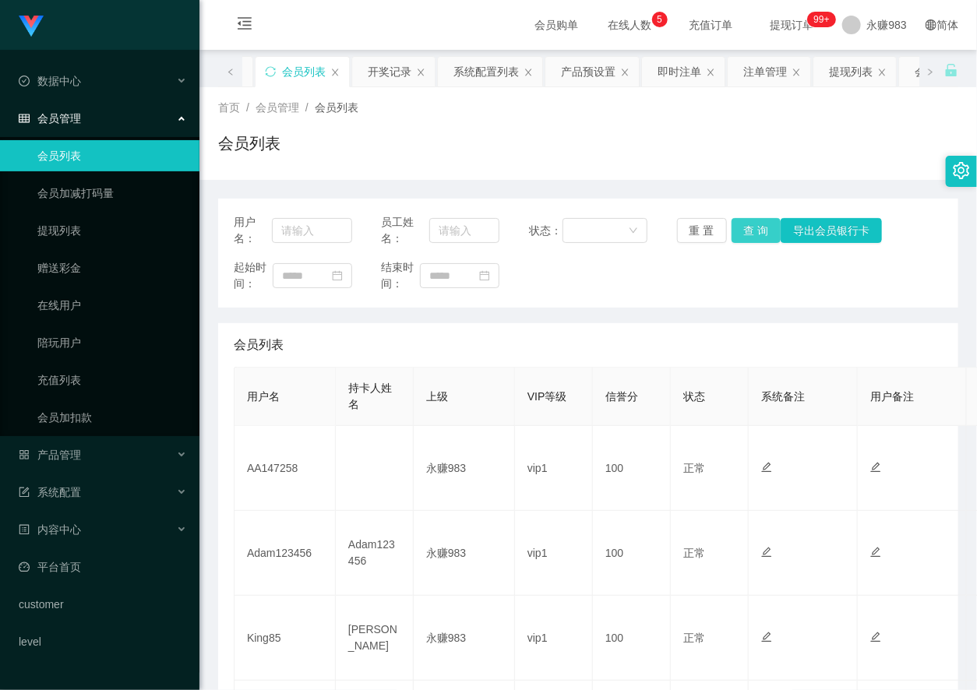
click at [748, 226] on button "查 询" at bounding box center [756, 230] width 50 height 25
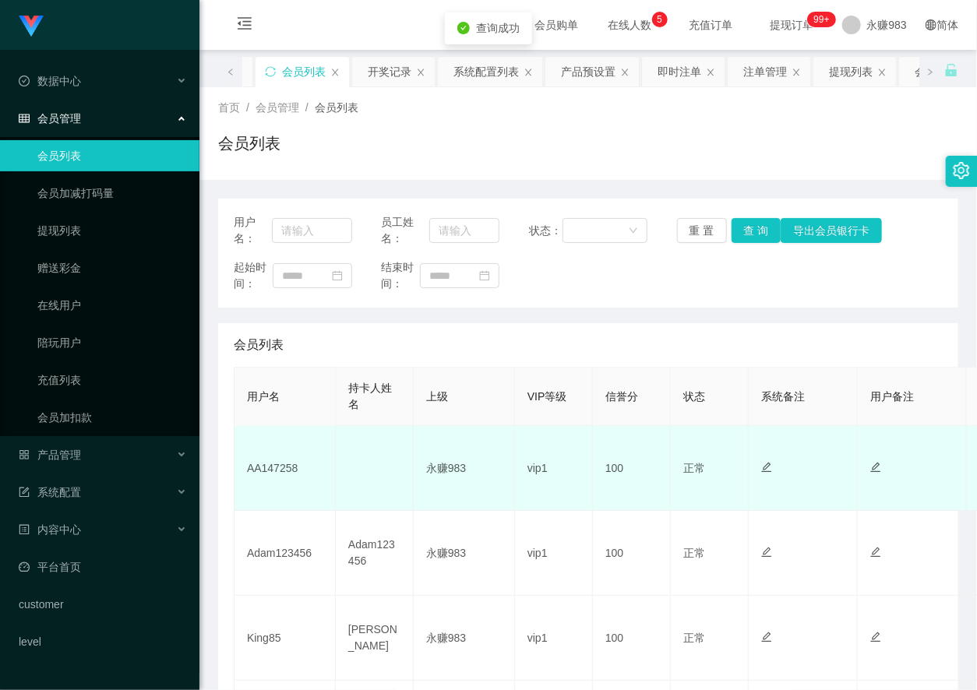
click at [250, 476] on td "AA147258" at bounding box center [284, 468] width 101 height 85
click at [279, 469] on td "AA147258" at bounding box center [284, 468] width 101 height 85
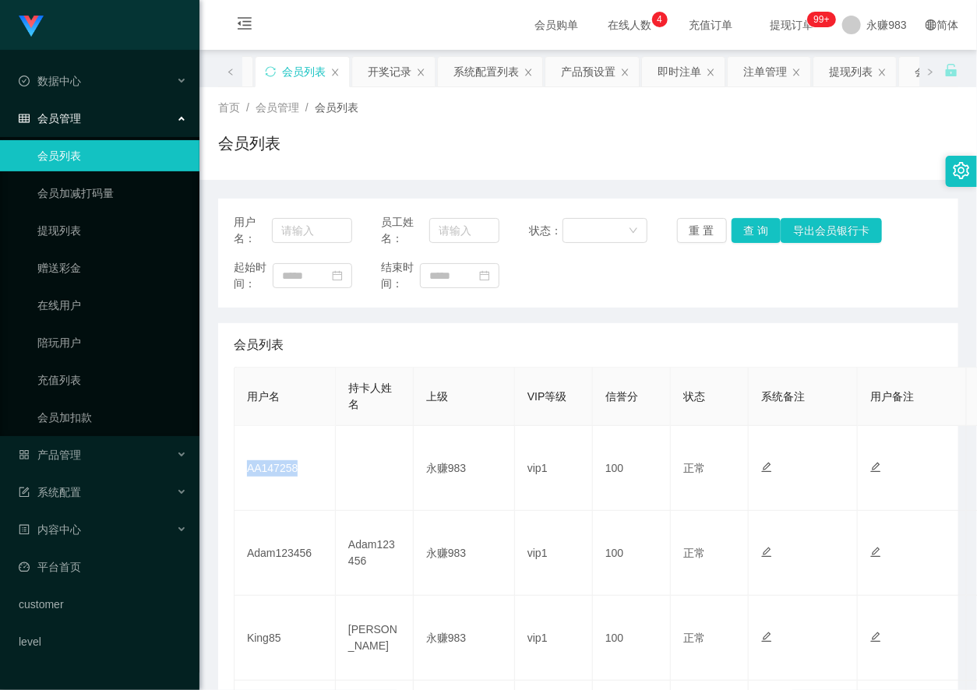
scroll to position [692, 0]
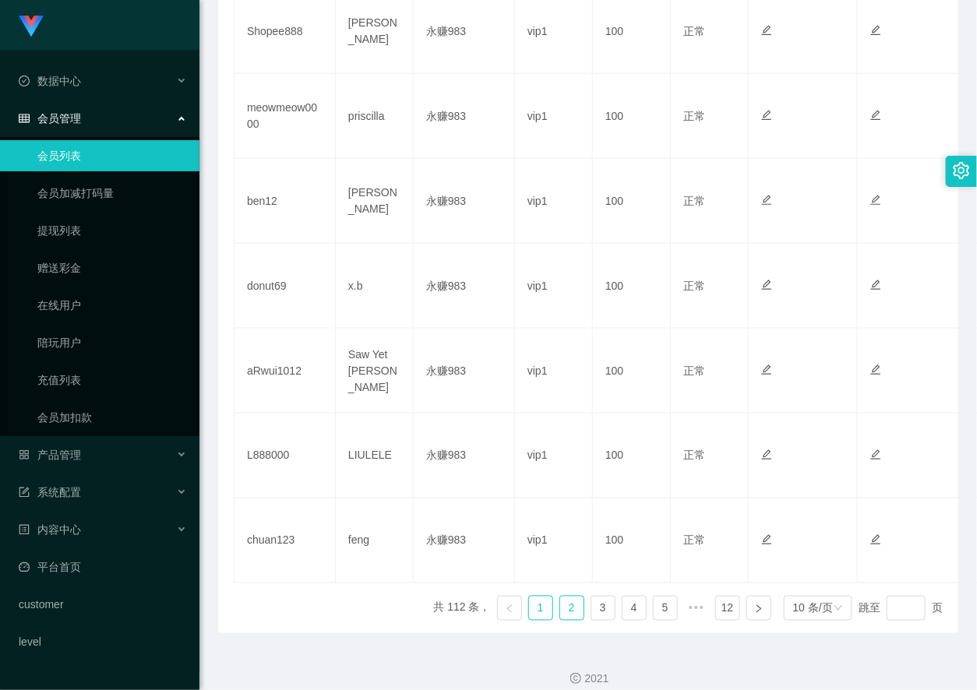
click at [565, 607] on link "2" at bounding box center [571, 608] width 23 height 23
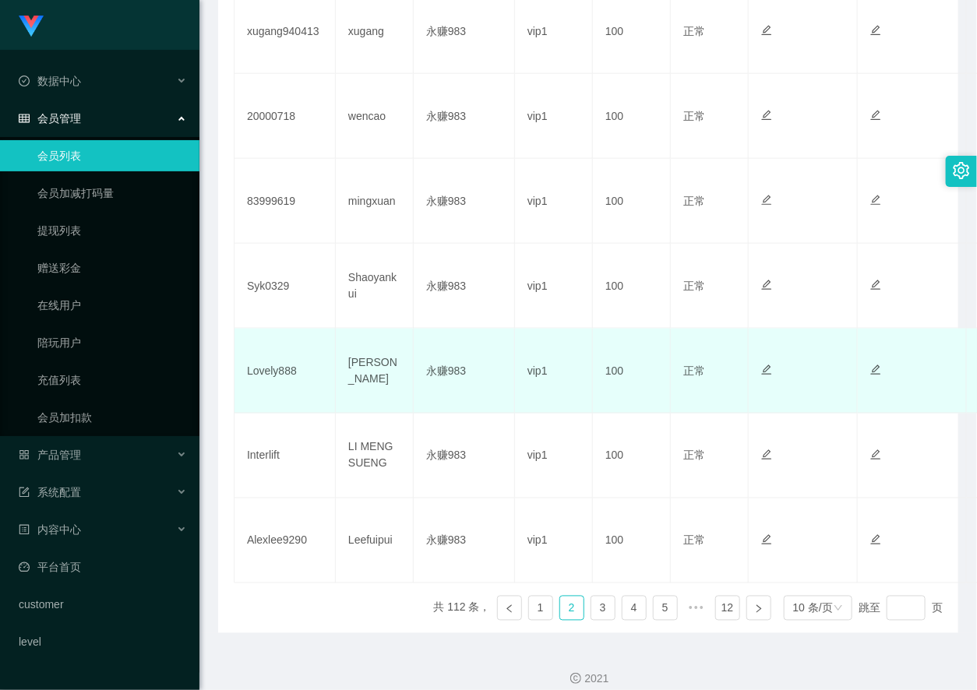
click at [368, 364] on td "[PERSON_NAME]" at bounding box center [375, 371] width 78 height 85
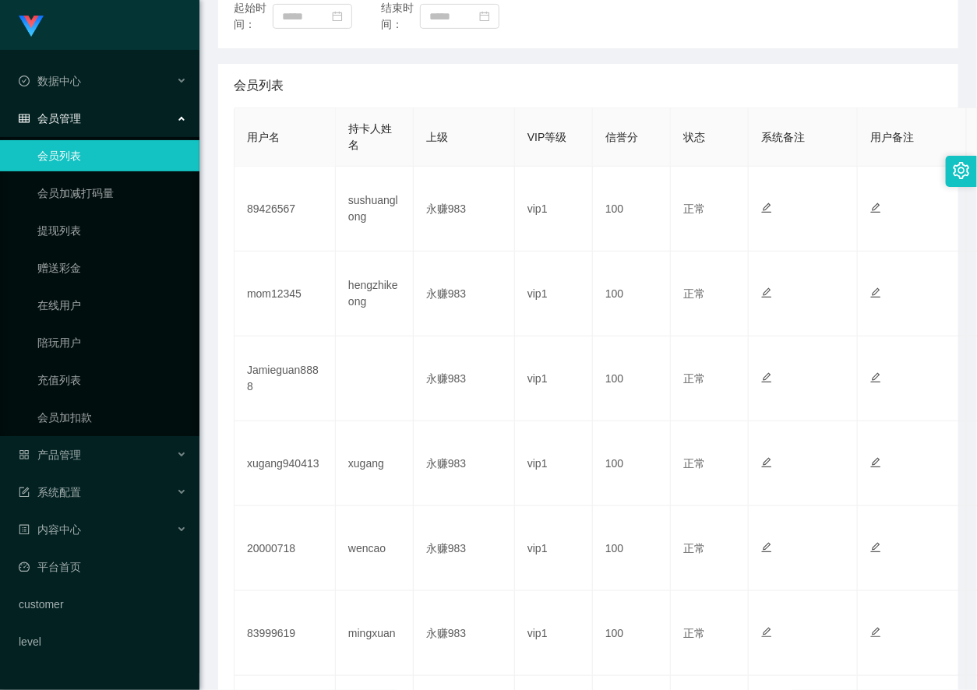
scroll to position [0, 0]
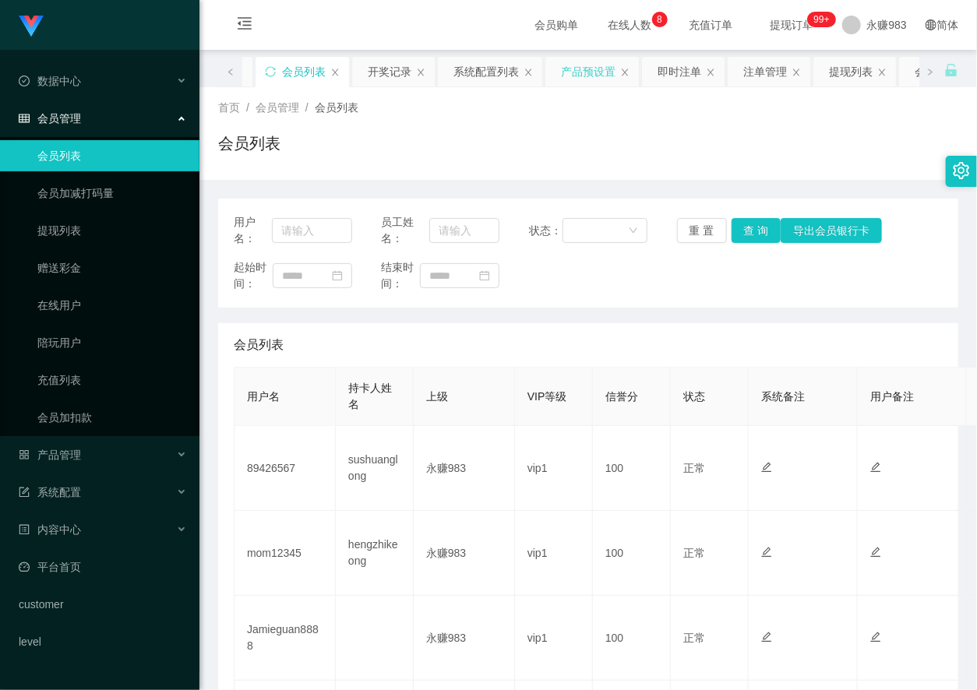
click at [594, 73] on div "产品预设置" at bounding box center [588, 72] width 55 height 30
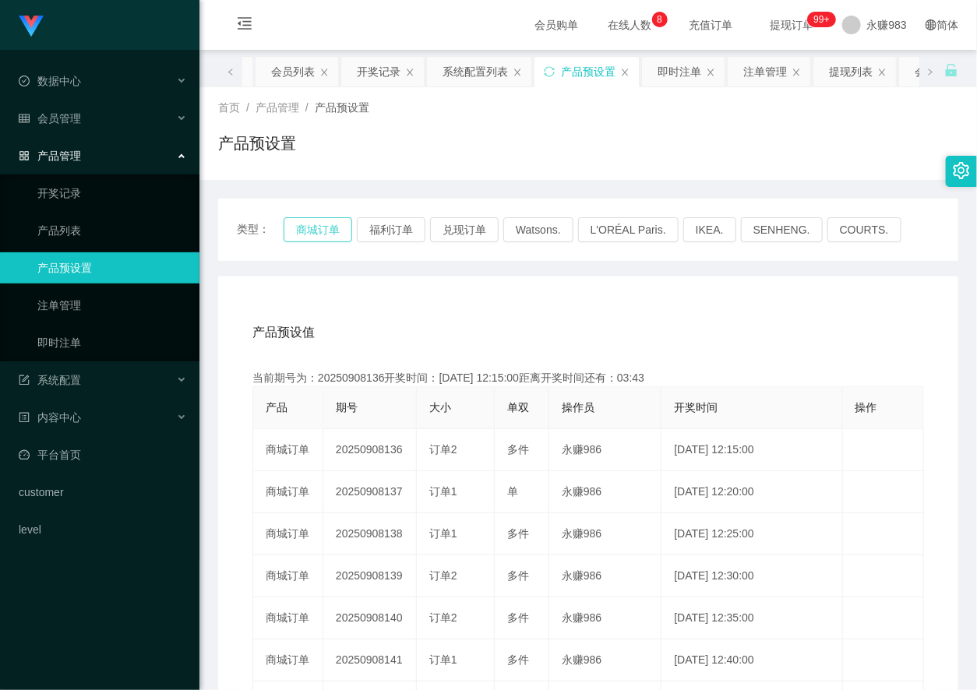
click at [327, 224] on button "商城订单" at bounding box center [317, 229] width 69 height 25
click at [317, 231] on button "商城订单" at bounding box center [317, 229] width 69 height 25
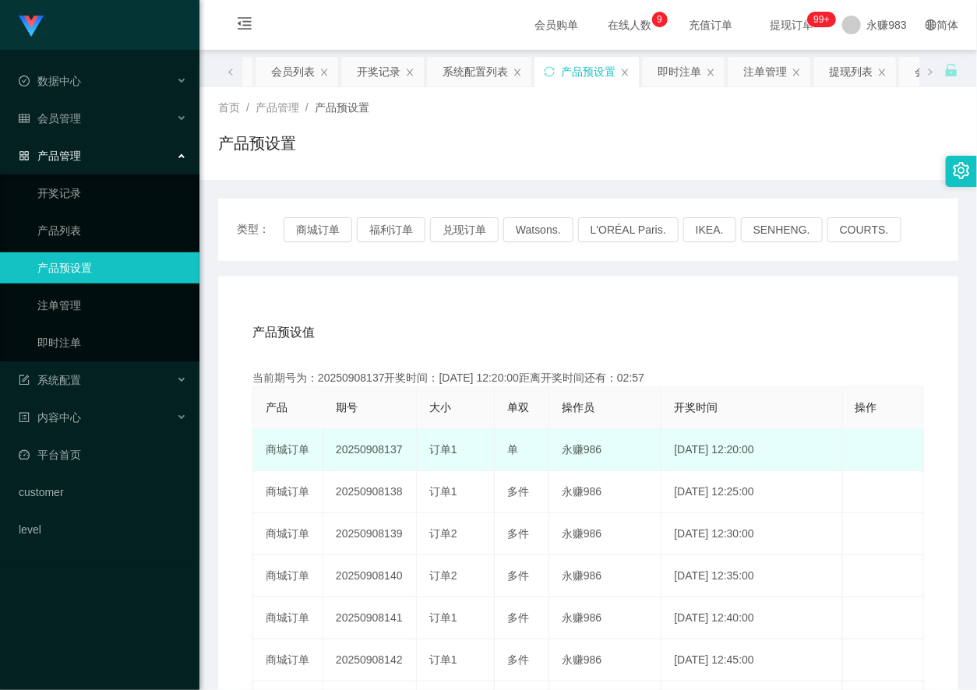
drag, startPoint x: 380, startPoint y: 445, endPoint x: 403, endPoint y: 447, distance: 23.4
click at [403, 447] on td "20250908137" at bounding box center [369, 450] width 93 height 42
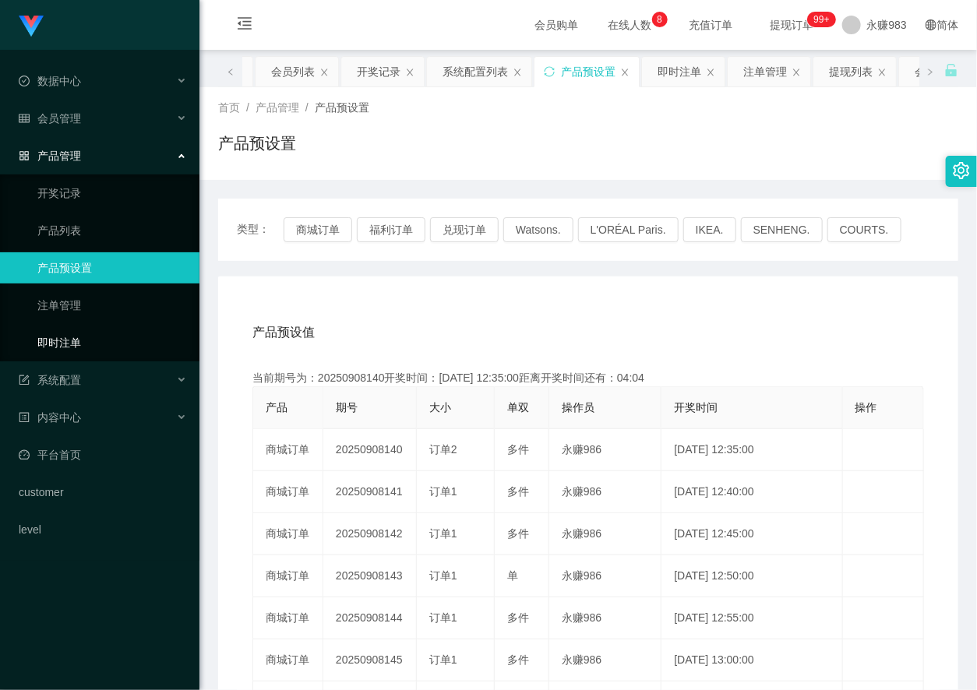
click at [72, 350] on link "即时注单" at bounding box center [112, 342] width 150 height 31
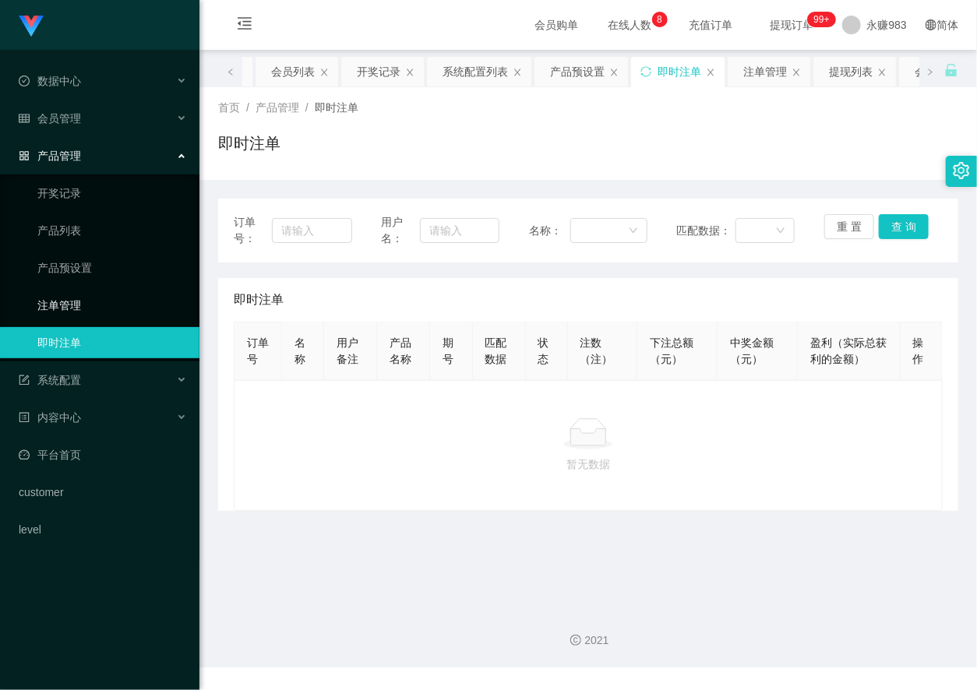
click at [107, 293] on link "注单管理" at bounding box center [112, 305] width 150 height 31
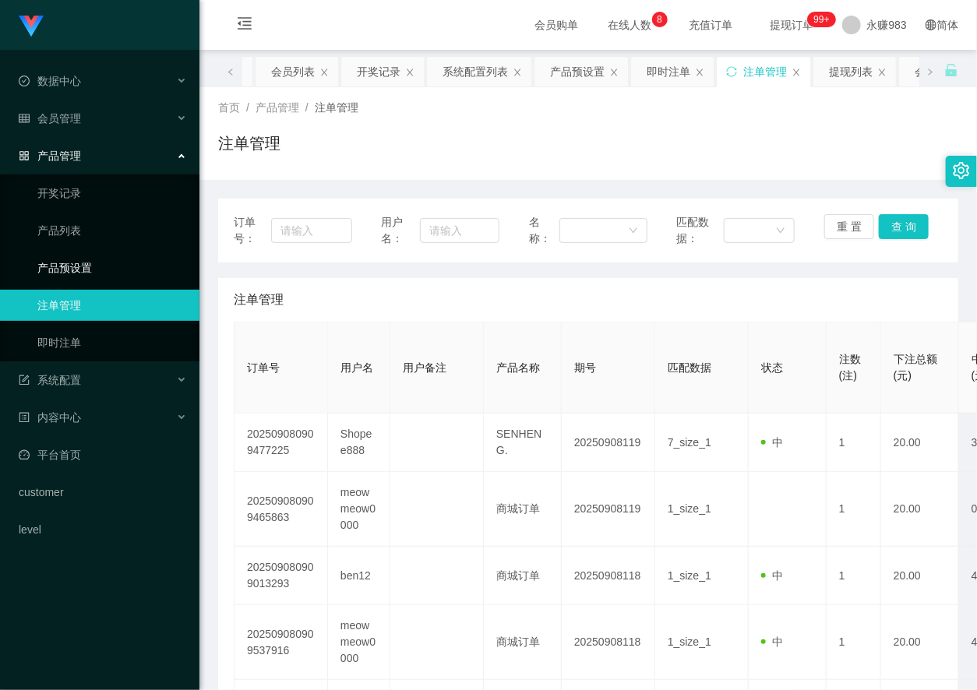
click at [93, 267] on link "产品预设置" at bounding box center [112, 267] width 150 height 31
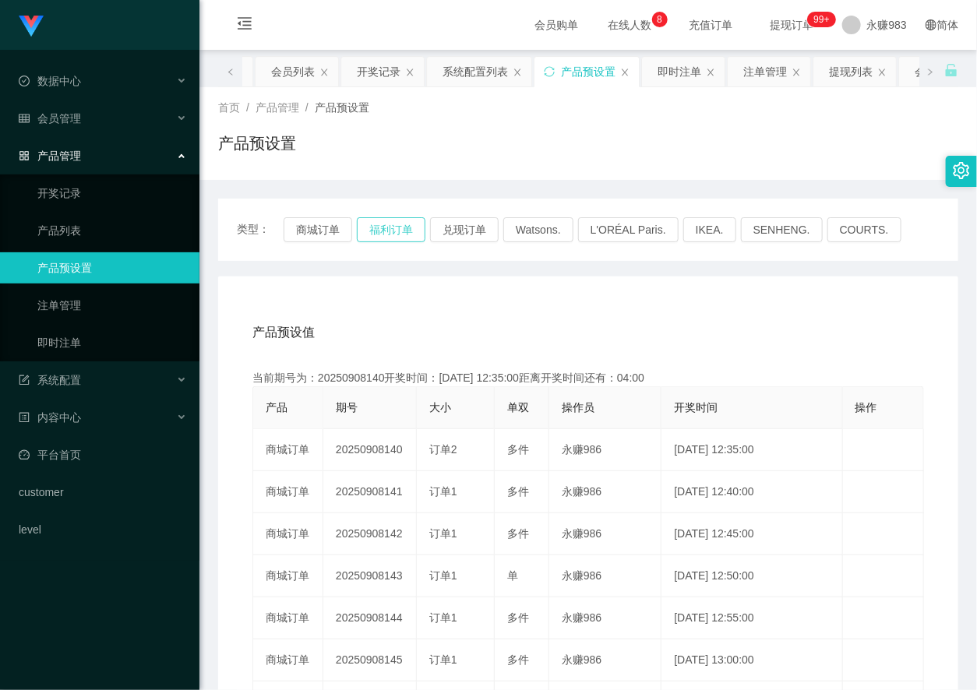
click at [393, 227] on button "福利订单" at bounding box center [391, 229] width 69 height 25
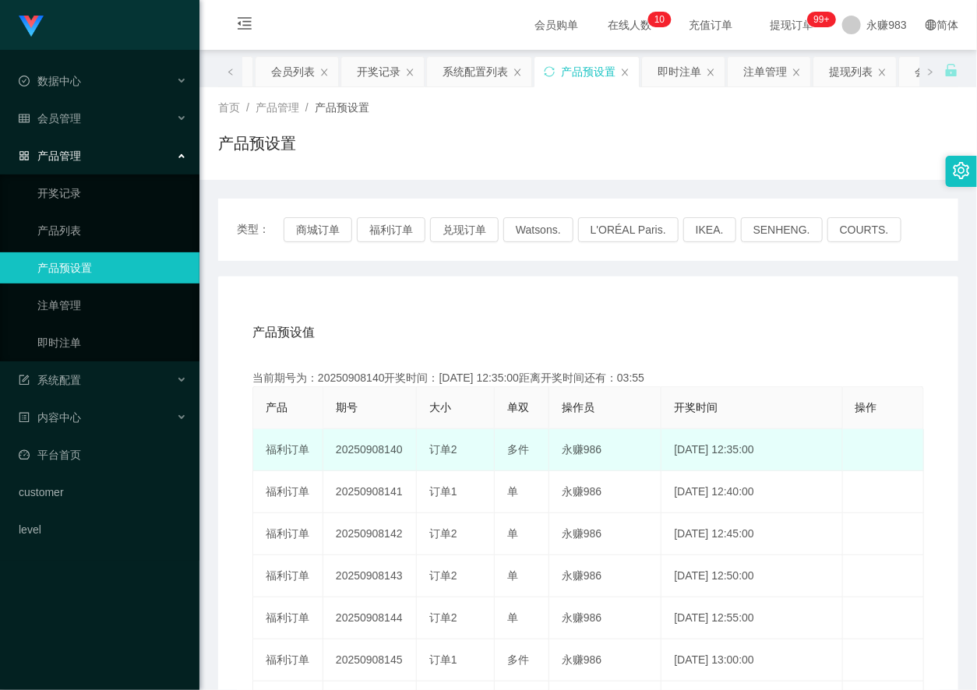
drag, startPoint x: 385, startPoint y: 448, endPoint x: 402, endPoint y: 445, distance: 17.4
click at [401, 448] on td "20250908140" at bounding box center [369, 450] width 93 height 42
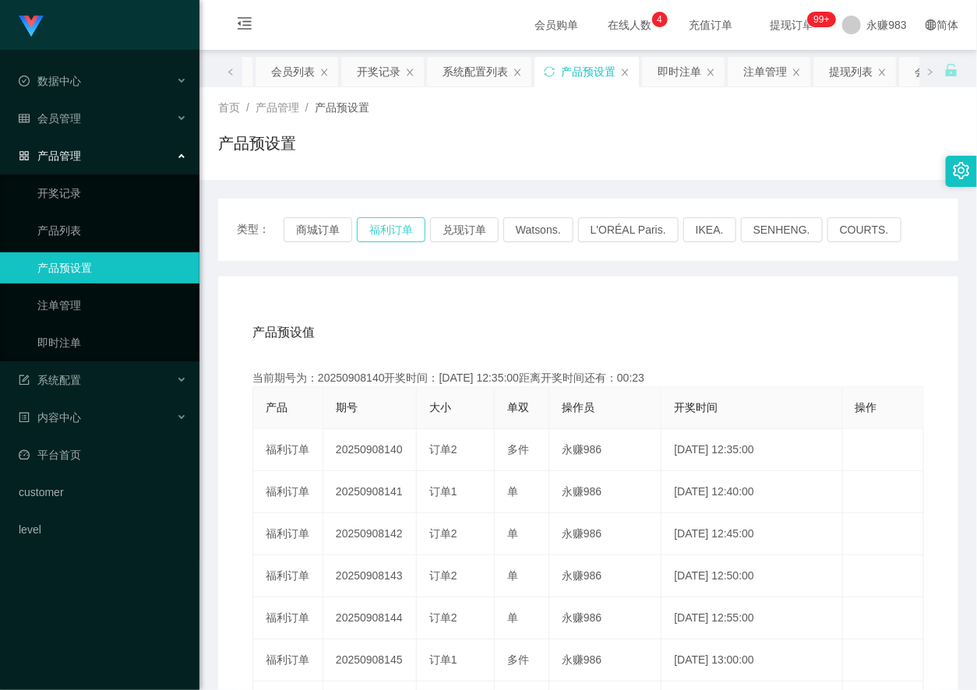
click at [391, 217] on button "福利订单" at bounding box center [391, 229] width 69 height 25
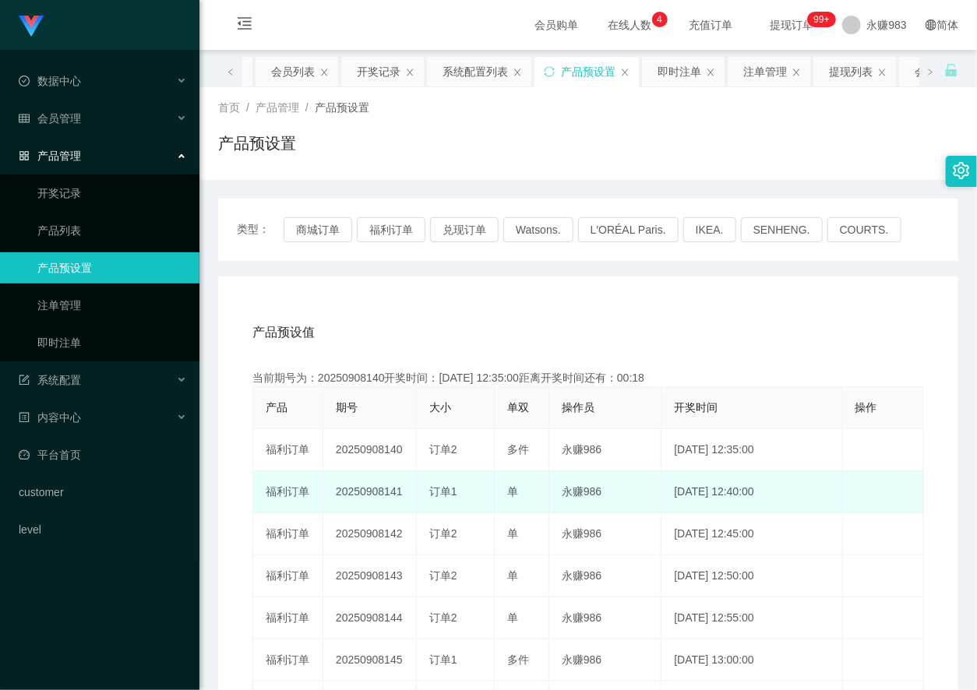
drag, startPoint x: 382, startPoint y: 494, endPoint x: 448, endPoint y: 446, distance: 81.5
click at [401, 497] on td "20250908141" at bounding box center [369, 492] width 93 height 42
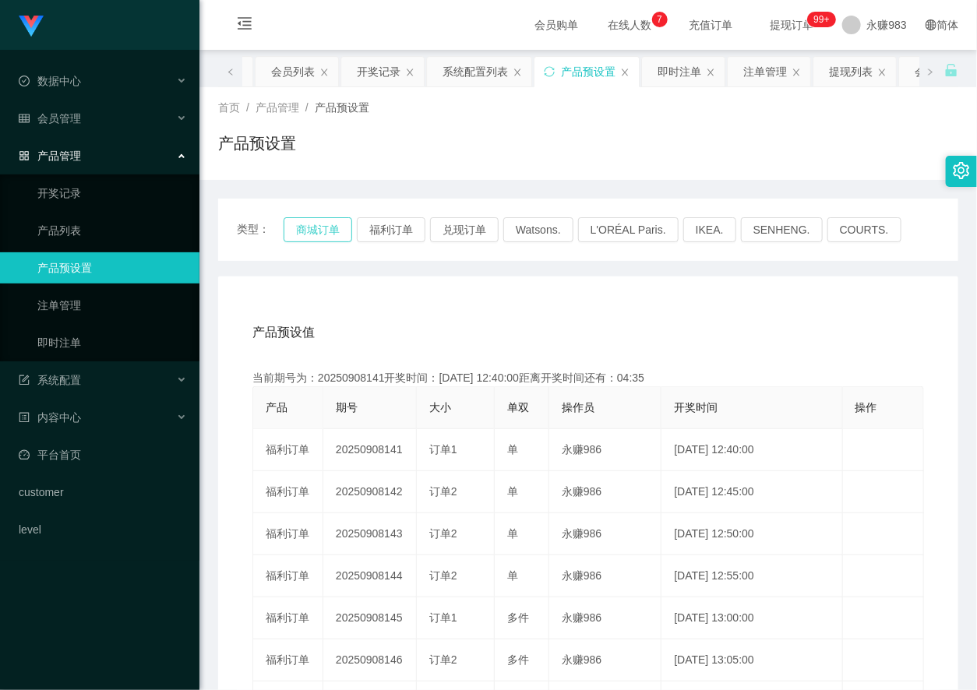
click at [308, 228] on button "商城订单" at bounding box center [317, 229] width 69 height 25
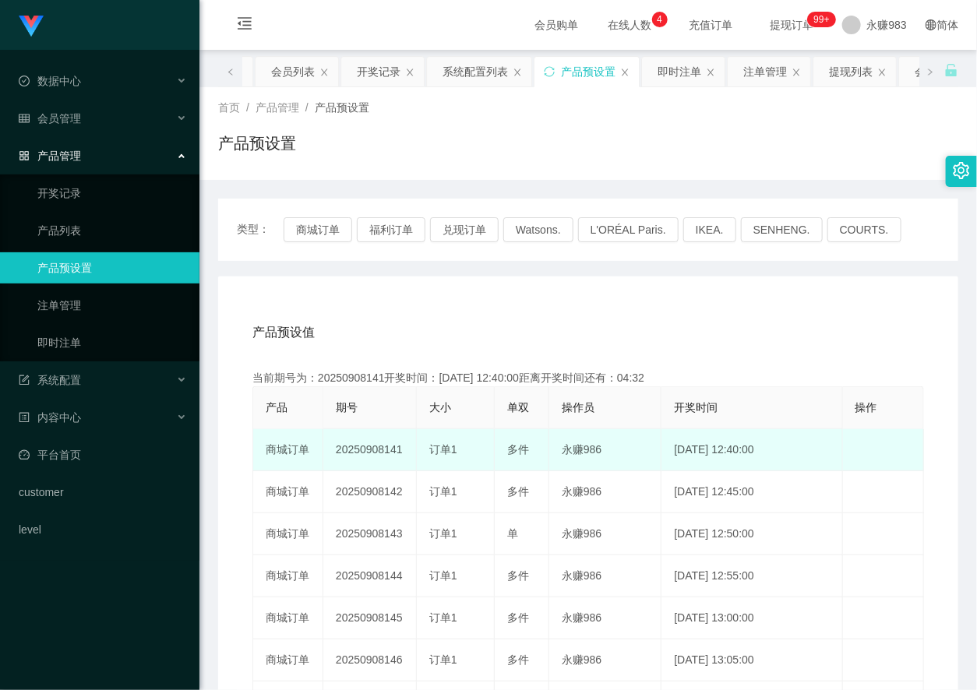
drag, startPoint x: 382, startPoint y: 448, endPoint x: 402, endPoint y: 453, distance: 21.0
click at [402, 453] on td "20250908141" at bounding box center [369, 450] width 93 height 42
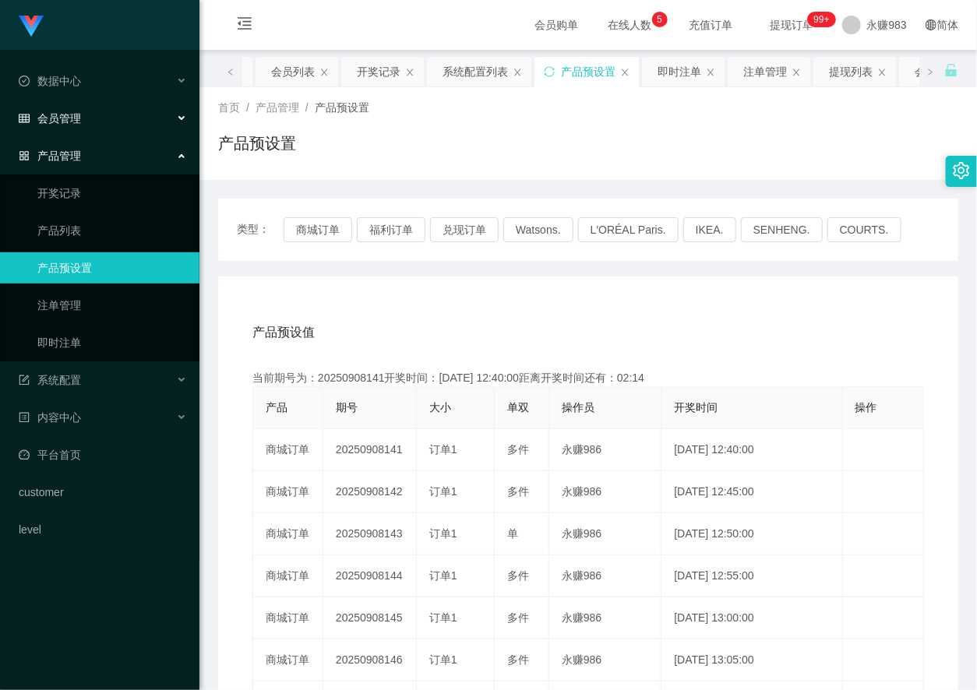
click at [84, 113] on div "会员管理" at bounding box center [99, 118] width 199 height 31
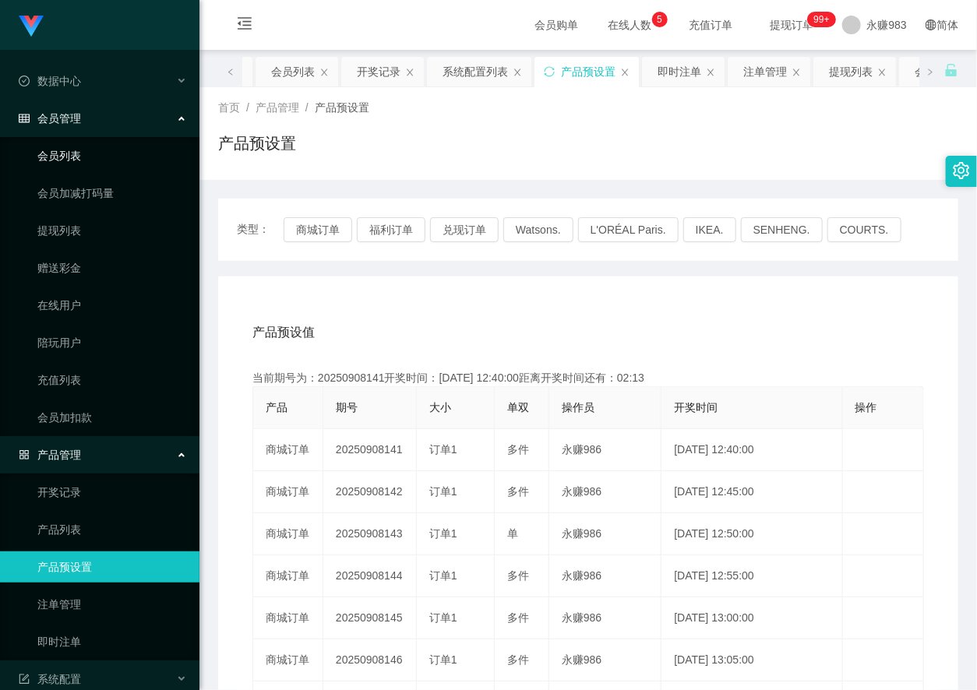
click at [90, 159] on link "会员列表" at bounding box center [112, 155] width 150 height 31
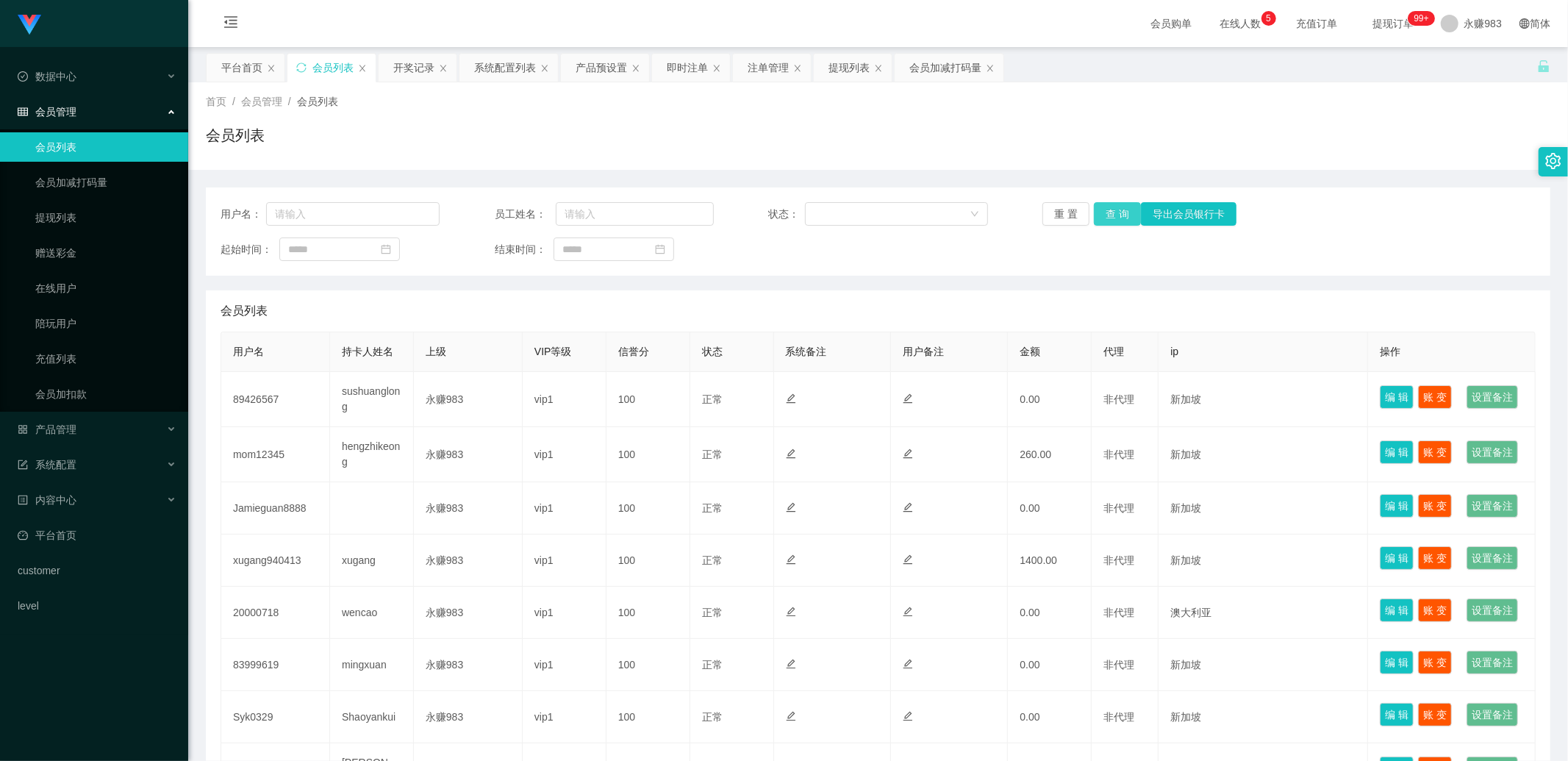
click at [1099, 211] on button "查 询" at bounding box center [1118, 213] width 47 height 24
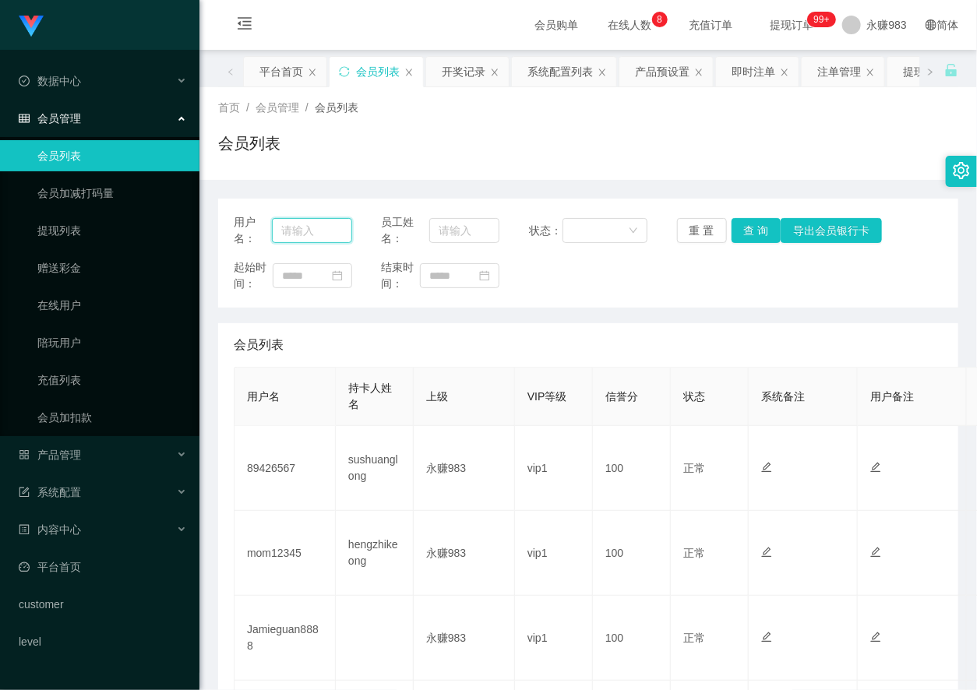
click at [276, 234] on input "text" at bounding box center [311, 230] width 79 height 25
paste input "Adam123456"
type input "Adam123456"
click at [696, 231] on button "重 置" at bounding box center [702, 230] width 50 height 25
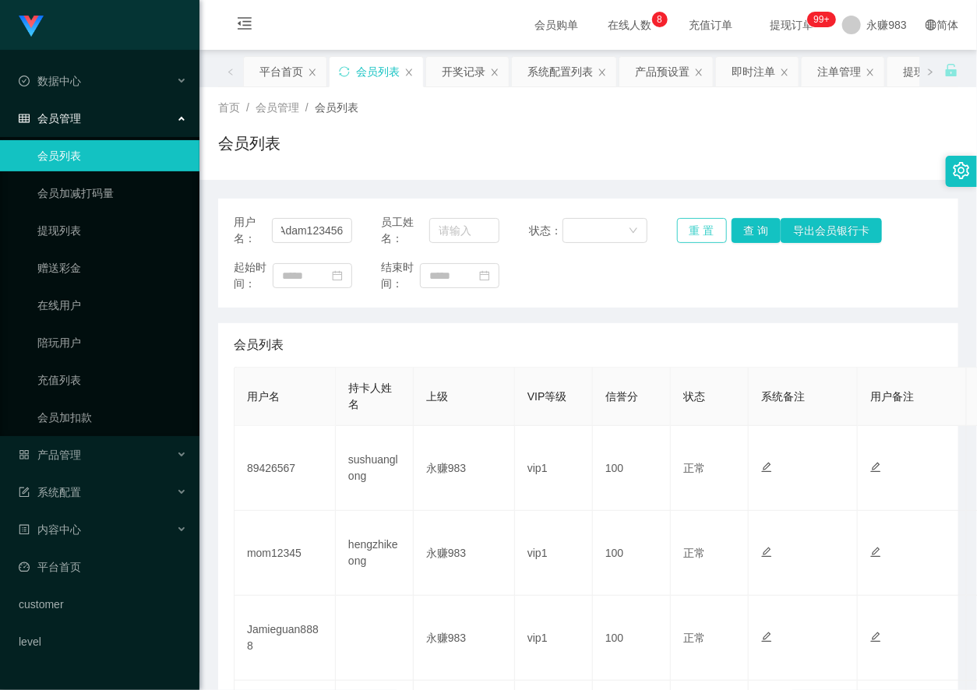
scroll to position [0, 0]
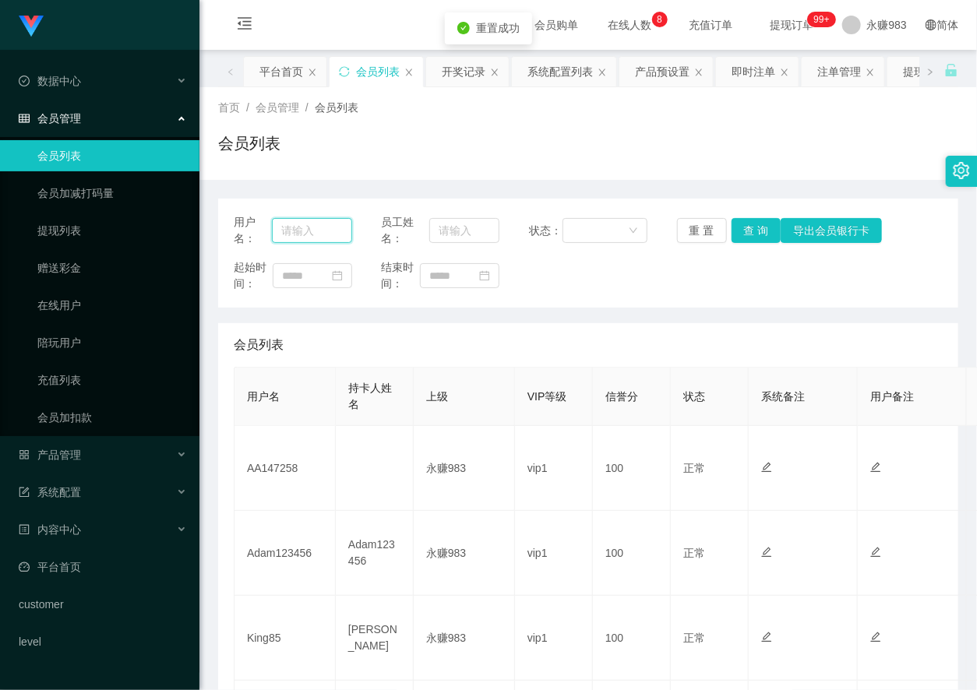
click at [312, 239] on input "text" at bounding box center [311, 230] width 79 height 25
paste input "Adam123456"
type input "Adam123456"
click at [752, 231] on button "查 询" at bounding box center [756, 230] width 50 height 25
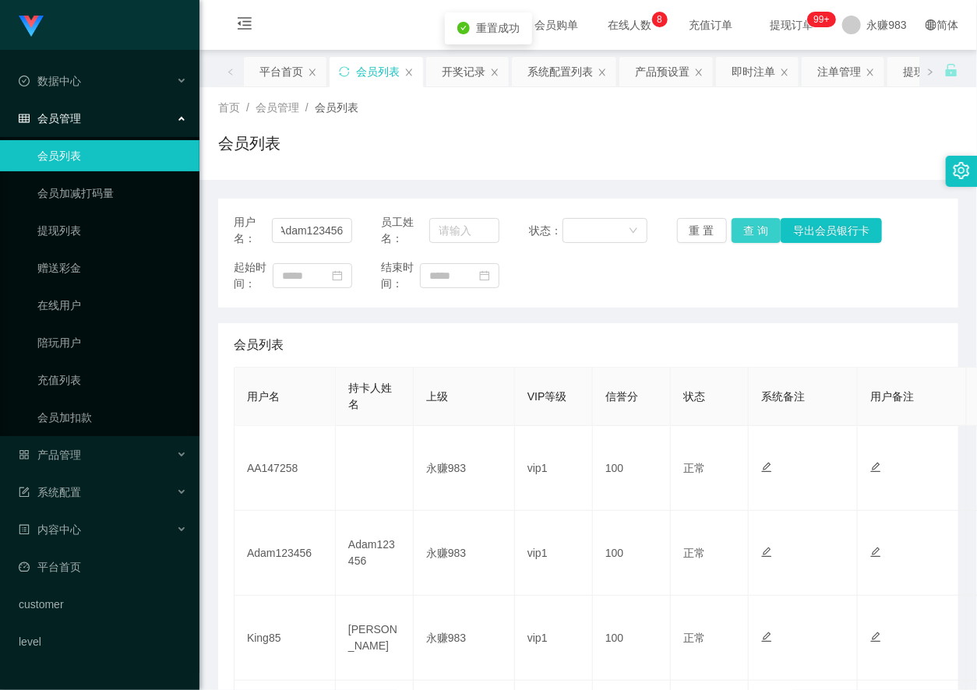
scroll to position [0, 0]
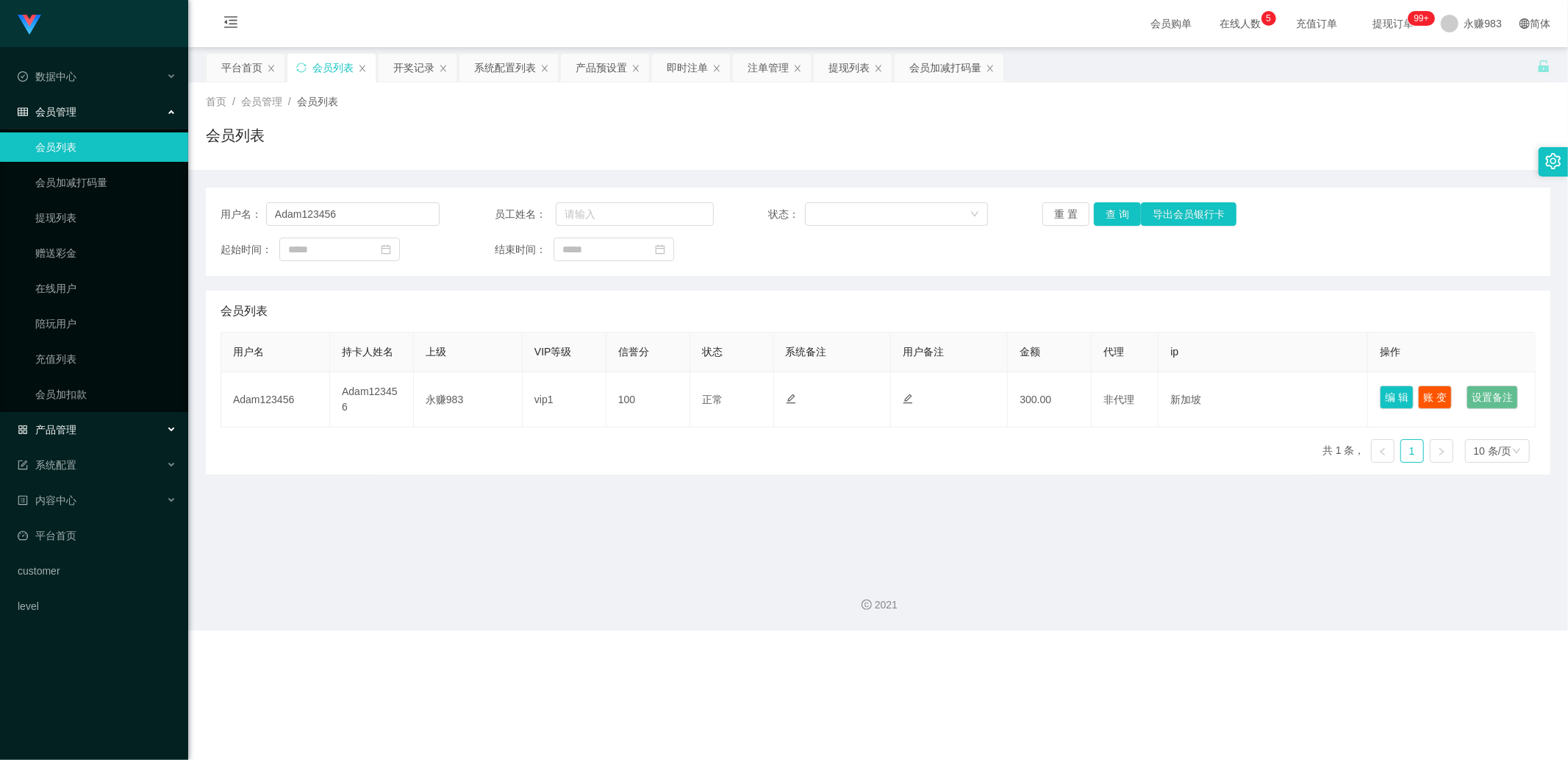
click at [114, 435] on div "产品管理" at bounding box center [93, 429] width 188 height 29
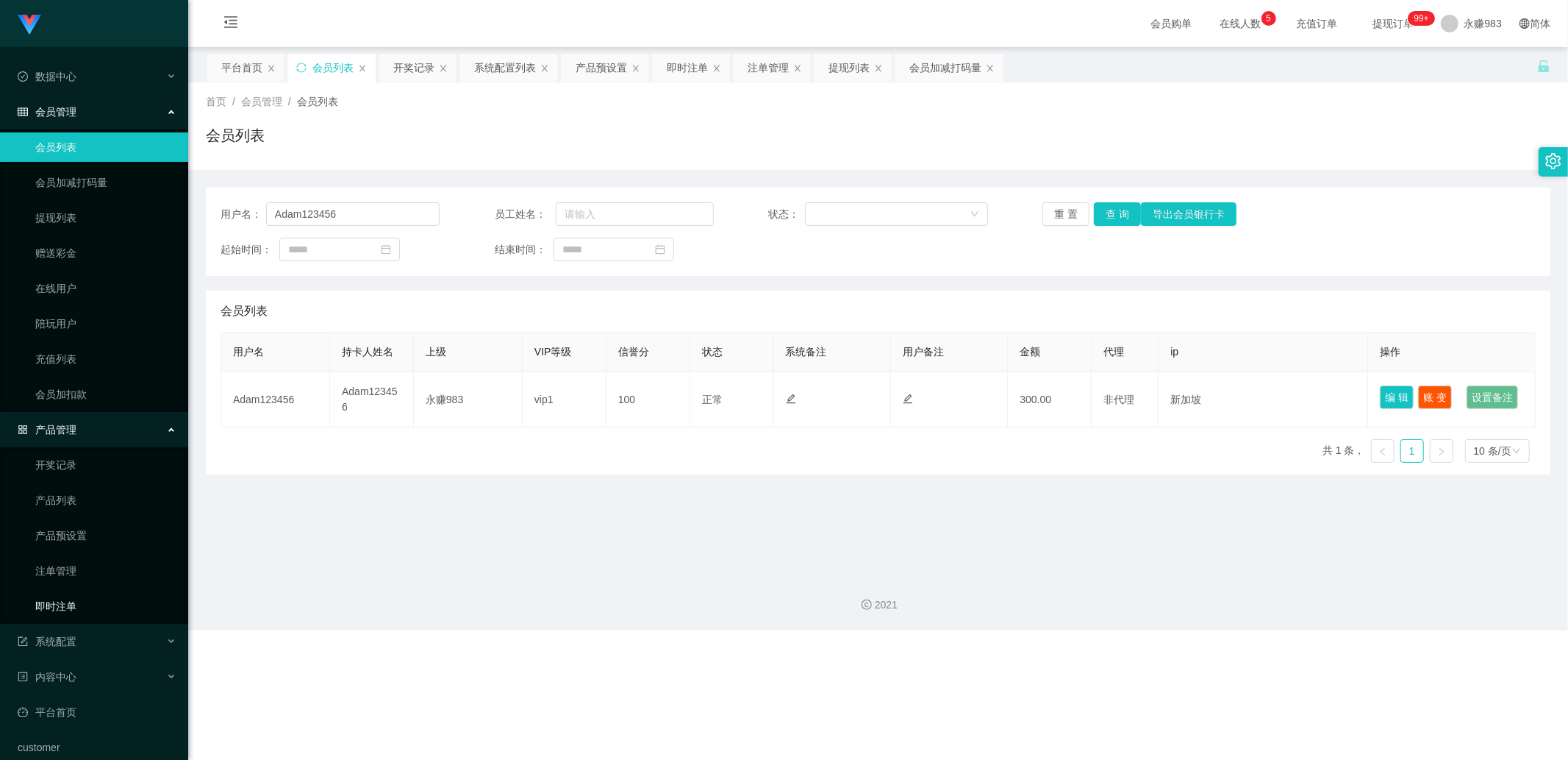
click at [62, 603] on link "即时注单" at bounding box center [106, 605] width 142 height 29
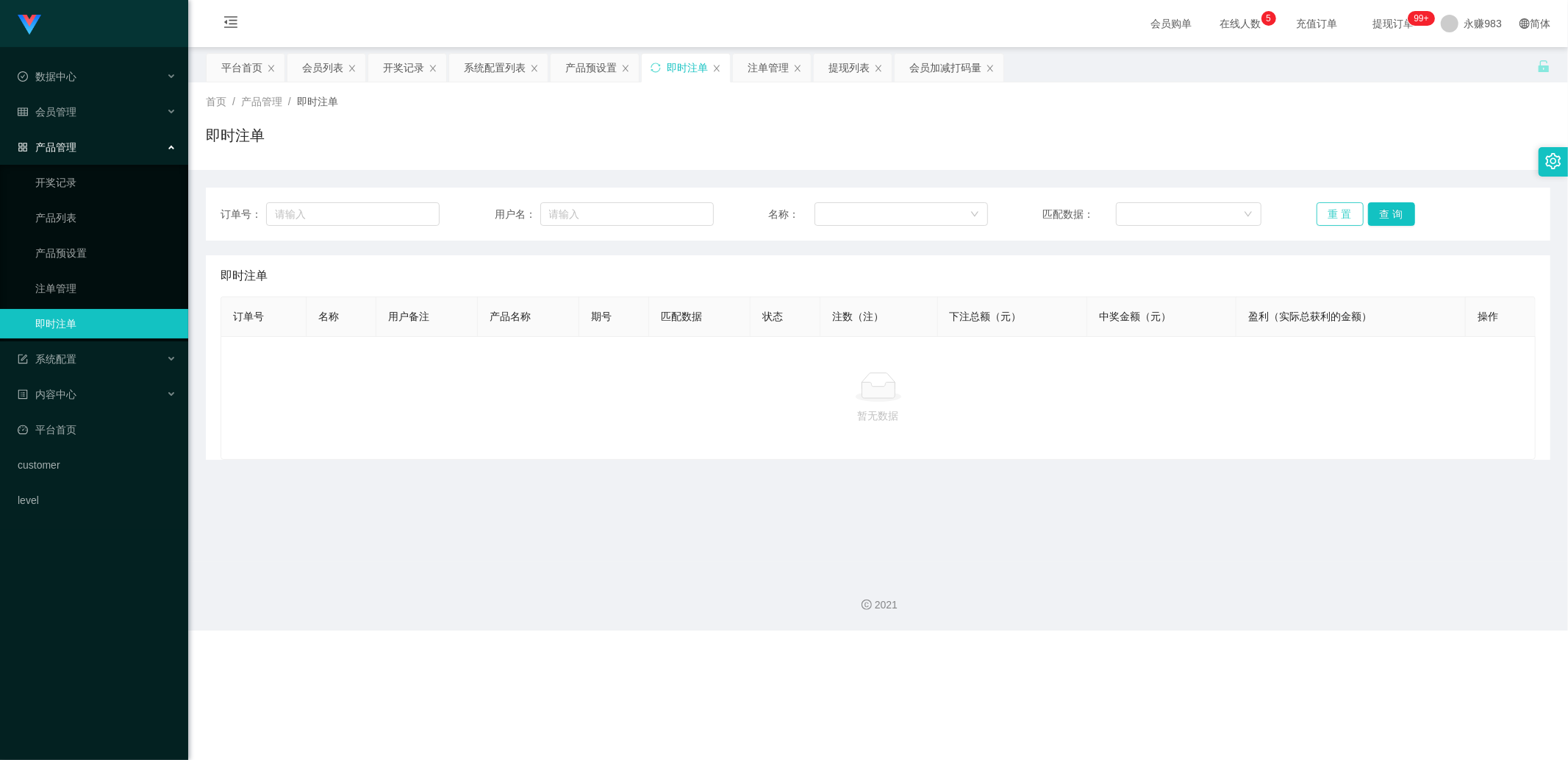
click at [1324, 214] on button "重 置" at bounding box center [1340, 213] width 47 height 24
click at [1196, 431] on div "暂无数据" at bounding box center [878, 397] width 1315 height 124
click at [1324, 214] on button "重 置" at bounding box center [1340, 213] width 47 height 24
click at [103, 321] on link "即时注单" at bounding box center [106, 323] width 142 height 29
click at [1317, 209] on button "重 置" at bounding box center [1340, 213] width 47 height 24
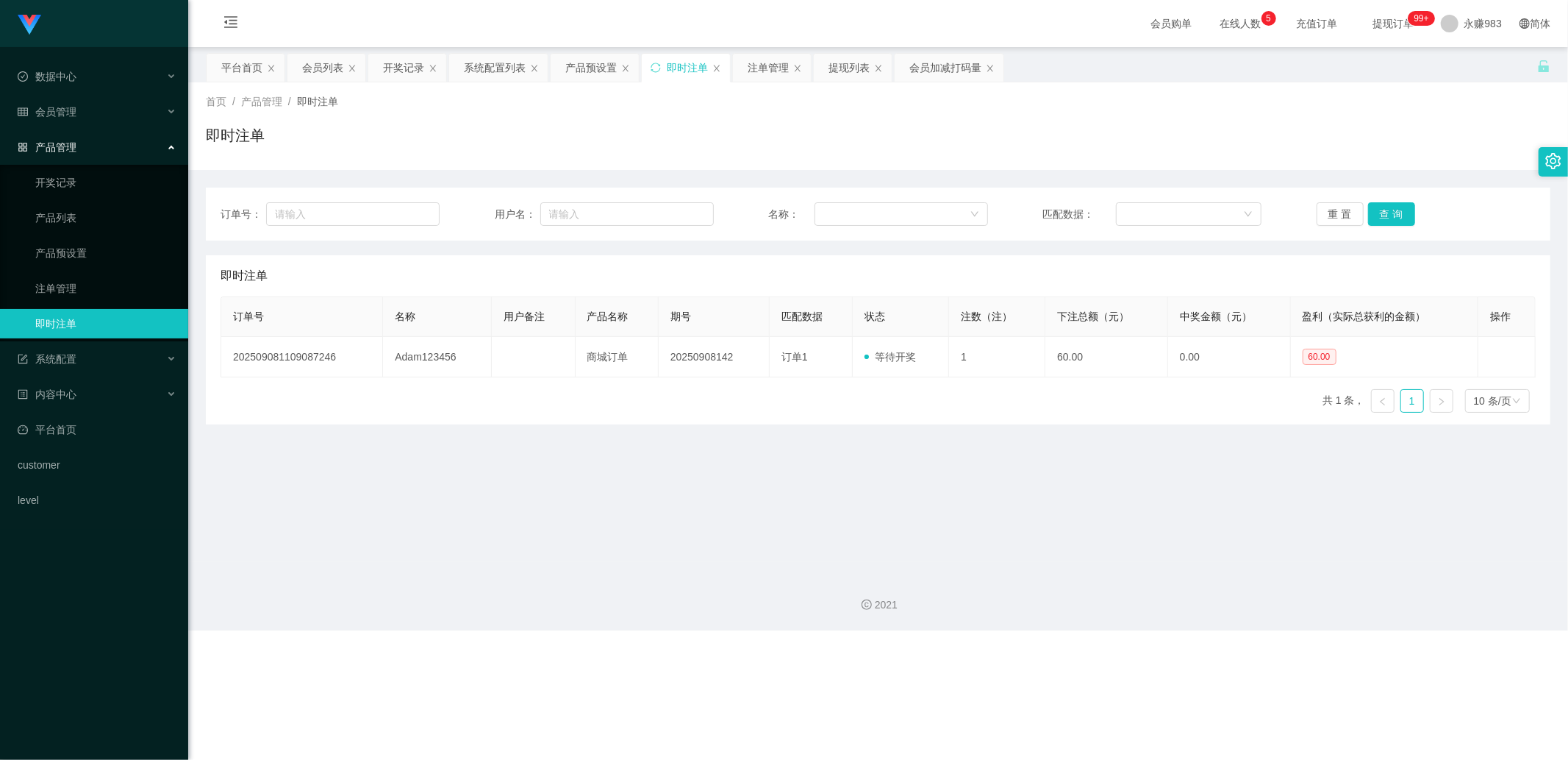
drag, startPoint x: 1019, startPoint y: 568, endPoint x: 993, endPoint y: 553, distance: 30.0
click at [1016, 568] on div "2021" at bounding box center [878, 596] width 1380 height 68
click at [847, 474] on main "关闭左侧 关闭右侧 关闭其它 刷新页面 平台首页 会员列表 开奖记录 系统配置列表 产品预设置 即时注单 注单管理 提现列表 会员加减打码量 首页 / 产品管…" at bounding box center [878, 304] width 1380 height 515
click at [70, 285] on link "注单管理" at bounding box center [106, 288] width 142 height 29
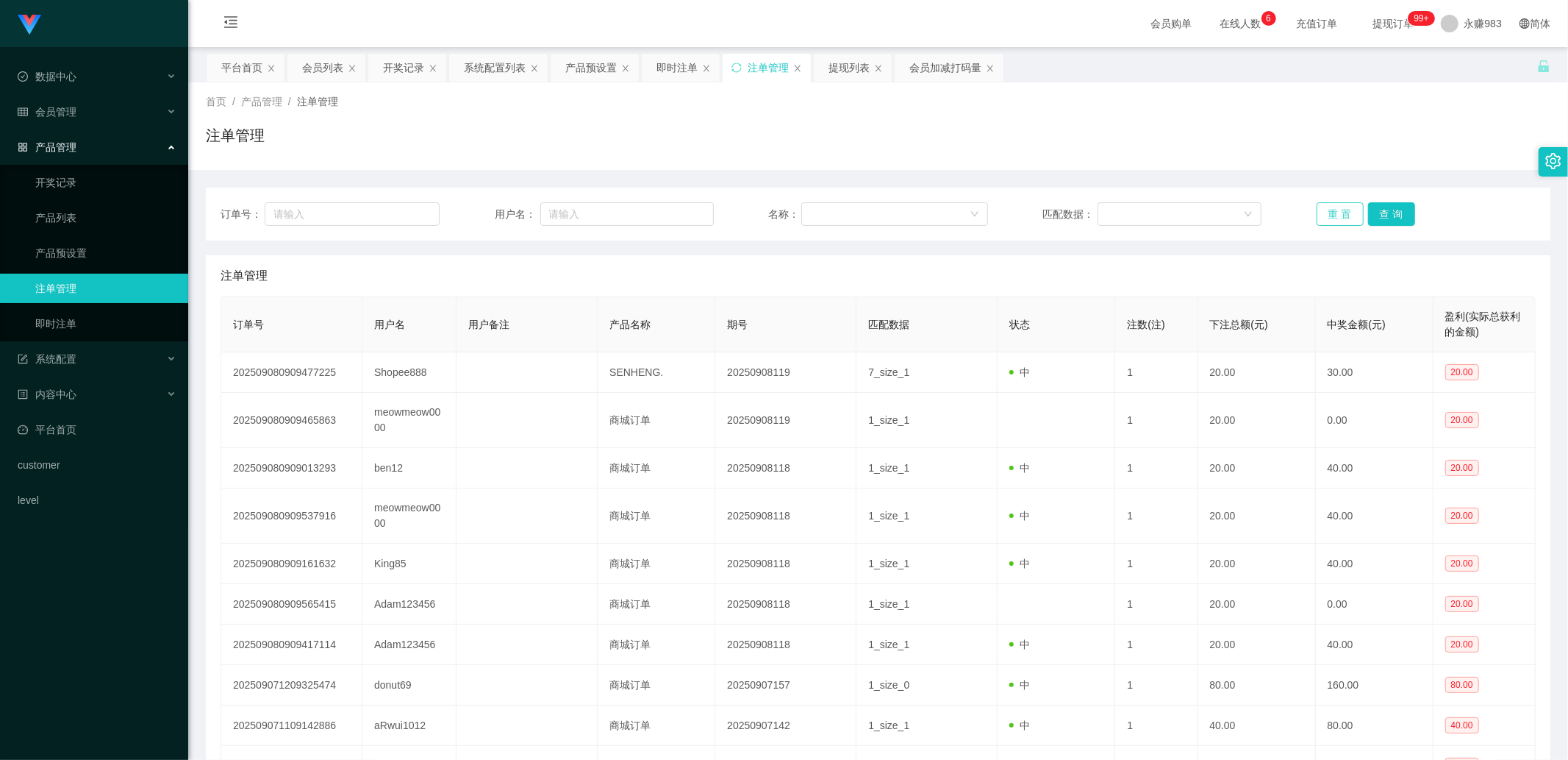
click at [1324, 208] on button "重 置" at bounding box center [1340, 213] width 47 height 24
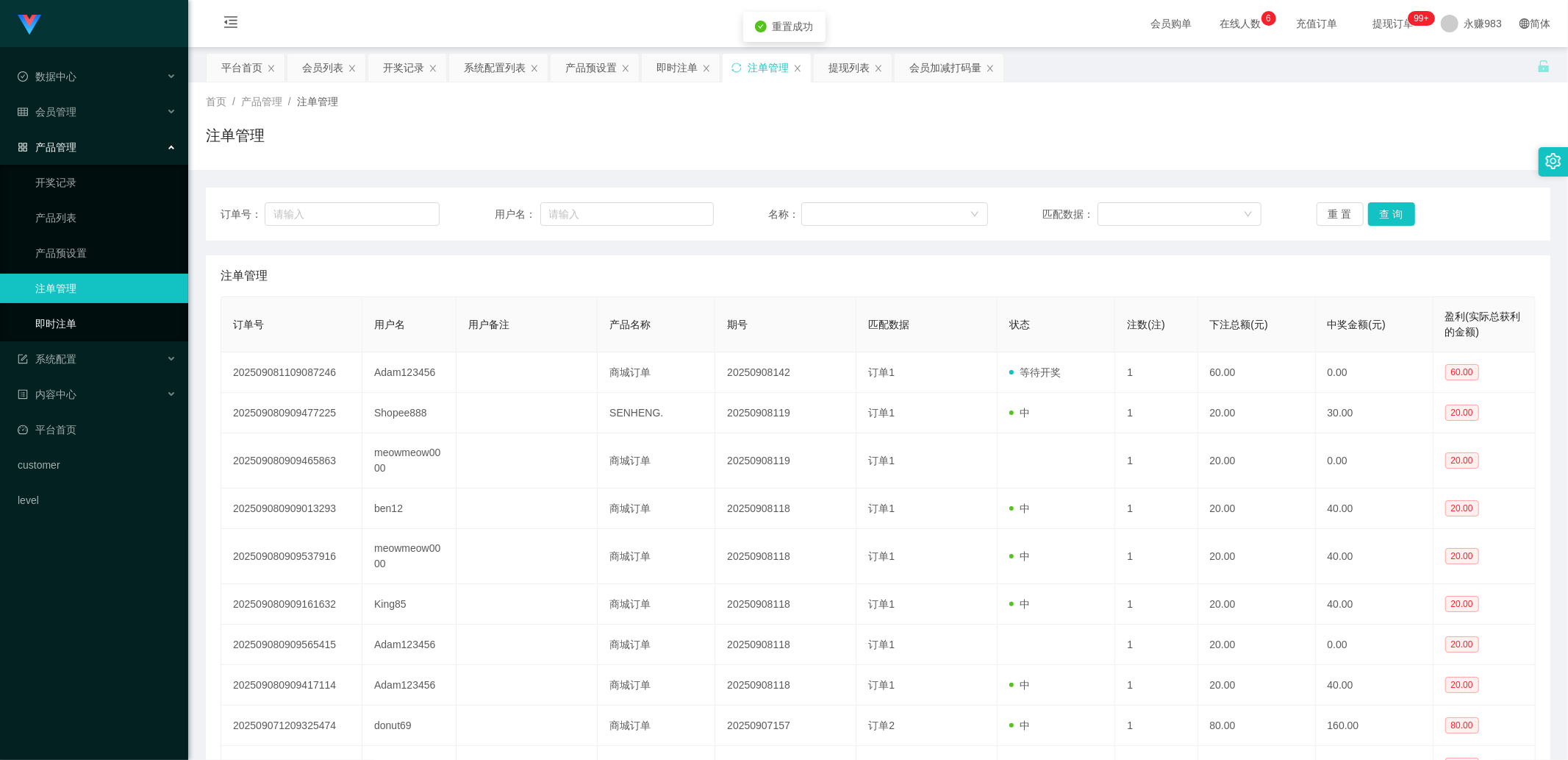
click at [59, 328] on link "即时注单" at bounding box center [106, 323] width 142 height 29
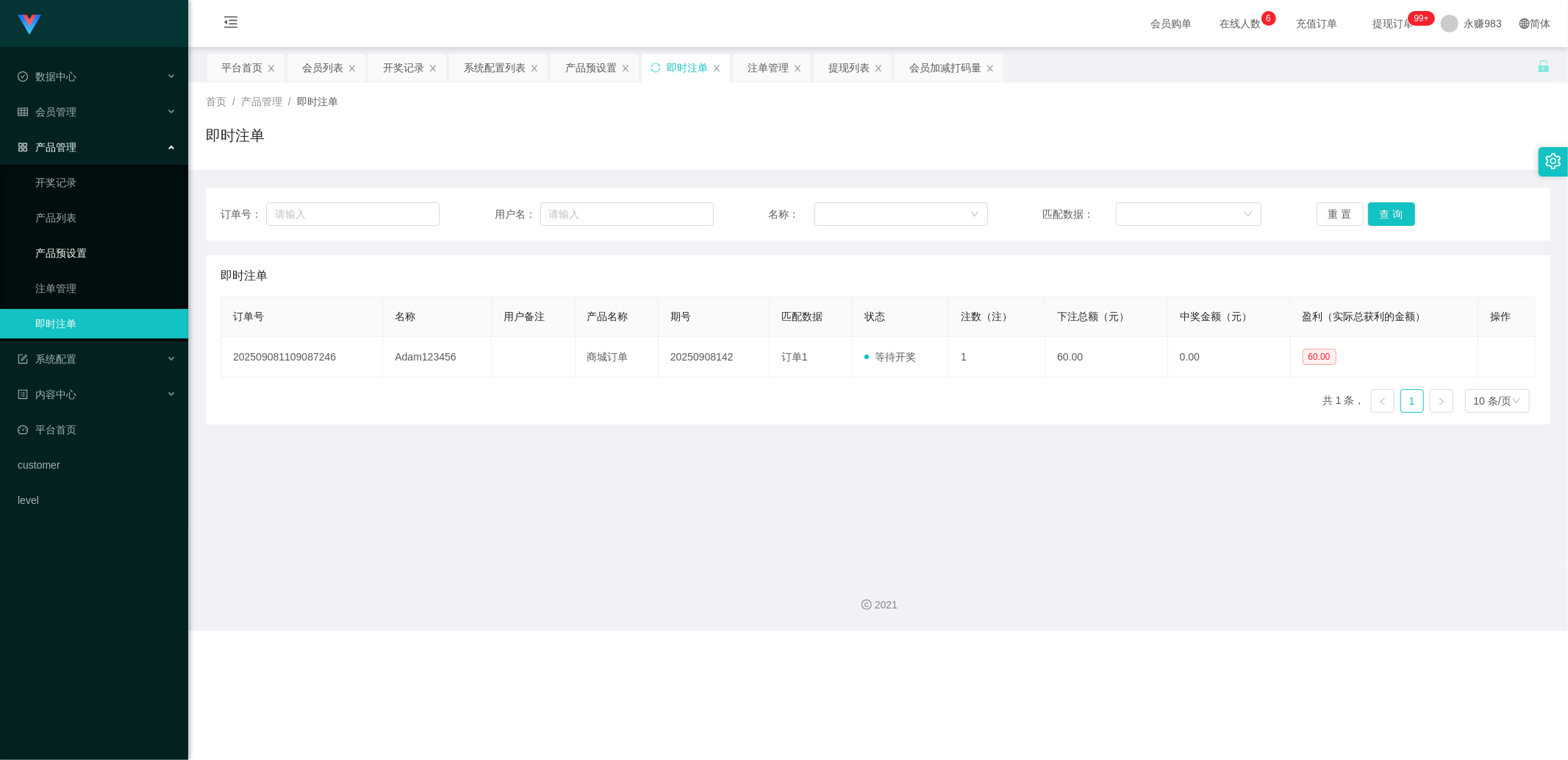
click at [77, 251] on link "产品预设置" at bounding box center [106, 252] width 142 height 29
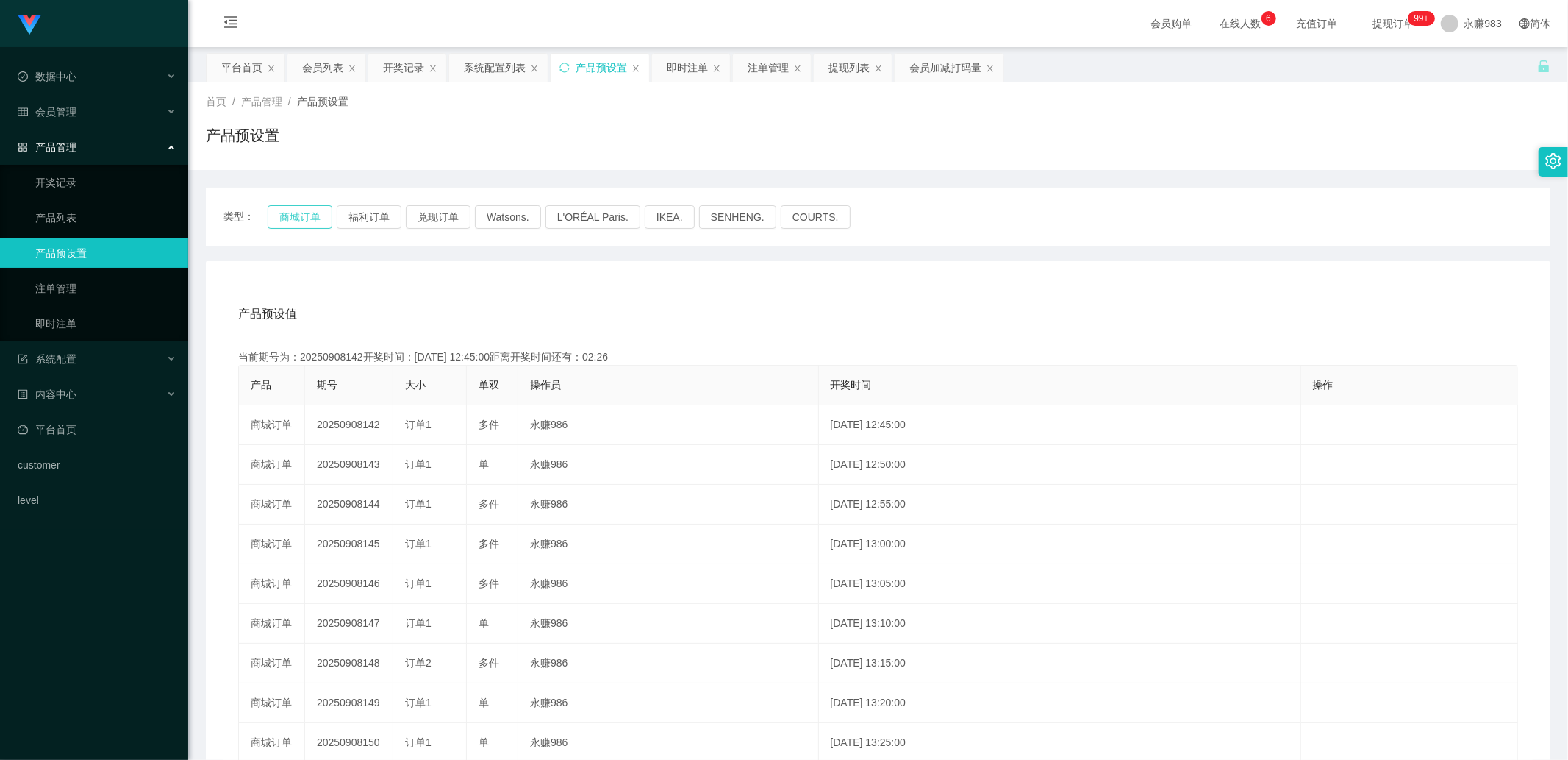
click at [301, 214] on button "商城订单" at bounding box center [299, 216] width 65 height 24
click at [450, 295] on div "产品预设值 添加期号" at bounding box center [878, 314] width 1280 height 42
click at [86, 319] on link "即时注单" at bounding box center [106, 323] width 142 height 29
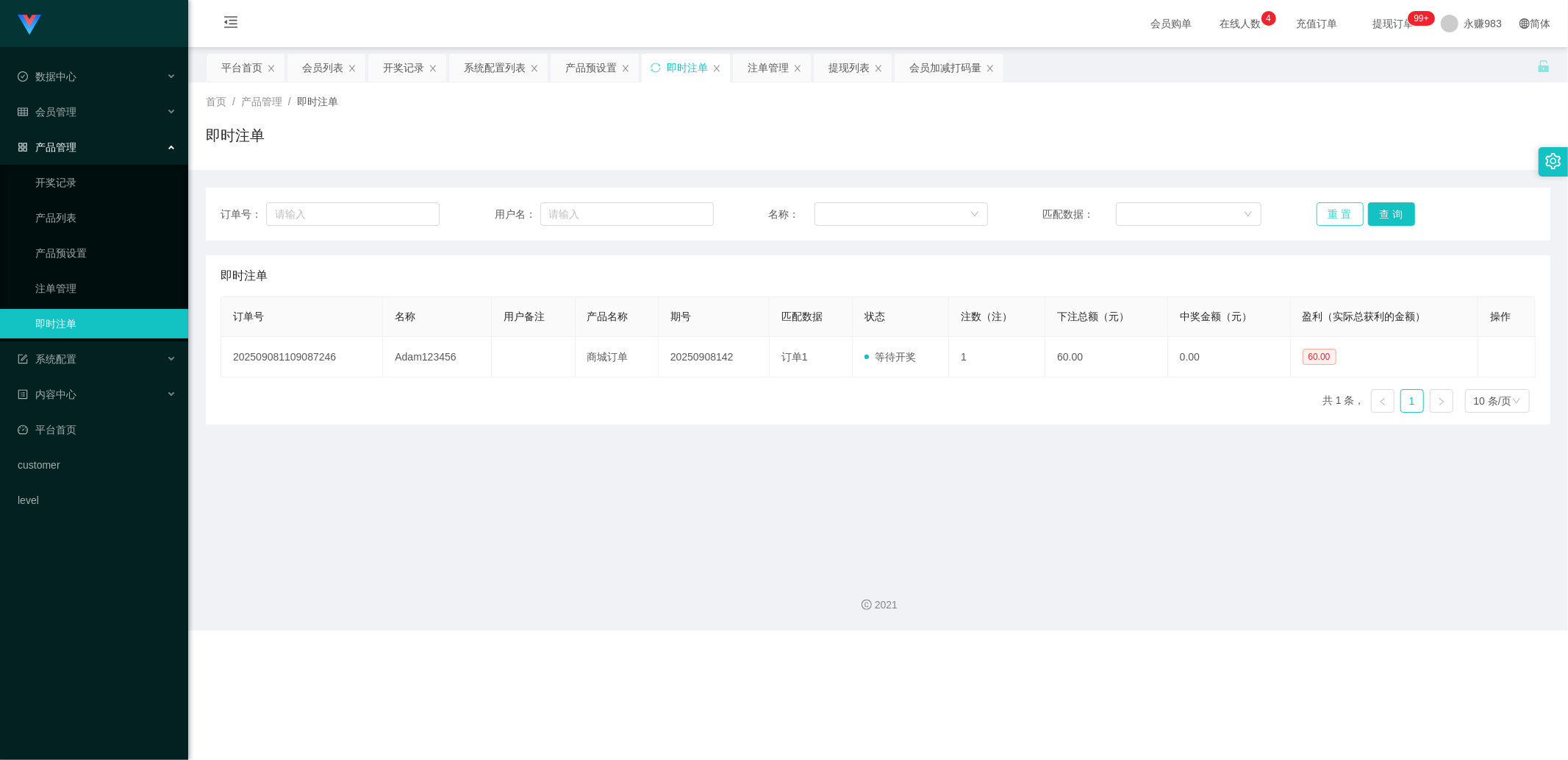
click at [1324, 213] on button "重 置" at bounding box center [1340, 213] width 47 height 24
drag, startPoint x: 1143, startPoint y: 553, endPoint x: 1232, endPoint y: 475, distance: 118.3
click at [1143, 550] on main "关闭左侧 关闭右侧 关闭其它 刷新页面 平台首页 会员列表 开奖记录 系统配置列表 产品预设置 即时注单 注单管理 提现列表 会员加减打码量 首页 / 产品管…" at bounding box center [878, 304] width 1380 height 515
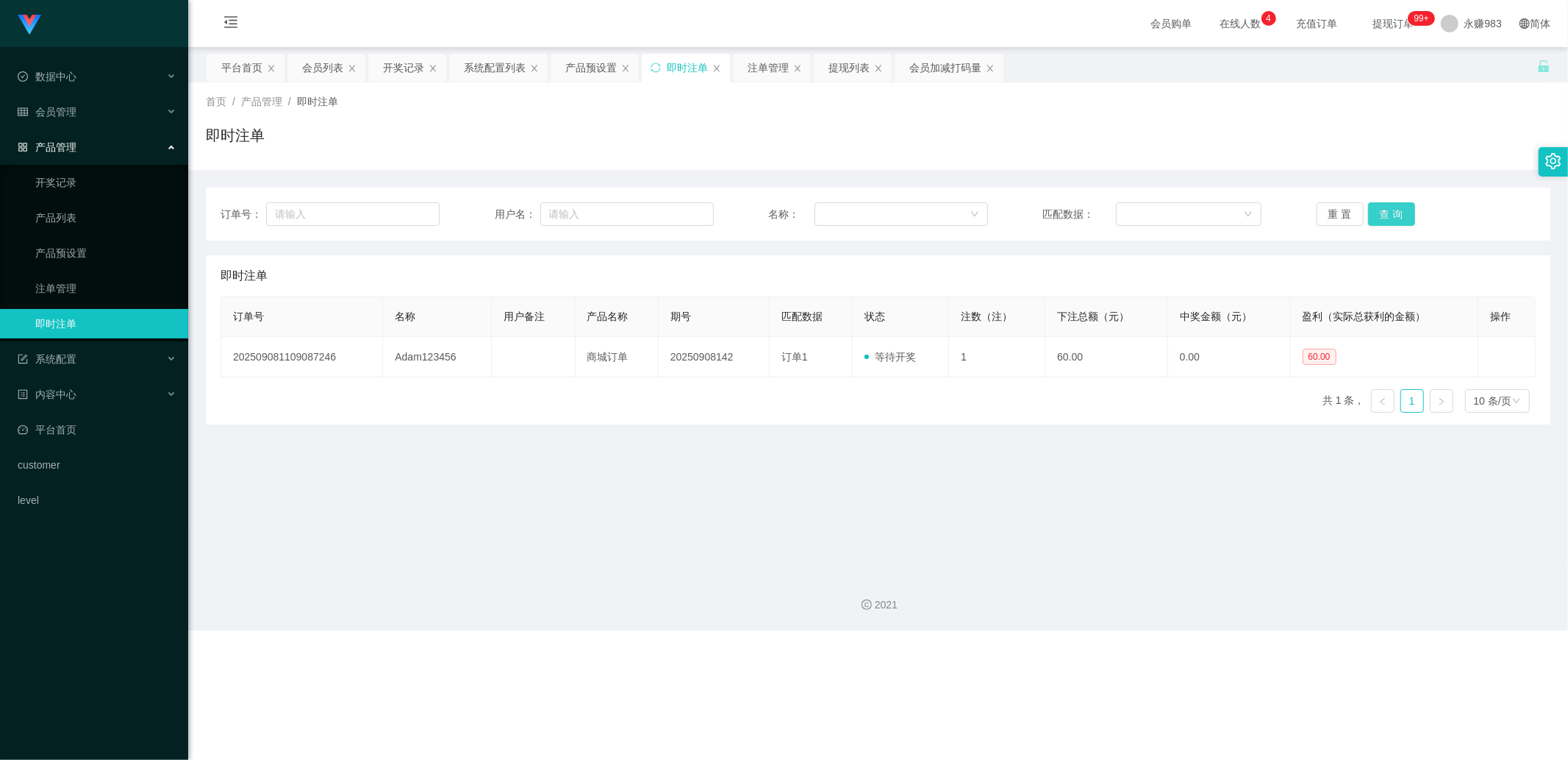
click at [1324, 214] on button "查 询" at bounding box center [1391, 213] width 47 height 24
click at [1114, 573] on div "2021" at bounding box center [878, 596] width 1380 height 68
click at [1114, 572] on div "2021" at bounding box center [878, 596] width 1380 height 68
click at [1324, 211] on button "重 置" at bounding box center [1340, 213] width 47 height 24
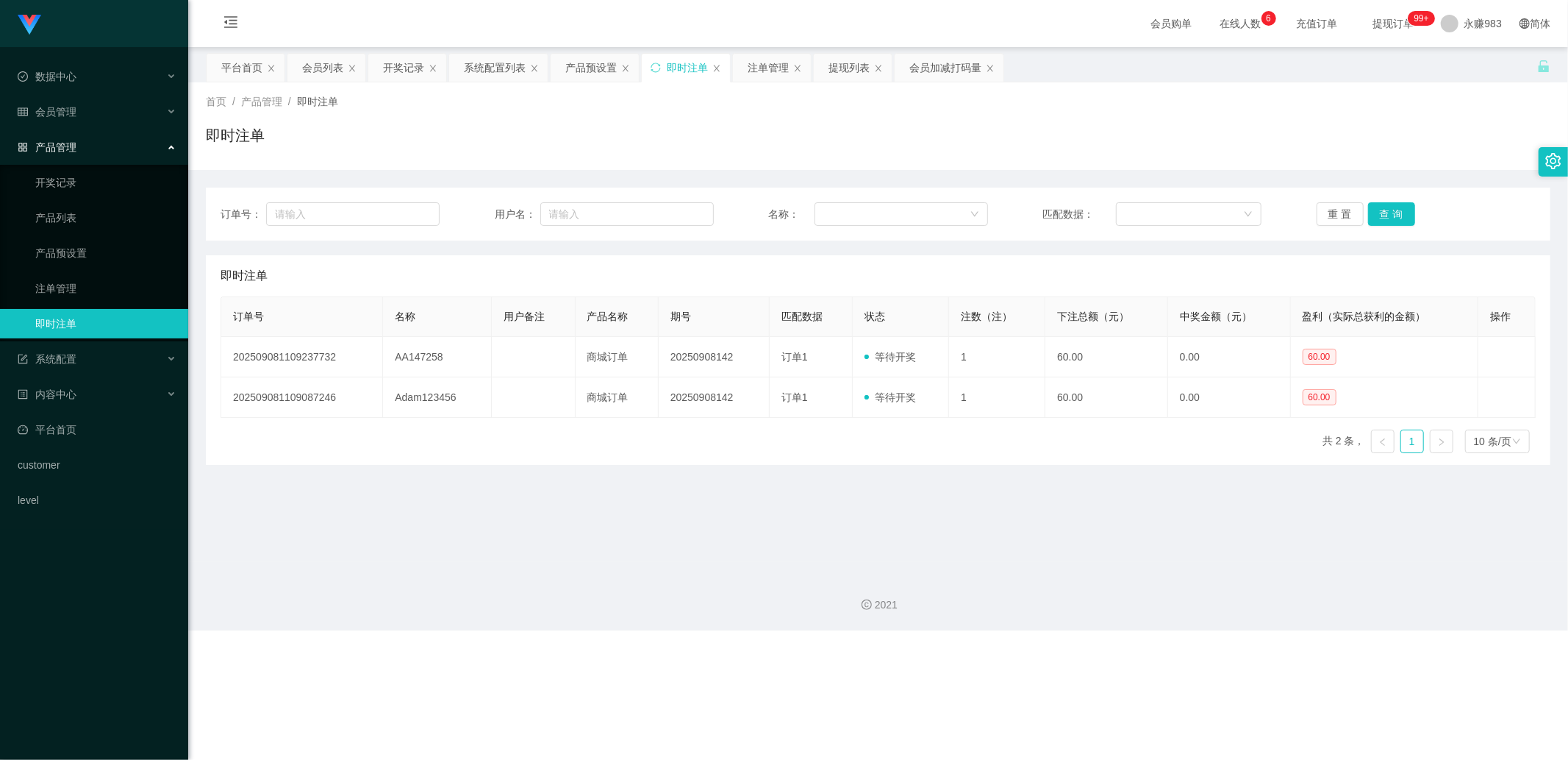
click at [1030, 613] on div "2021" at bounding box center [878, 596] width 1380 height 68
click at [1010, 557] on main "关闭左侧 关闭右侧 关闭其它 刷新页面 平台首页 会员列表 开奖记录 系统配置列表 产品预设置 即时注单 注单管理 提现列表 会员加减打码量 首页 / 产品管…" at bounding box center [878, 304] width 1380 height 515
drag, startPoint x: 885, startPoint y: 573, endPoint x: 1375, endPoint y: 573, distance: 490.0
click at [891, 573] on div "2021" at bounding box center [878, 596] width 1380 height 68
click at [1324, 585] on div "2021" at bounding box center [878, 596] width 1380 height 68
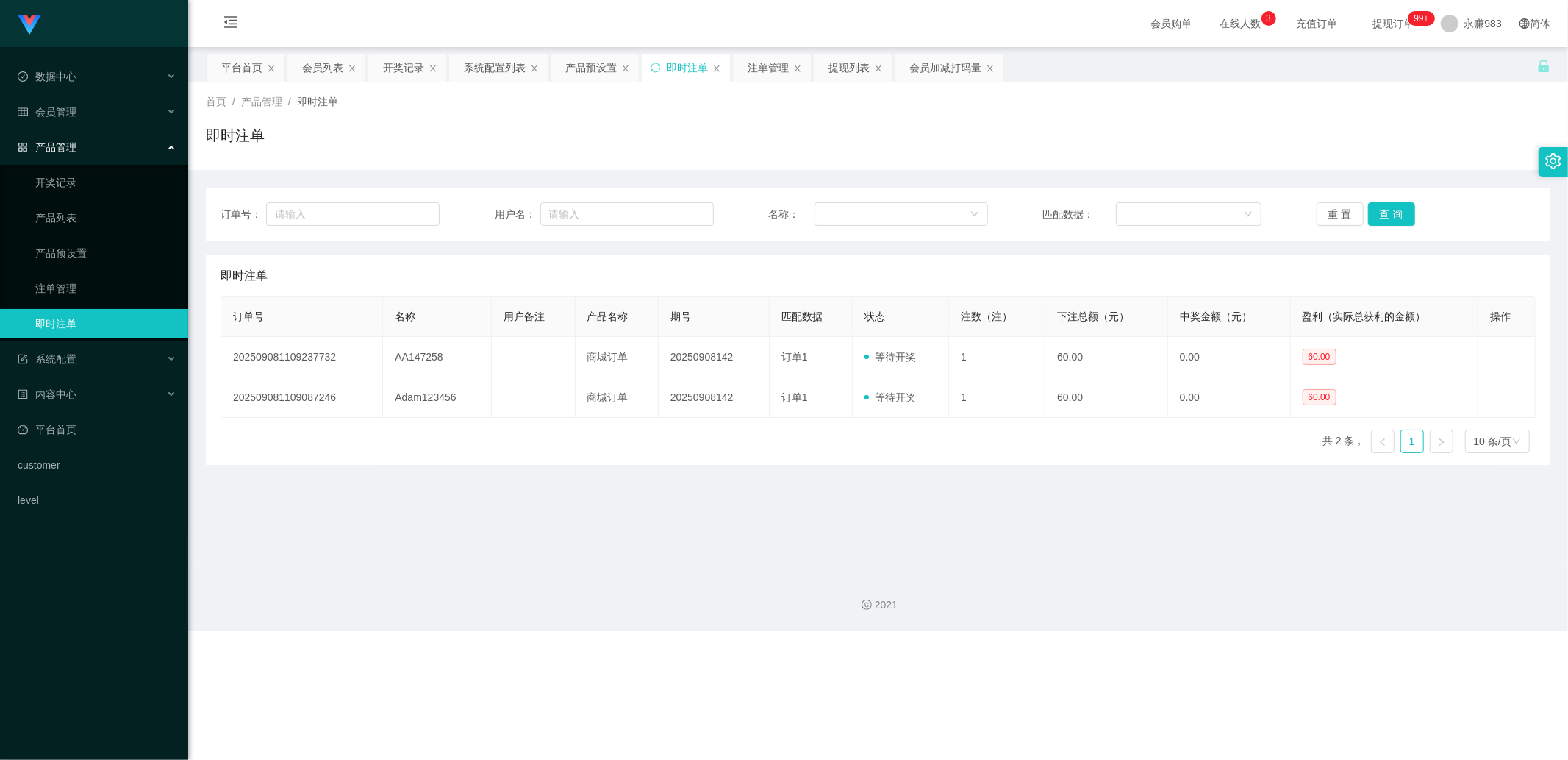
click at [90, 314] on link "即时注单" at bounding box center [106, 323] width 142 height 29
click at [773, 63] on div "注单管理" at bounding box center [768, 68] width 42 height 28
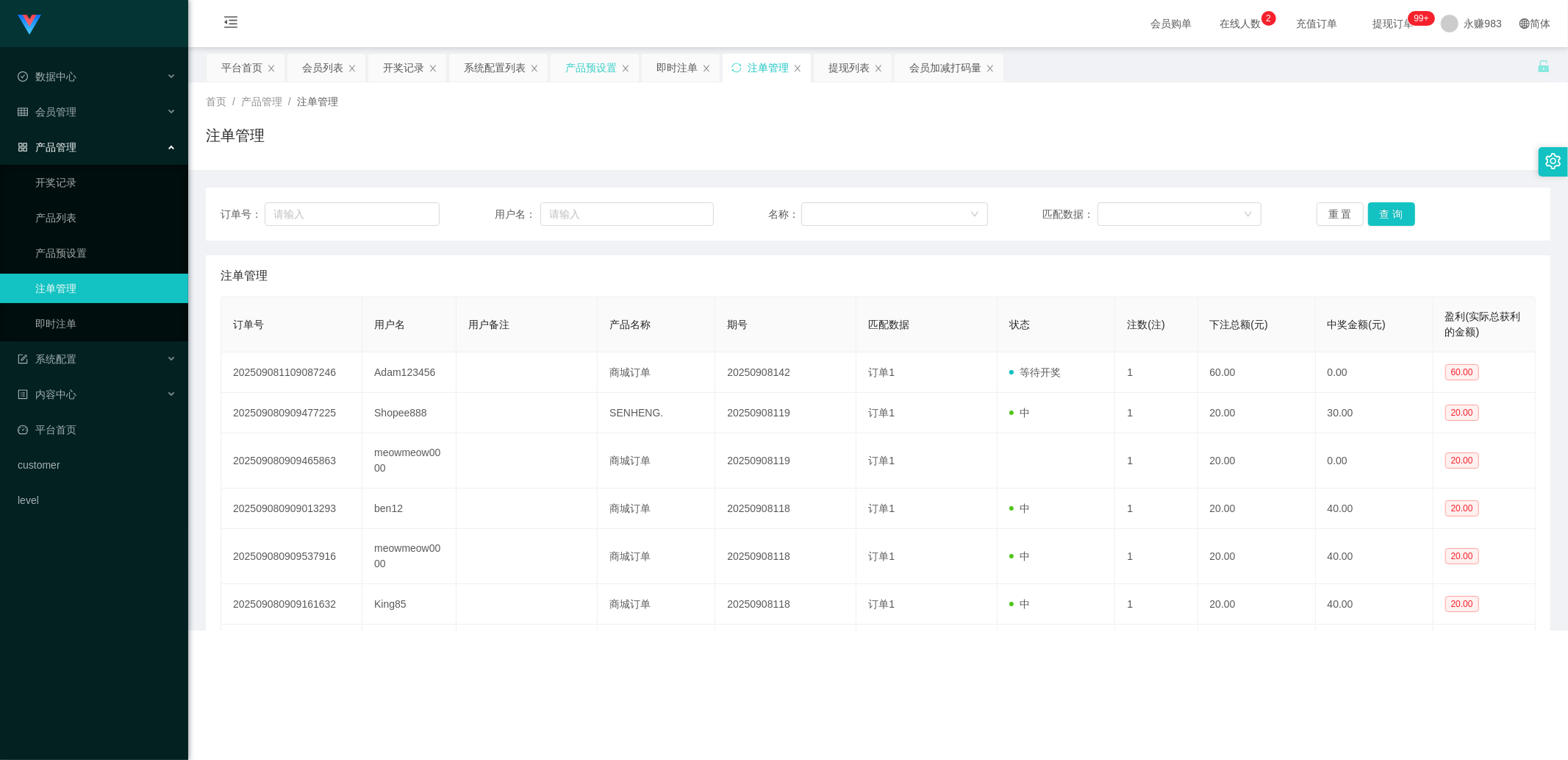
click at [573, 65] on div "产品预设置" at bounding box center [591, 68] width 52 height 28
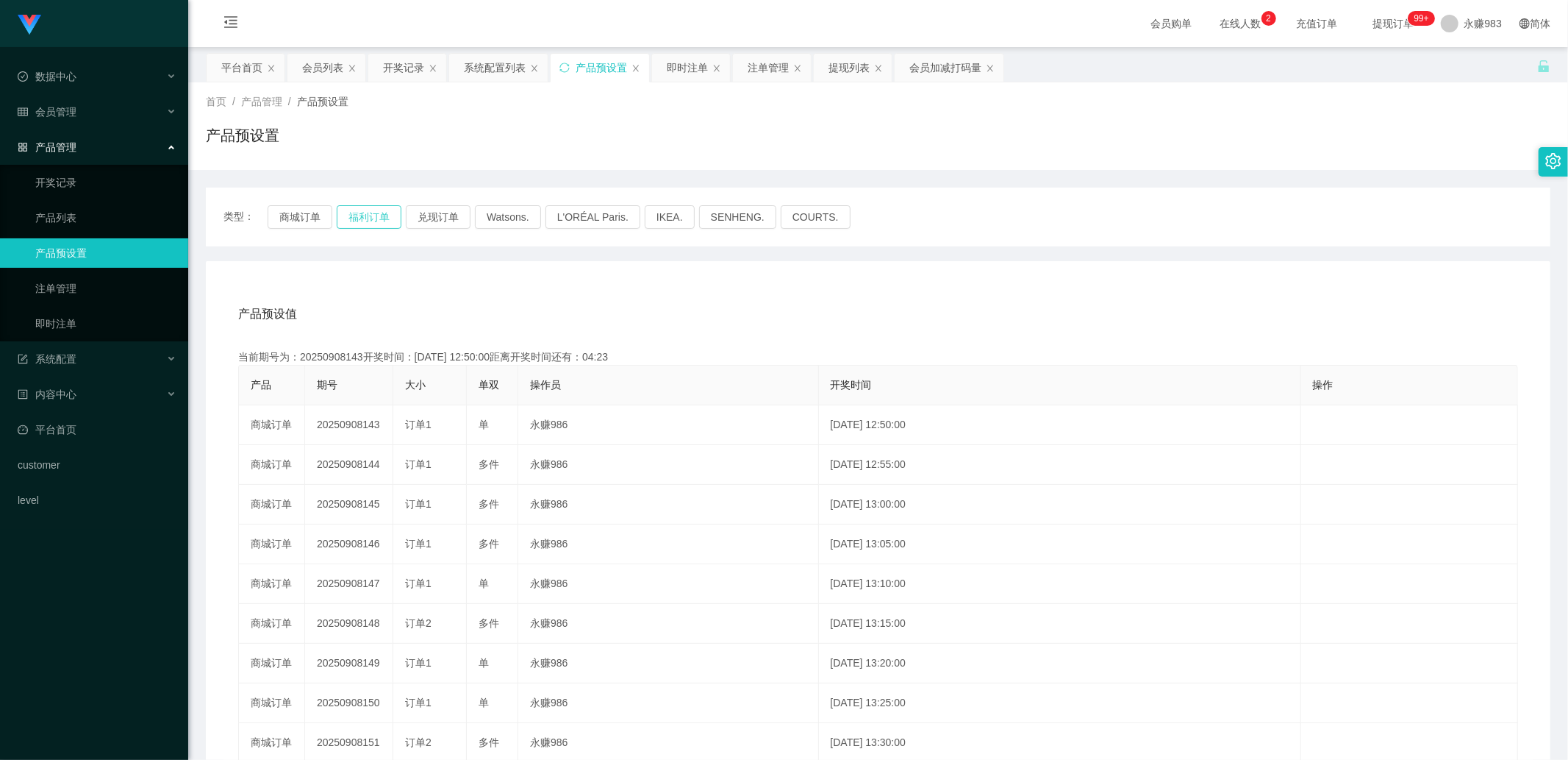
click at [368, 218] on button "福利订单" at bounding box center [369, 216] width 65 height 24
click at [472, 324] on div "产品预设值 添加期号" at bounding box center [878, 314] width 1280 height 42
click at [474, 317] on div "产品预设值 添加期号" at bounding box center [878, 314] width 1280 height 42
click at [76, 328] on link "即时注单" at bounding box center [106, 323] width 142 height 29
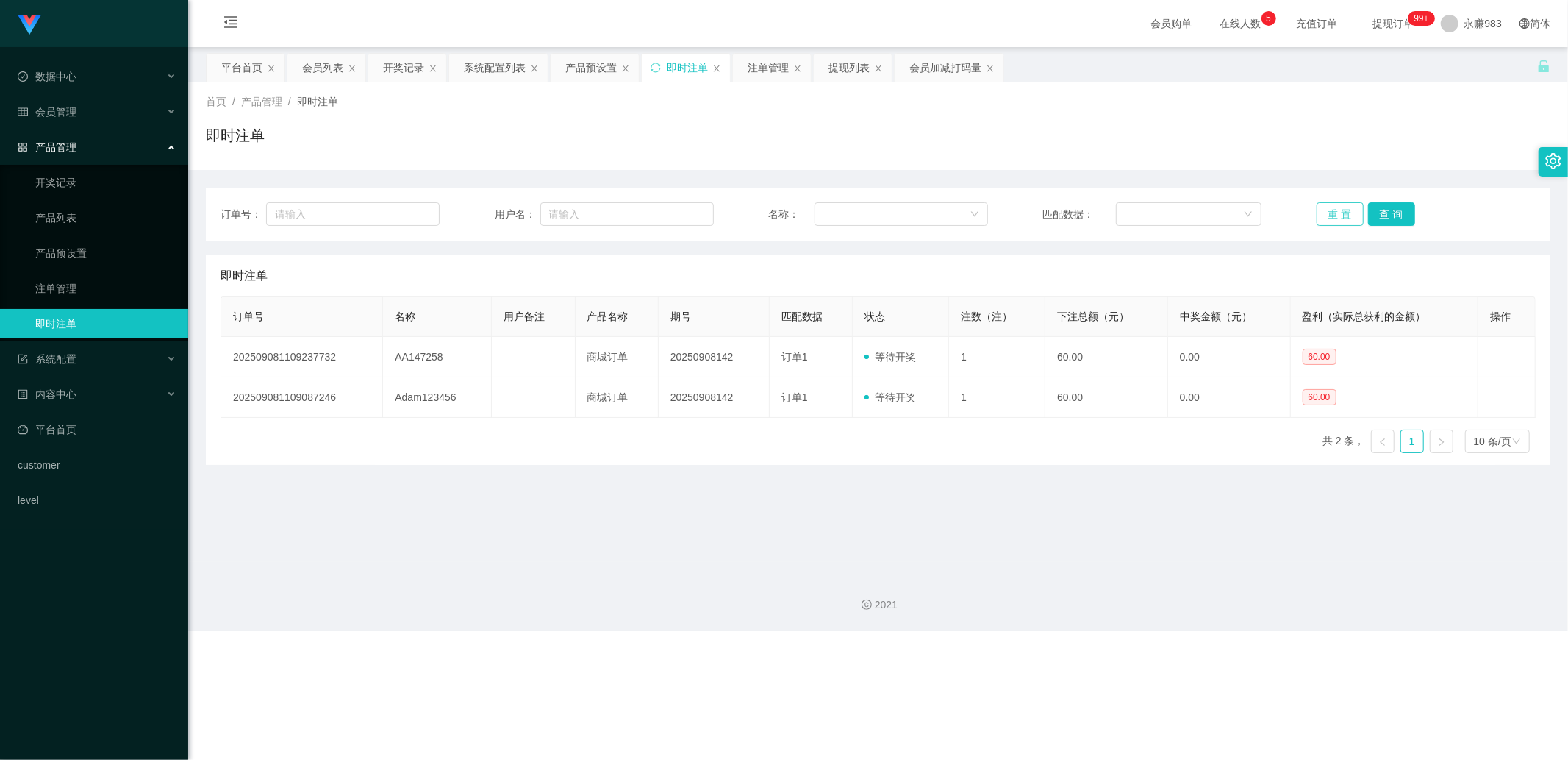
click at [1324, 207] on button "重 置" at bounding box center [1340, 213] width 47 height 24
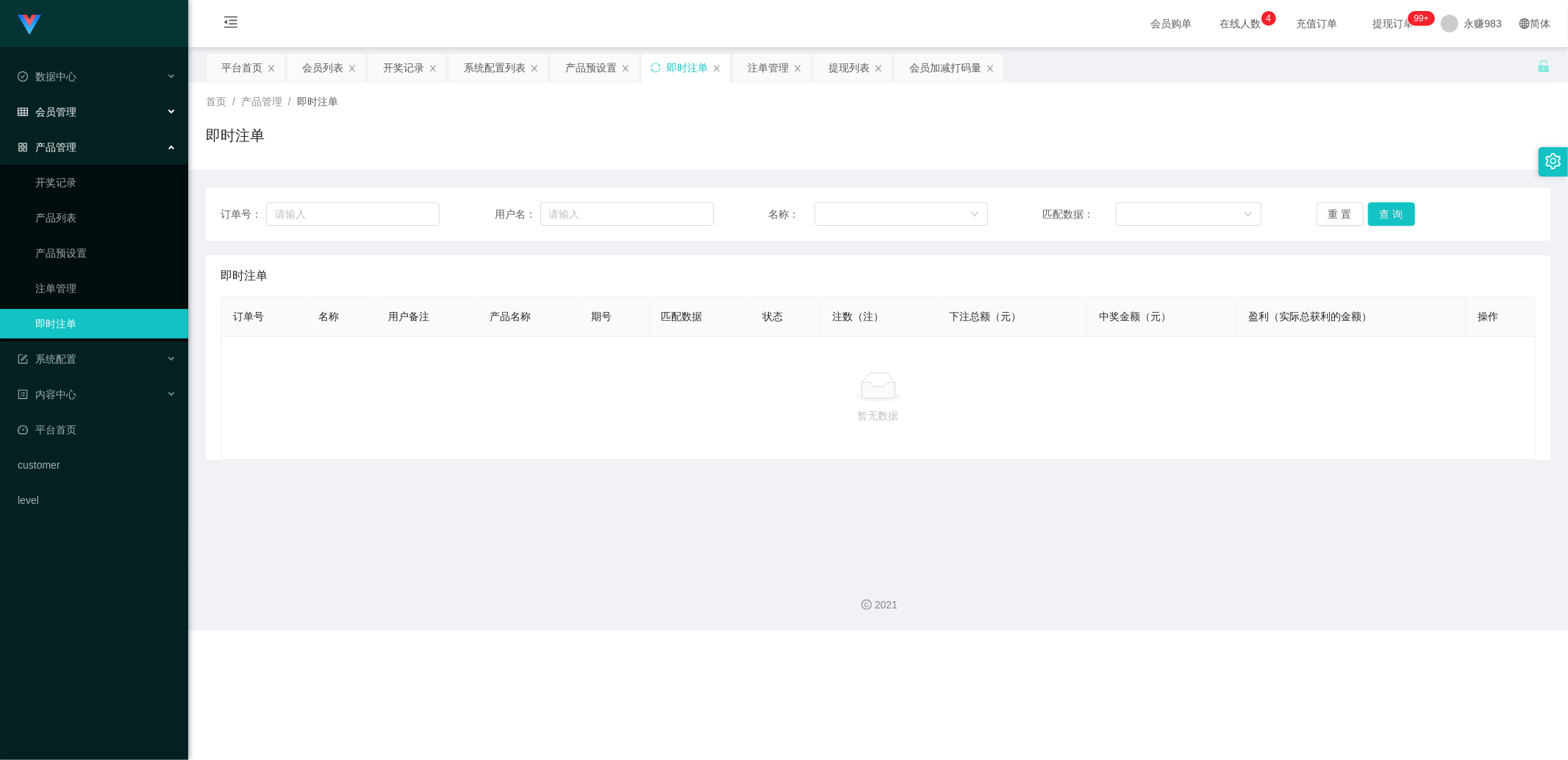
click at [48, 101] on div "会员管理" at bounding box center [93, 111] width 188 height 29
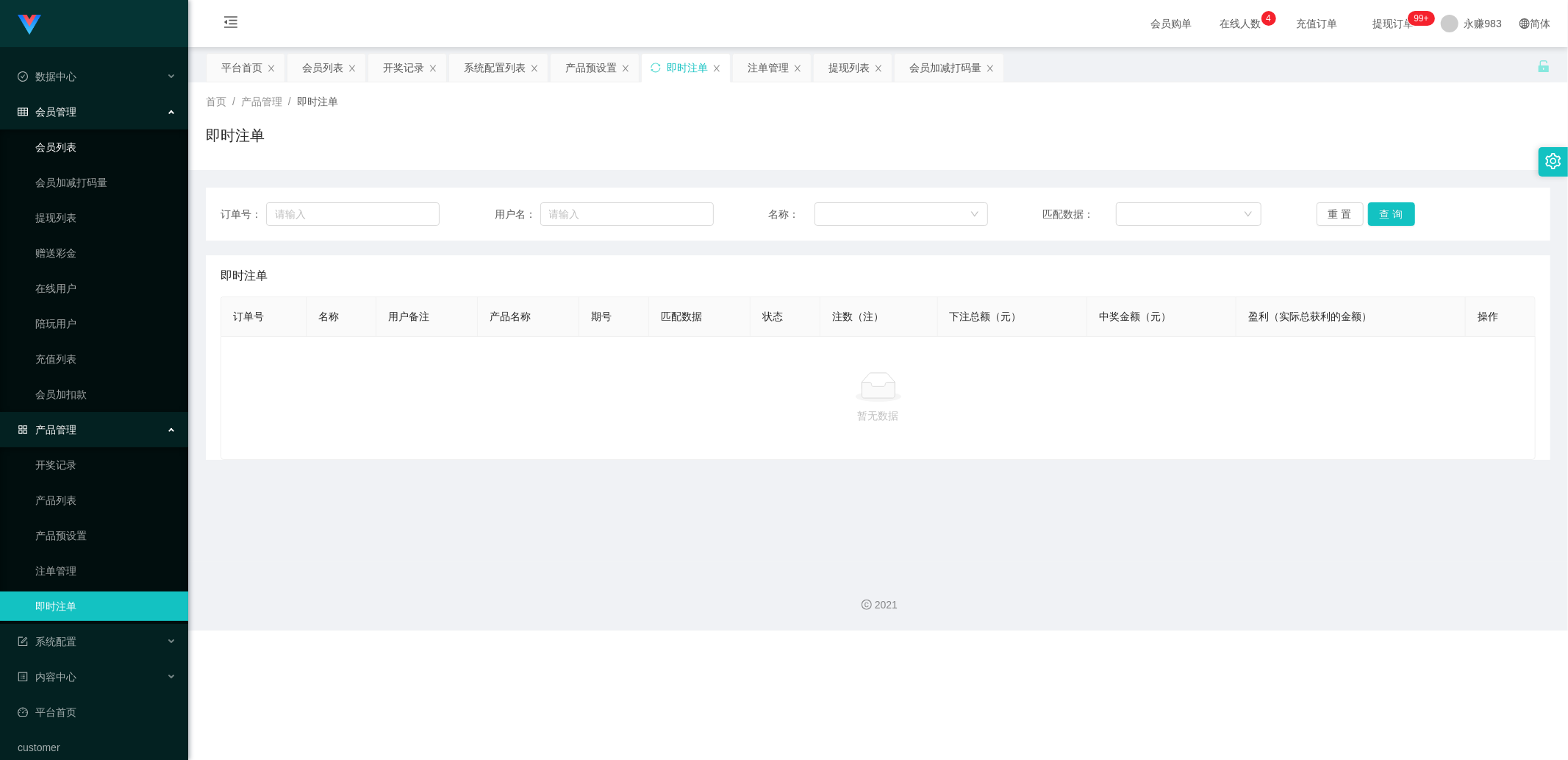
click at [75, 143] on link "会员列表" at bounding box center [106, 146] width 142 height 29
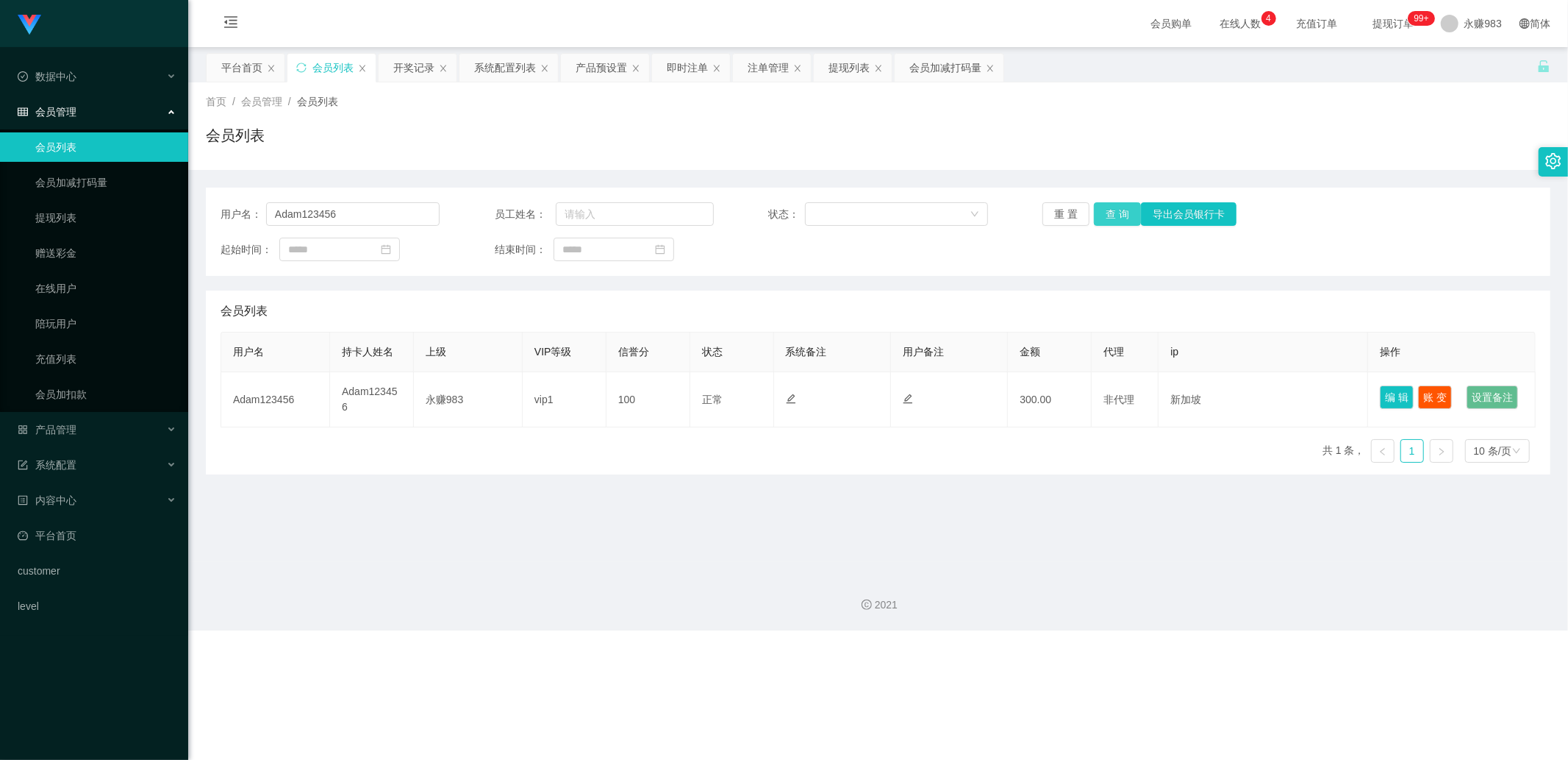
click at [1100, 215] on button "查 询" at bounding box center [1118, 213] width 47 height 24
click at [1054, 201] on div "用户名： Adam123456 员工姓名： 状态： 重 置 查 询 导出会员银行卡 起始时间： 结束时间：" at bounding box center [878, 231] width 1345 height 88
click at [1059, 227] on div "用户名： Adam123456 员工姓名： 状态： 重 置 查 询 导出会员银行卡 起始时间： 结束时间：" at bounding box center [878, 231] width 1345 height 88
click at [1062, 221] on button "重 置" at bounding box center [1066, 213] width 47 height 24
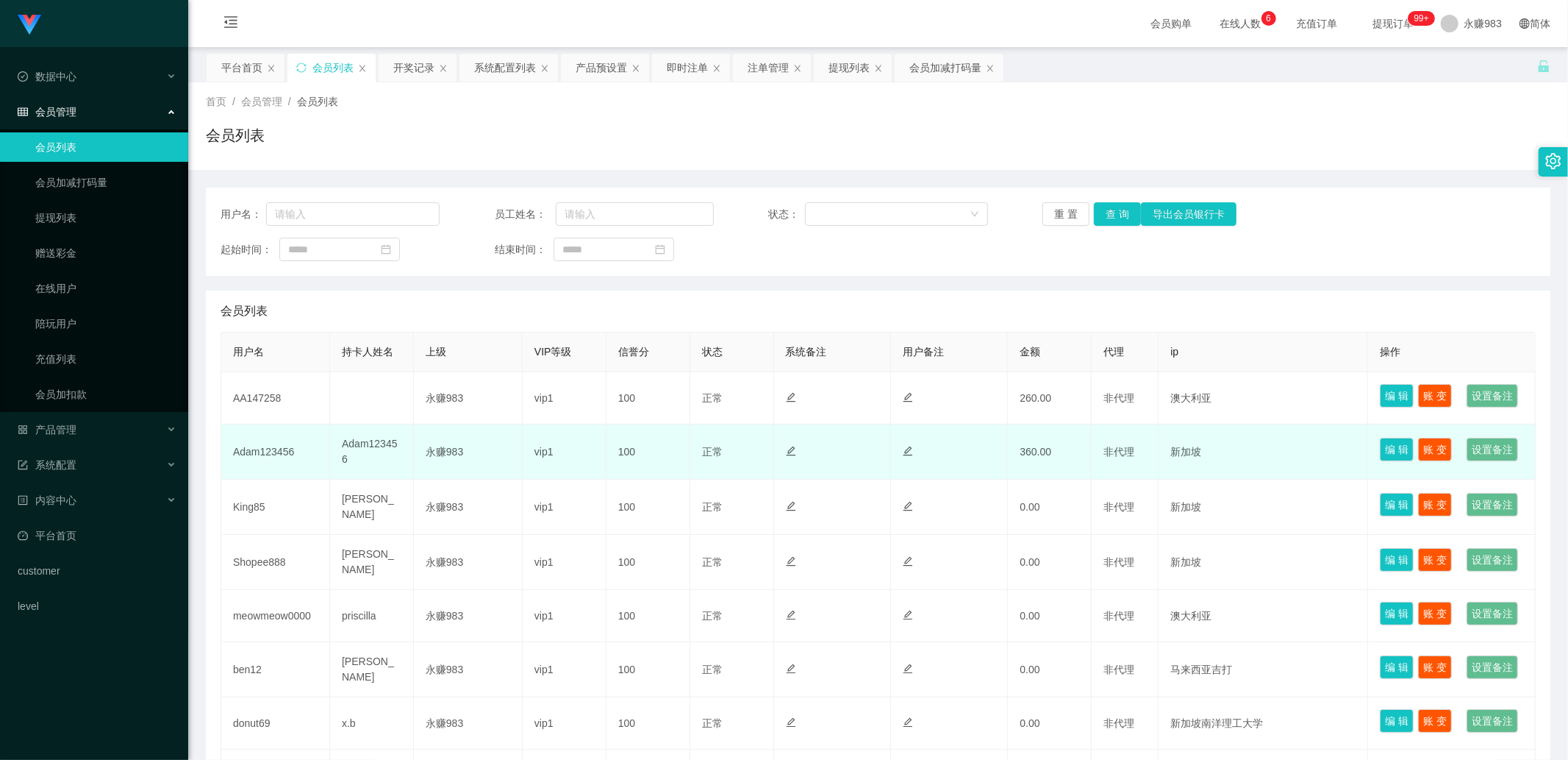
click at [1022, 480] on td "360.00" at bounding box center [1050, 451] width 84 height 55
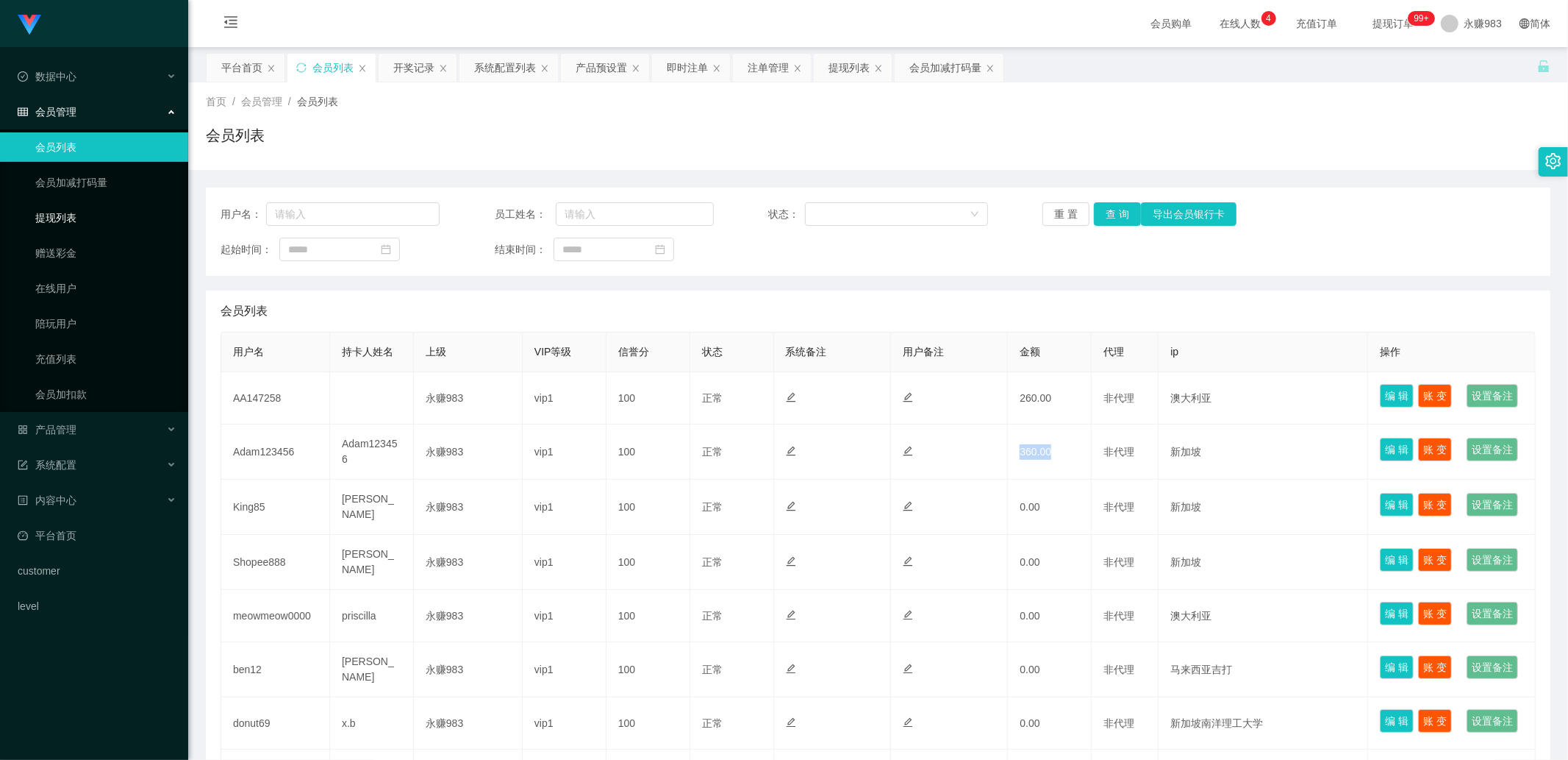
click at [63, 228] on link "提现列表" at bounding box center [106, 217] width 142 height 29
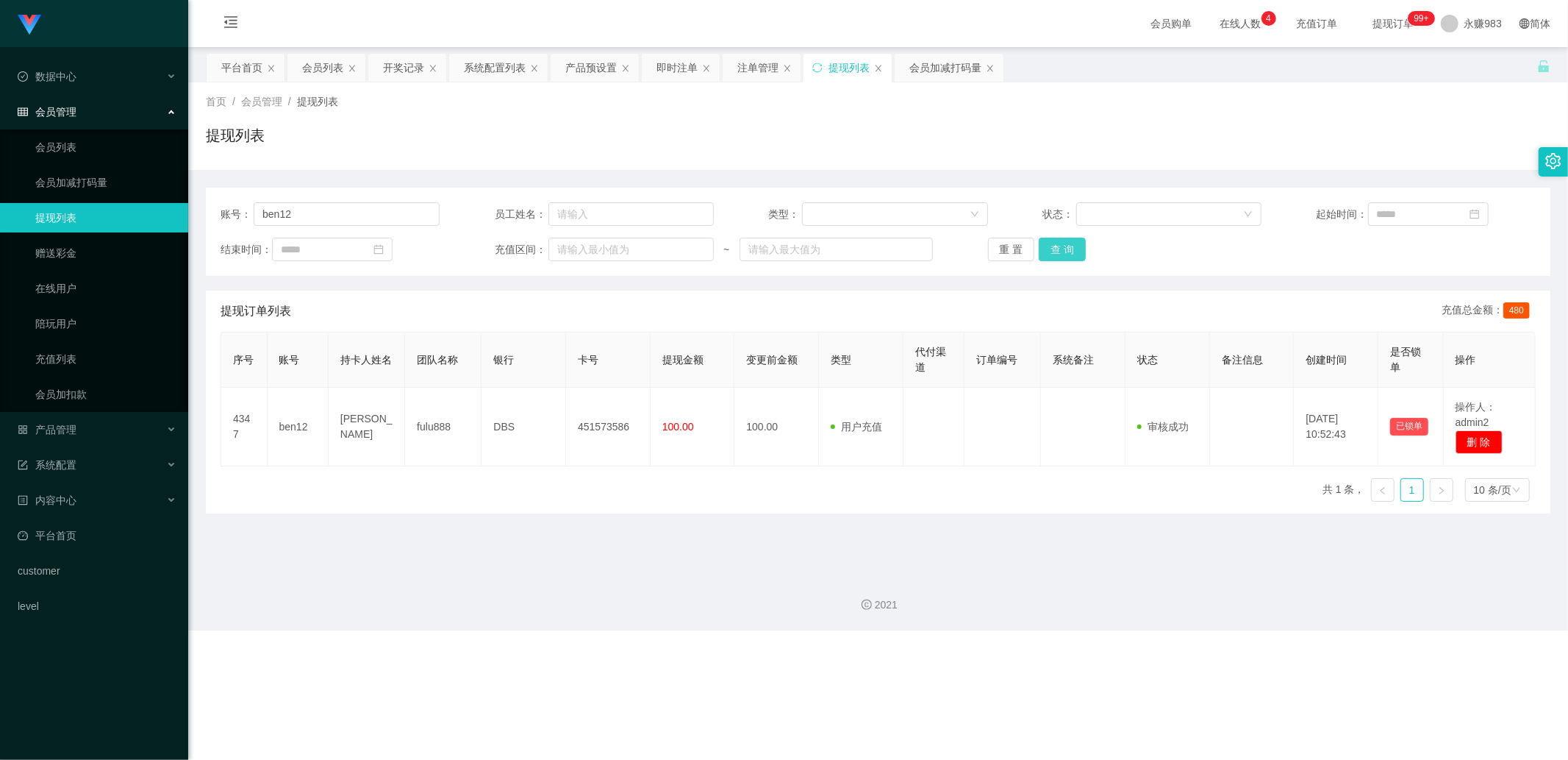
click at [1054, 245] on button "查 询" at bounding box center [1063, 249] width 47 height 24
click at [1020, 250] on button "重 置" at bounding box center [1012, 249] width 47 height 24
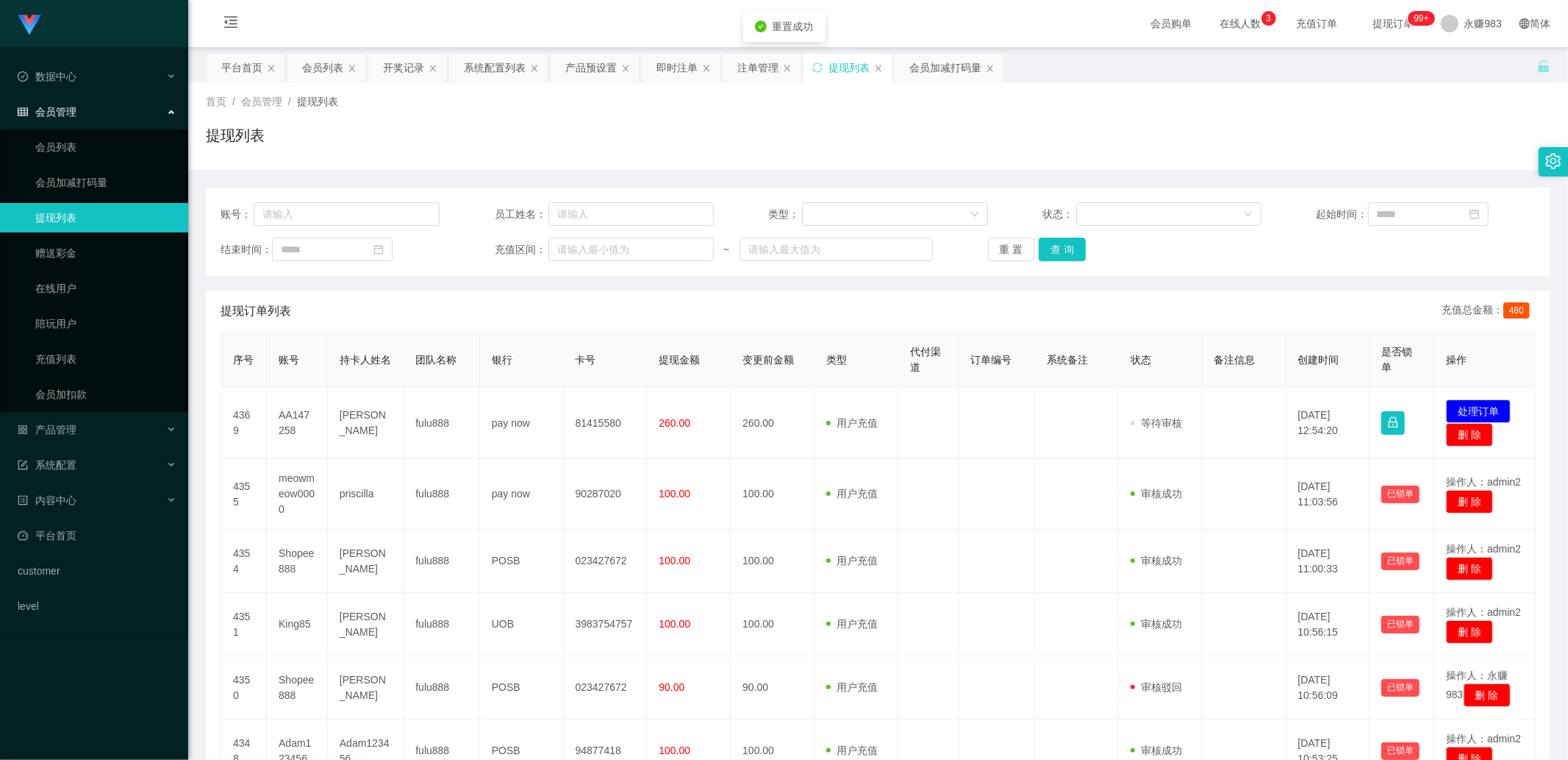
click at [1090, 256] on div "重 置 查 询" at bounding box center [1098, 249] width 219 height 24
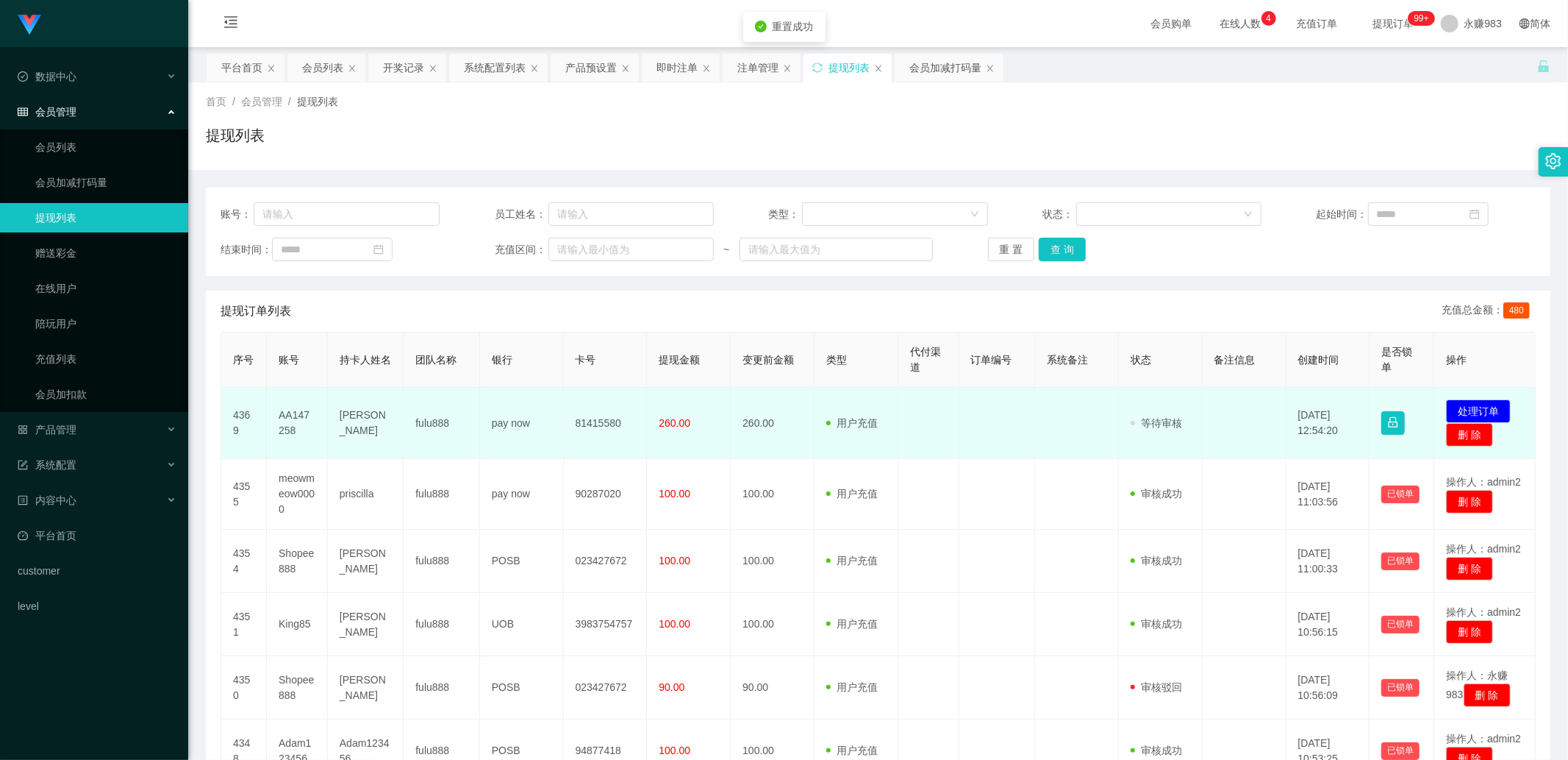
click at [365, 425] on td "[PERSON_NAME]" at bounding box center [365, 423] width 76 height 72
click at [357, 417] on td "[PERSON_NAME]" at bounding box center [365, 423] width 76 height 72
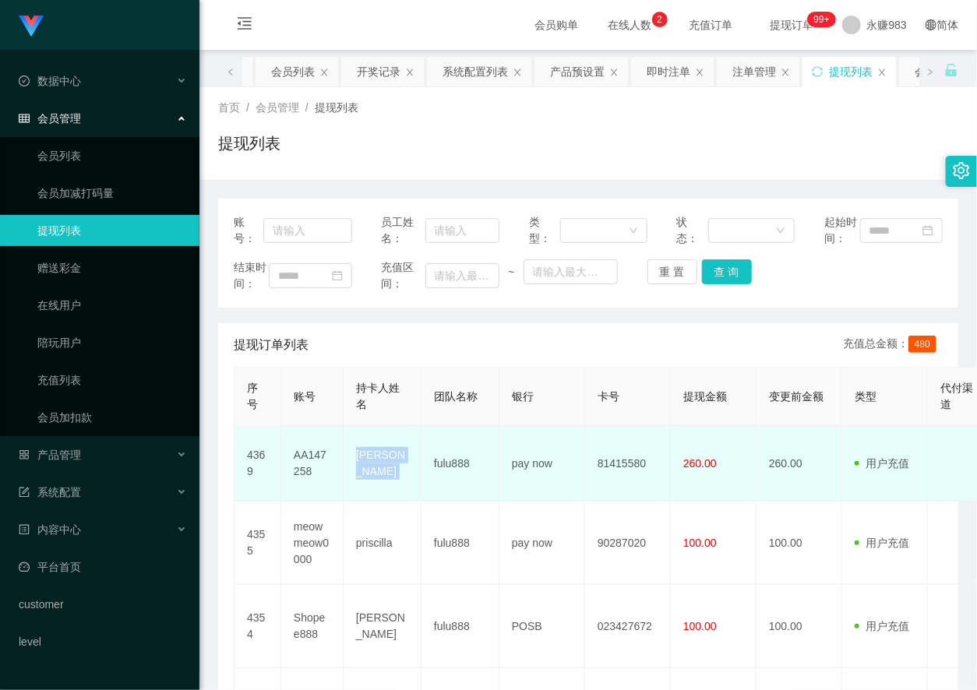
click at [368, 501] on td "[PERSON_NAME]" at bounding box center [382, 464] width 78 height 76
click at [370, 494] on td "[PERSON_NAME]" at bounding box center [382, 464] width 78 height 76
click at [527, 499] on td "pay now" at bounding box center [542, 464] width 86 height 76
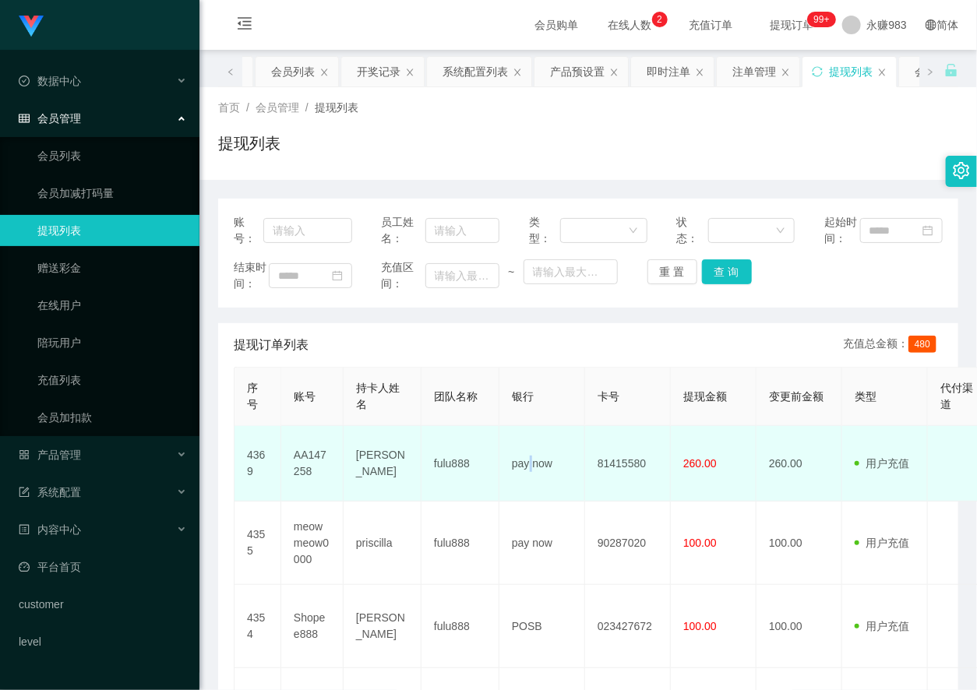
click at [527, 499] on td "pay now" at bounding box center [542, 464] width 86 height 76
click at [623, 500] on td "81415580" at bounding box center [628, 464] width 86 height 76
click at [625, 500] on td "81415580" at bounding box center [628, 464] width 86 height 76
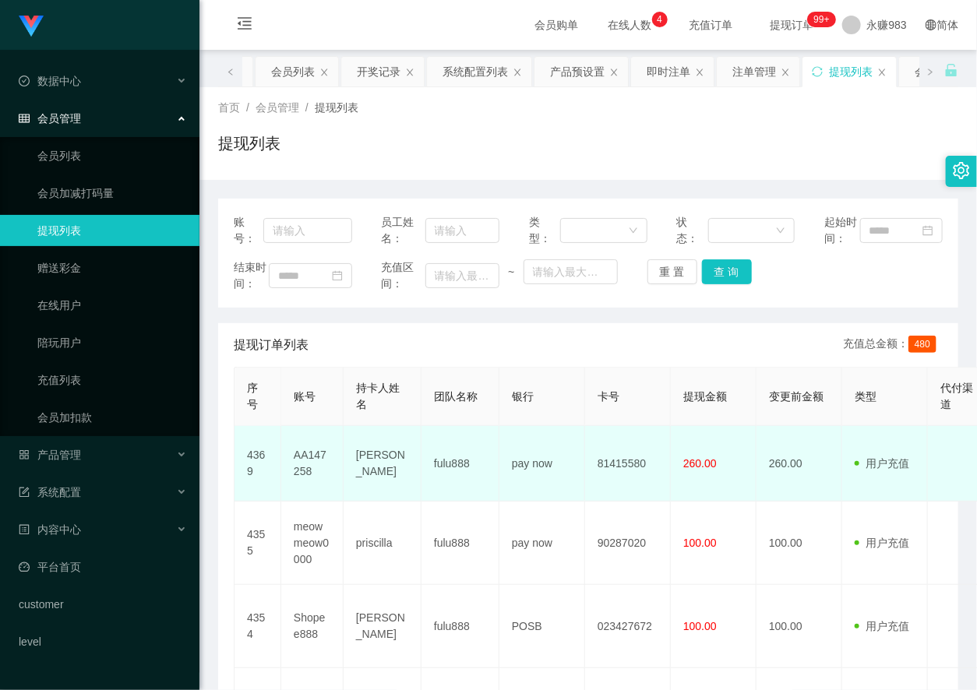
click at [632, 496] on td "81415580" at bounding box center [628, 464] width 86 height 76
click at [308, 499] on td "AA147258" at bounding box center [312, 464] width 62 height 76
click at [371, 495] on td "[PERSON_NAME]" at bounding box center [382, 464] width 78 height 76
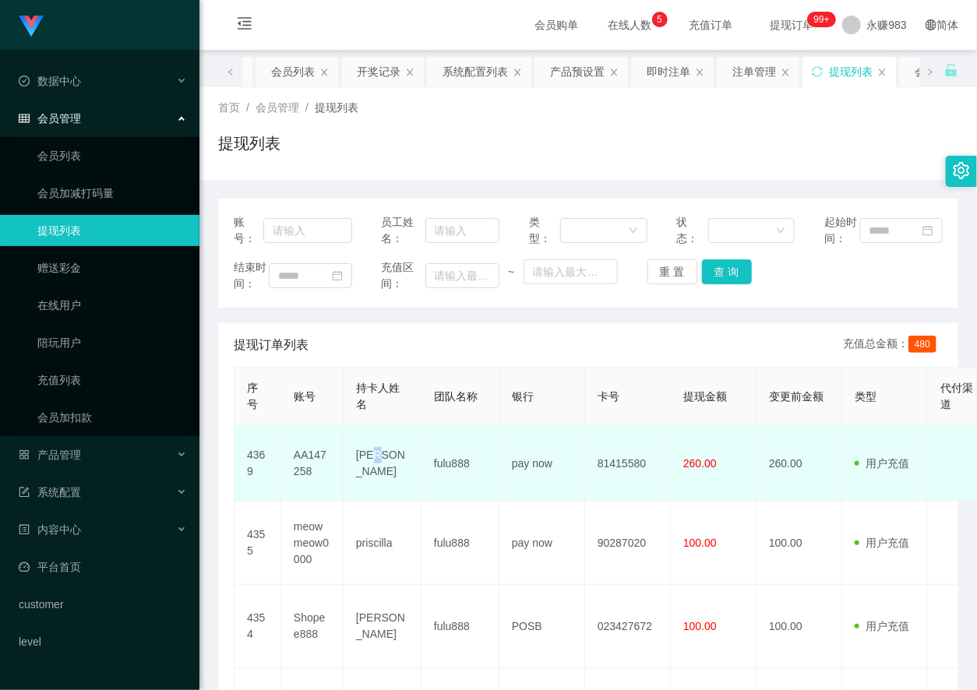
click at [371, 495] on td "[PERSON_NAME]" at bounding box center [382, 464] width 78 height 76
click at [531, 500] on td "pay now" at bounding box center [542, 464] width 86 height 76
click at [536, 489] on td "pay now" at bounding box center [542, 464] width 86 height 76
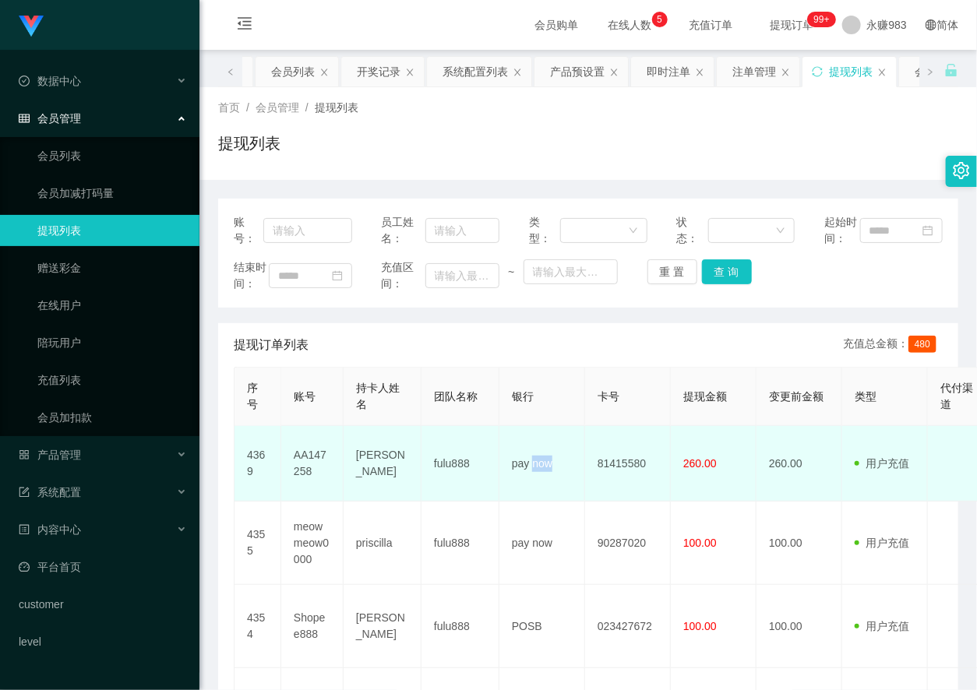
click at [536, 489] on td "pay now" at bounding box center [542, 464] width 86 height 76
drag, startPoint x: 536, startPoint y: 489, endPoint x: 502, endPoint y: 502, distance: 36.0
click at [534, 489] on td "pay now" at bounding box center [542, 464] width 86 height 76
click at [629, 495] on td "81415580" at bounding box center [628, 464] width 86 height 76
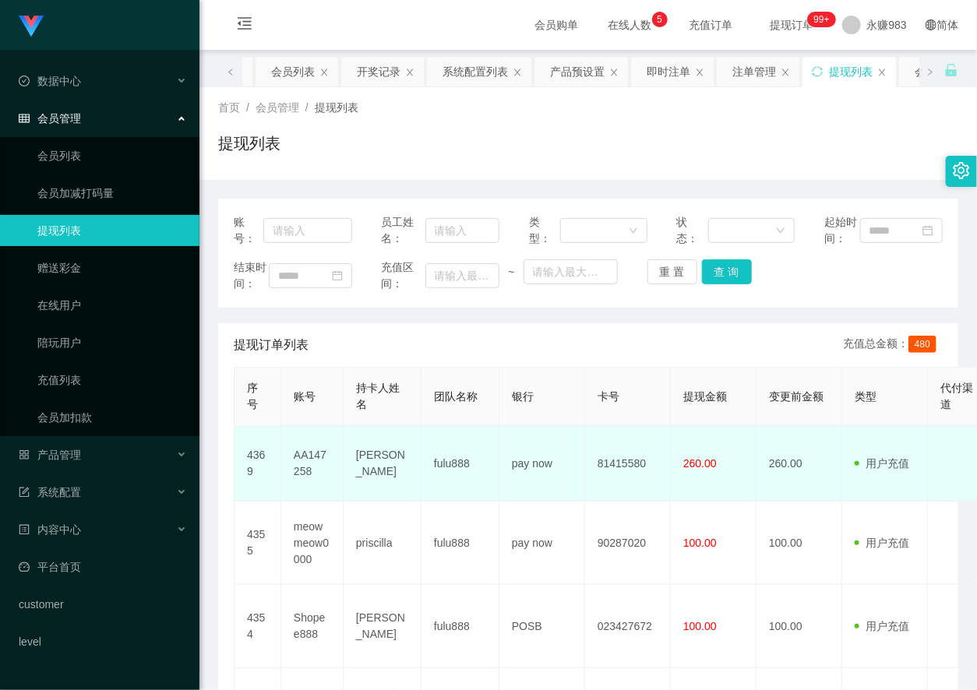
click at [305, 484] on td "AA147258" at bounding box center [312, 464] width 62 height 76
